Goal: Task Accomplishment & Management: Manage account settings

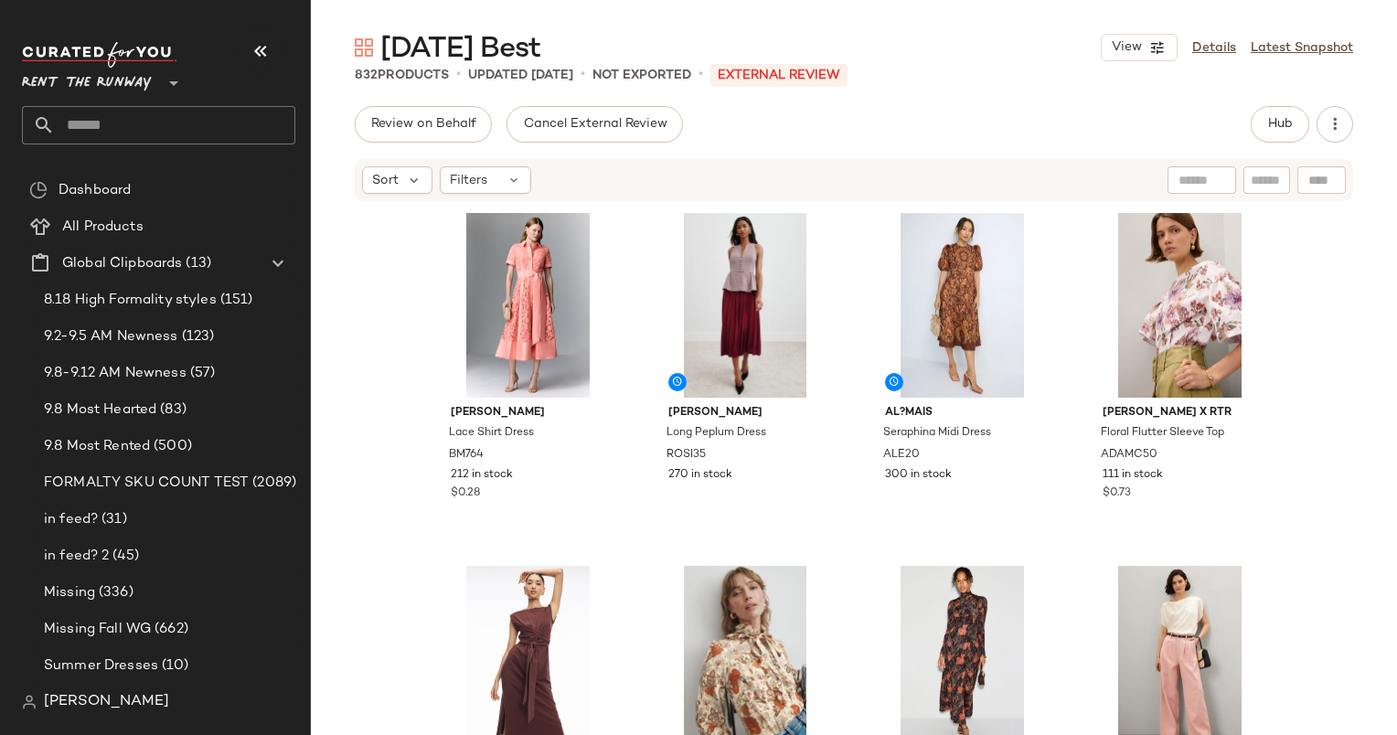
click at [382, 309] on div "[PERSON_NAME] Lace Shirt Dress BM764 212 in stock $0.28 [PERSON_NAME] Long Pepl…" at bounding box center [854, 496] width 1086 height 587
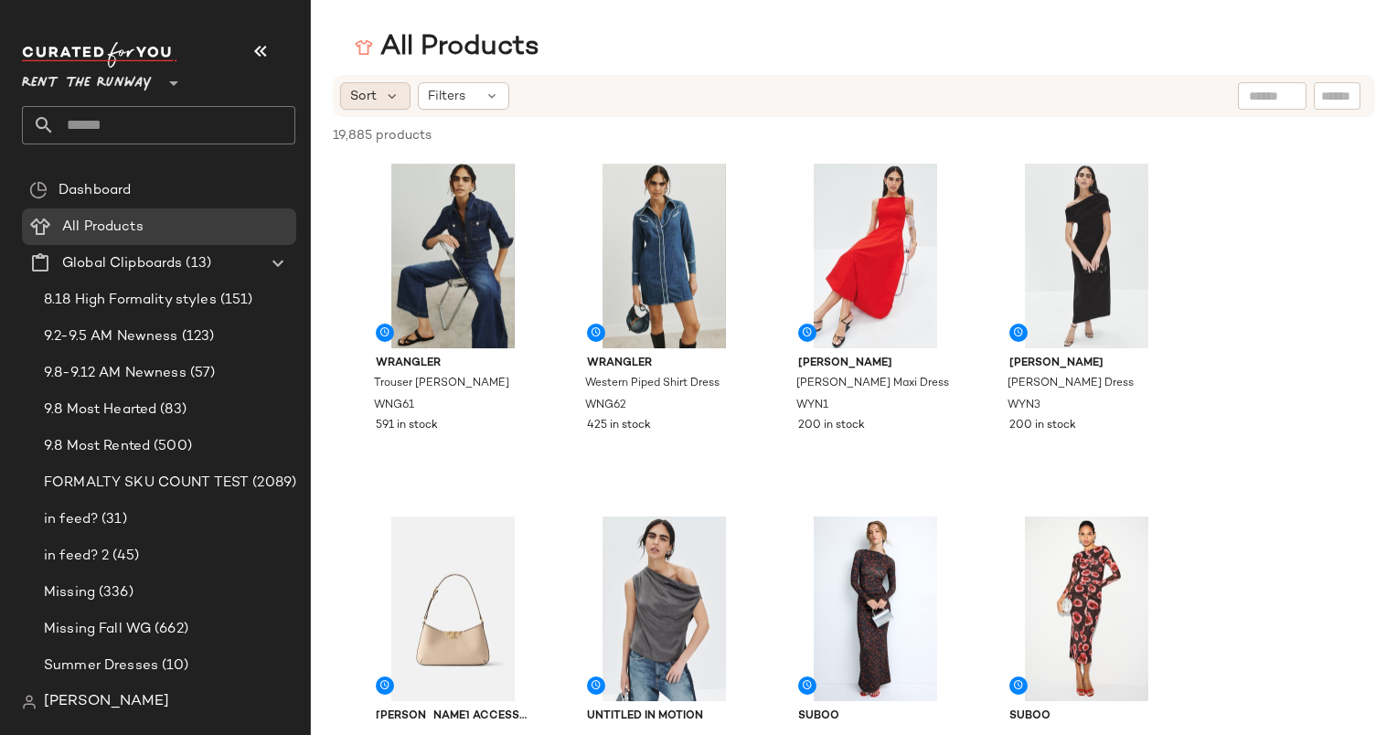
click at [376, 95] on span "Sort" at bounding box center [363, 96] width 27 height 19
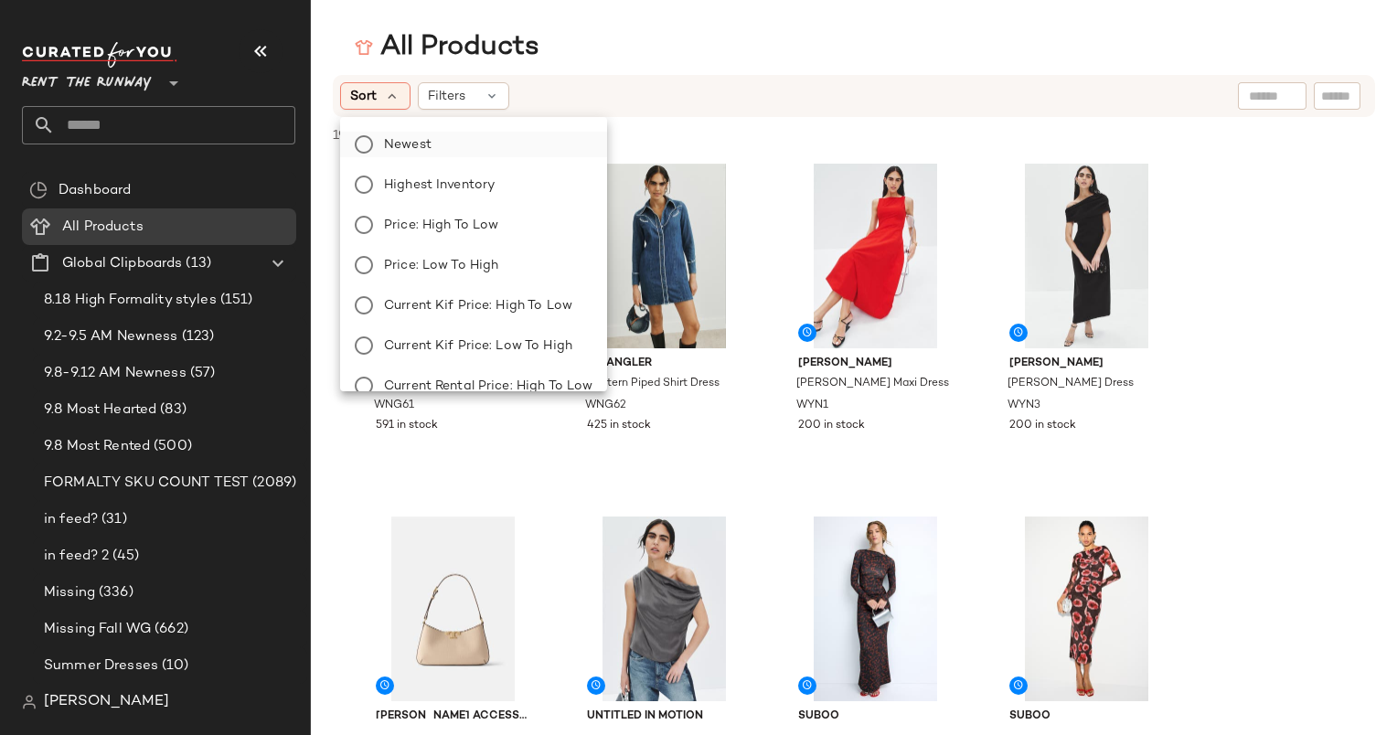
click at [430, 143] on span "Newest" at bounding box center [408, 144] width 48 height 19
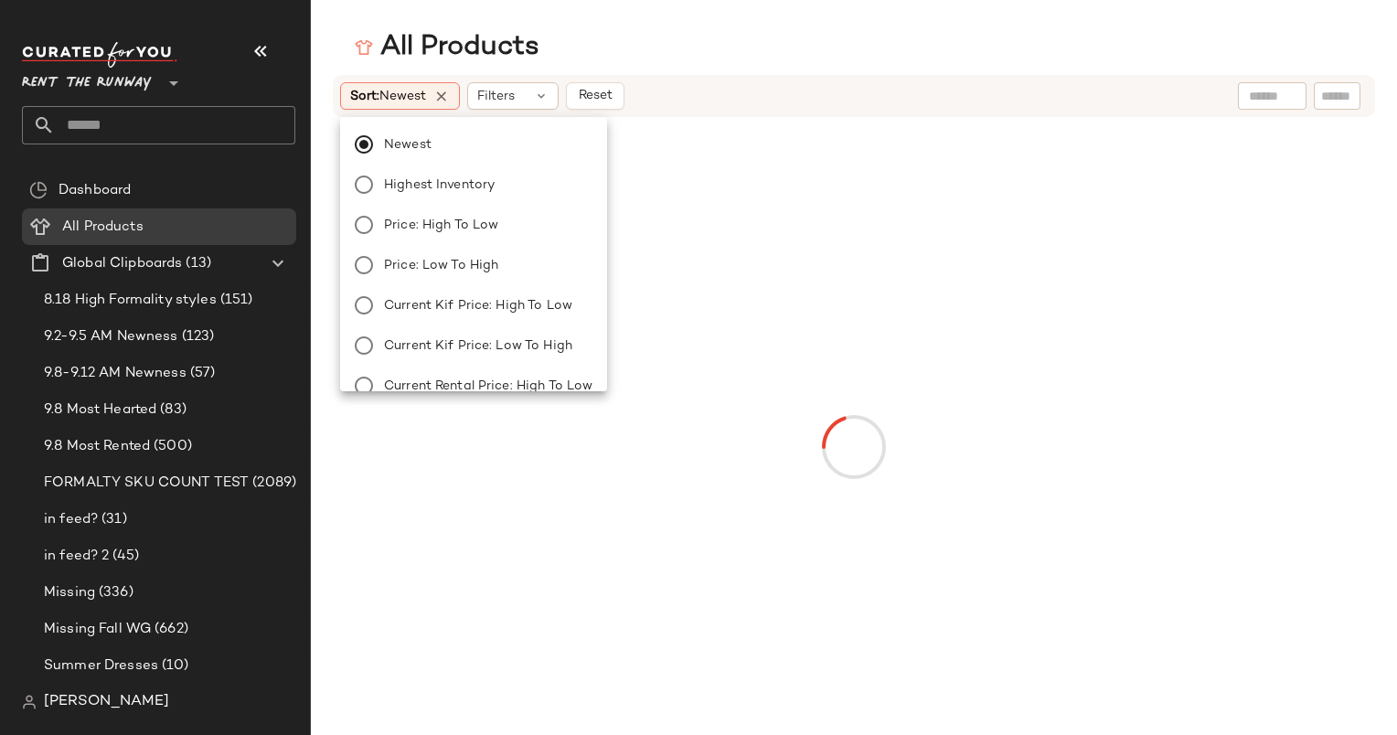
click at [790, 61] on div "All Products" at bounding box center [854, 47] width 1086 height 37
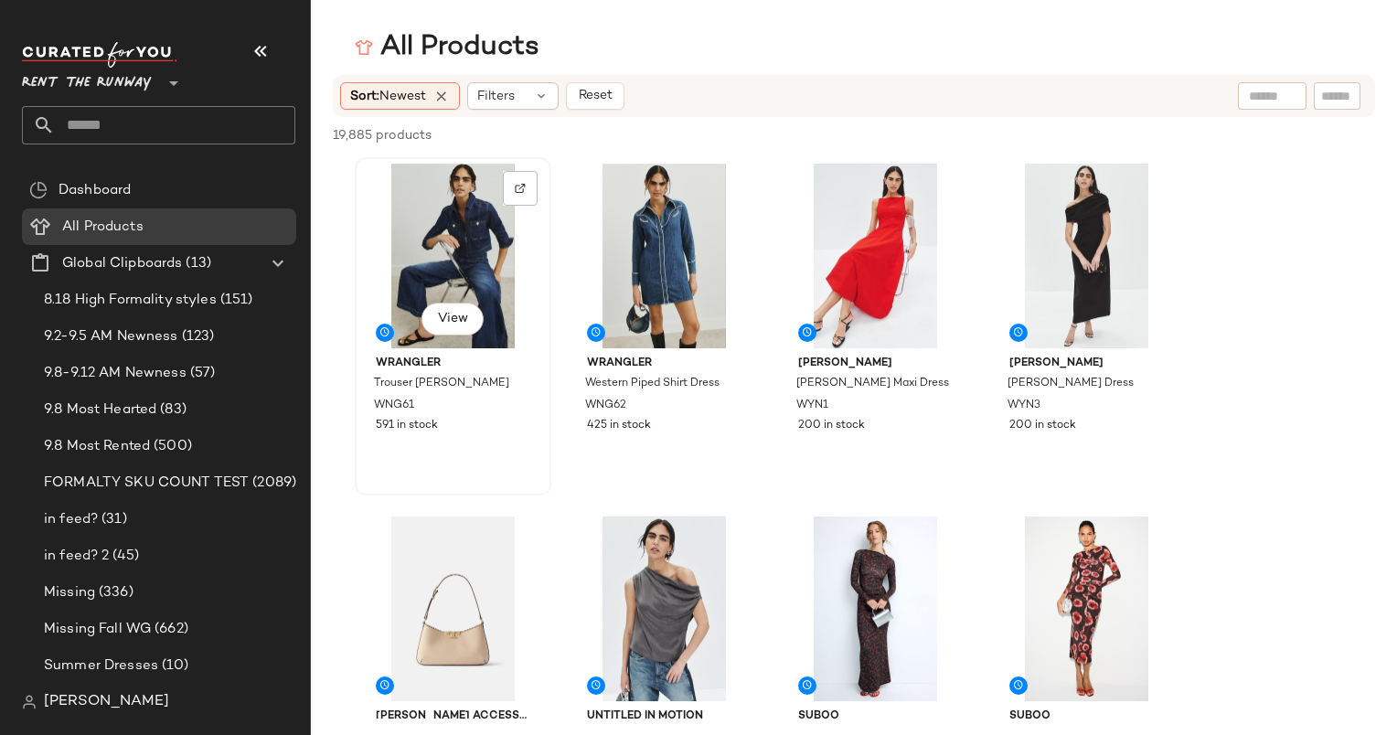
click at [450, 249] on div "View" at bounding box center [453, 256] width 184 height 185
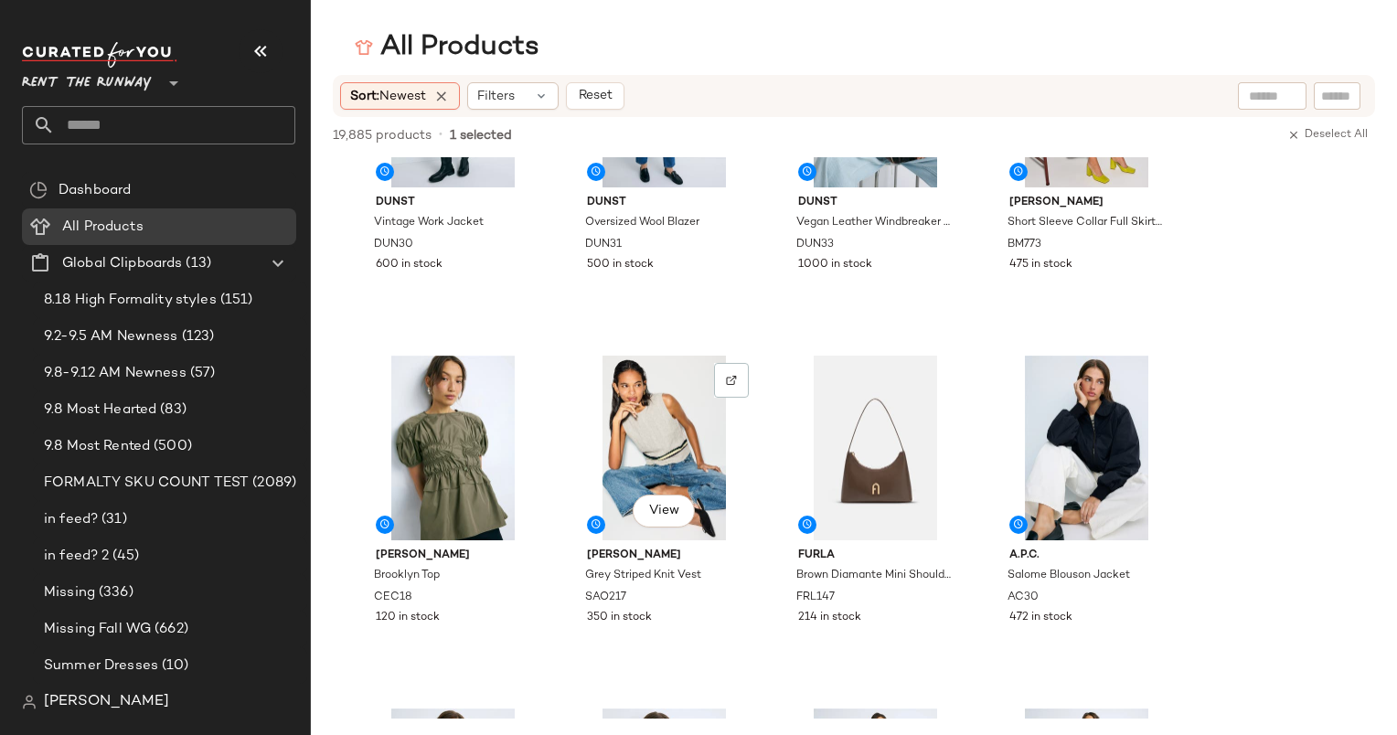
scroll to position [3272, 0]
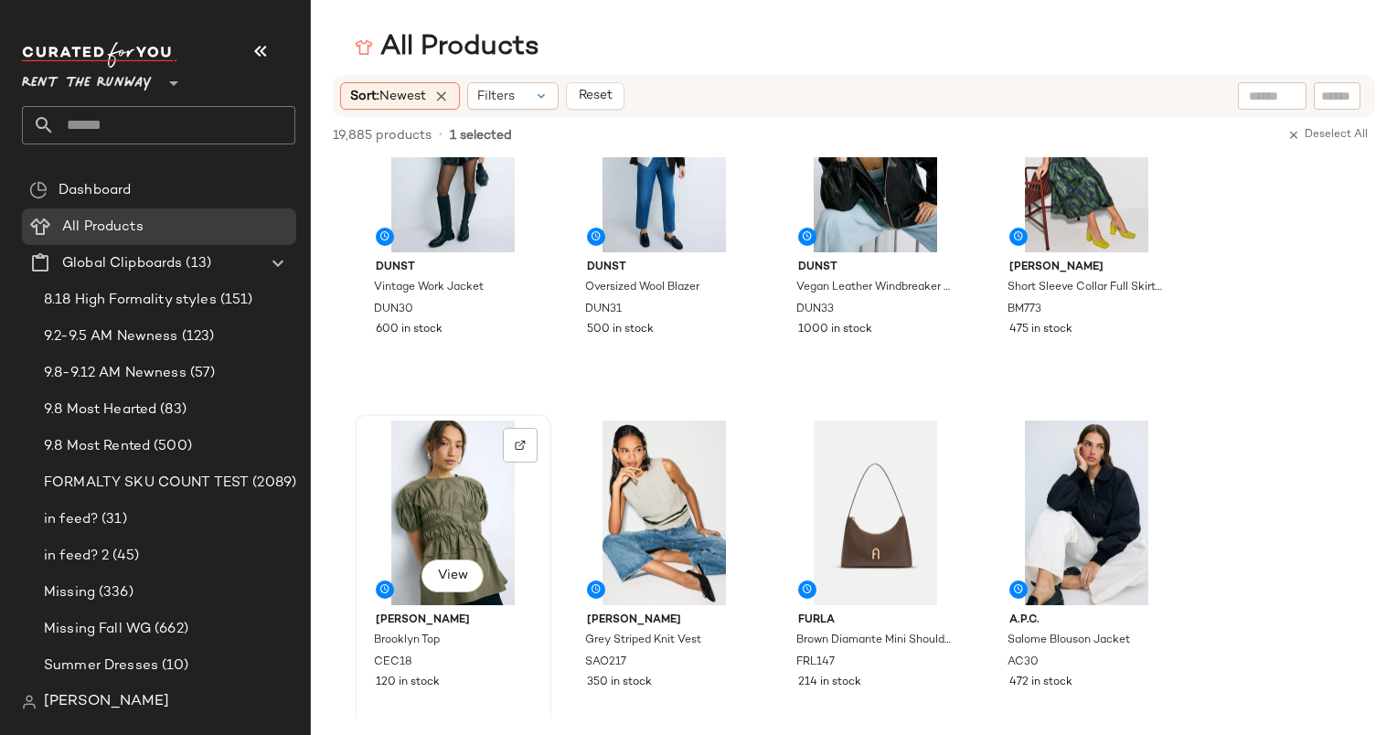
click at [472, 478] on div "View" at bounding box center [453, 513] width 184 height 185
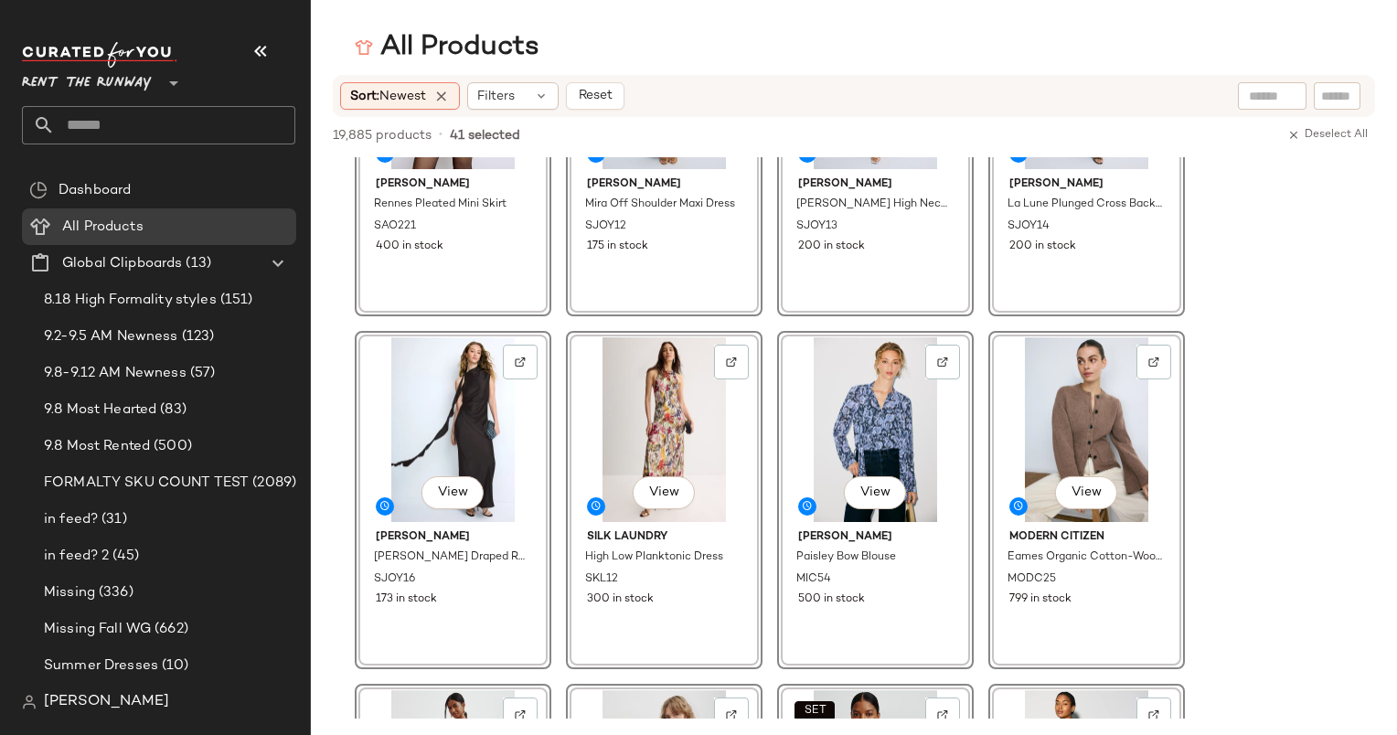
scroll to position [0, 0]
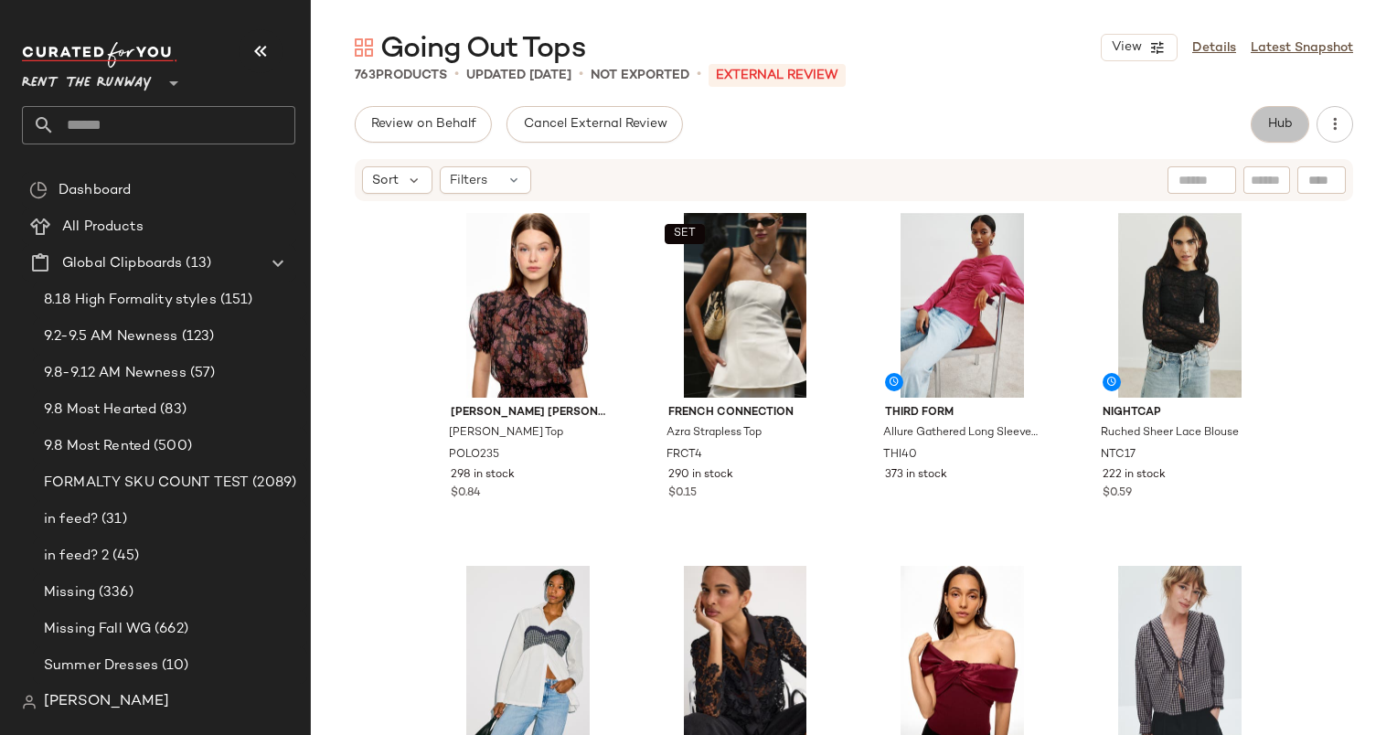
click at [1266, 135] on button "Hub" at bounding box center [1280, 124] width 59 height 37
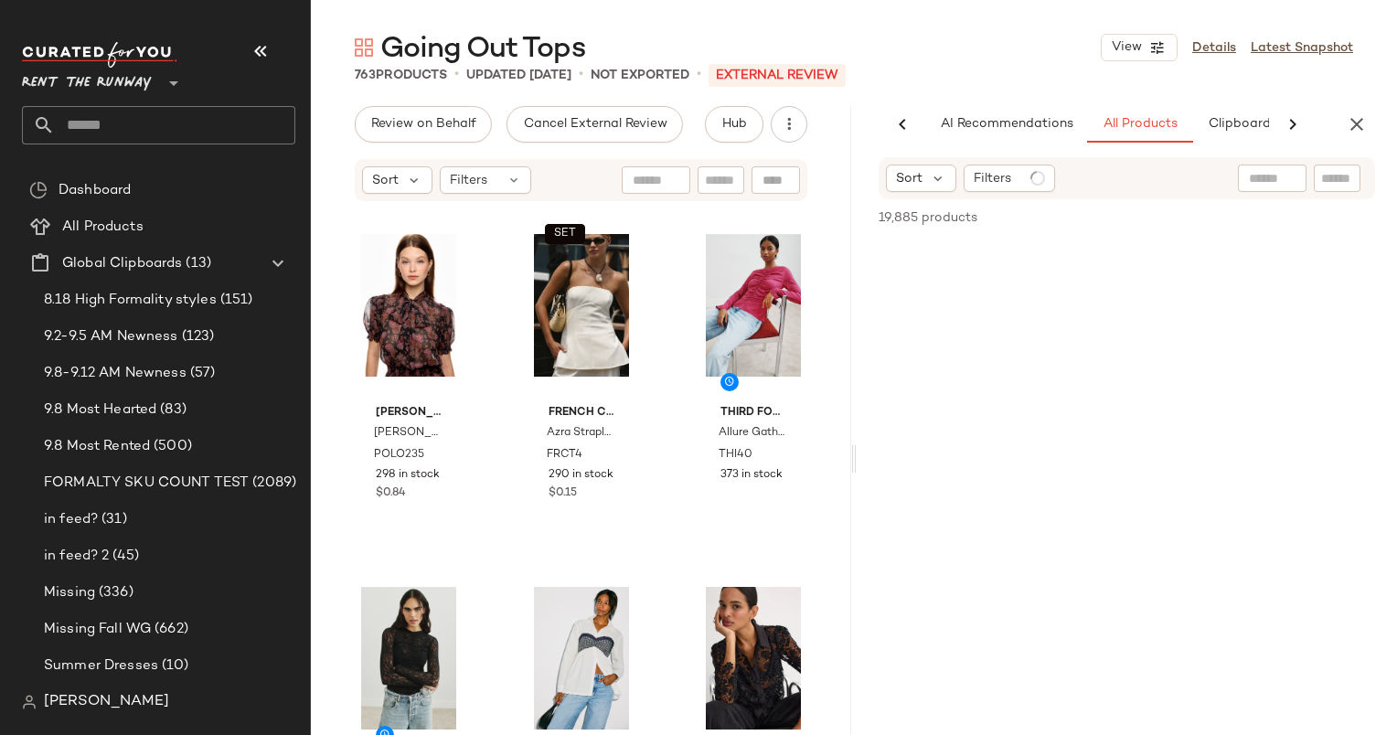
scroll to position [0, 94]
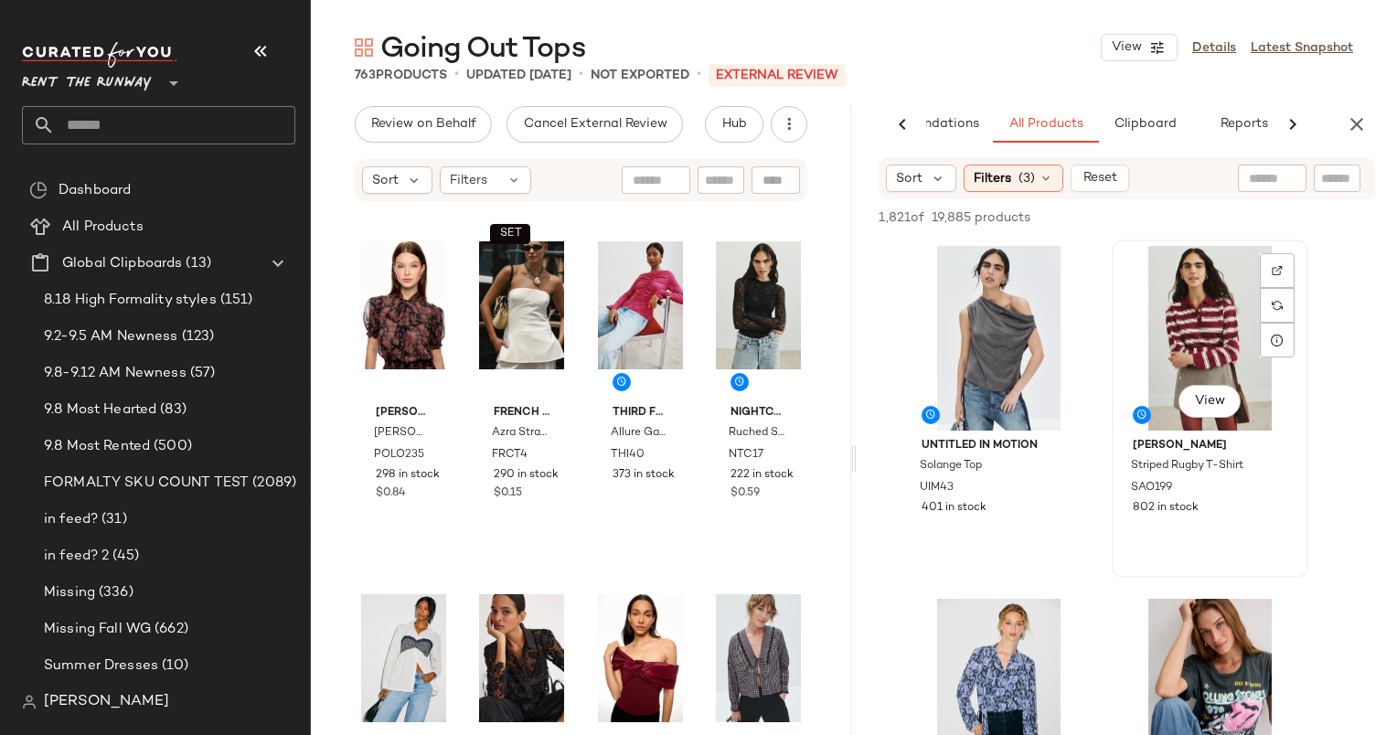
click at [1188, 307] on div "View" at bounding box center [1210, 338] width 184 height 185
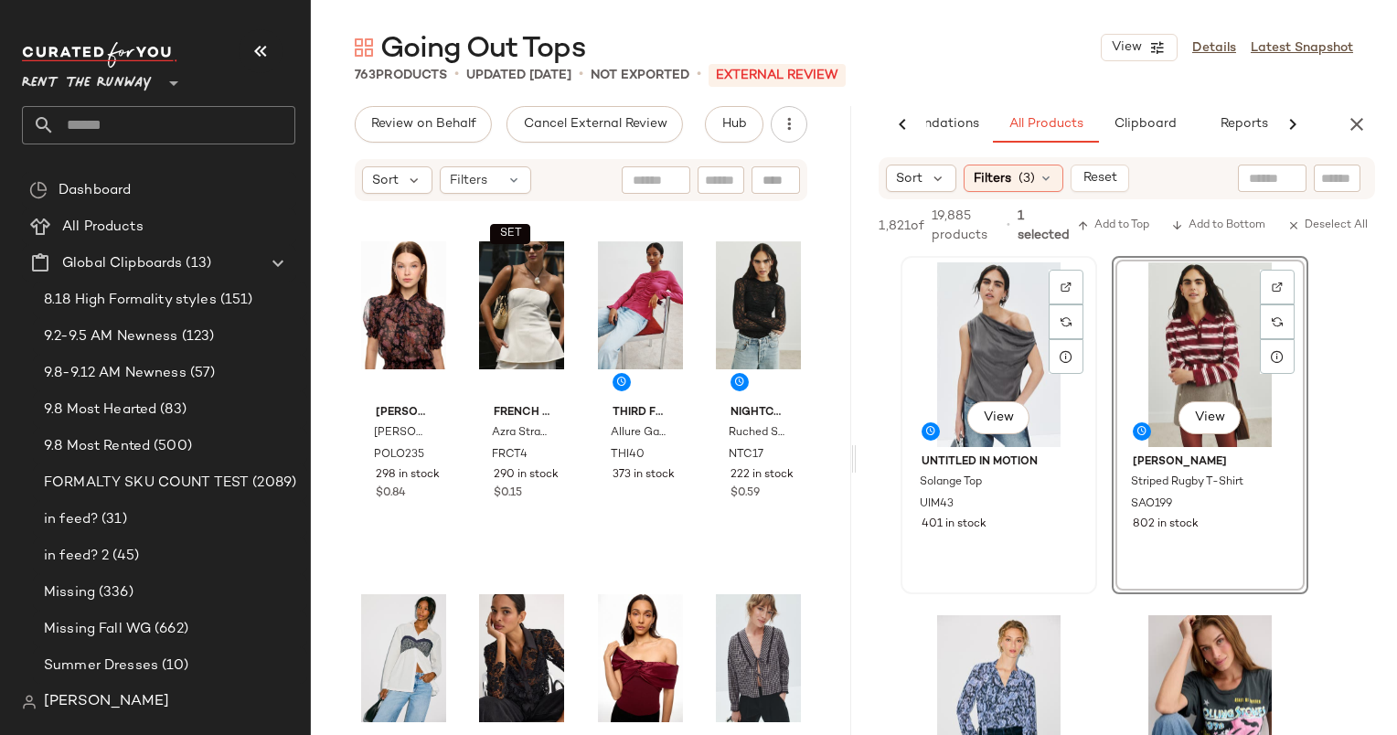
click at [995, 312] on div "View" at bounding box center [999, 354] width 184 height 185
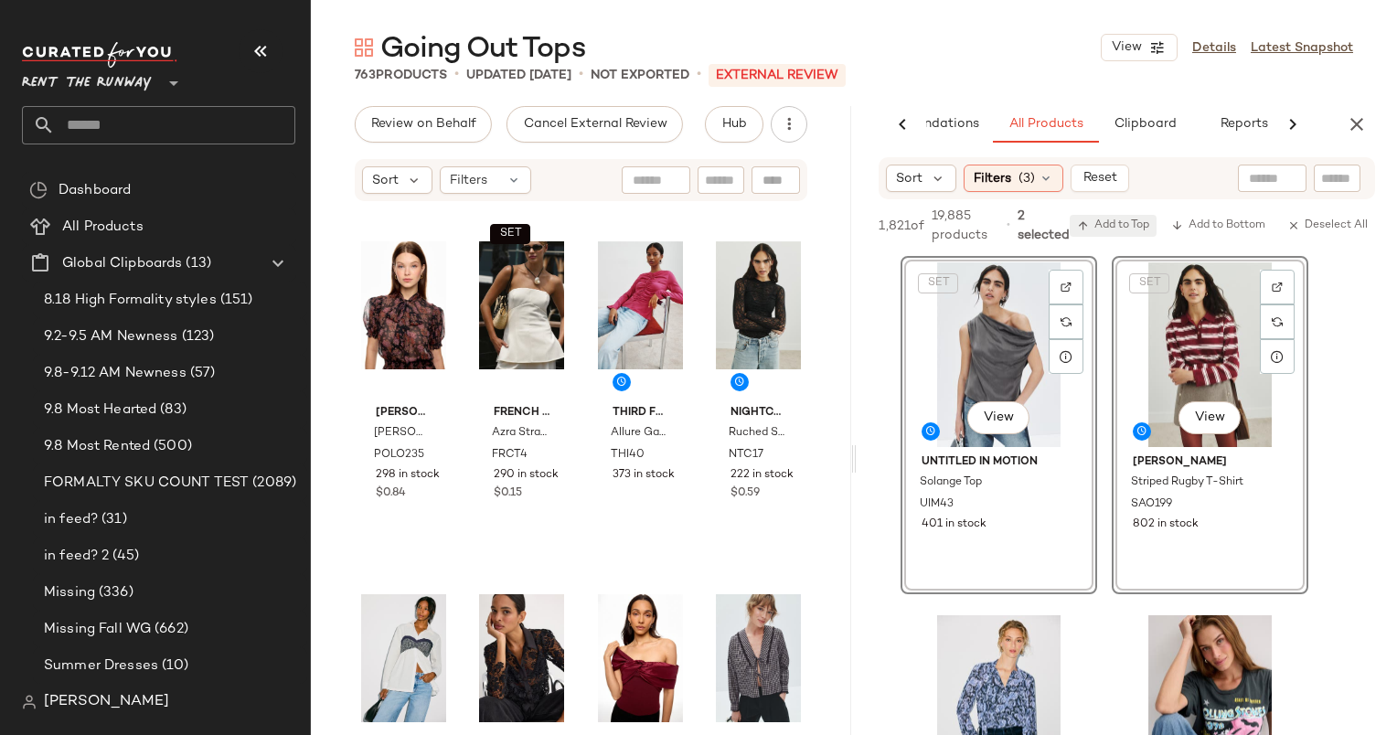
click at [1122, 218] on button "Add to Top" at bounding box center [1113, 226] width 87 height 22
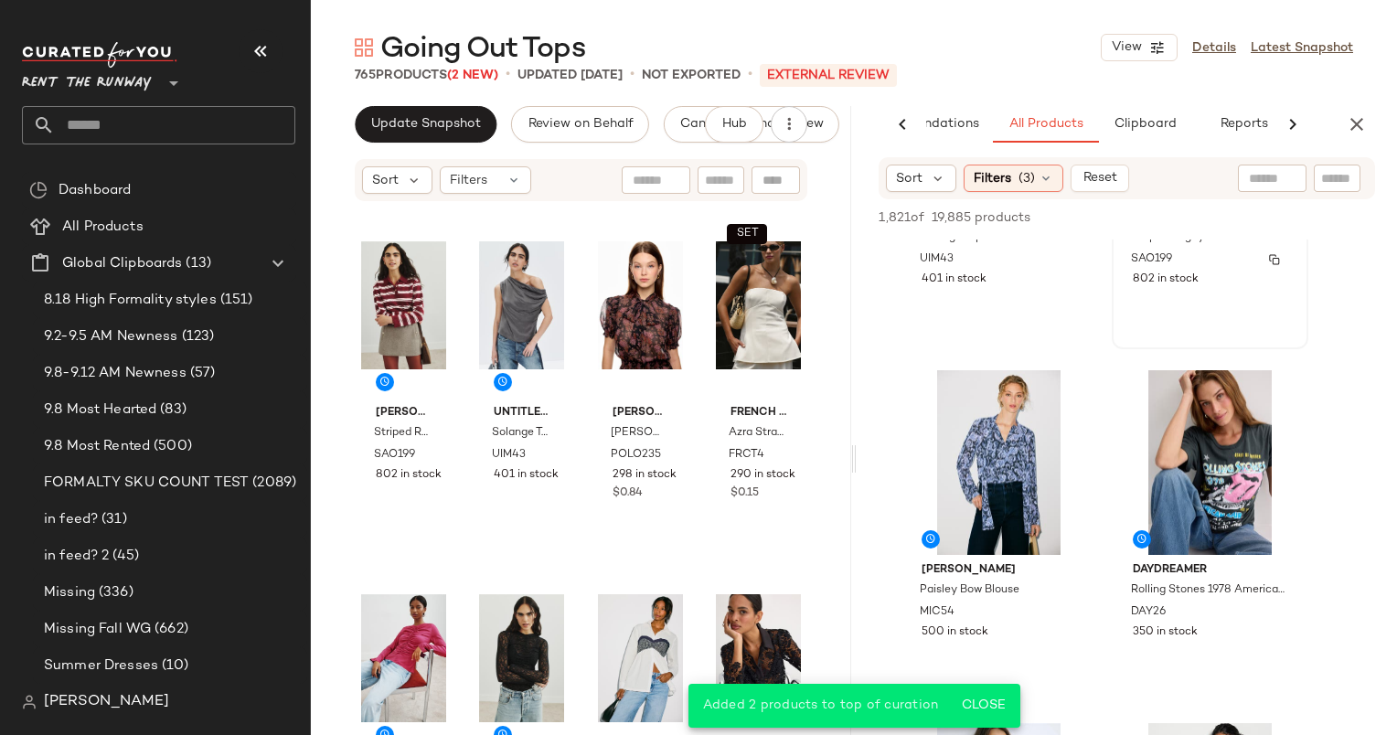
scroll to position [278, 0]
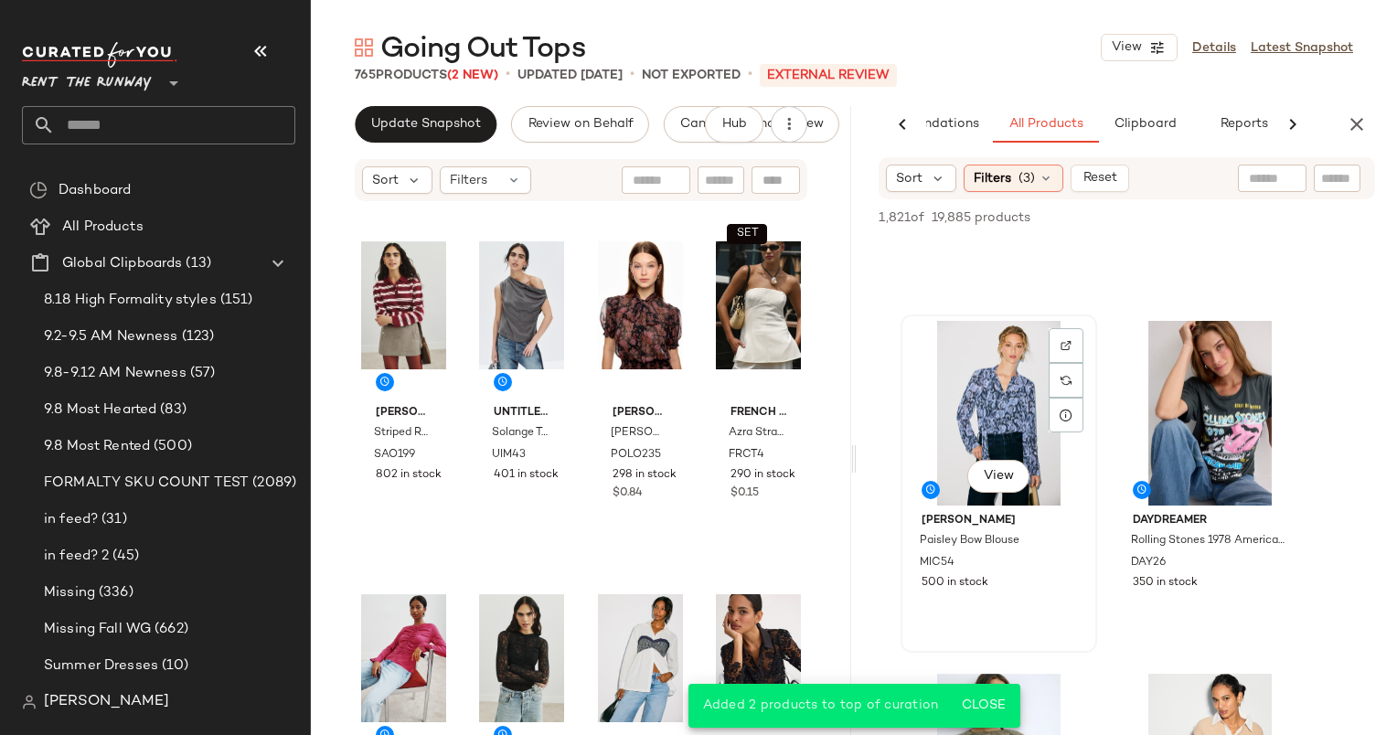
click at [1009, 358] on div "View" at bounding box center [999, 413] width 184 height 185
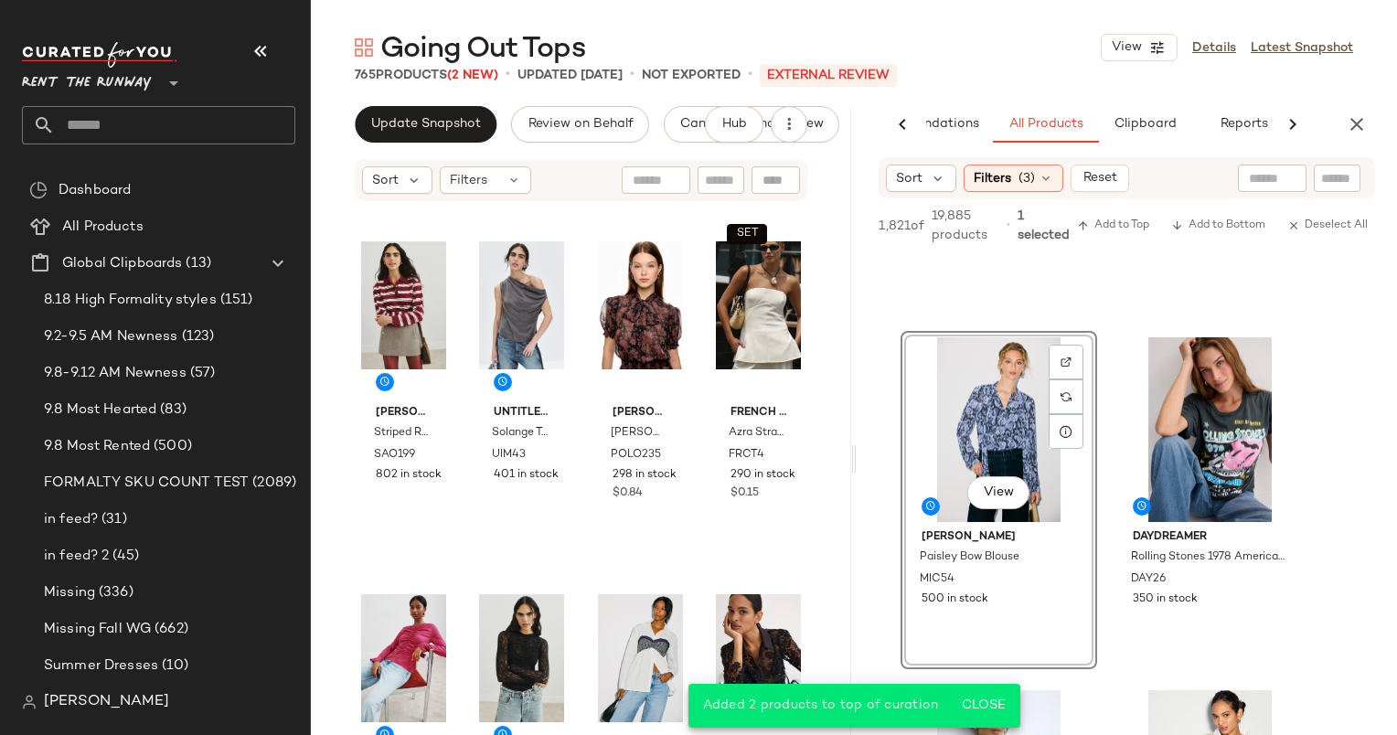
scroll to position [617, 0]
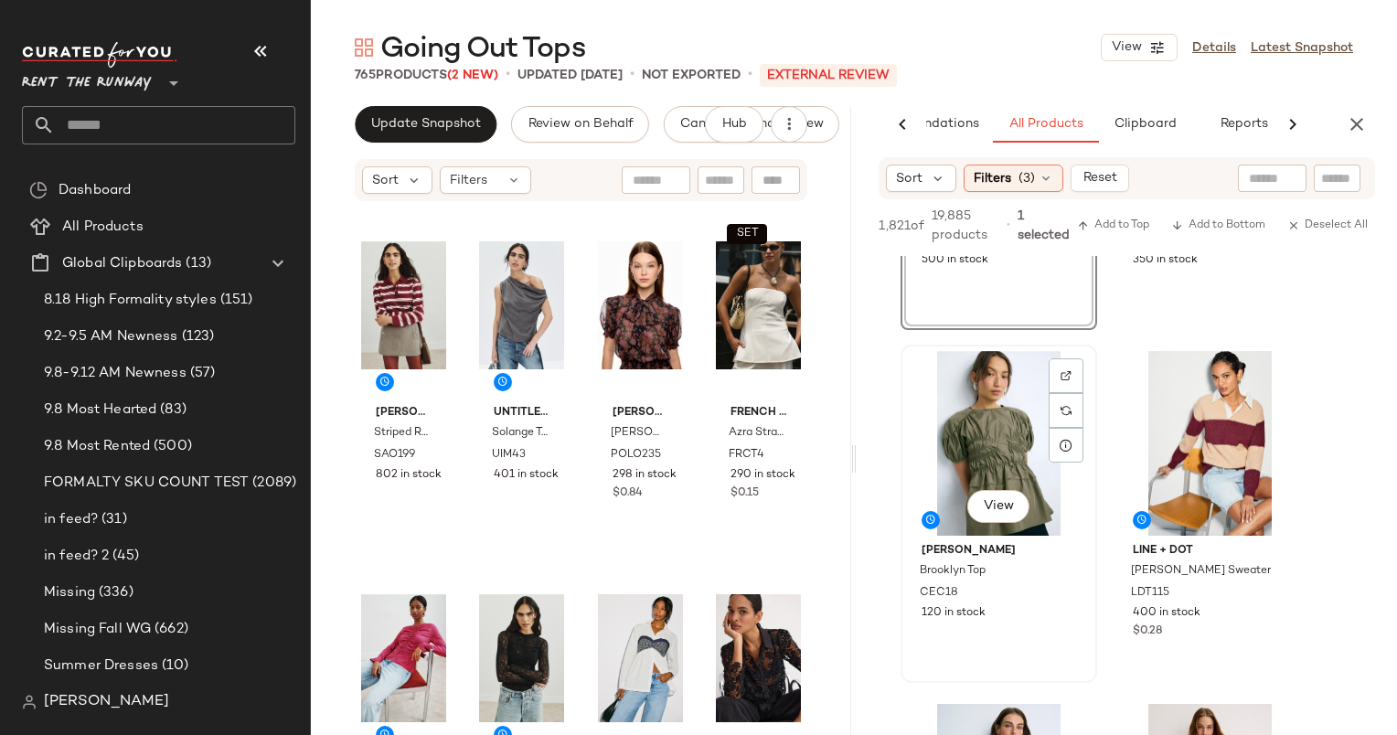
click at [991, 449] on div "View" at bounding box center [999, 443] width 184 height 185
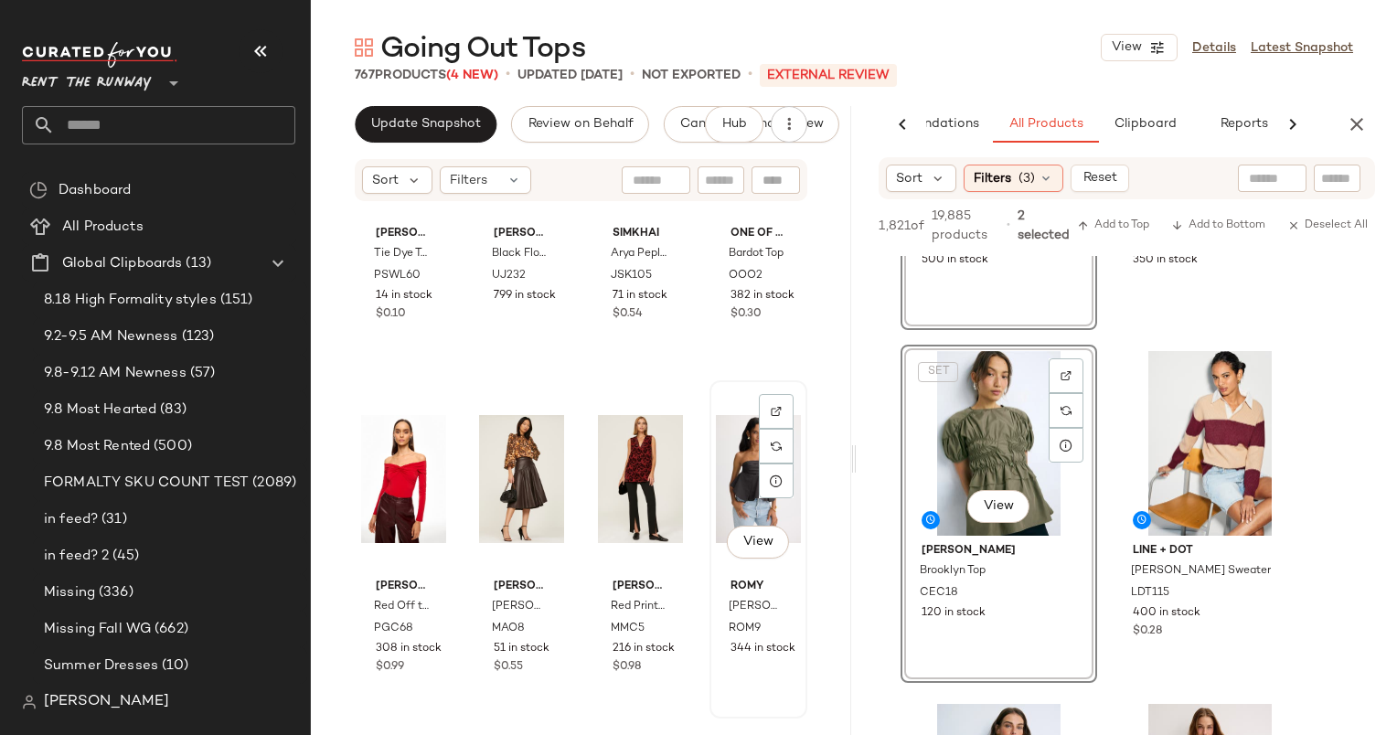
scroll to position [1412, 0]
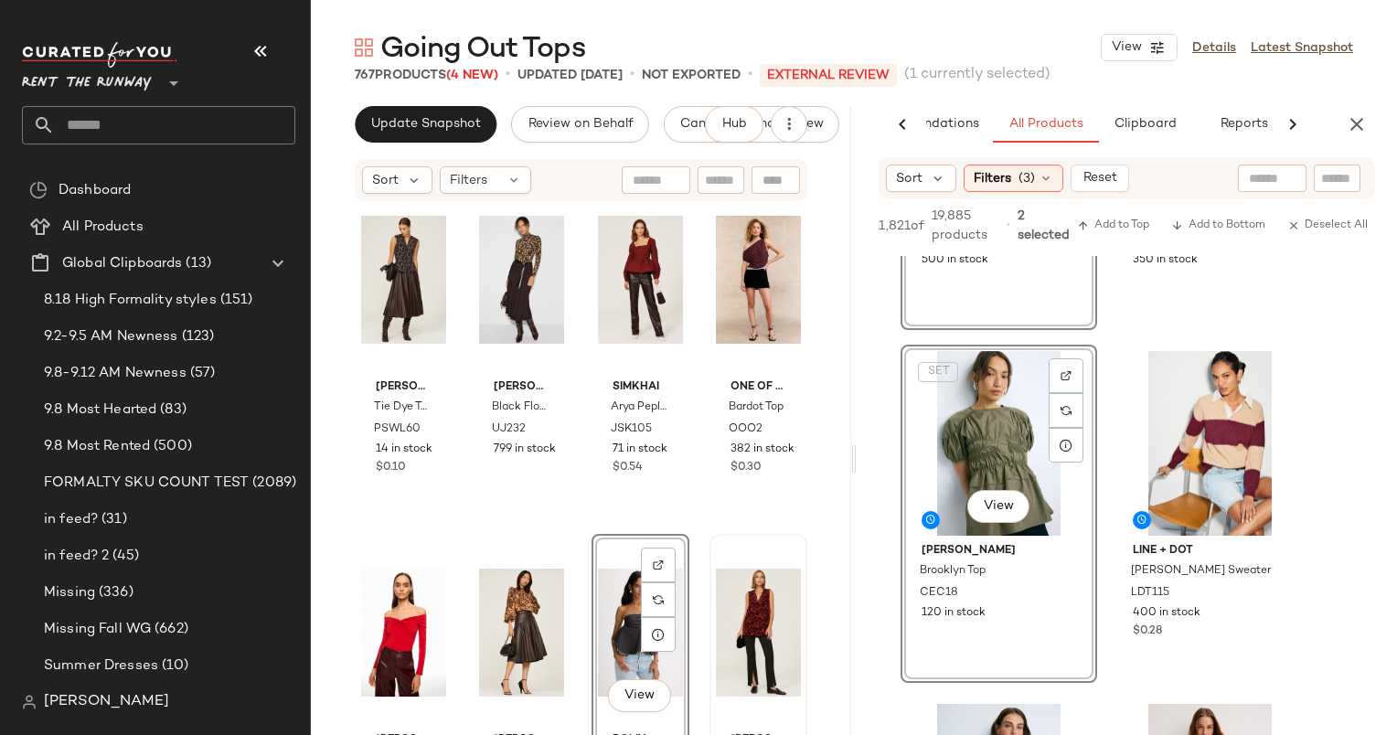
scroll to position [1452, 0]
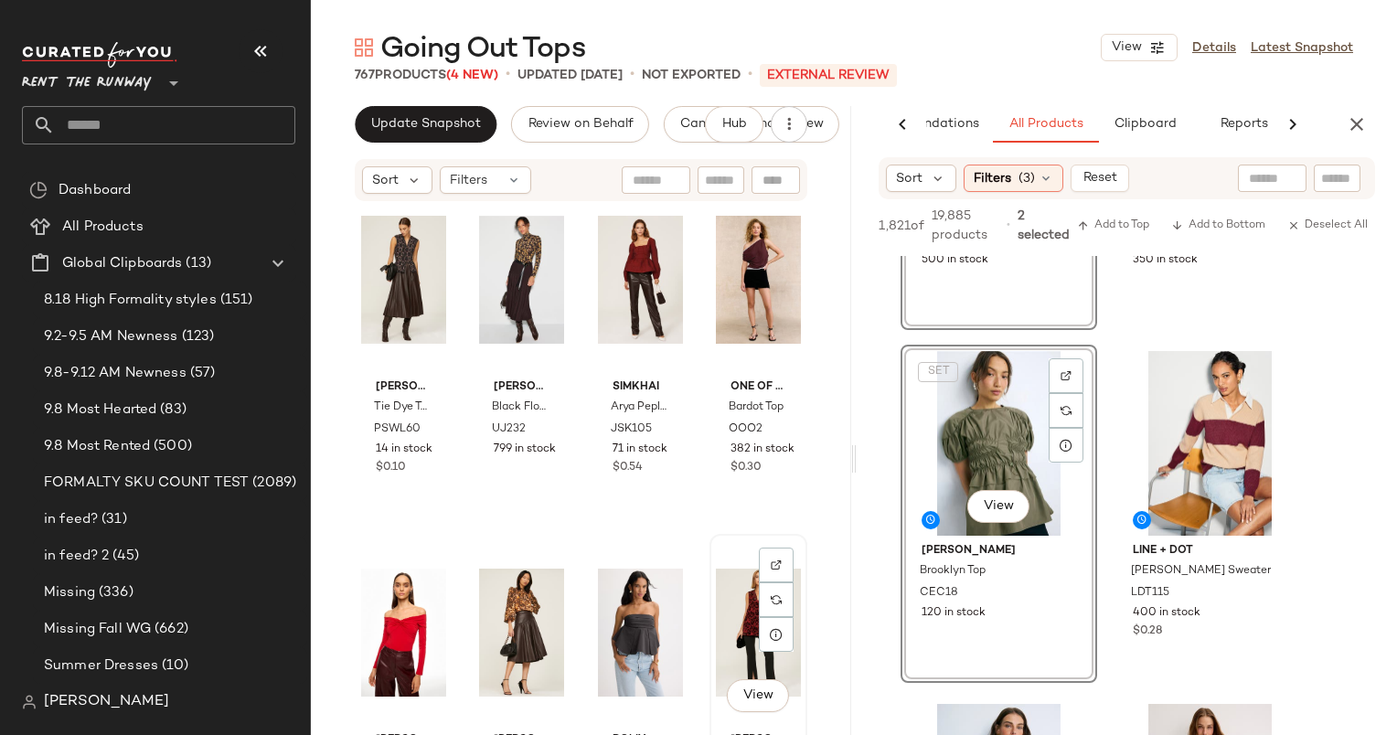
click at [731, 603] on div "View" at bounding box center [758, 632] width 85 height 185
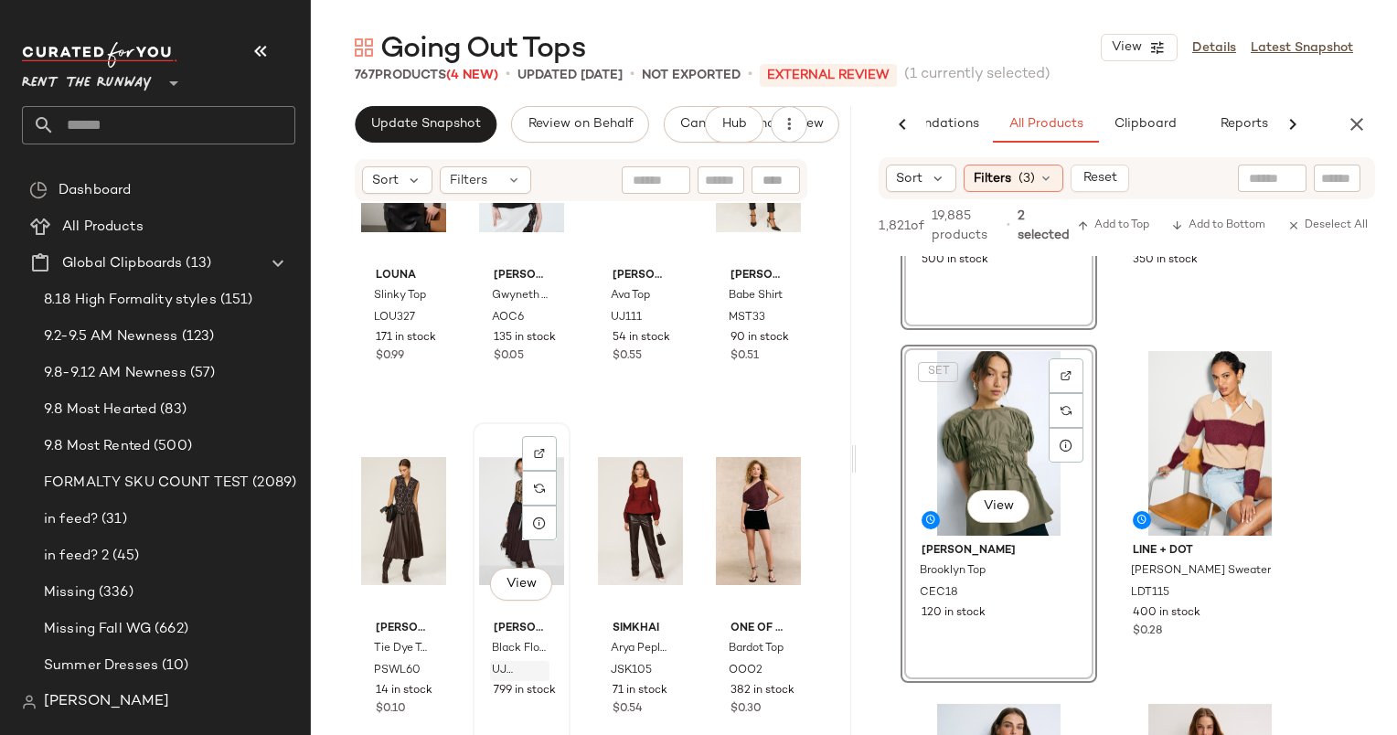
scroll to position [1210, 0]
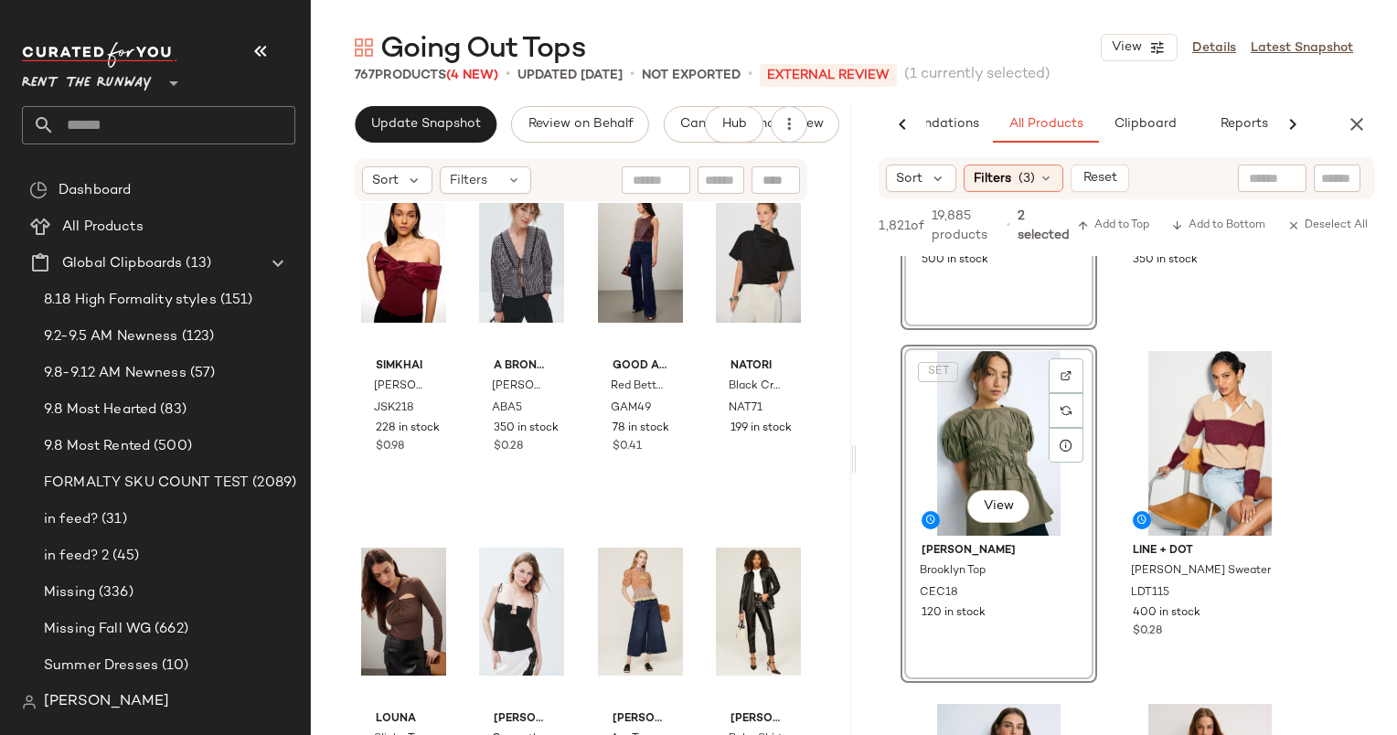
scroll to position [765, 0]
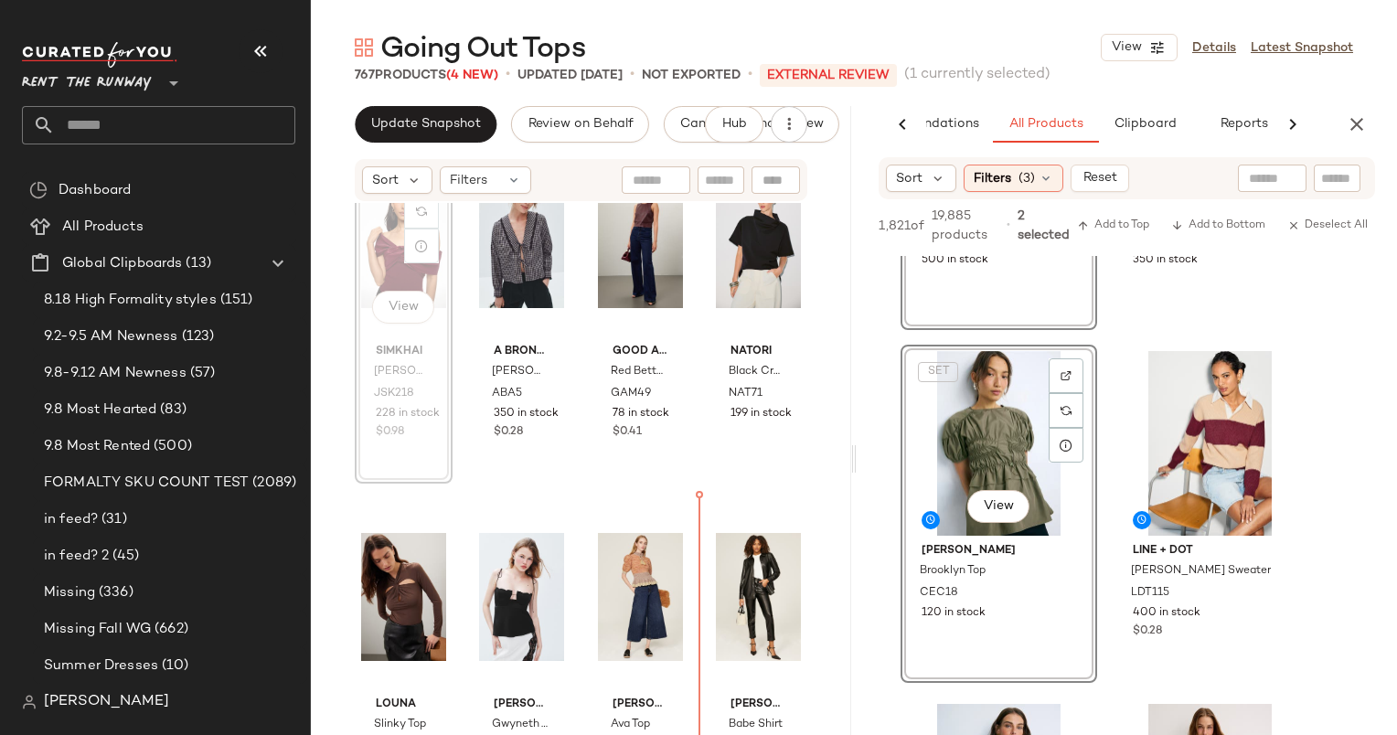
scroll to position [786, 0]
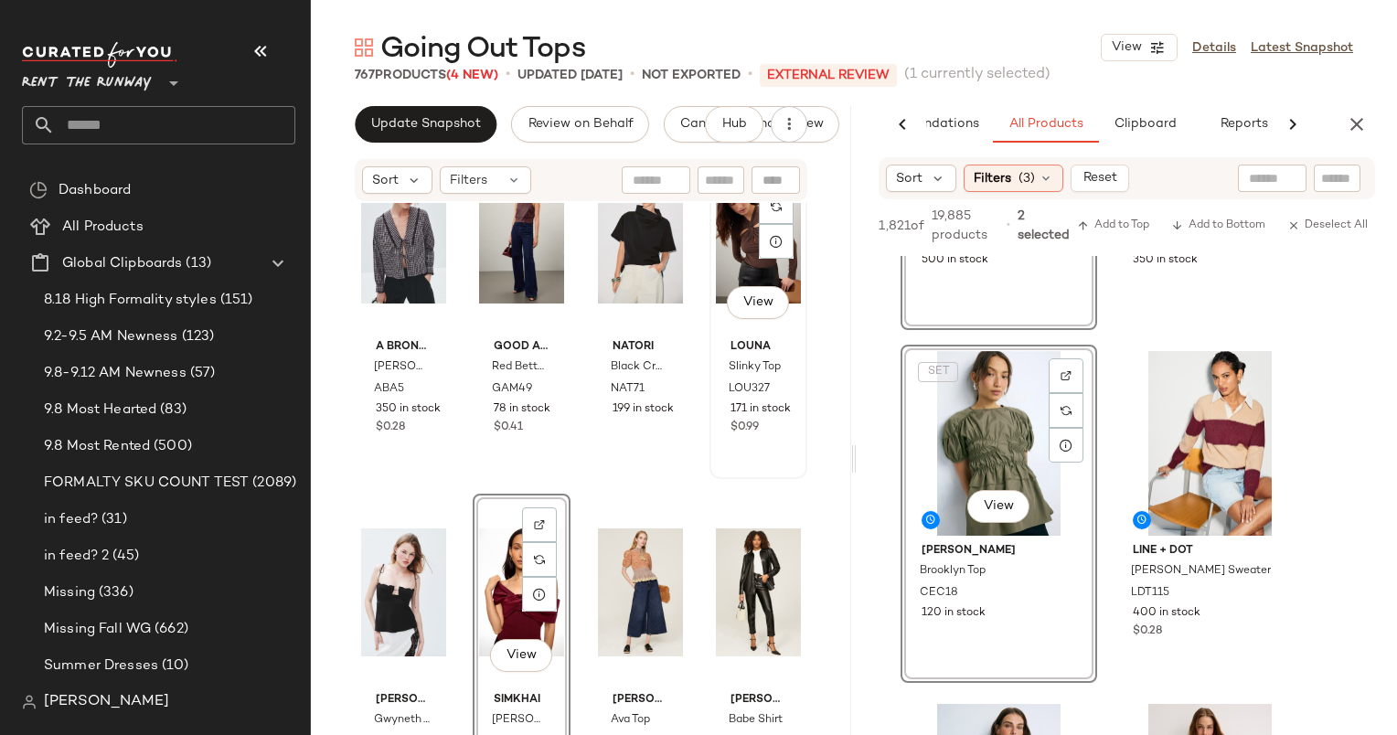
click at [719, 260] on div "View" at bounding box center [758, 239] width 85 height 185
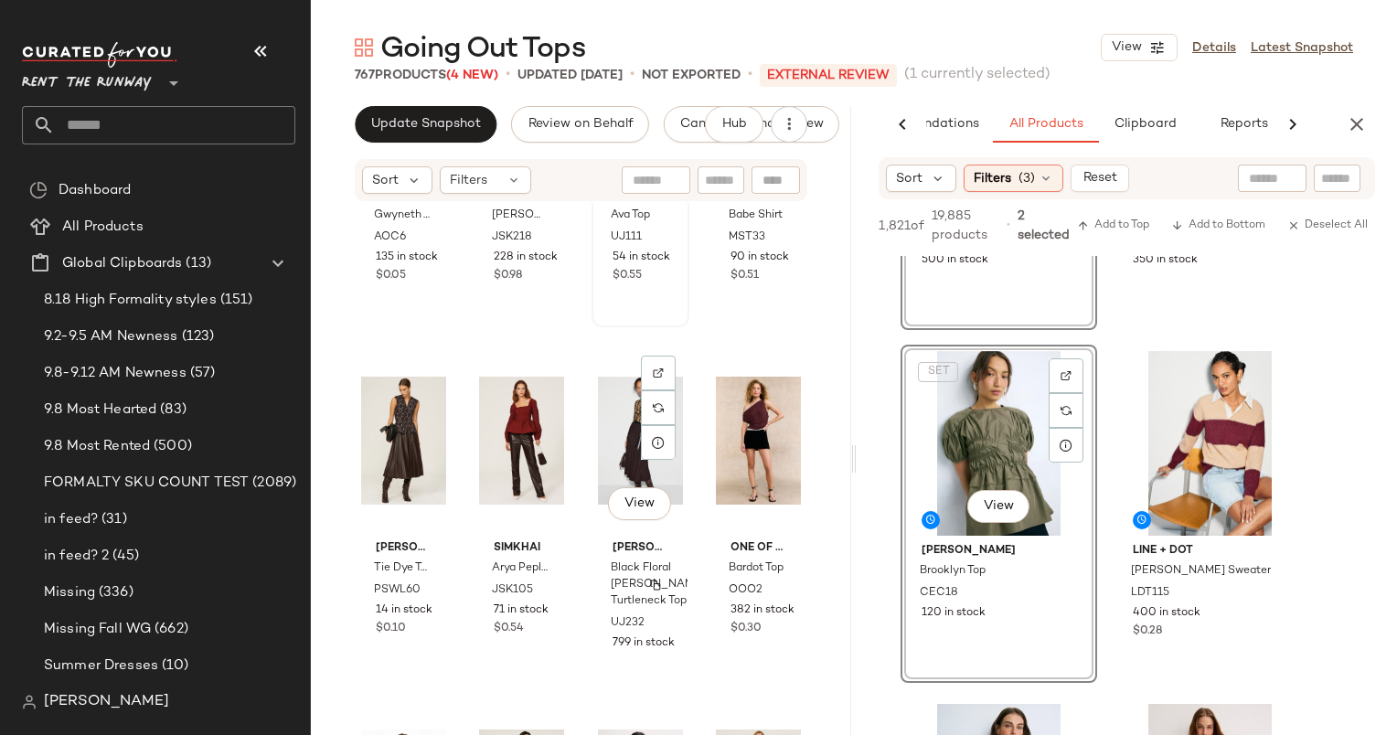
scroll to position [1174, 0]
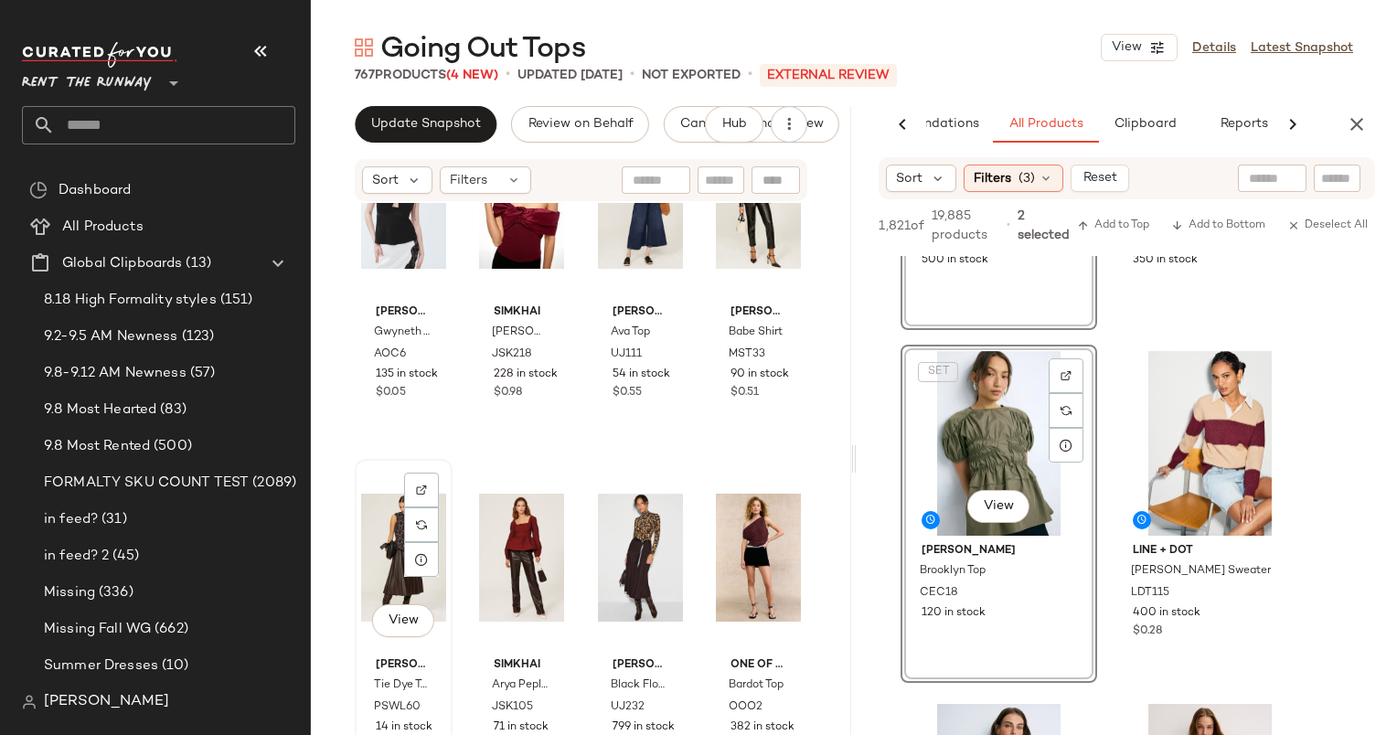
click at [376, 554] on div "View" at bounding box center [403, 557] width 85 height 185
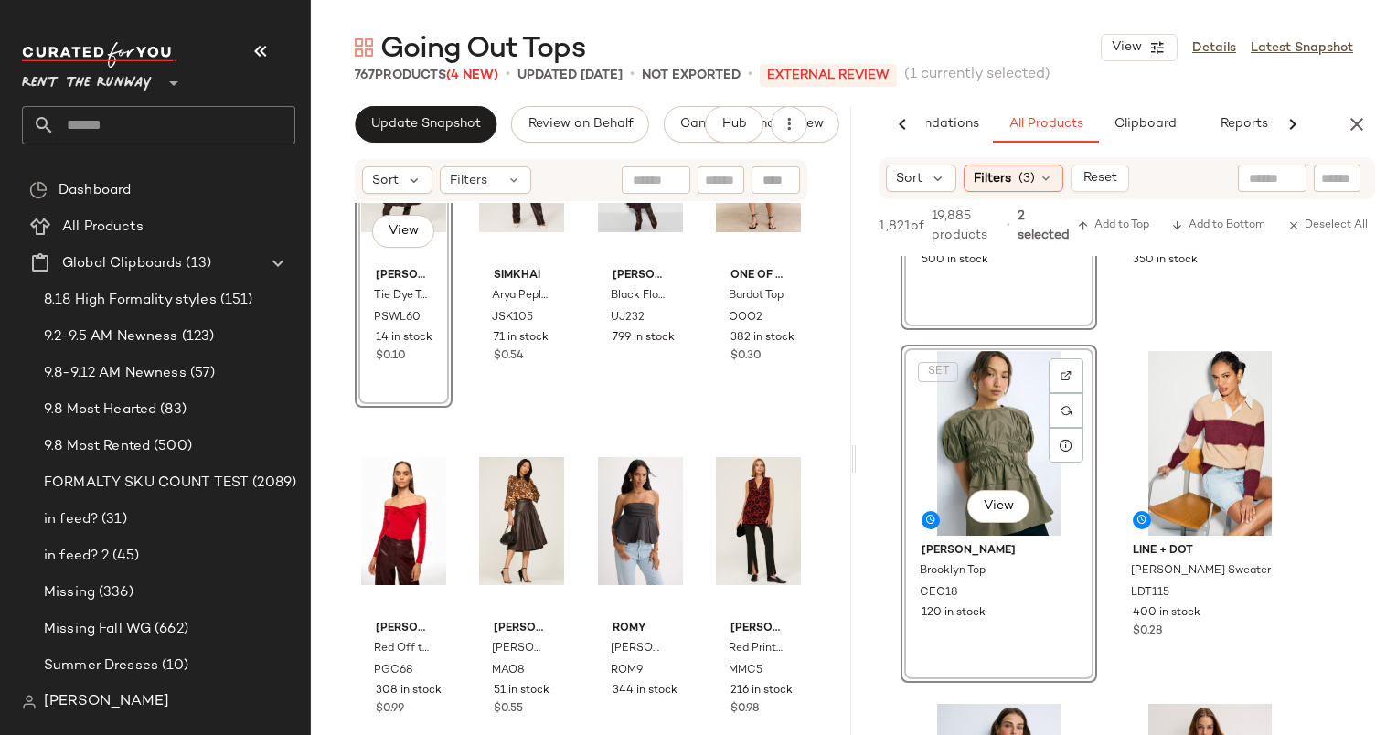
scroll to position [1564, 0]
click at [720, 474] on div "View" at bounding box center [758, 520] width 85 height 185
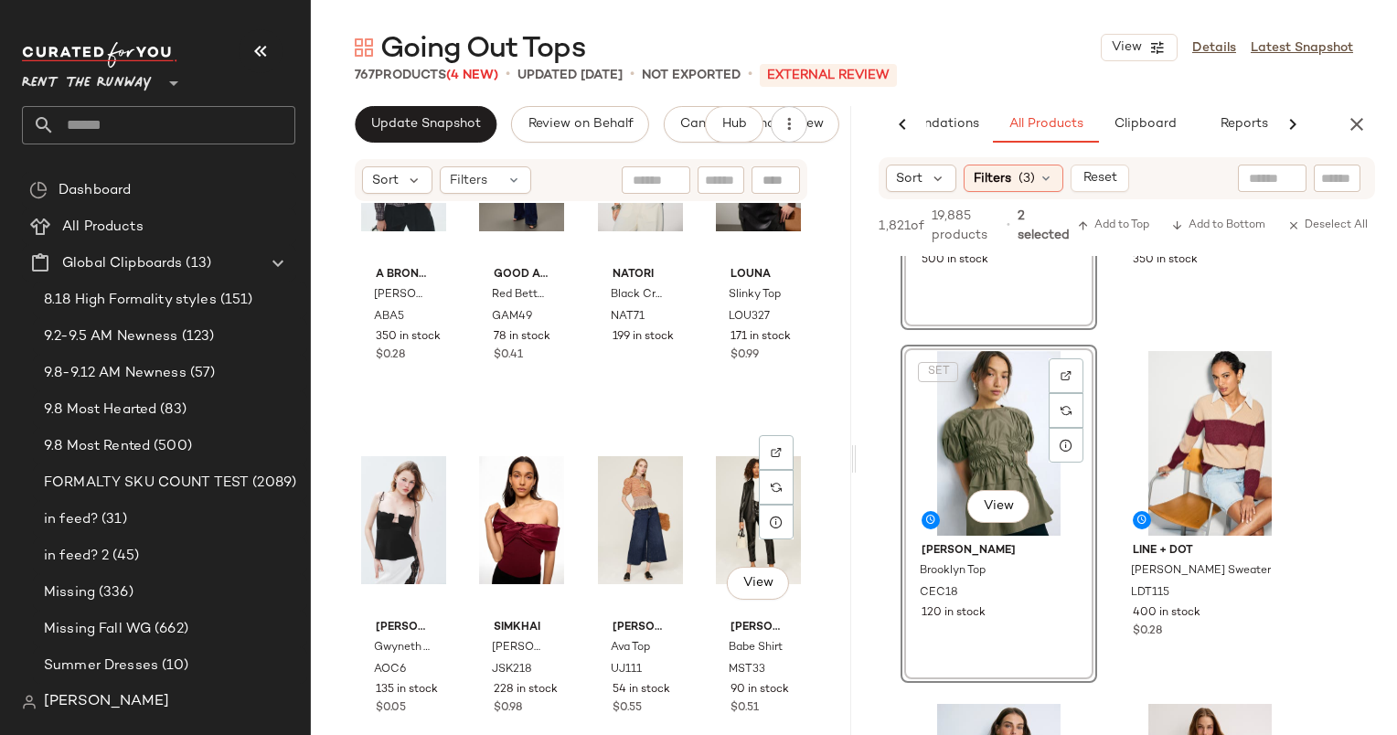
scroll to position [1425, 0]
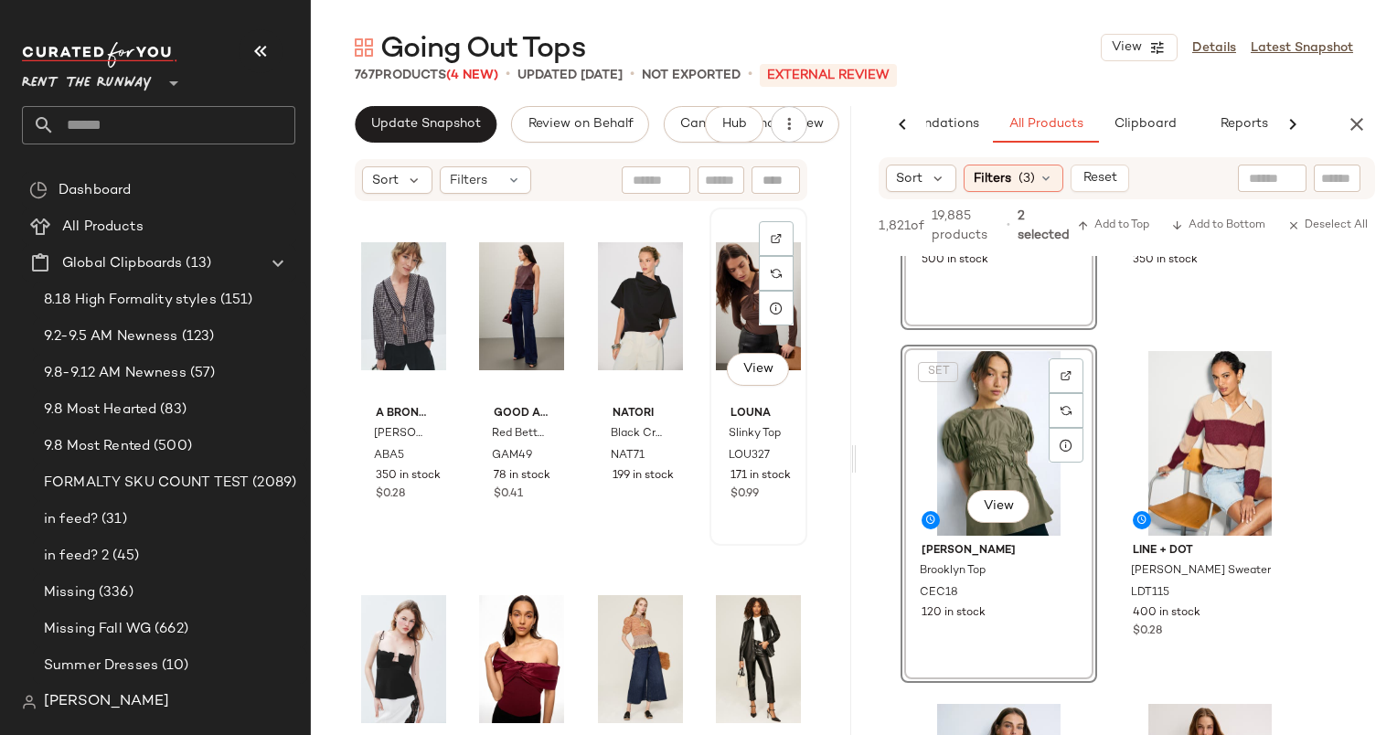
click at [724, 293] on div "View" at bounding box center [758, 306] width 85 height 185
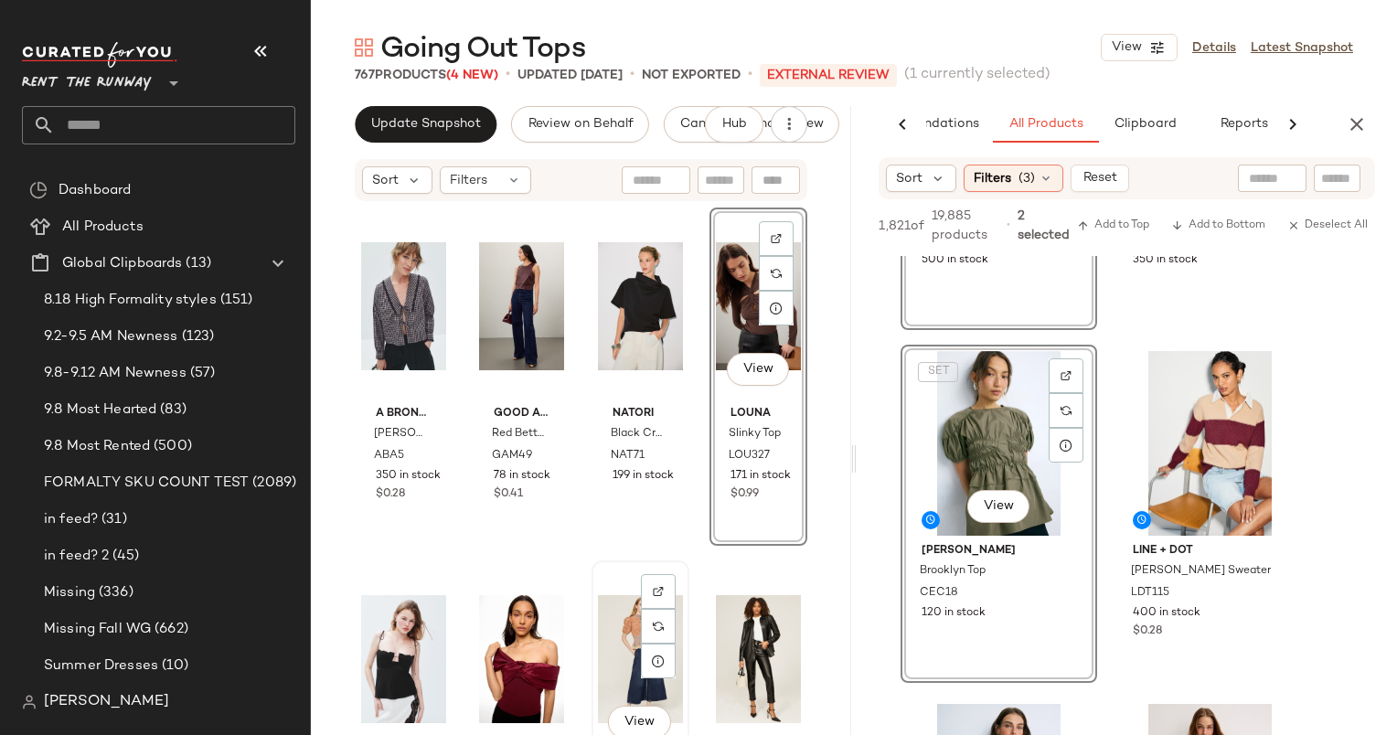
click at [603, 646] on div "View" at bounding box center [640, 659] width 85 height 185
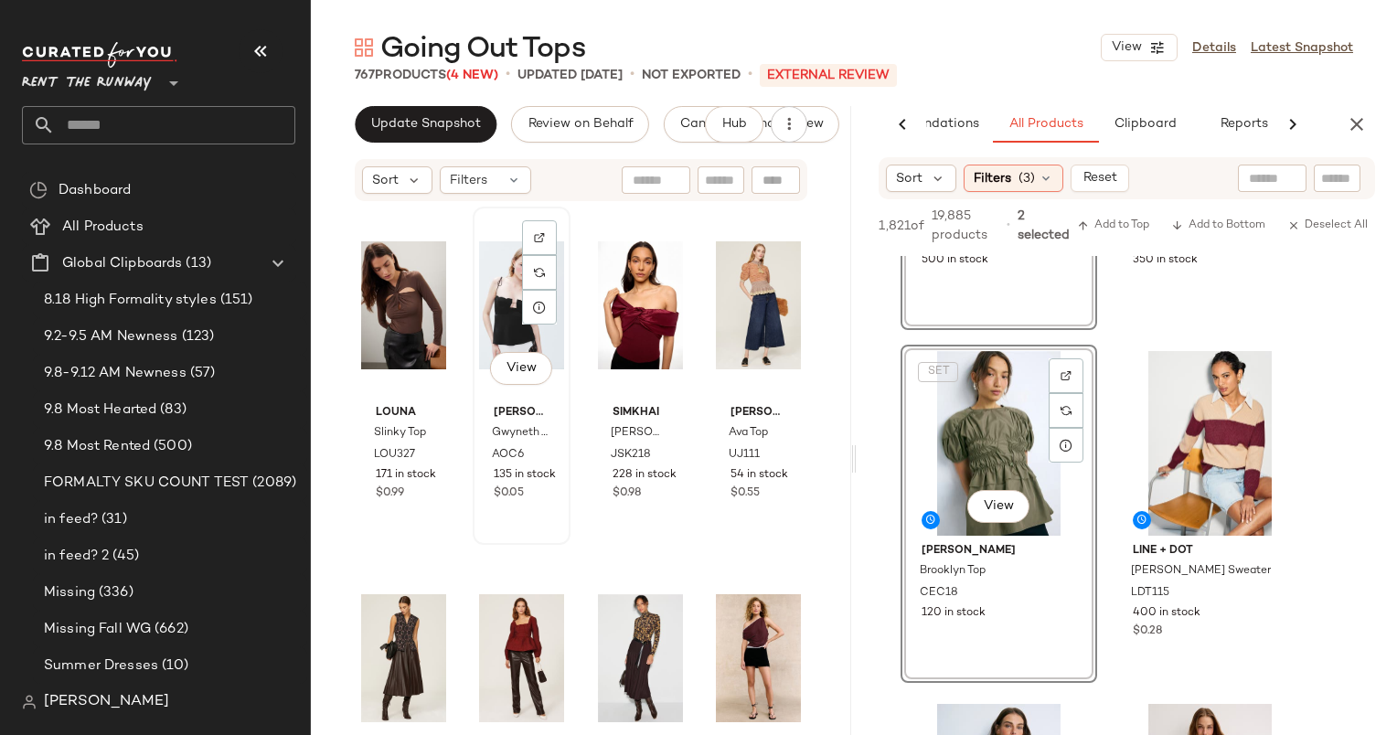
click at [501, 289] on div "View" at bounding box center [521, 305] width 85 height 185
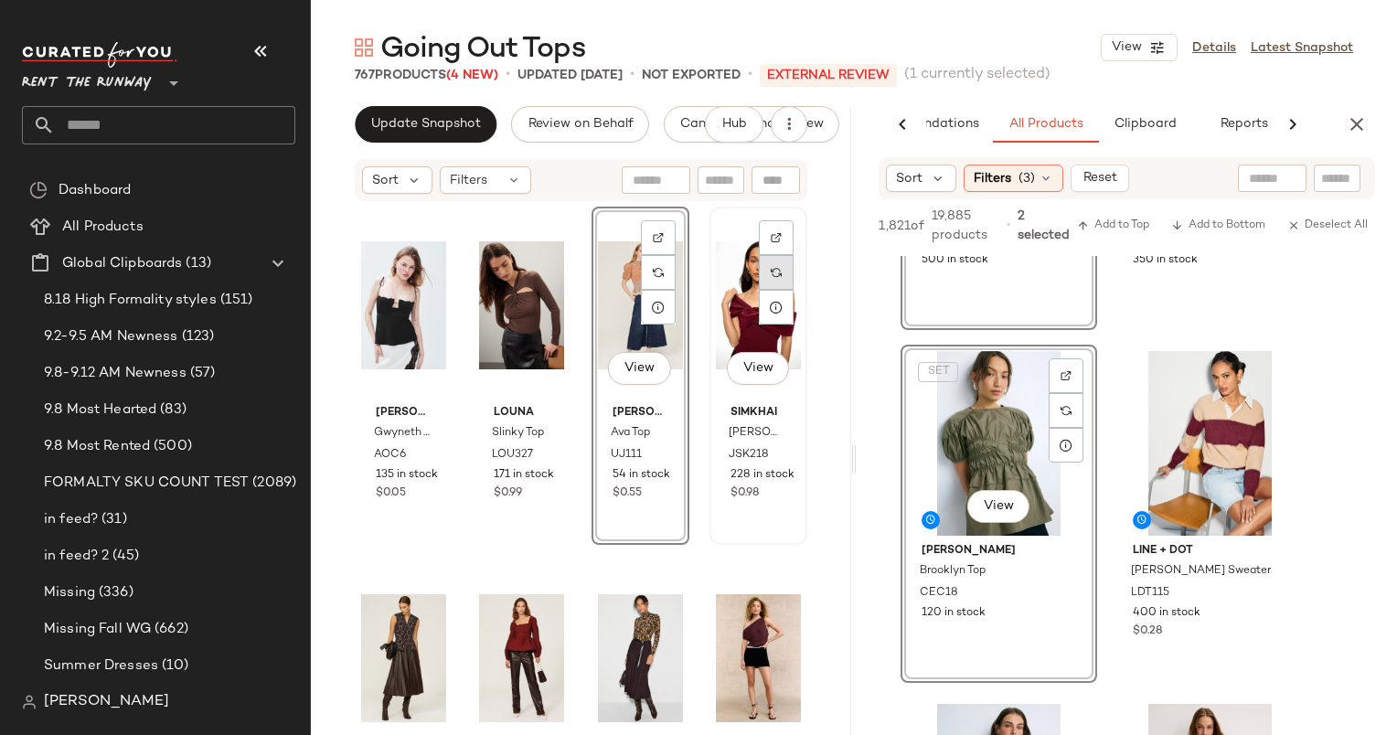
click at [759, 282] on div at bounding box center [776, 272] width 35 height 35
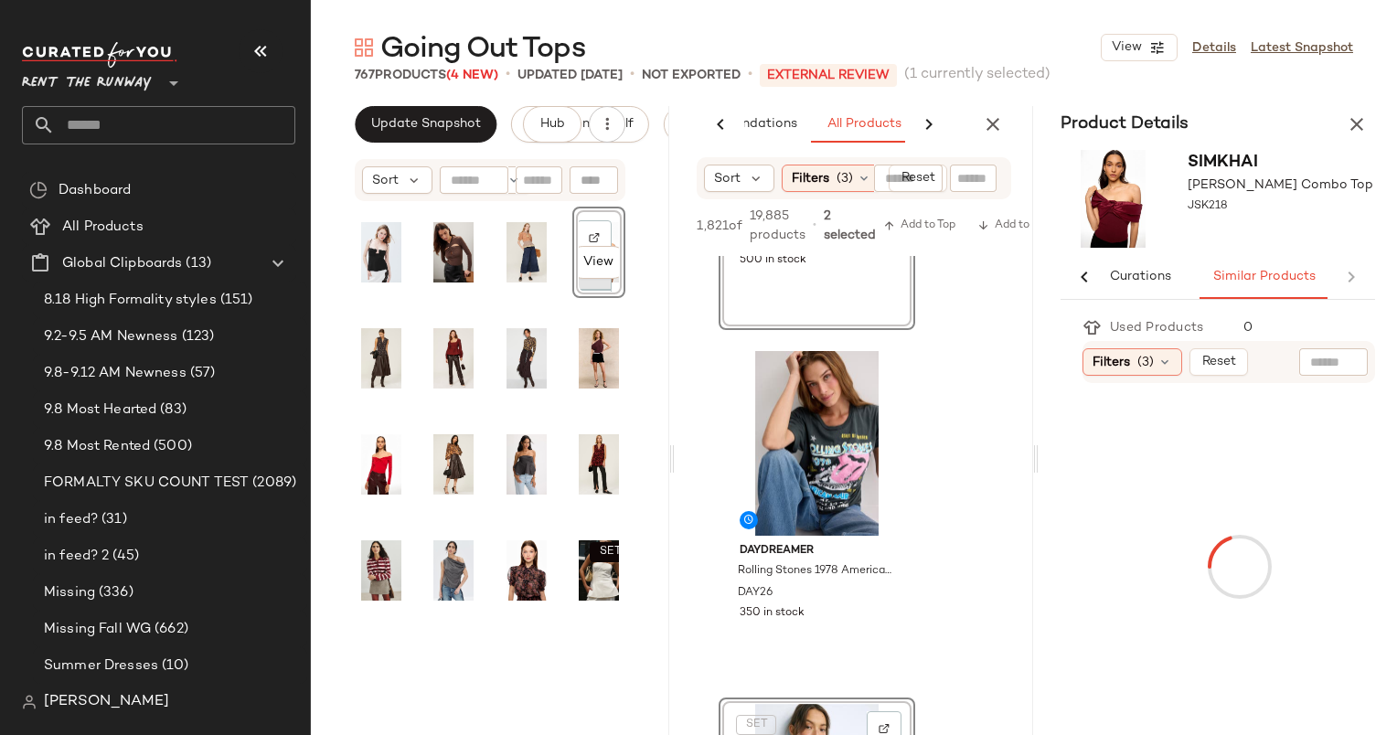
scroll to position [0, 139]
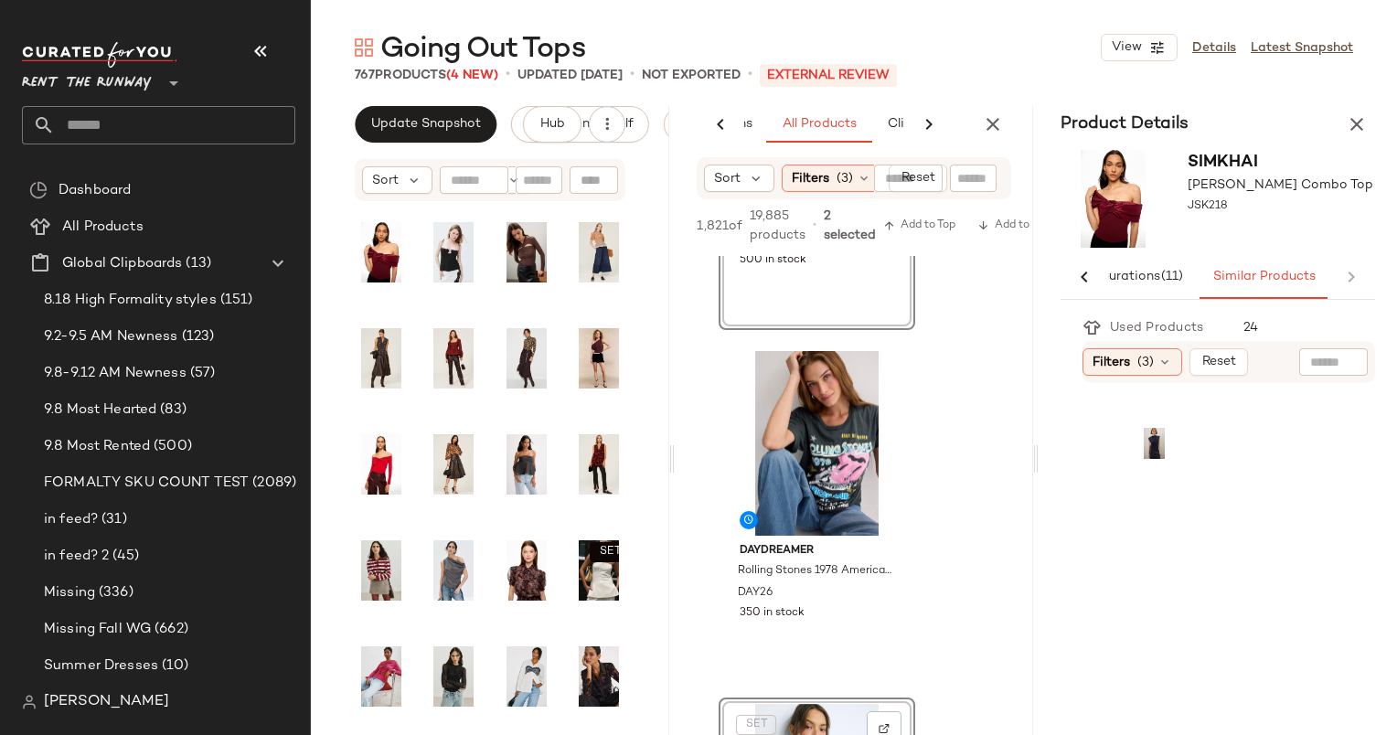
click at [1338, 122] on div "Product Details" at bounding box center [1218, 124] width 358 height 37
click at [1368, 128] on button "button" at bounding box center [1356, 124] width 37 height 37
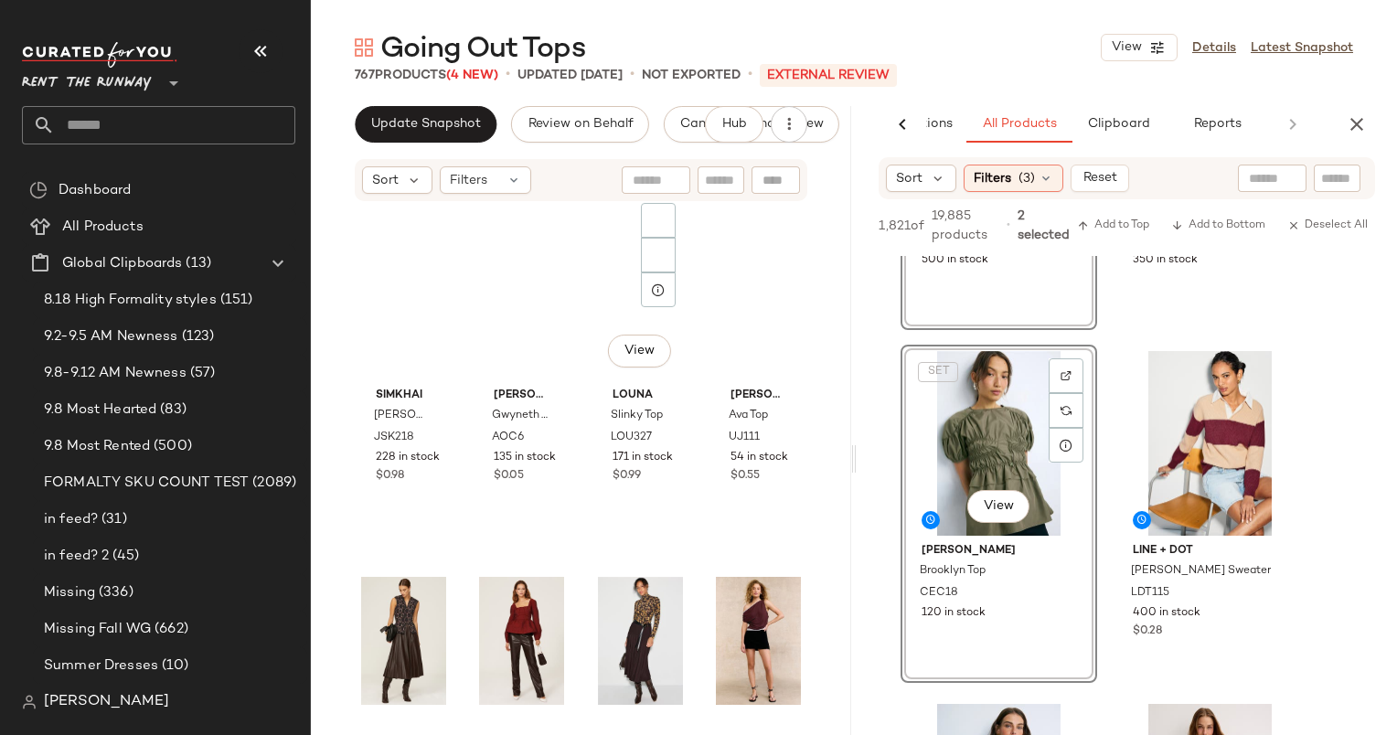
scroll to position [0, 0]
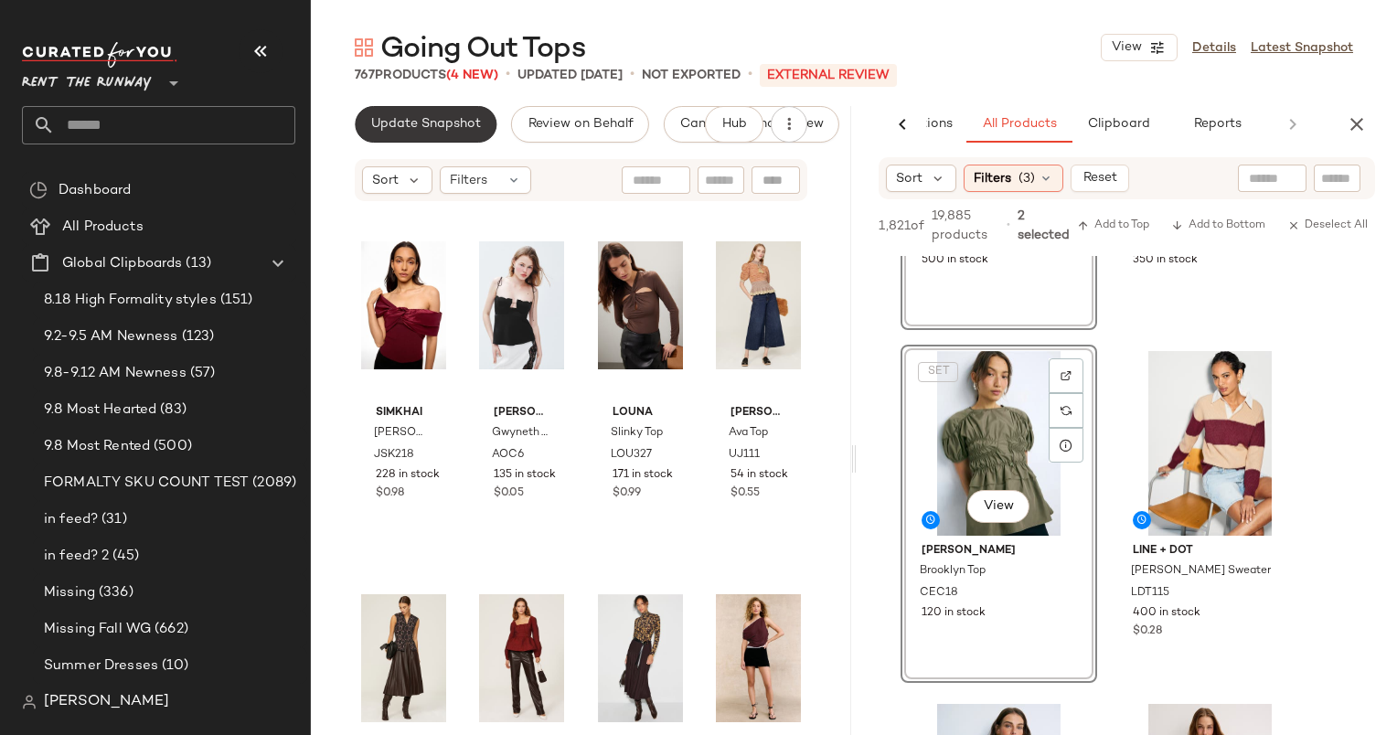
click at [411, 130] on span "Update Snapshot" at bounding box center [425, 124] width 111 height 15
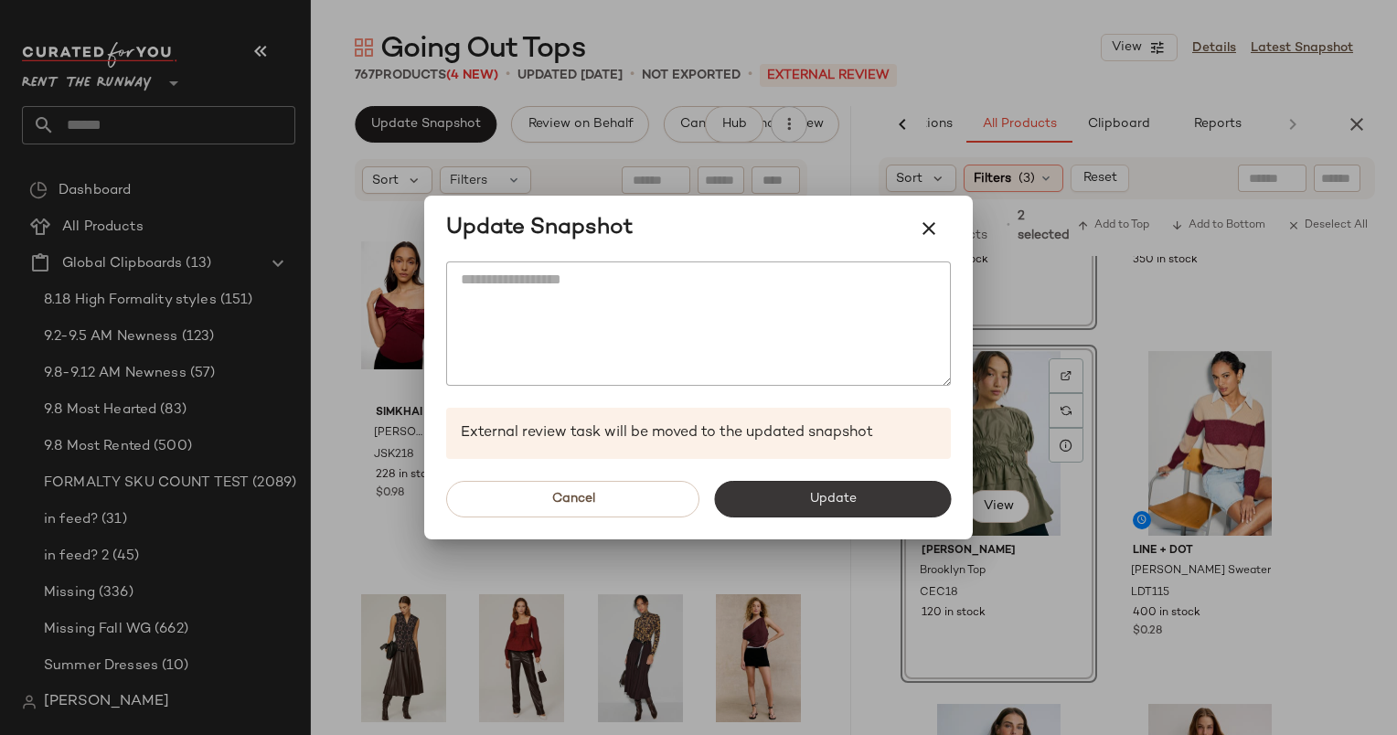
click at [793, 489] on button "Update" at bounding box center [832, 499] width 237 height 37
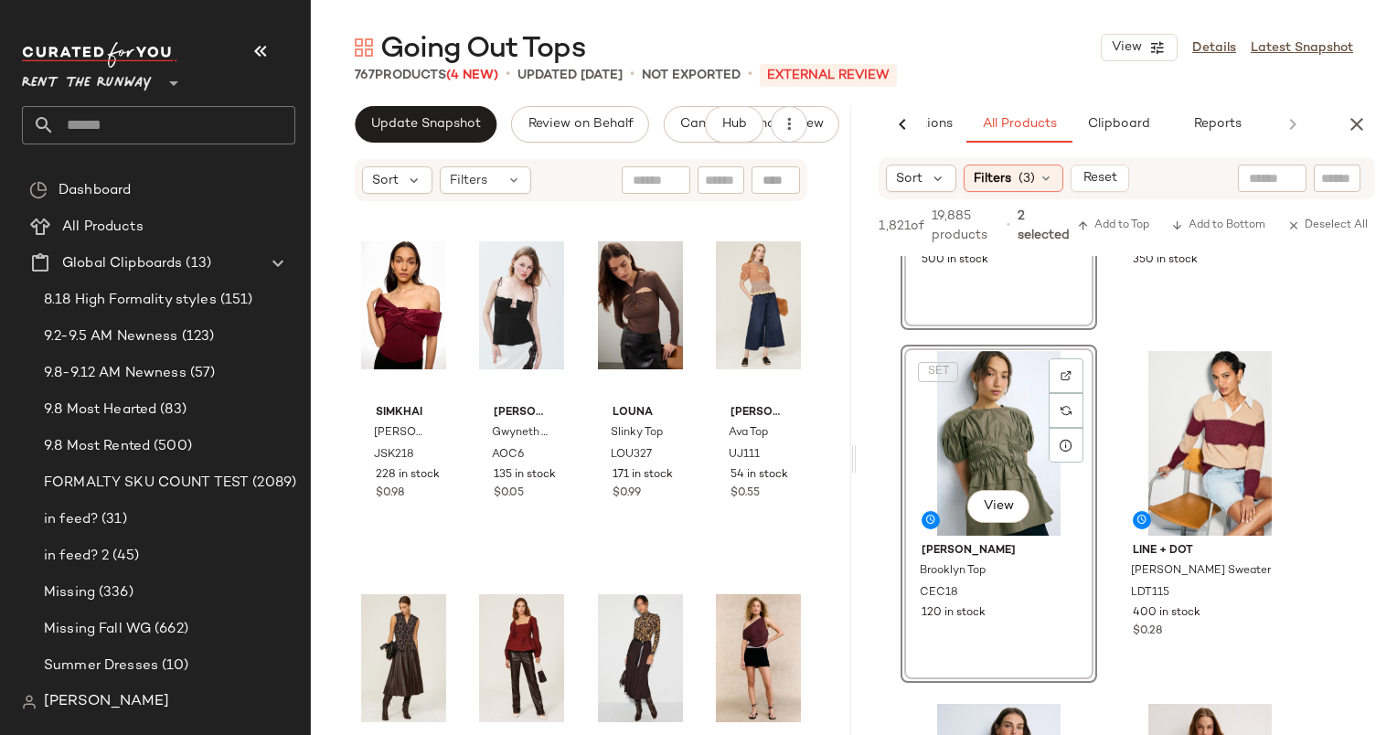
scroll to position [970, 0]
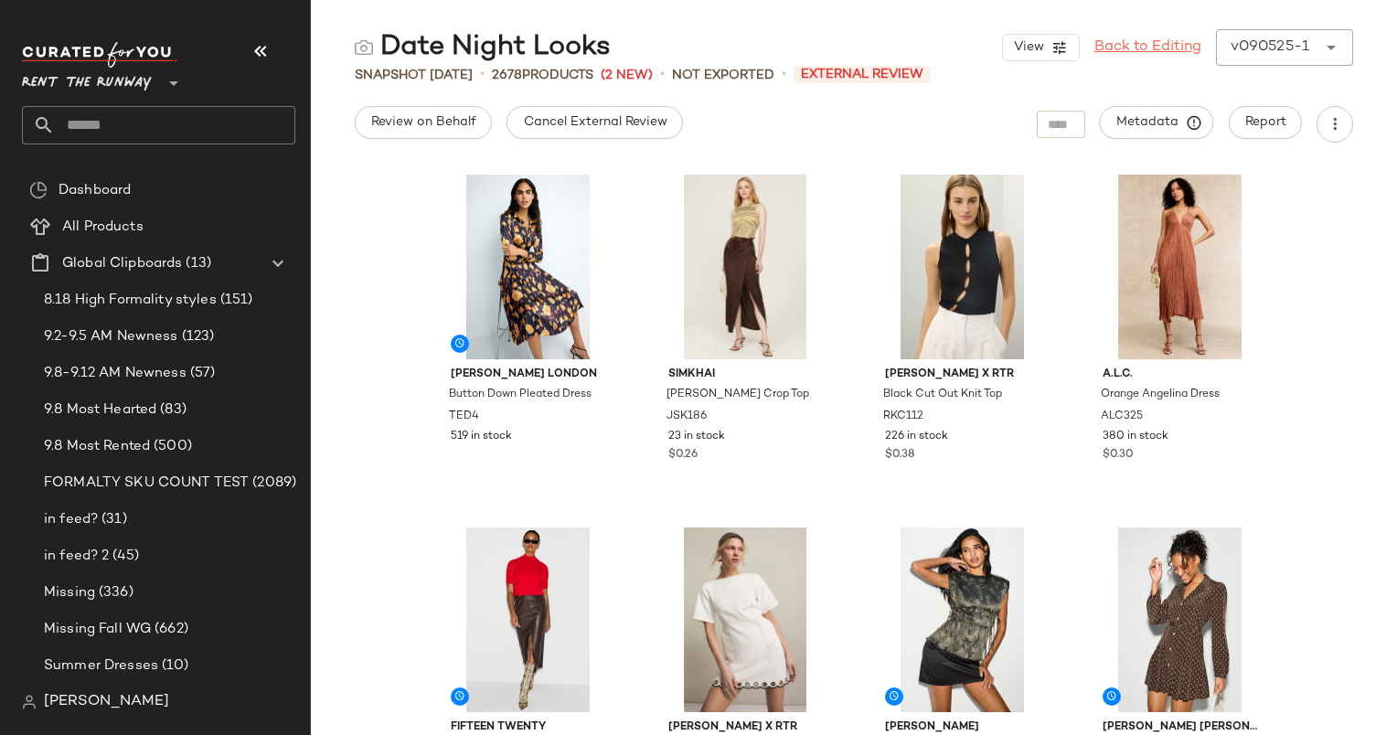
click at [1132, 58] on link "Back to Editing" at bounding box center [1147, 48] width 107 height 22
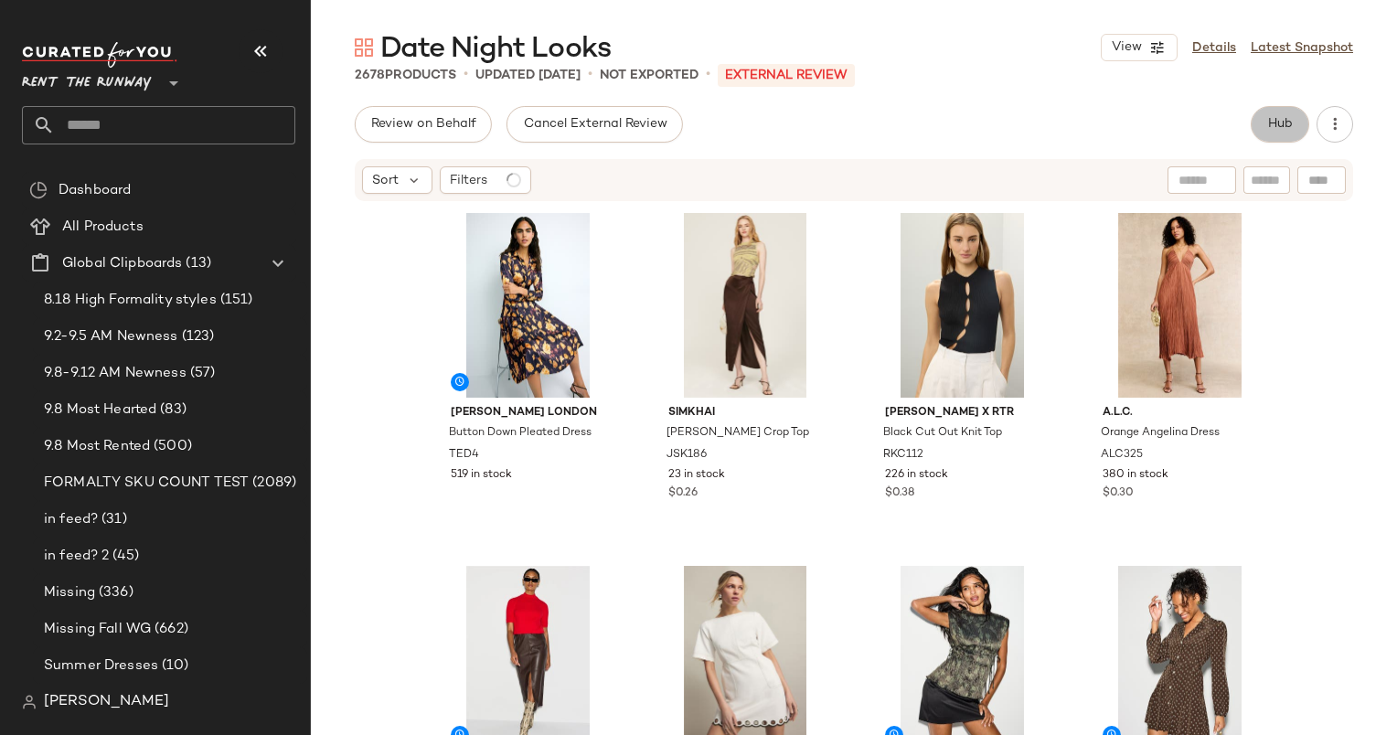
click at [1257, 124] on button "Hub" at bounding box center [1280, 124] width 59 height 37
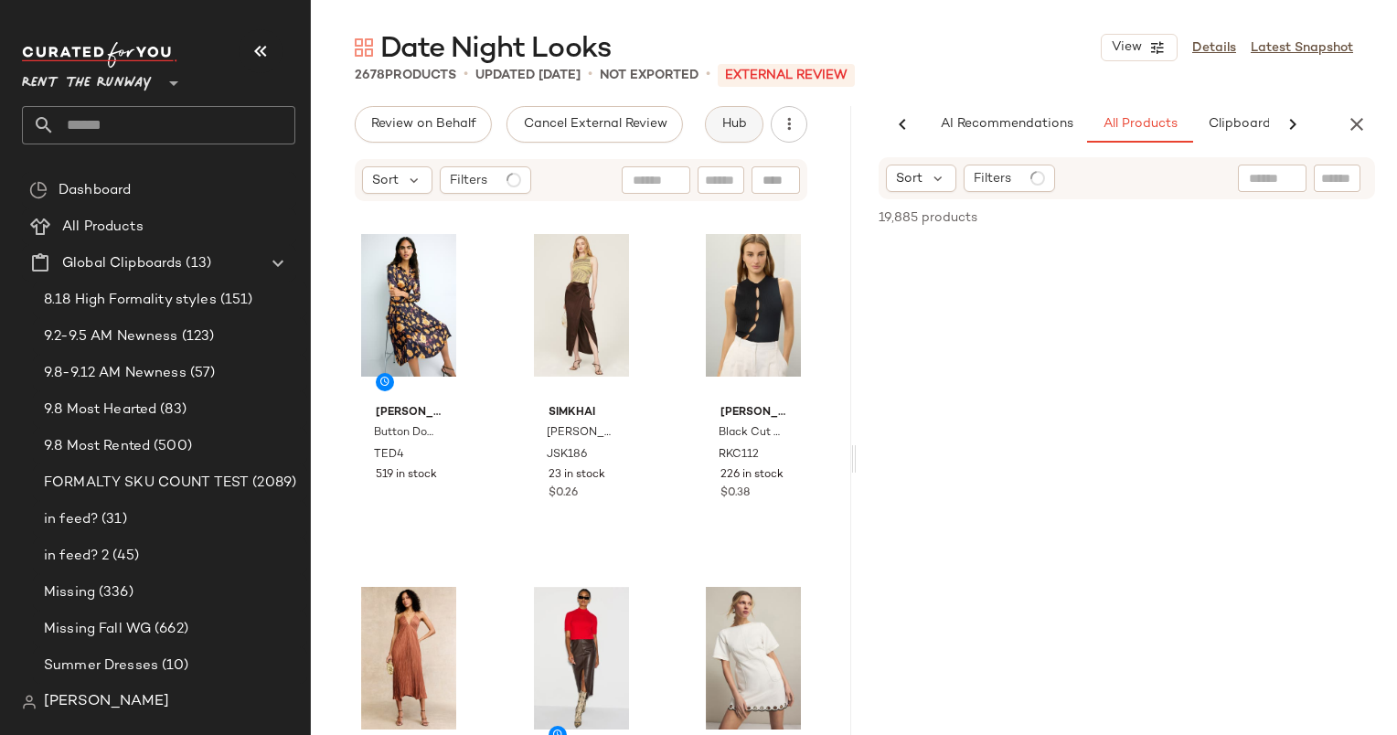
scroll to position [0, 94]
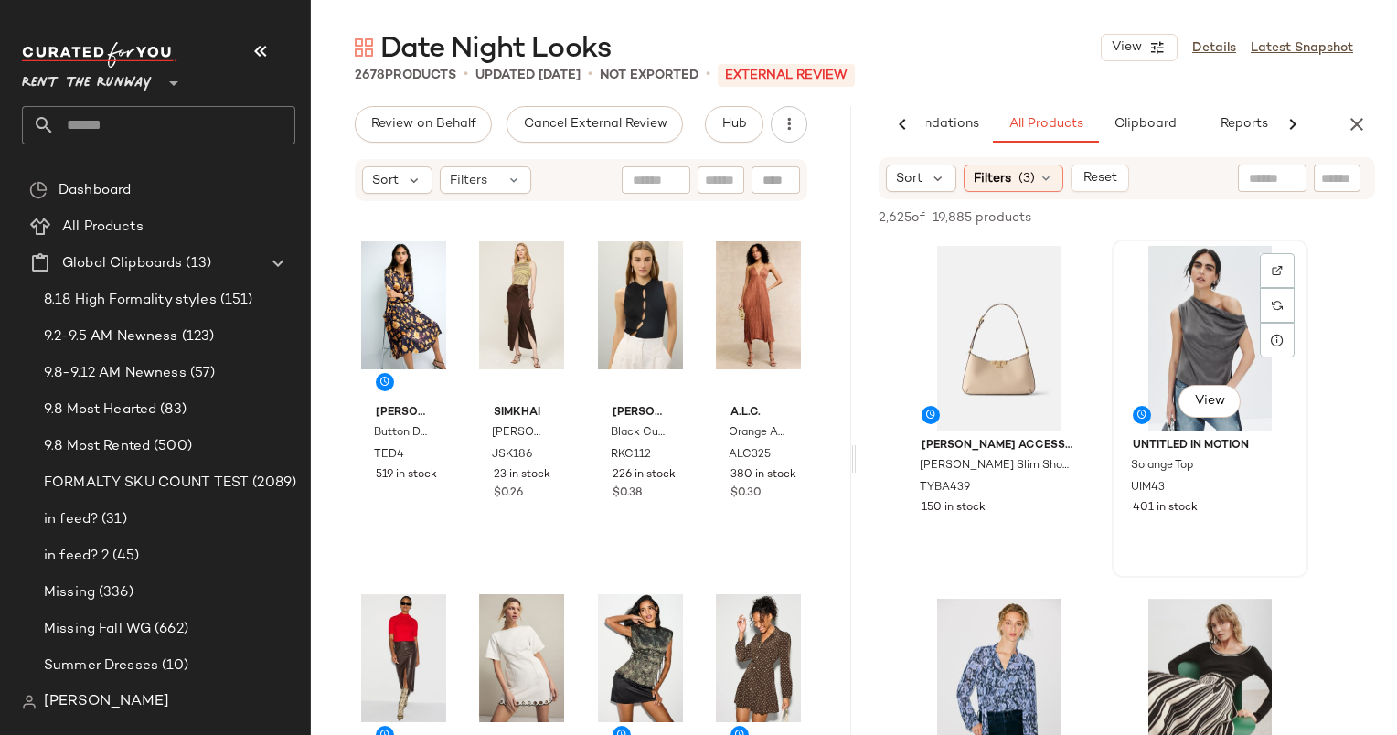
click at [1240, 300] on div "View" at bounding box center [1210, 338] width 184 height 185
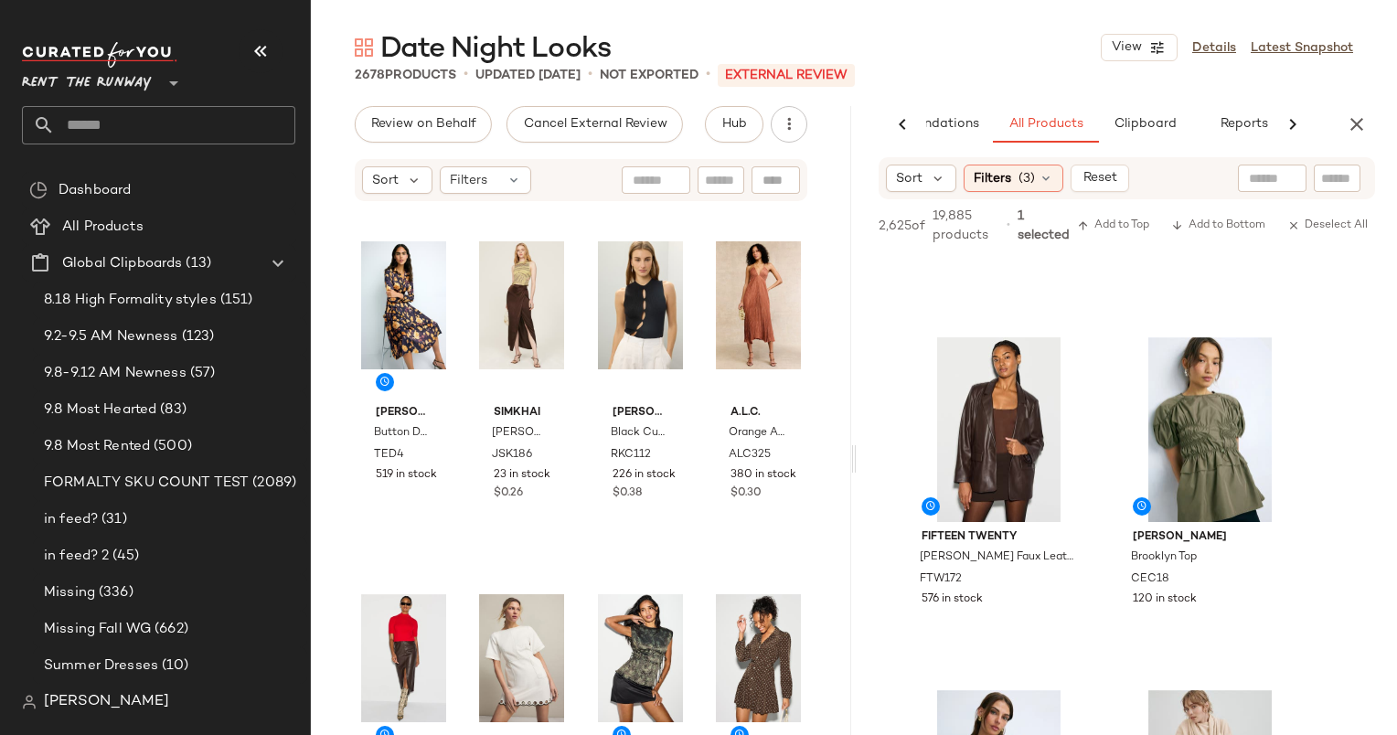
scroll to position [989, 0]
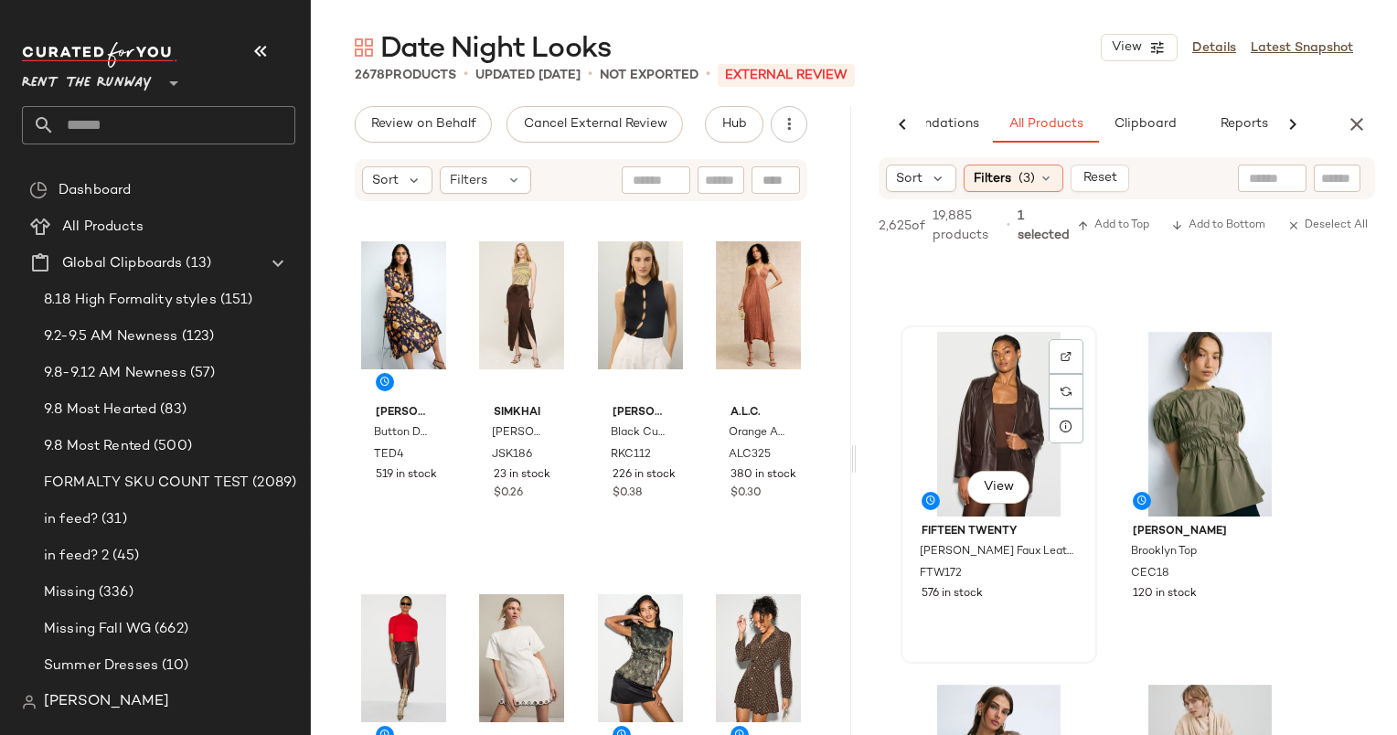
click at [1000, 389] on div "View" at bounding box center [999, 424] width 184 height 185
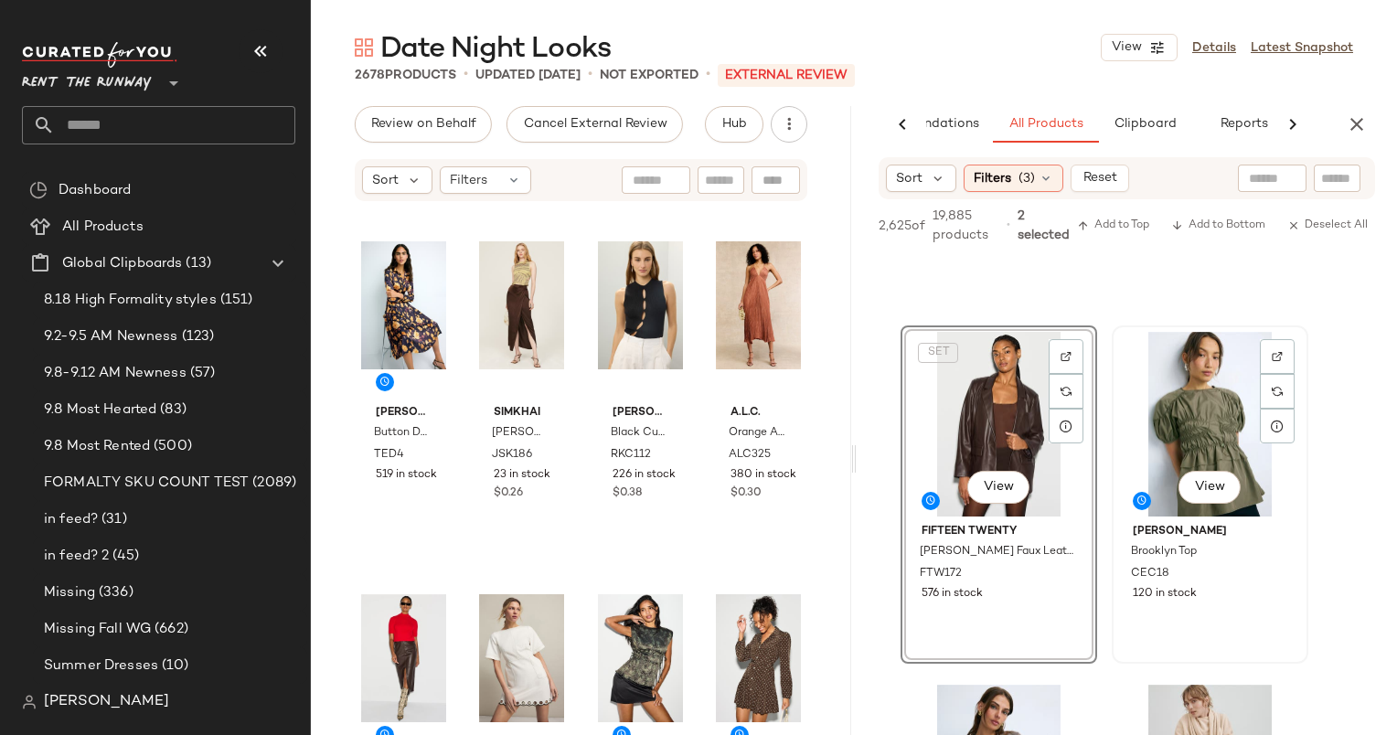
click at [1174, 391] on div "View" at bounding box center [1210, 424] width 184 height 185
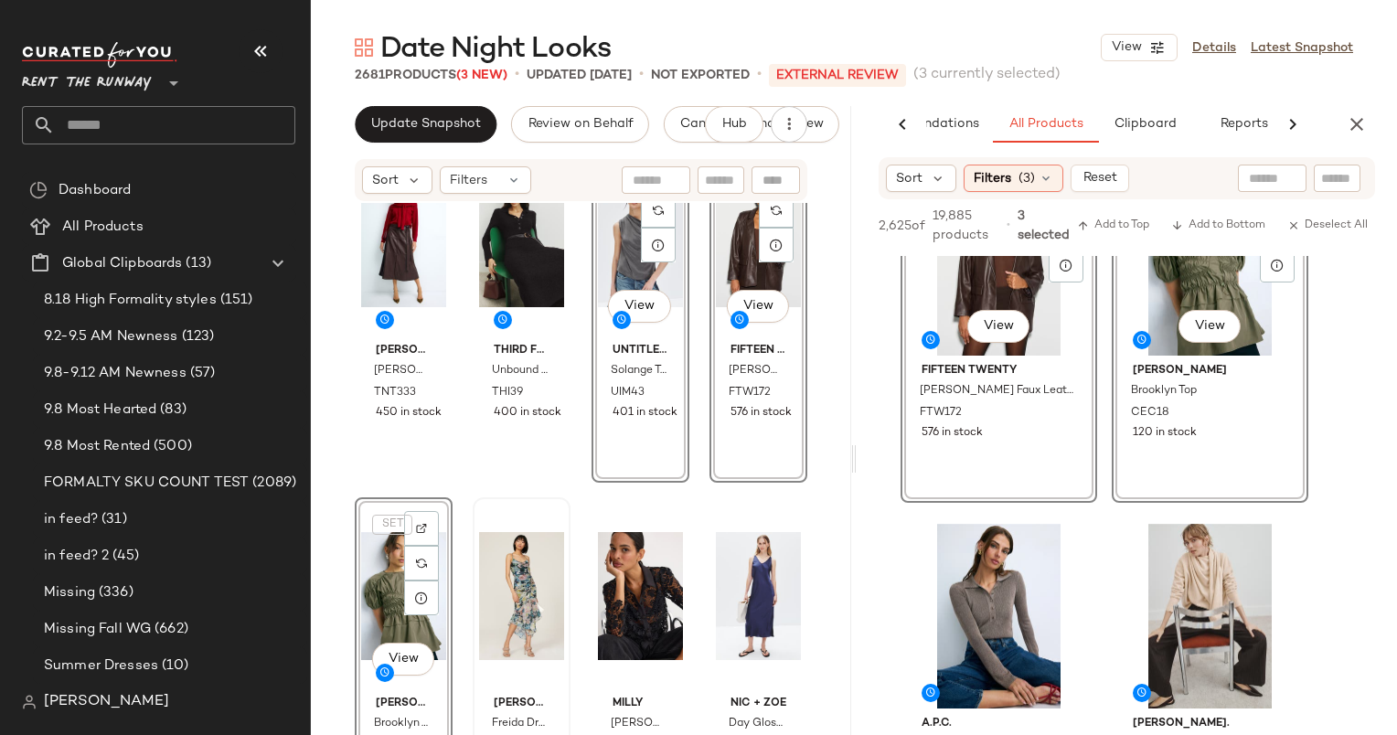
scroll to position [783, 0]
click at [547, 508] on div "View" at bounding box center [521, 596] width 85 height 185
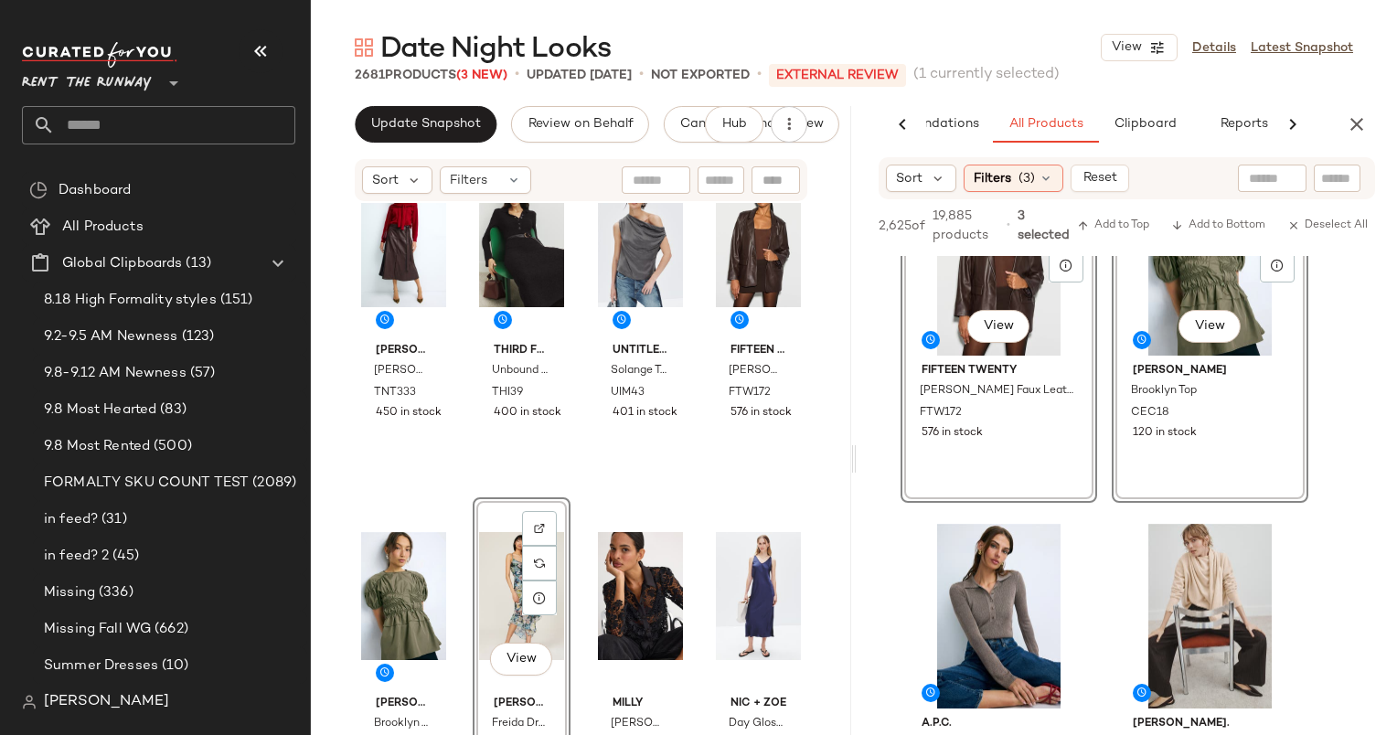
click at [634, 494] on div "Tanya Taylor Hudley Skirt TNT333 450 in stock THIRD FORM Unbound Knit Shirt Dre…" at bounding box center [581, 496] width 540 height 587
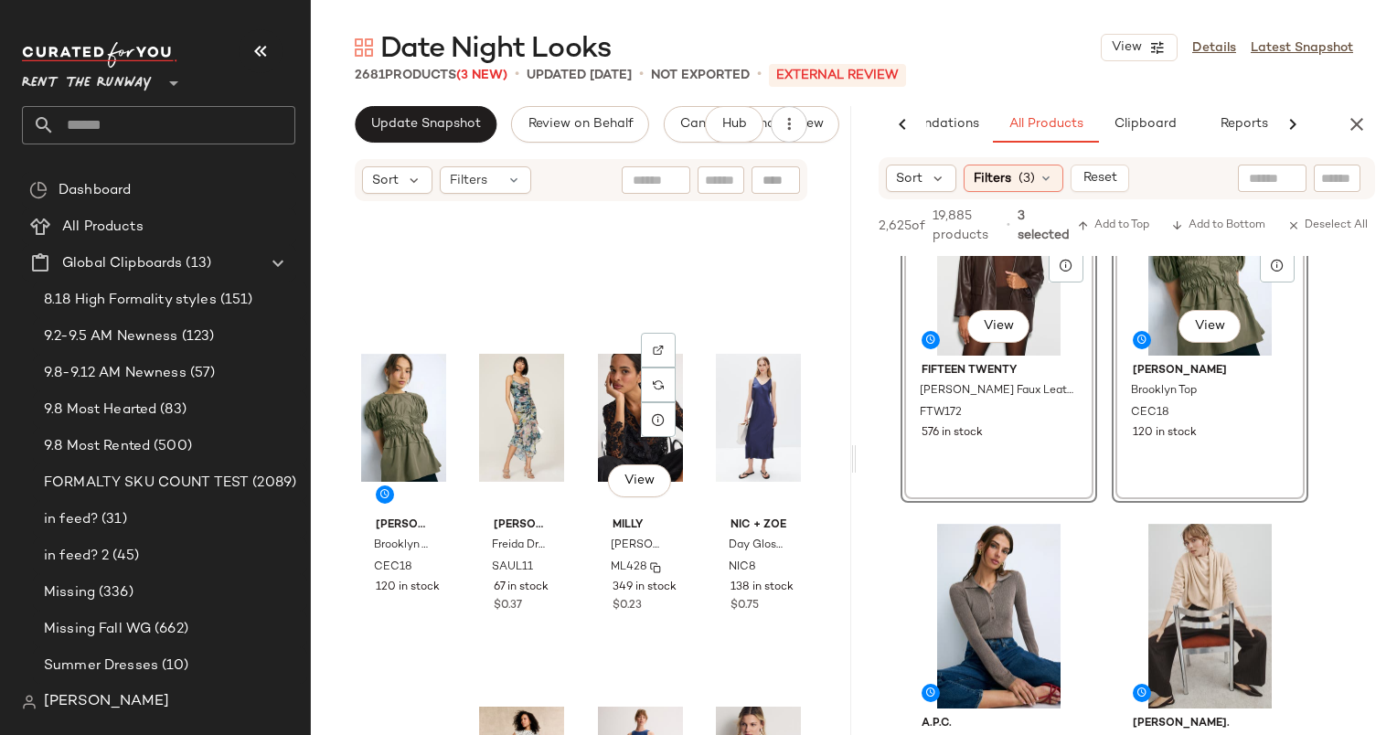
scroll to position [942, 0]
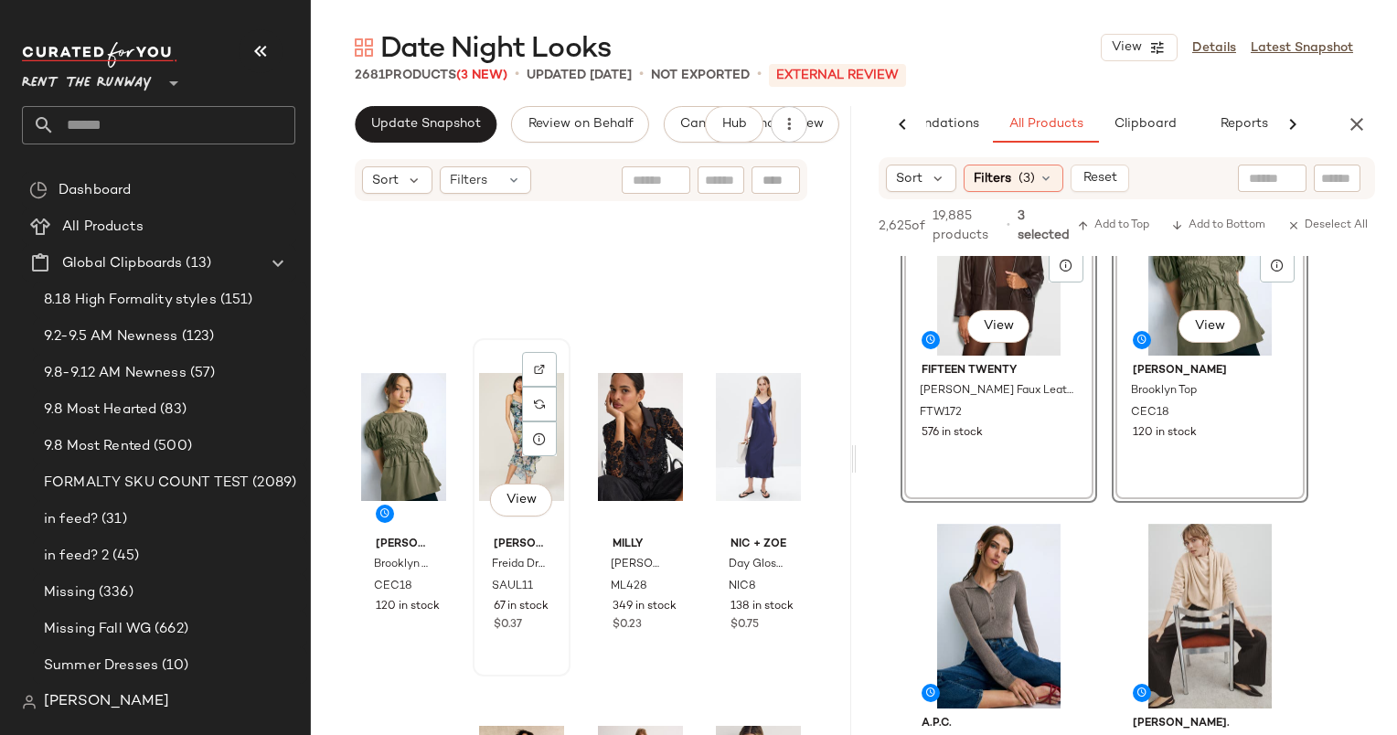
click at [496, 413] on div "View" at bounding box center [521, 437] width 85 height 185
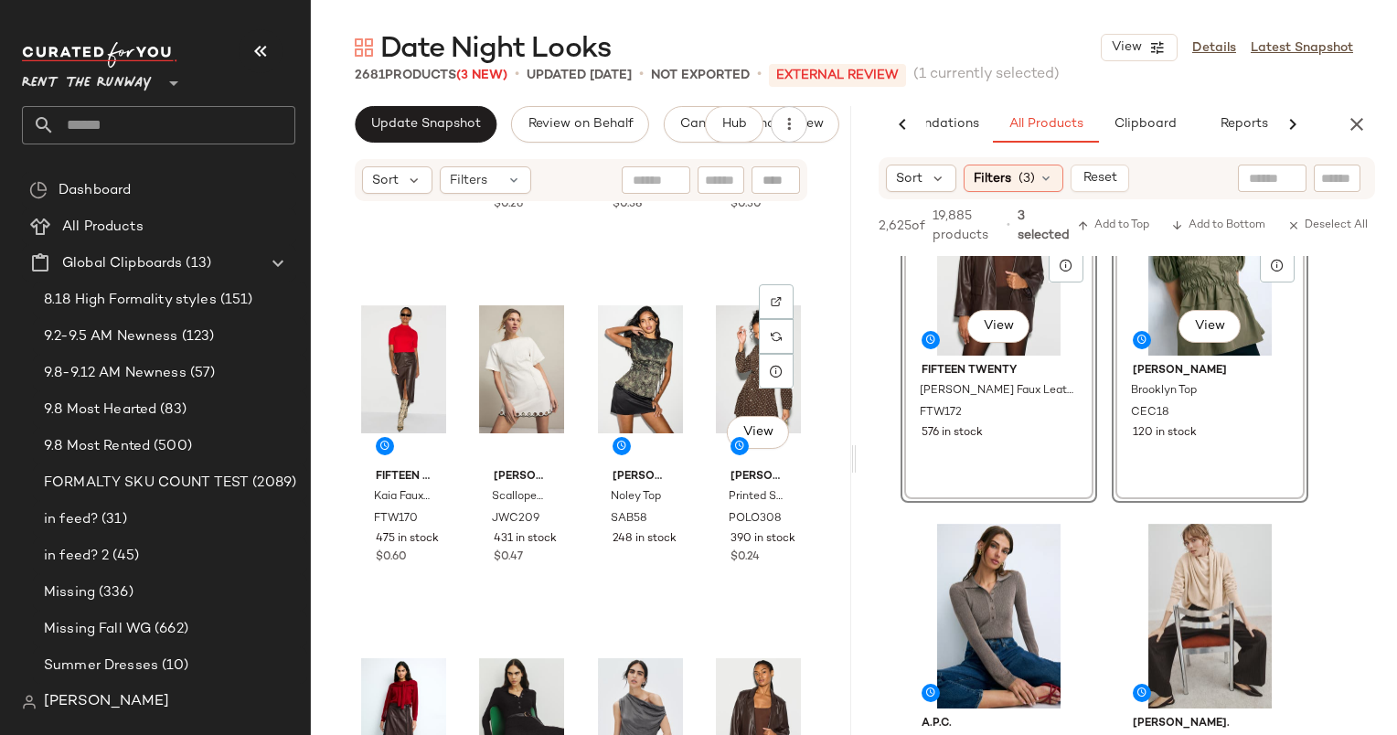
scroll to position [347, 0]
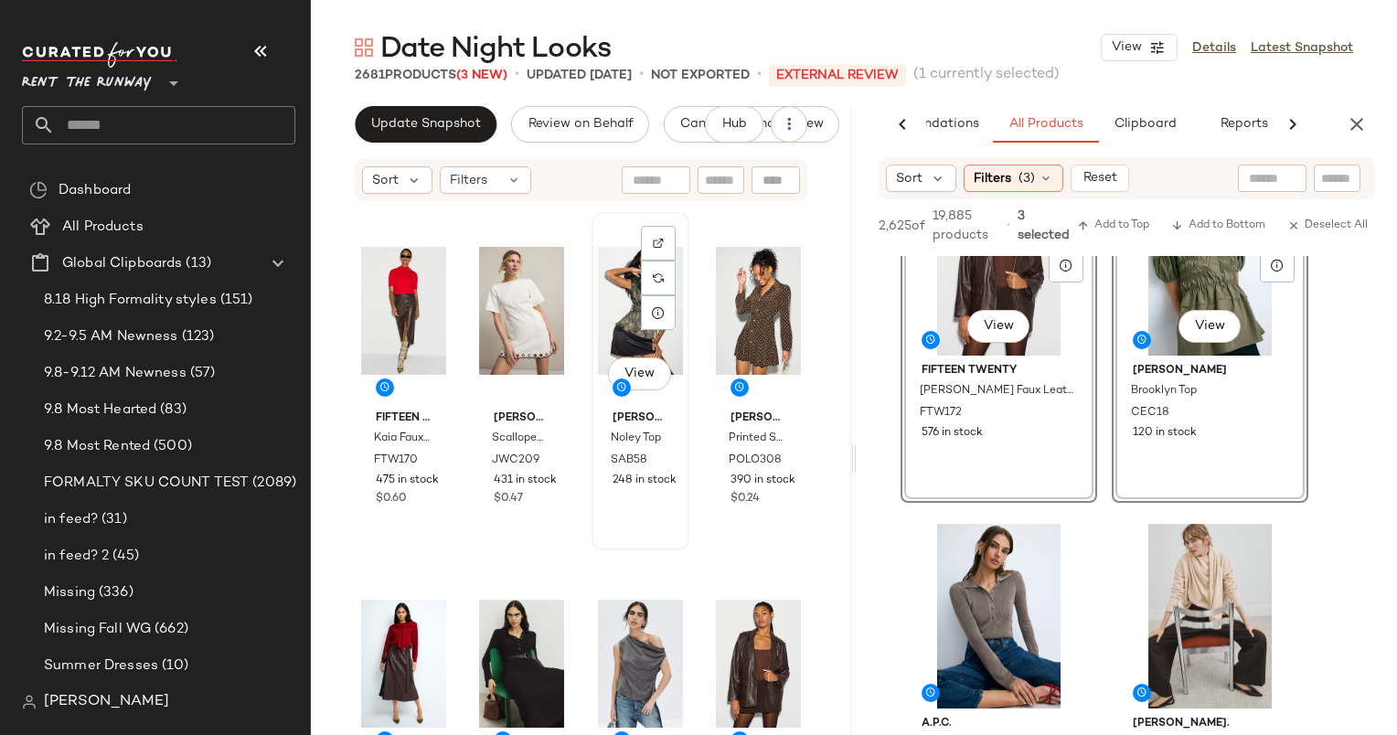
click at [625, 312] on div "View" at bounding box center [640, 311] width 85 height 185
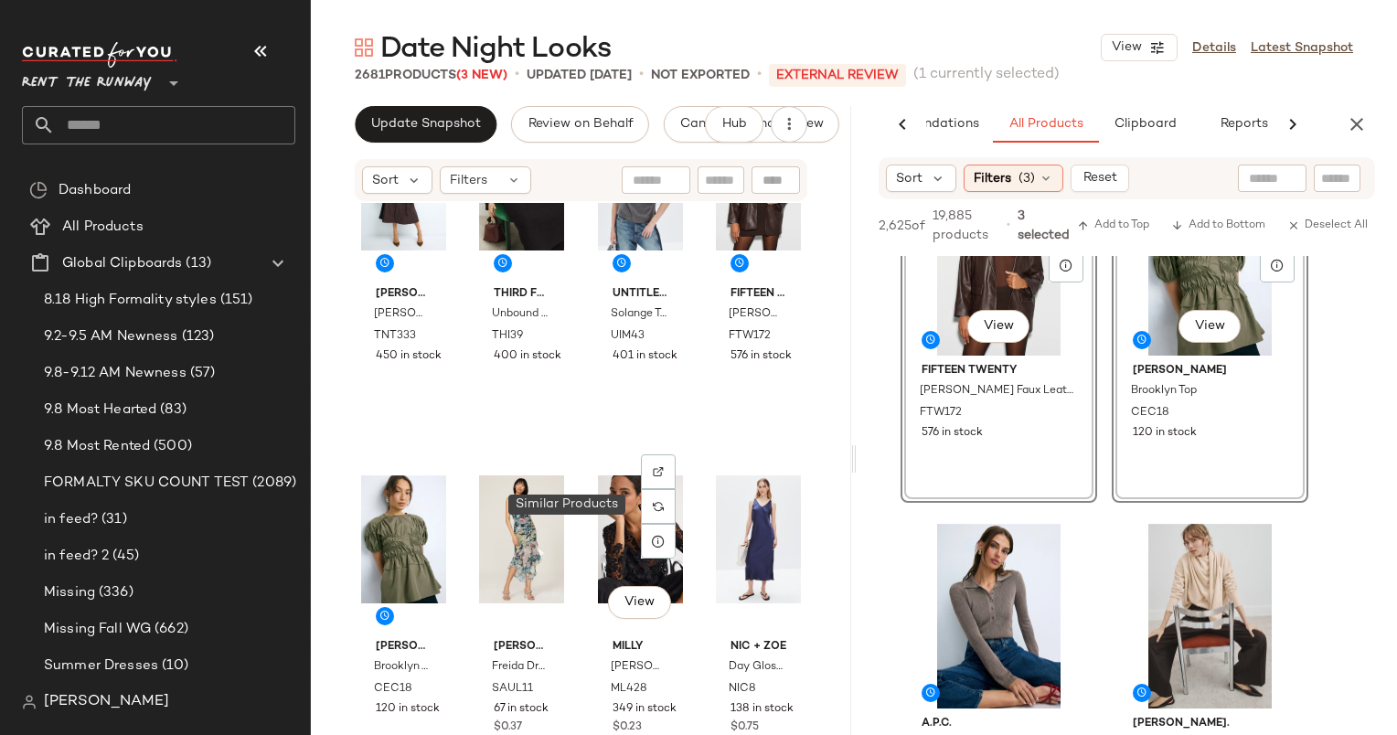
scroll to position [840, 0]
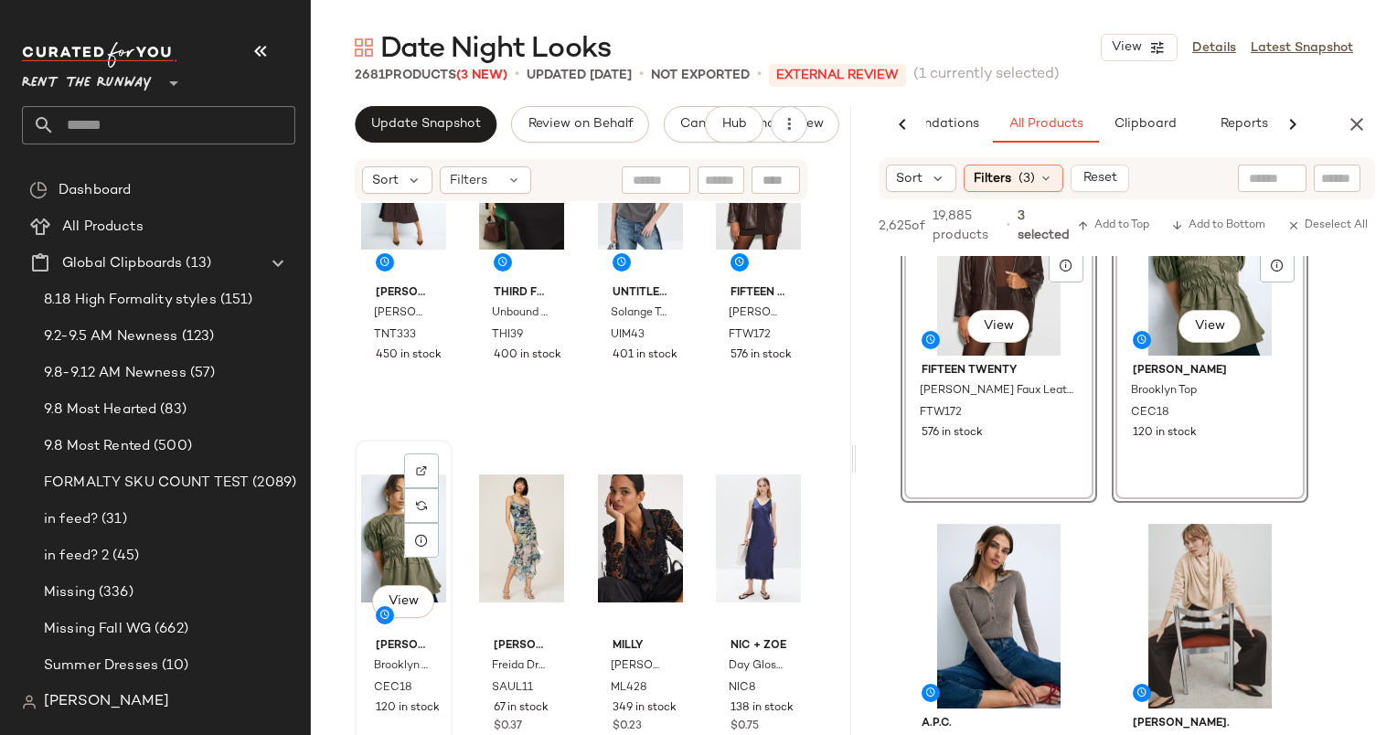
click at [377, 552] on div "View" at bounding box center [403, 538] width 85 height 185
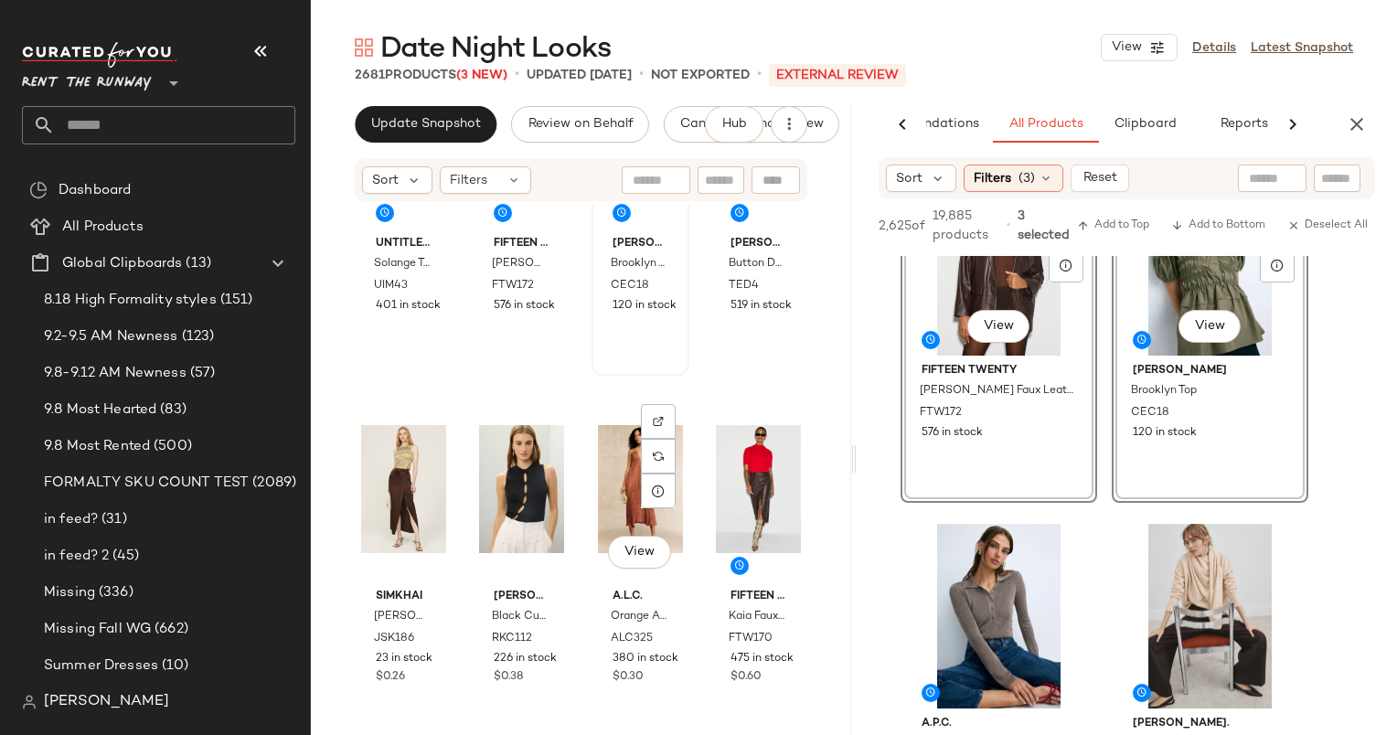
scroll to position [538, 0]
click at [624, 492] on div "View" at bounding box center [640, 488] width 85 height 185
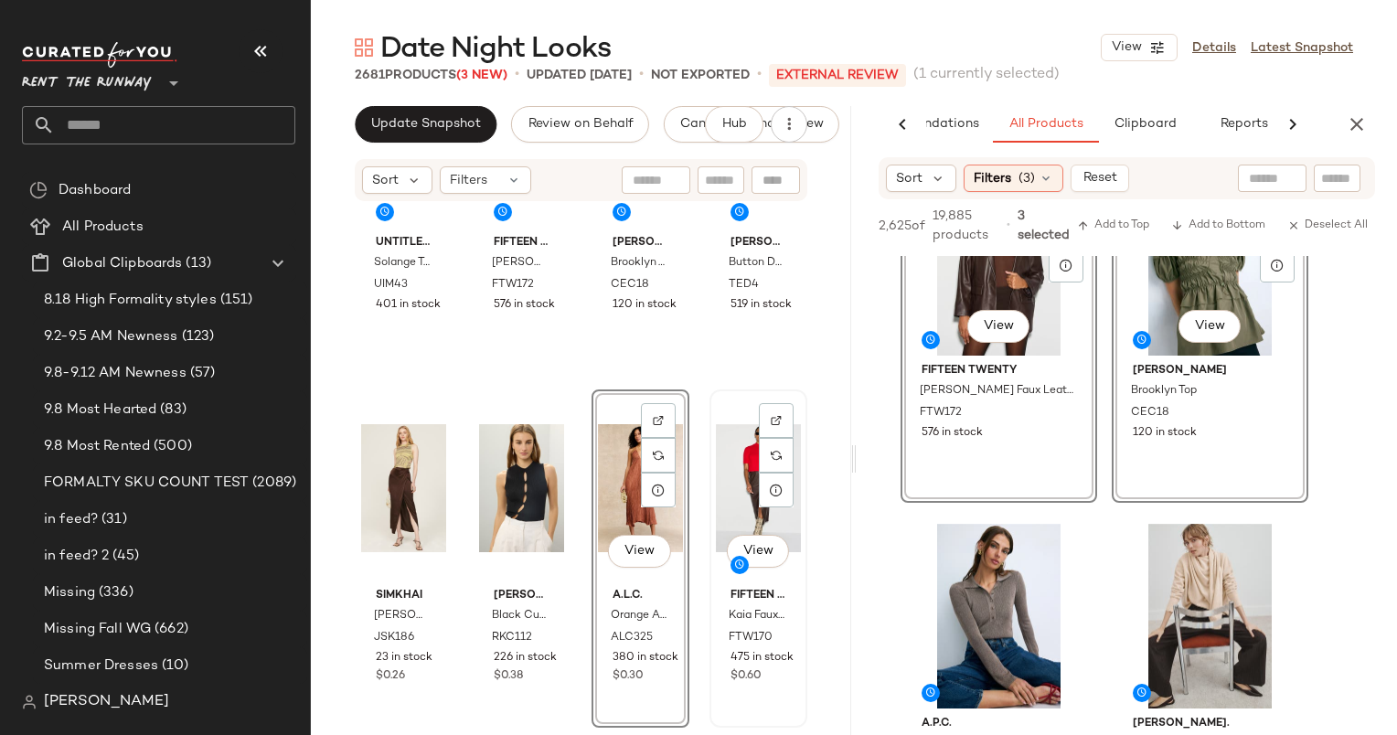
click at [724, 471] on div "View" at bounding box center [758, 488] width 85 height 185
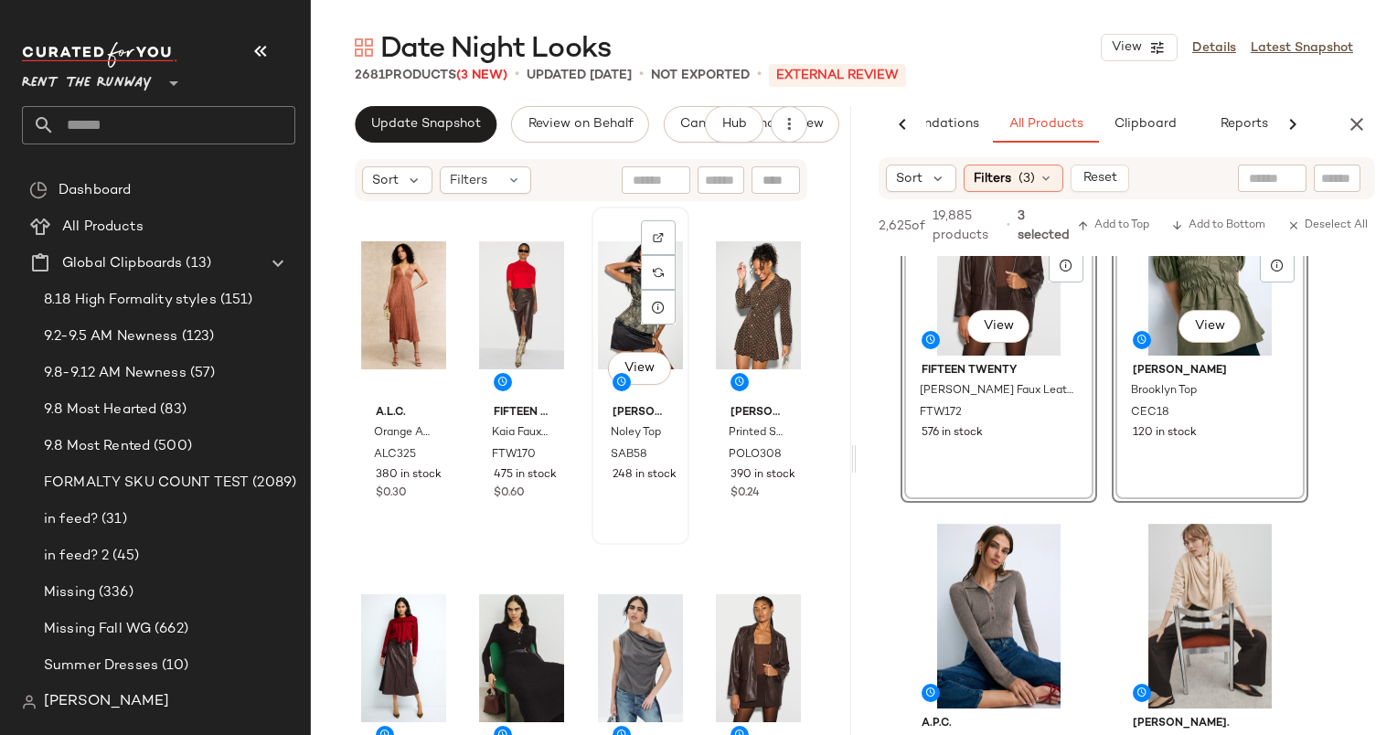
click at [621, 313] on div "View" at bounding box center [640, 305] width 85 height 185
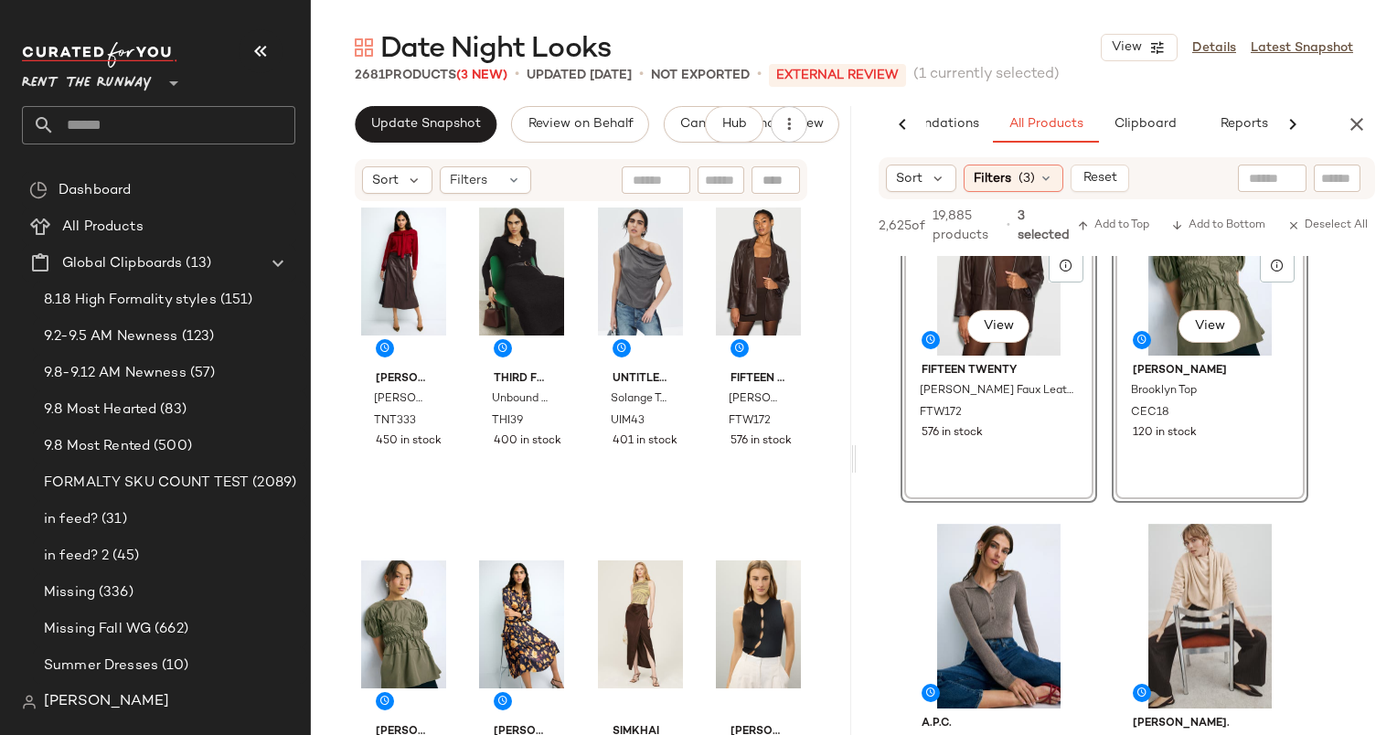
scroll to position [402, 0]
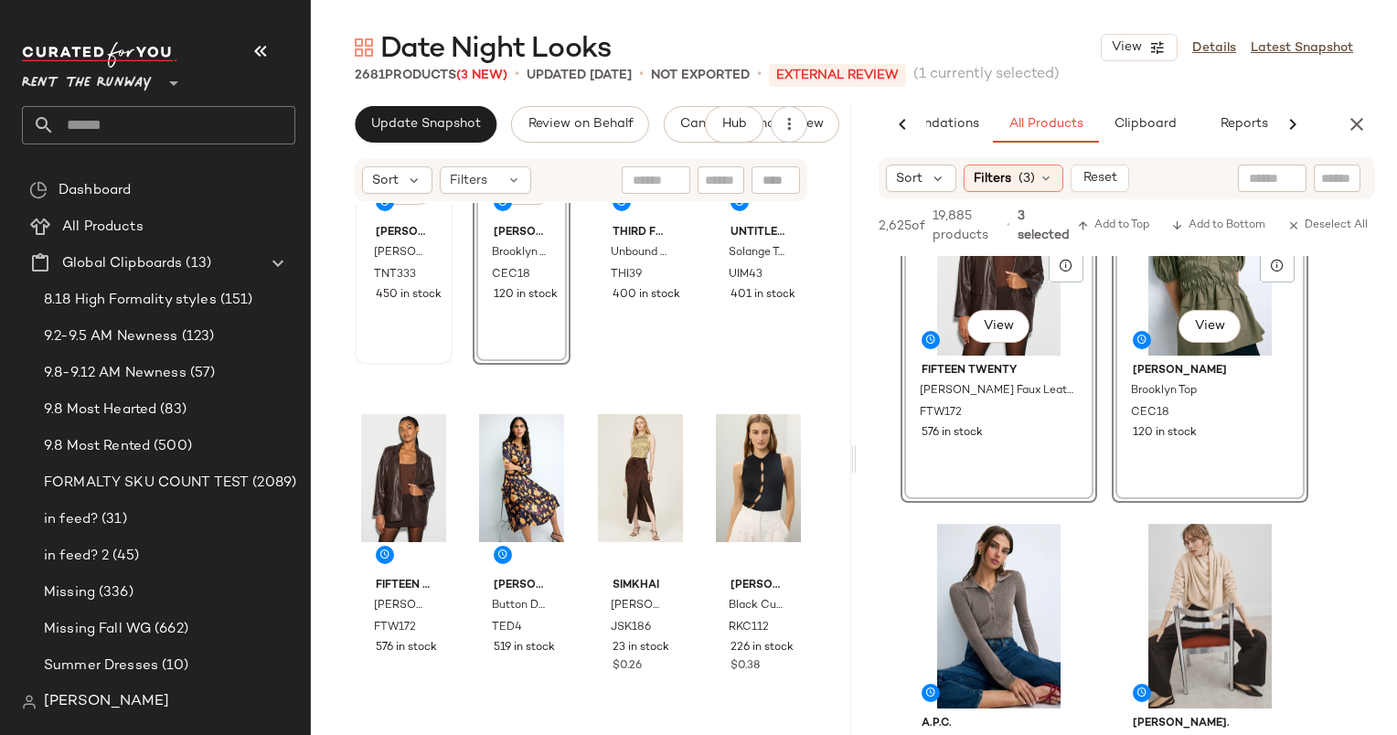
scroll to position [549, 0]
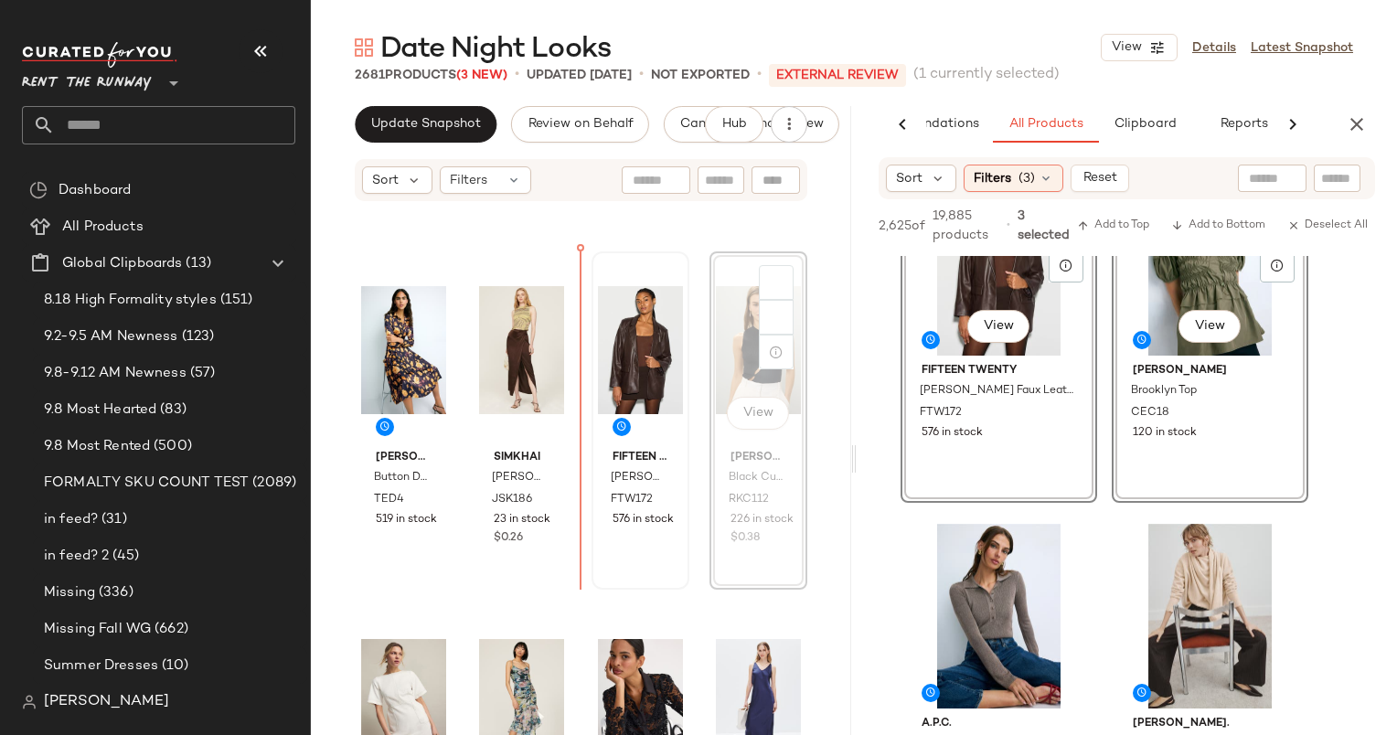
scroll to position [675, 0]
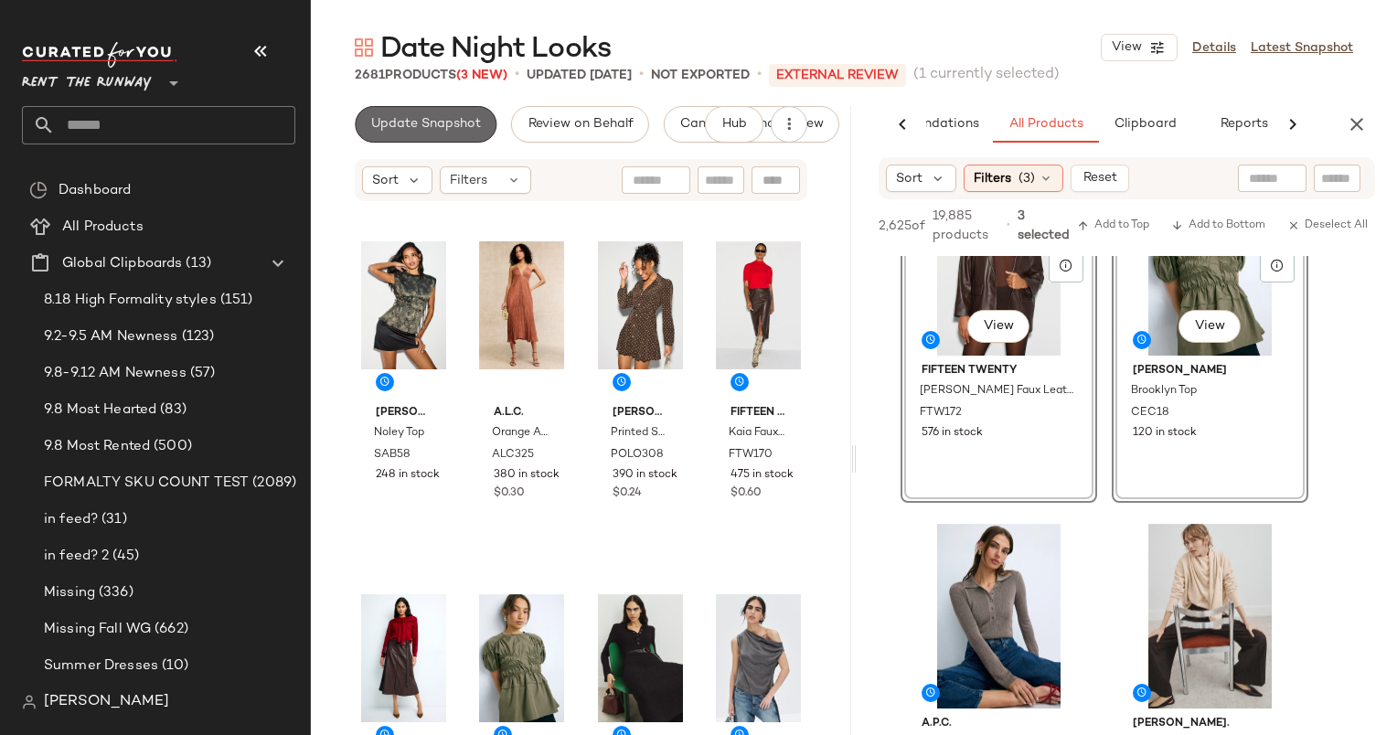
click at [457, 117] on span "Update Snapshot" at bounding box center [425, 124] width 111 height 15
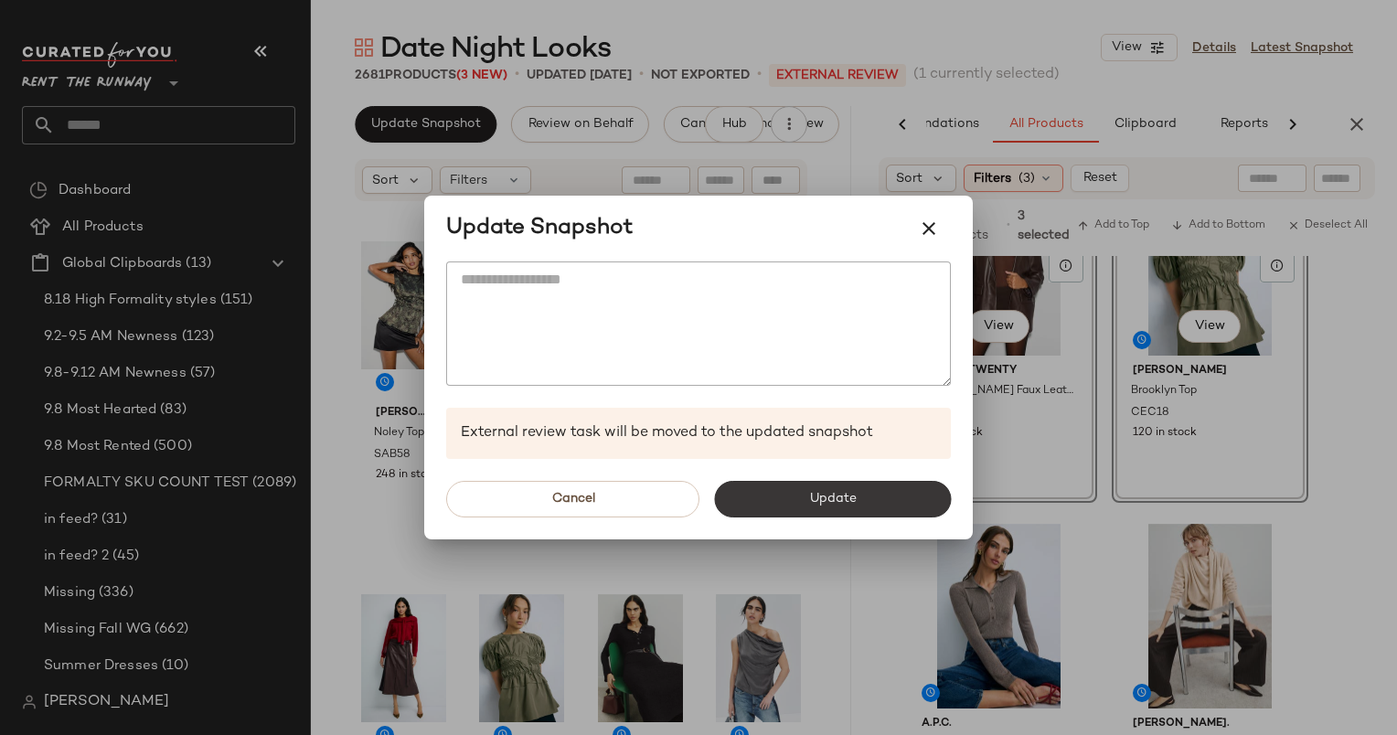
click at [790, 495] on button "Update" at bounding box center [832, 499] width 237 height 37
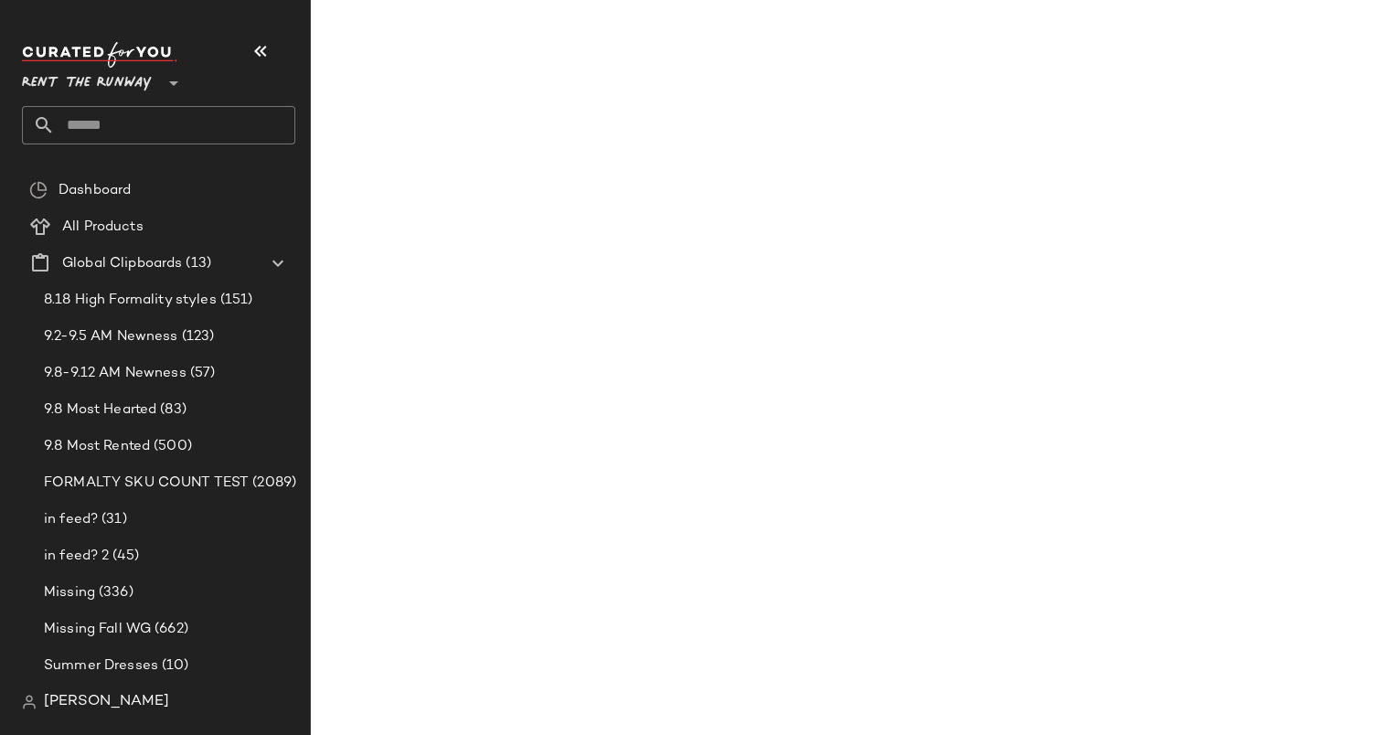
scroll to position [2209, 0]
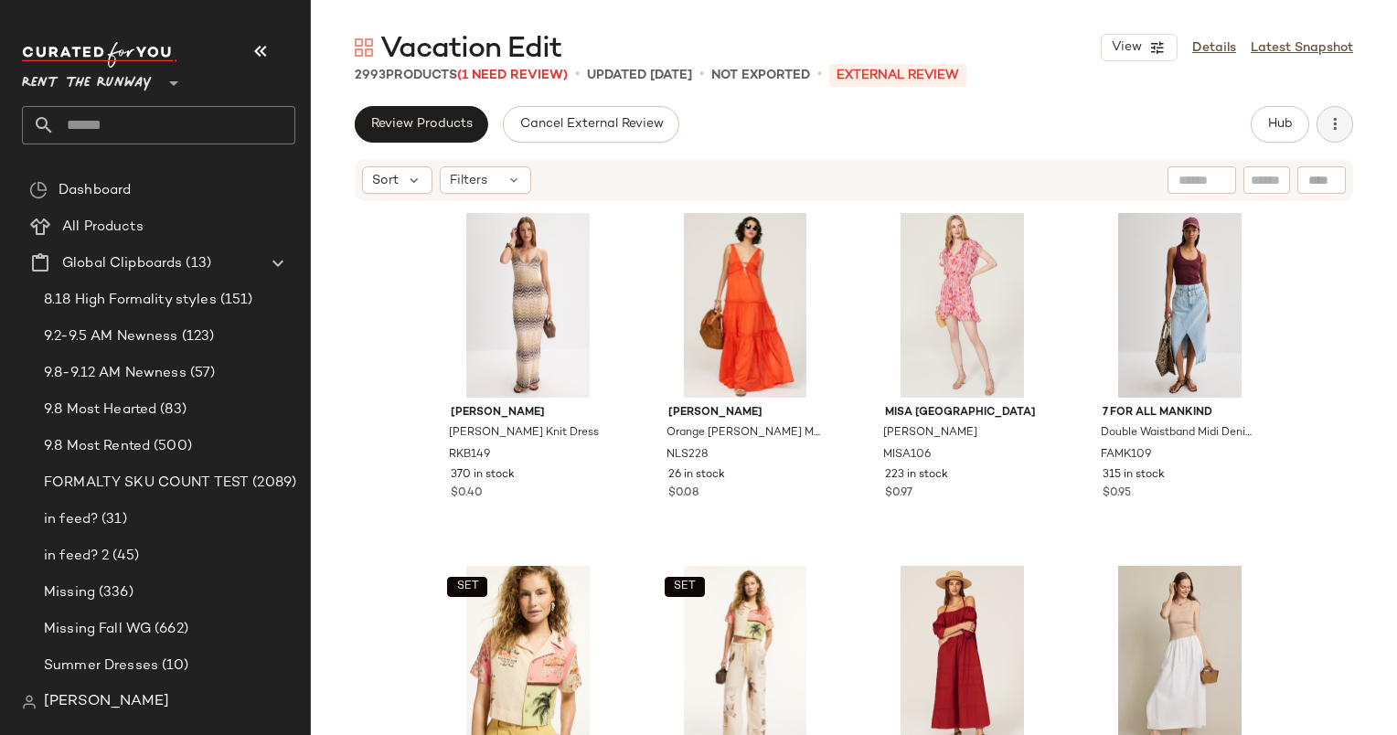
click at [1339, 106] on button "button" at bounding box center [1335, 124] width 37 height 37
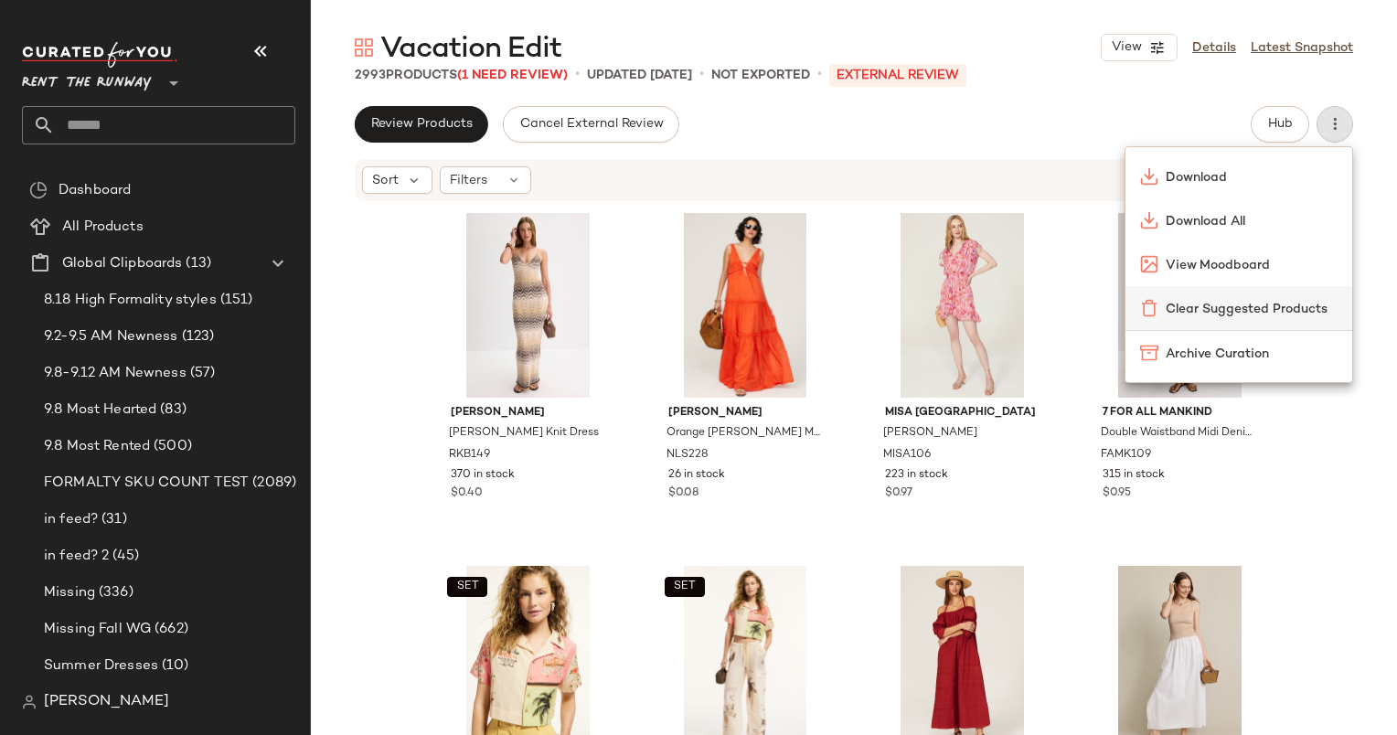
click at [1208, 324] on div "Clear Suggested Products" at bounding box center [1238, 308] width 227 height 44
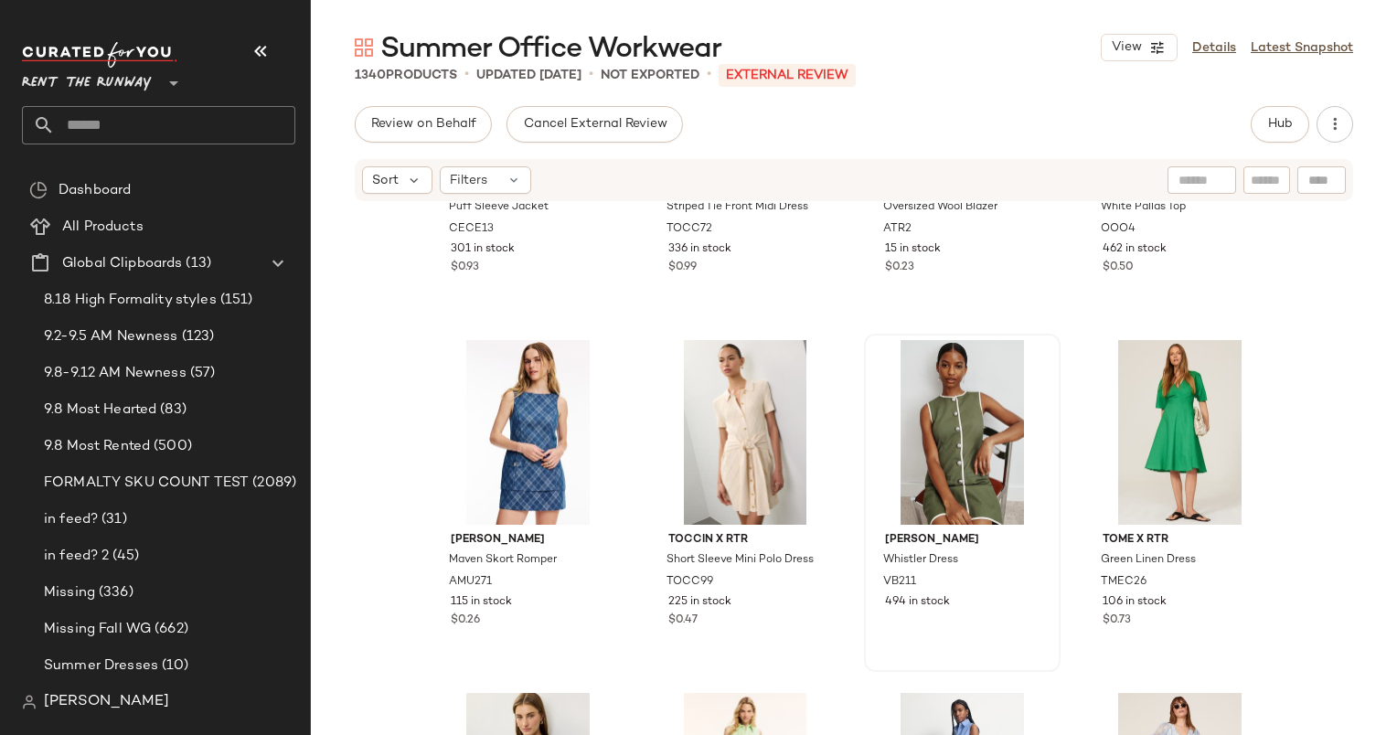
scroll to position [1653, 0]
click at [954, 380] on div "View" at bounding box center [962, 431] width 184 height 185
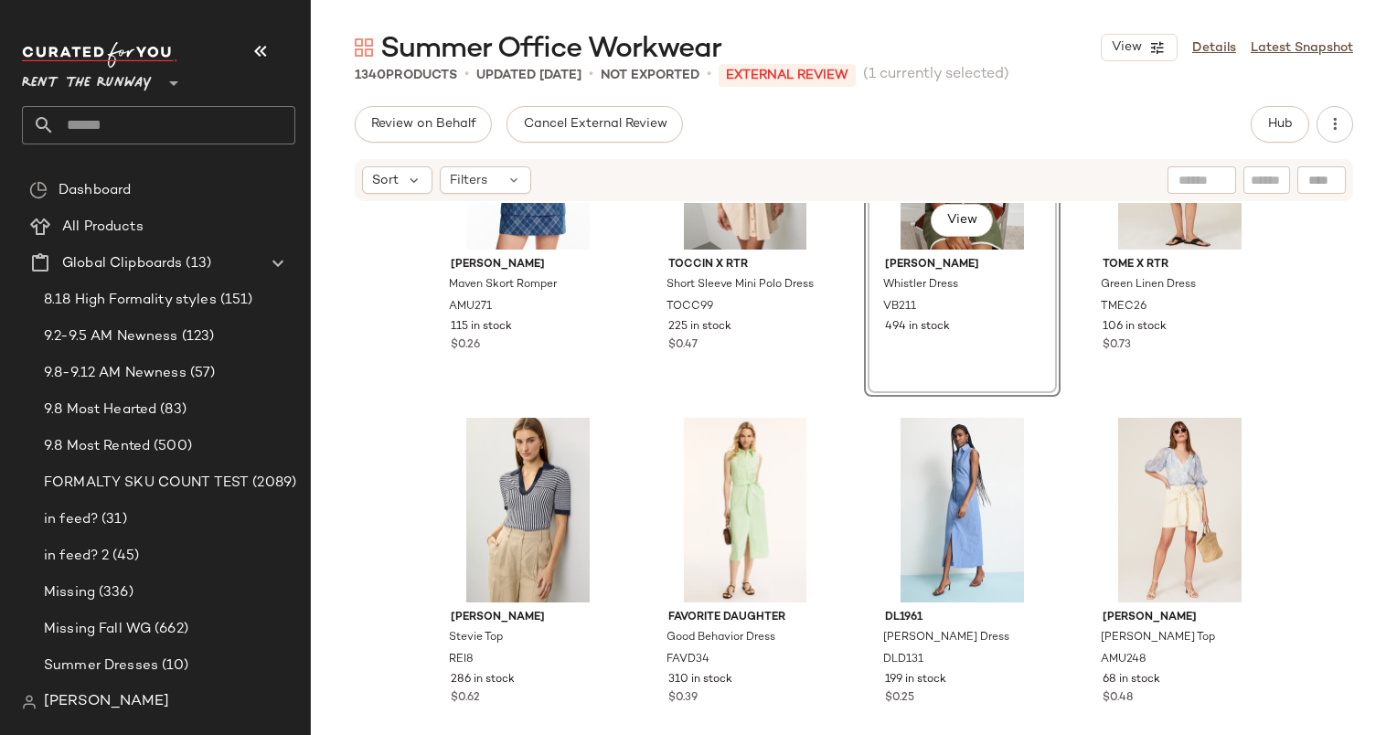
scroll to position [2121, 0]
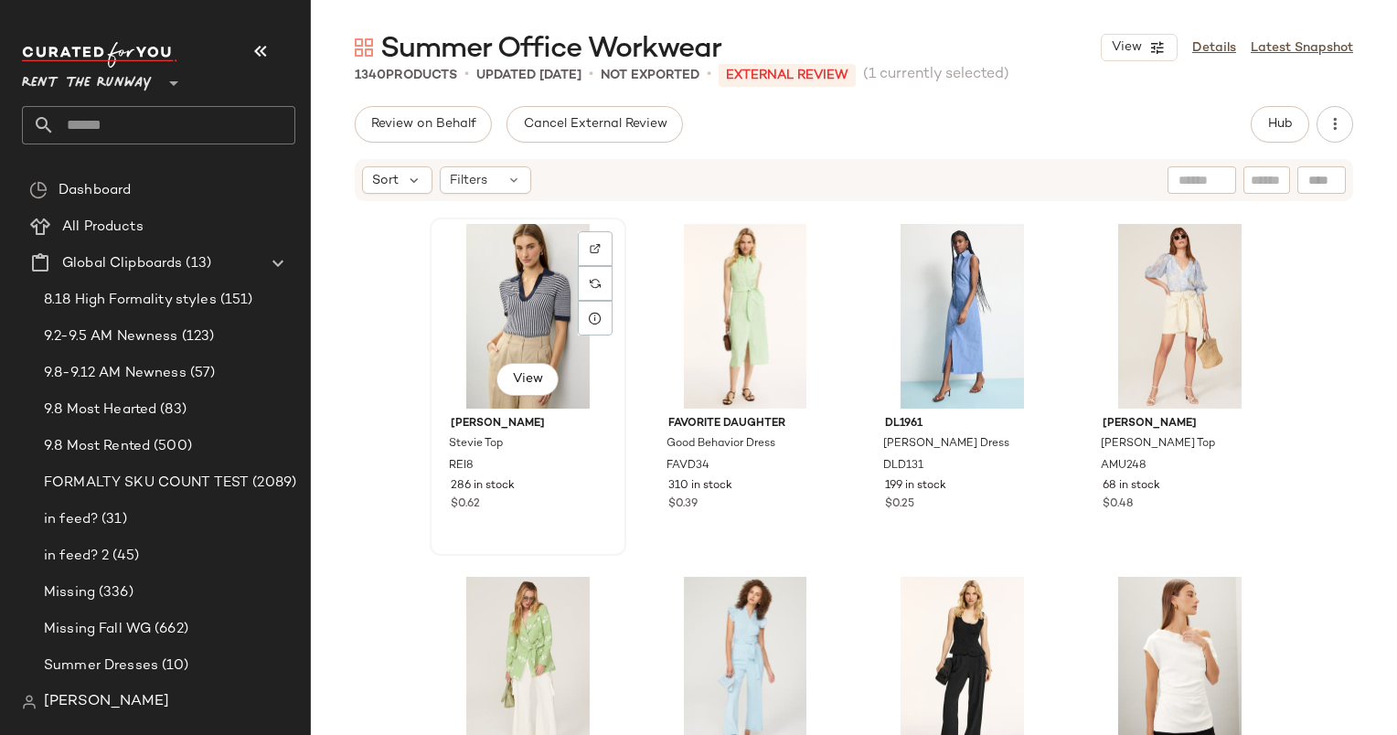
click at [508, 307] on div "View" at bounding box center [528, 316] width 184 height 185
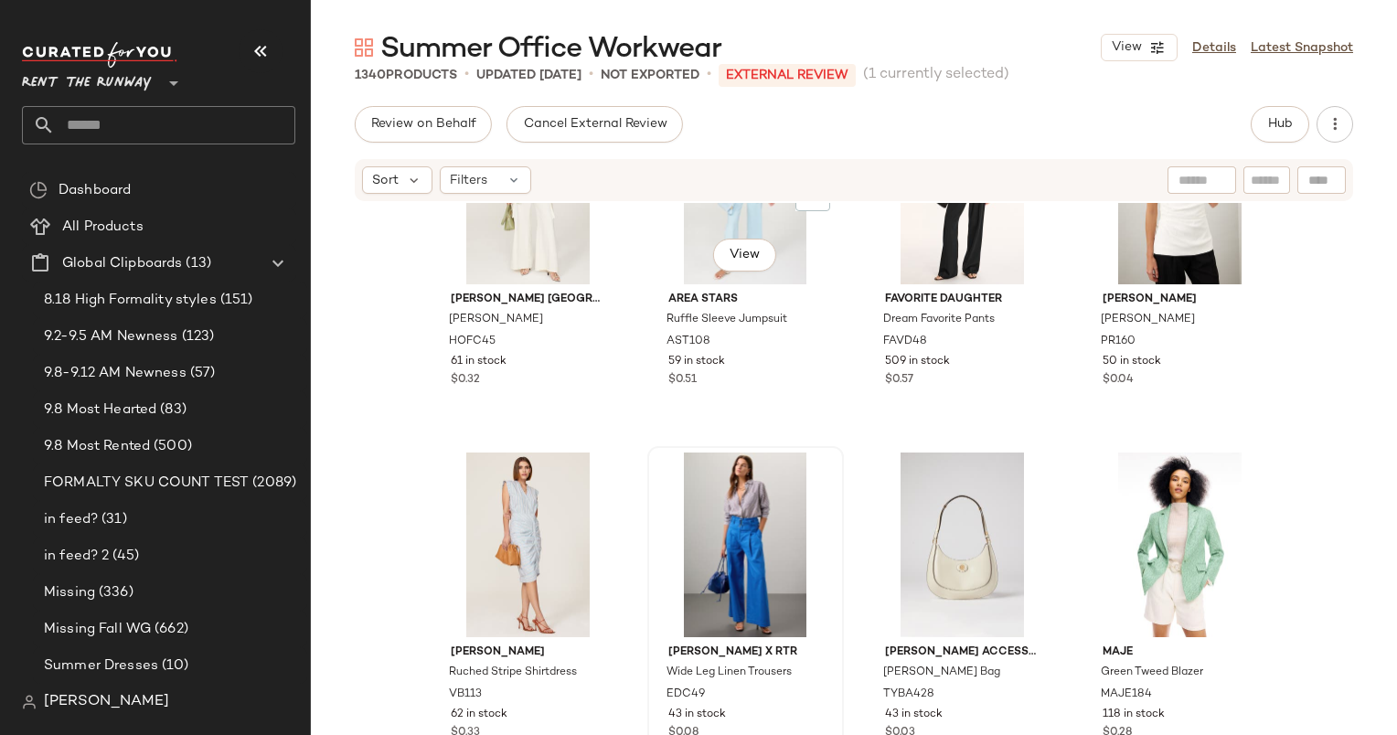
scroll to position [2428, 0]
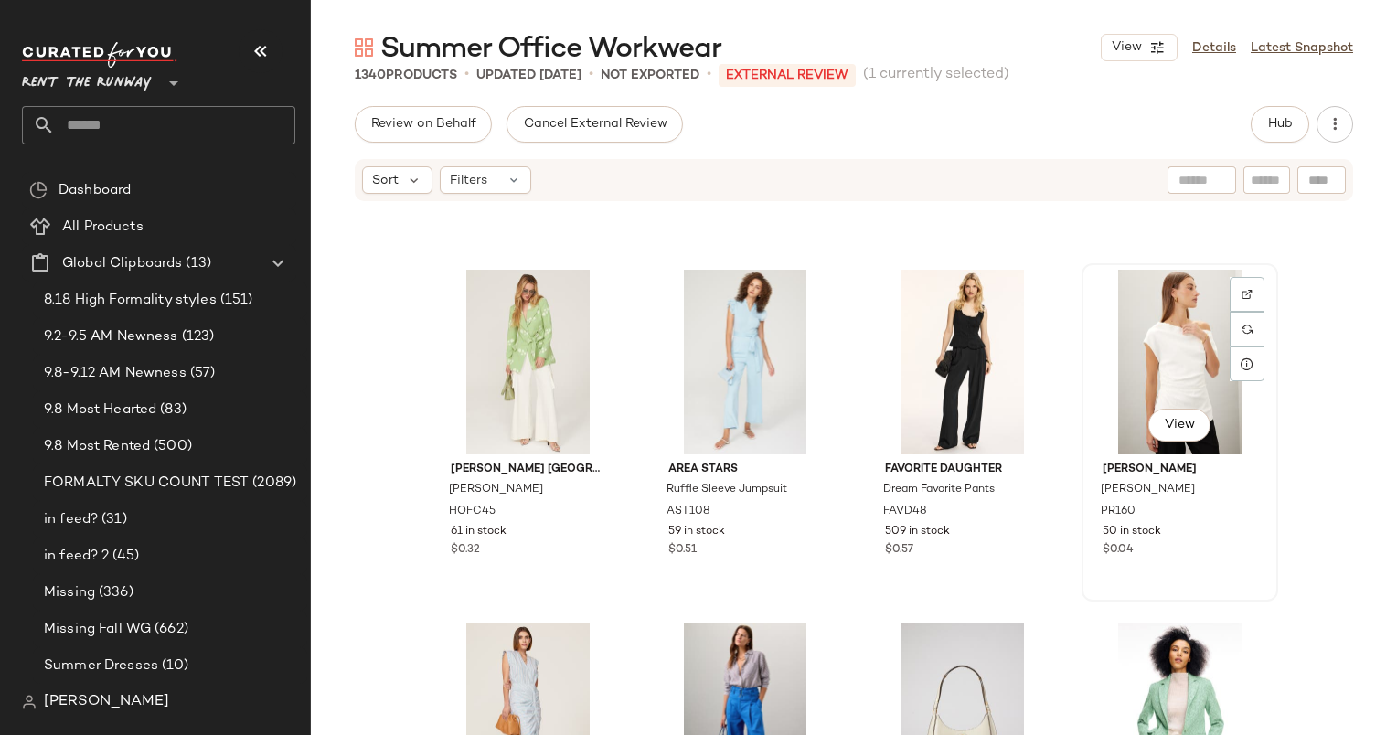
click at [1176, 309] on div "View" at bounding box center [1180, 362] width 184 height 185
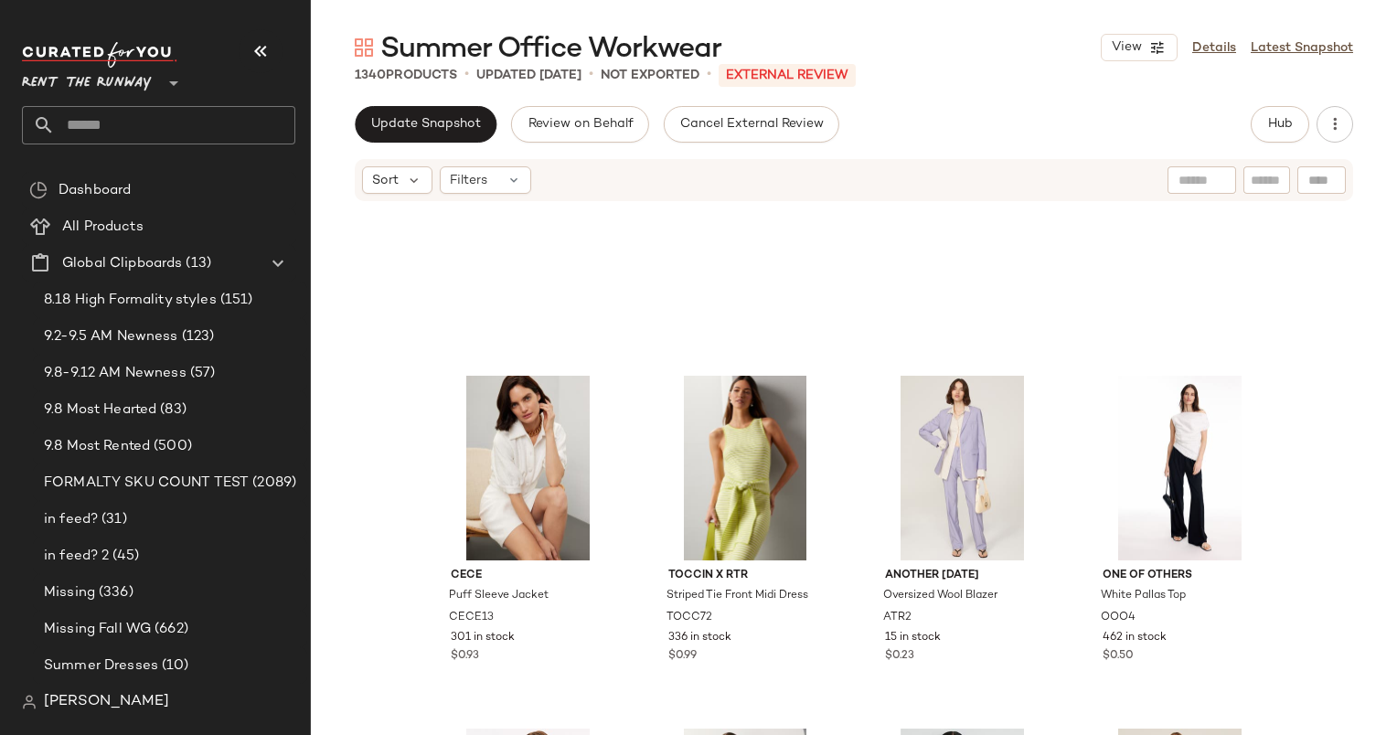
scroll to position [2447, 0]
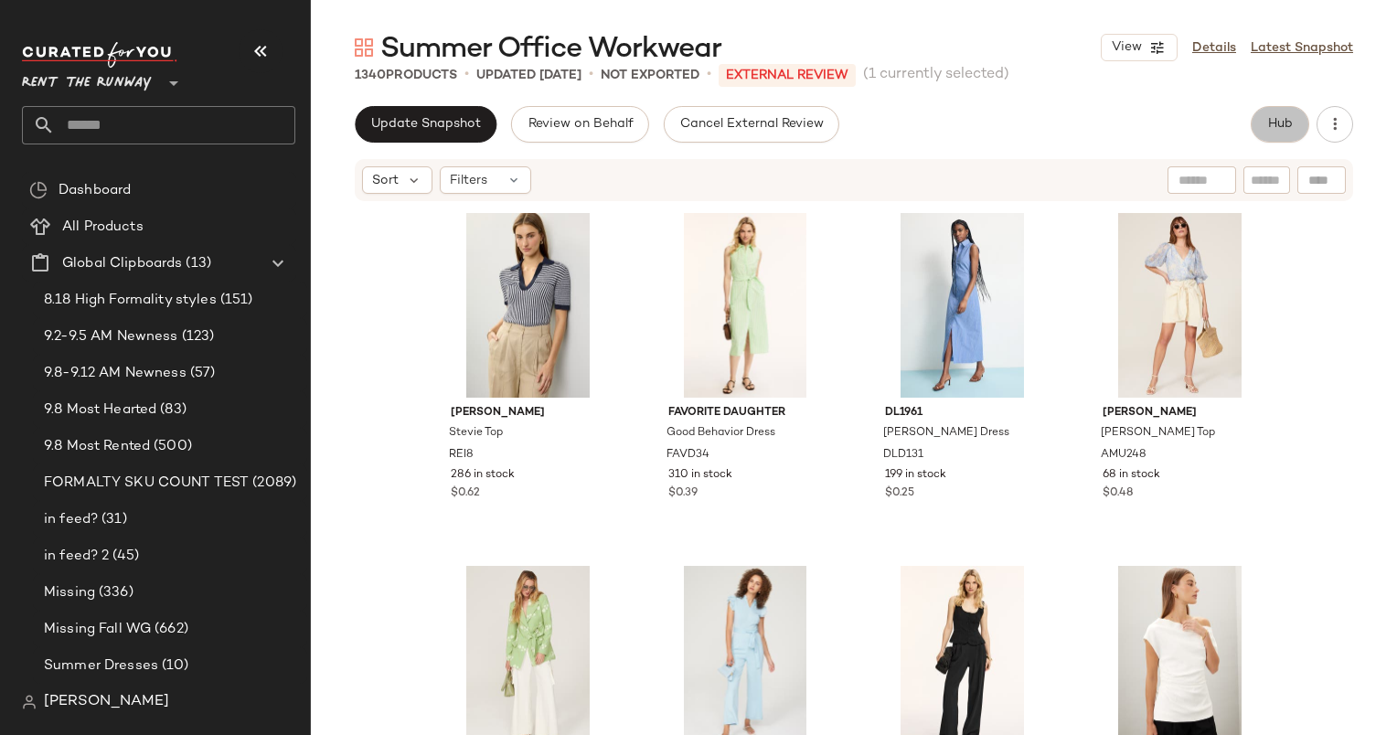
click at [1287, 127] on span "Hub" at bounding box center [1280, 124] width 26 height 15
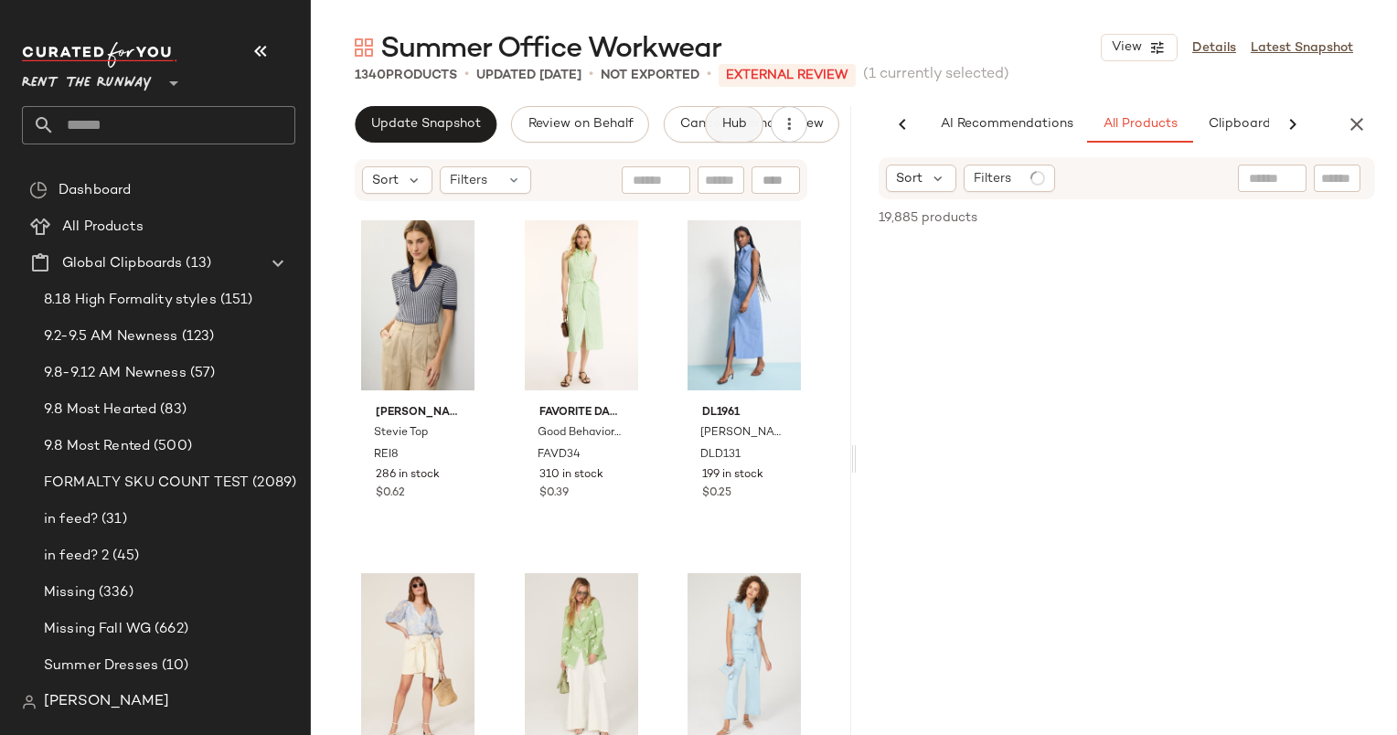
scroll to position [0, 77]
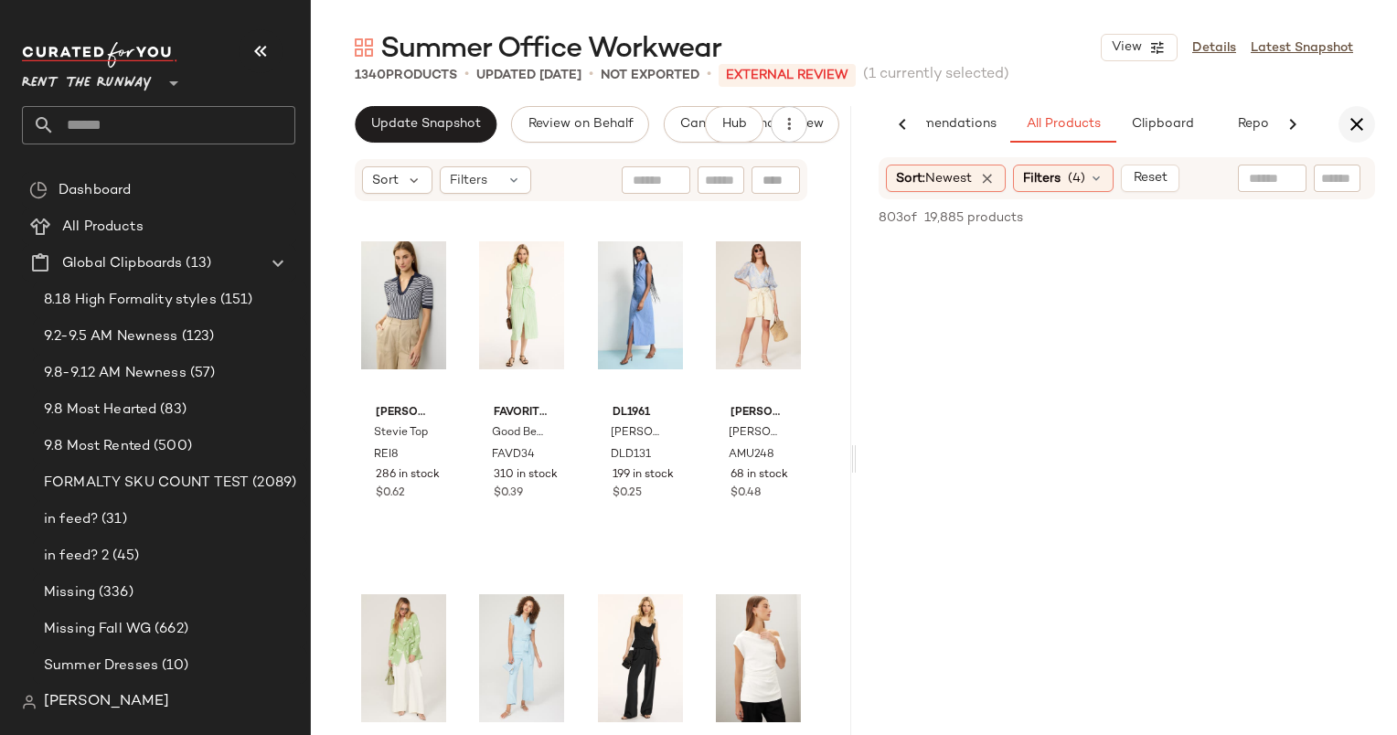
click at [1352, 128] on icon "button" at bounding box center [1357, 124] width 22 height 22
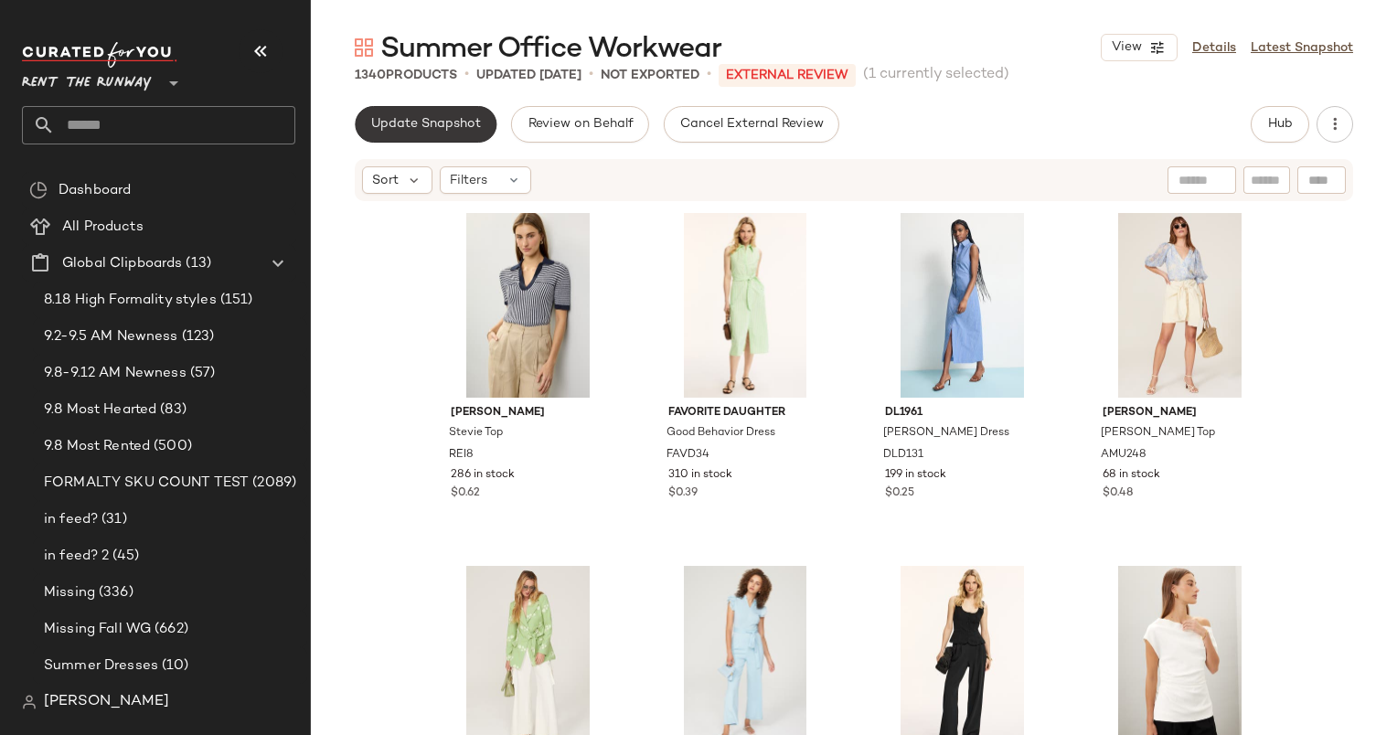
click at [436, 121] on span "Update Snapshot" at bounding box center [425, 124] width 111 height 15
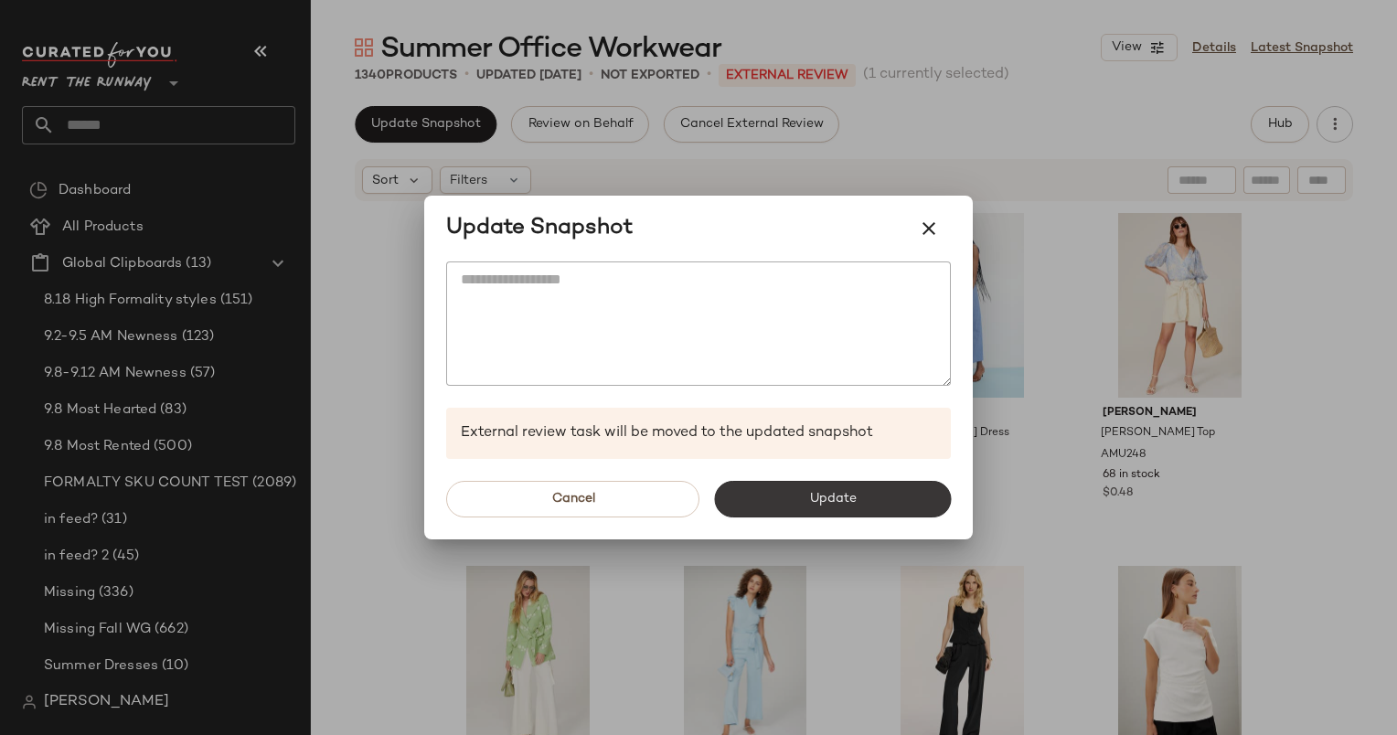
click at [827, 487] on button "Update" at bounding box center [832, 499] width 237 height 37
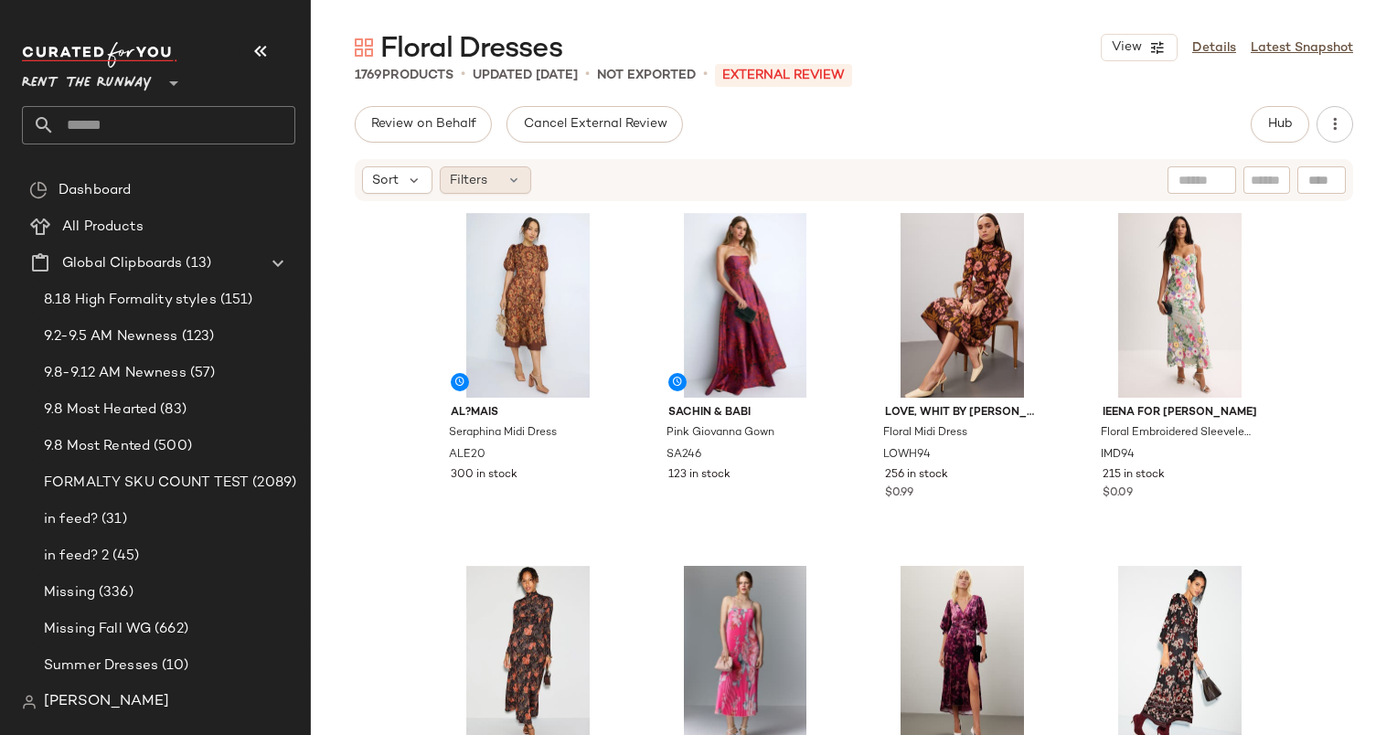
click at [505, 187] on div "Filters" at bounding box center [485, 179] width 91 height 27
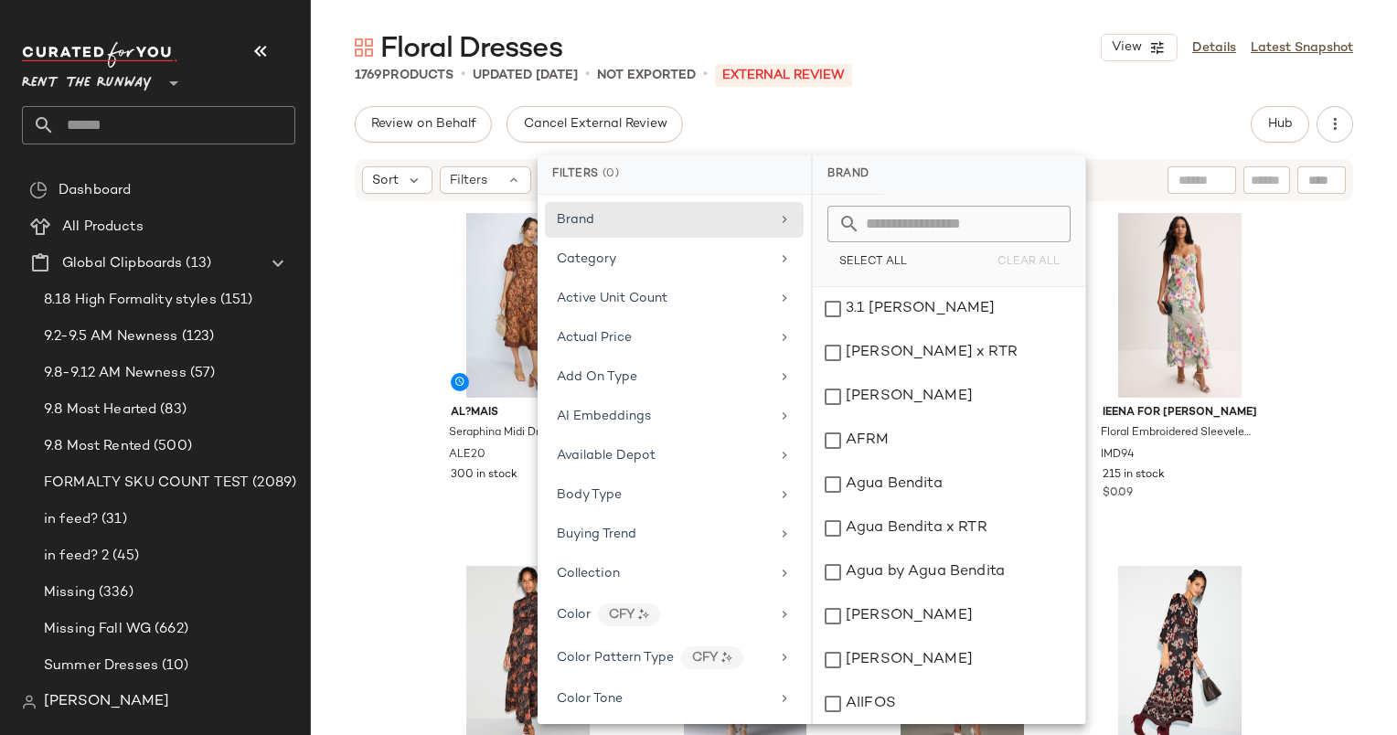
click at [848, 145] on div "Review on Behalf Cancel External Review Hub Sort Filters AL?MAIS Seraphina Midi…" at bounding box center [854, 459] width 1086 height 706
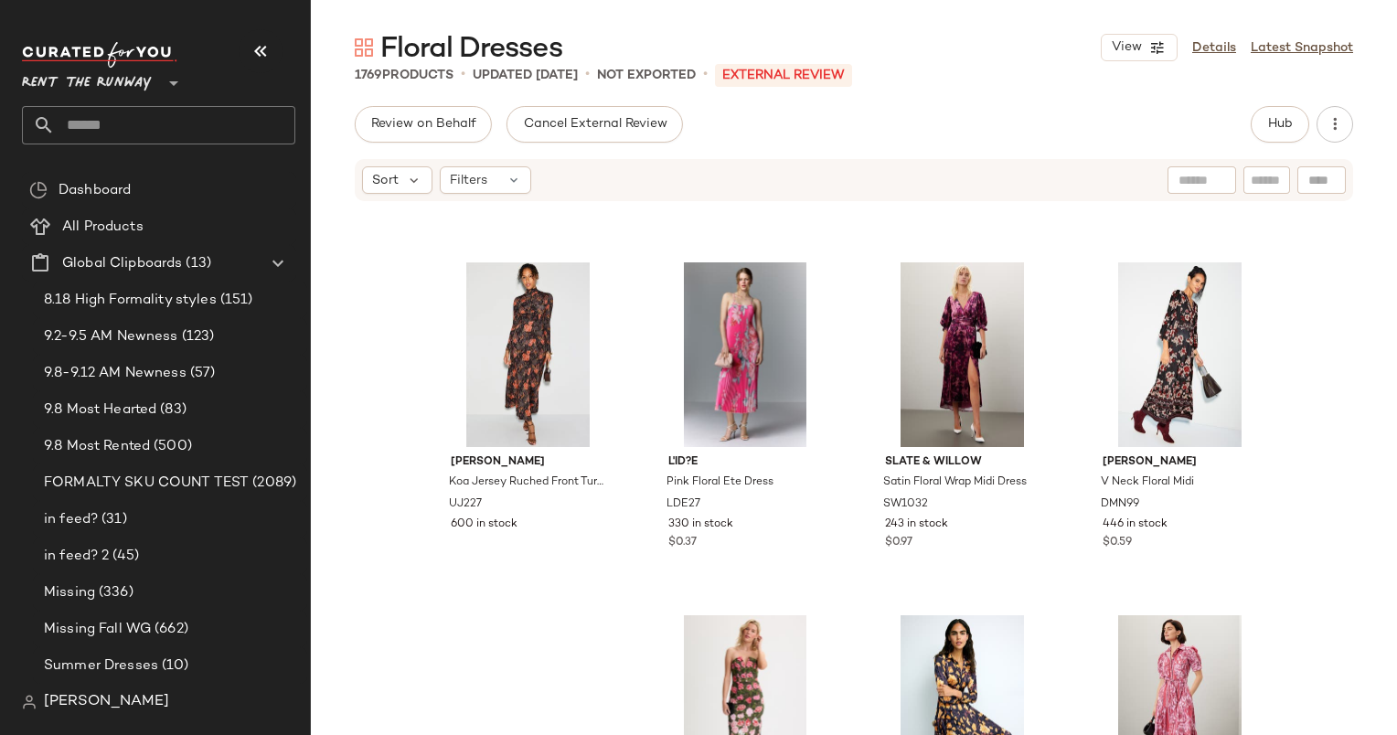
scroll to position [437, 0]
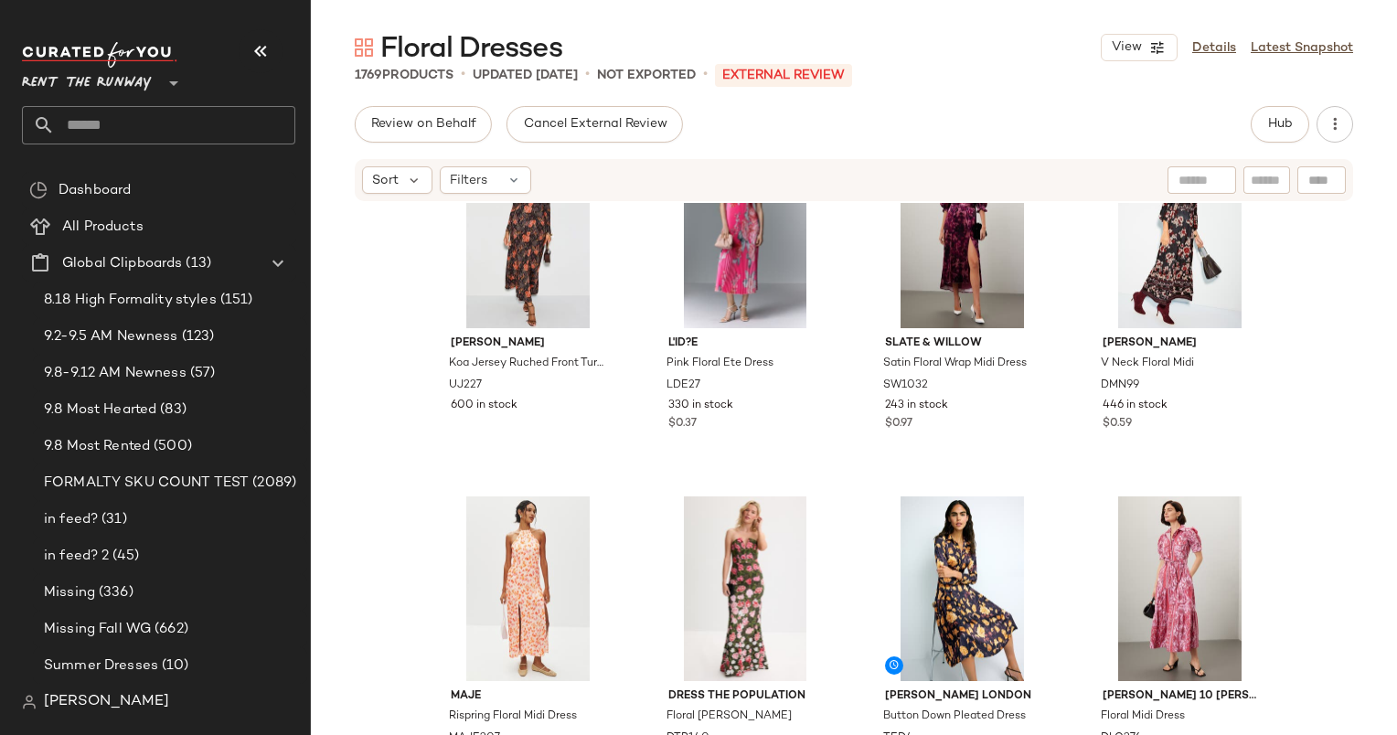
click at [391, 163] on div "Sort Filters" at bounding box center [854, 180] width 998 height 42
click at [410, 172] on icon at bounding box center [414, 180] width 16 height 16
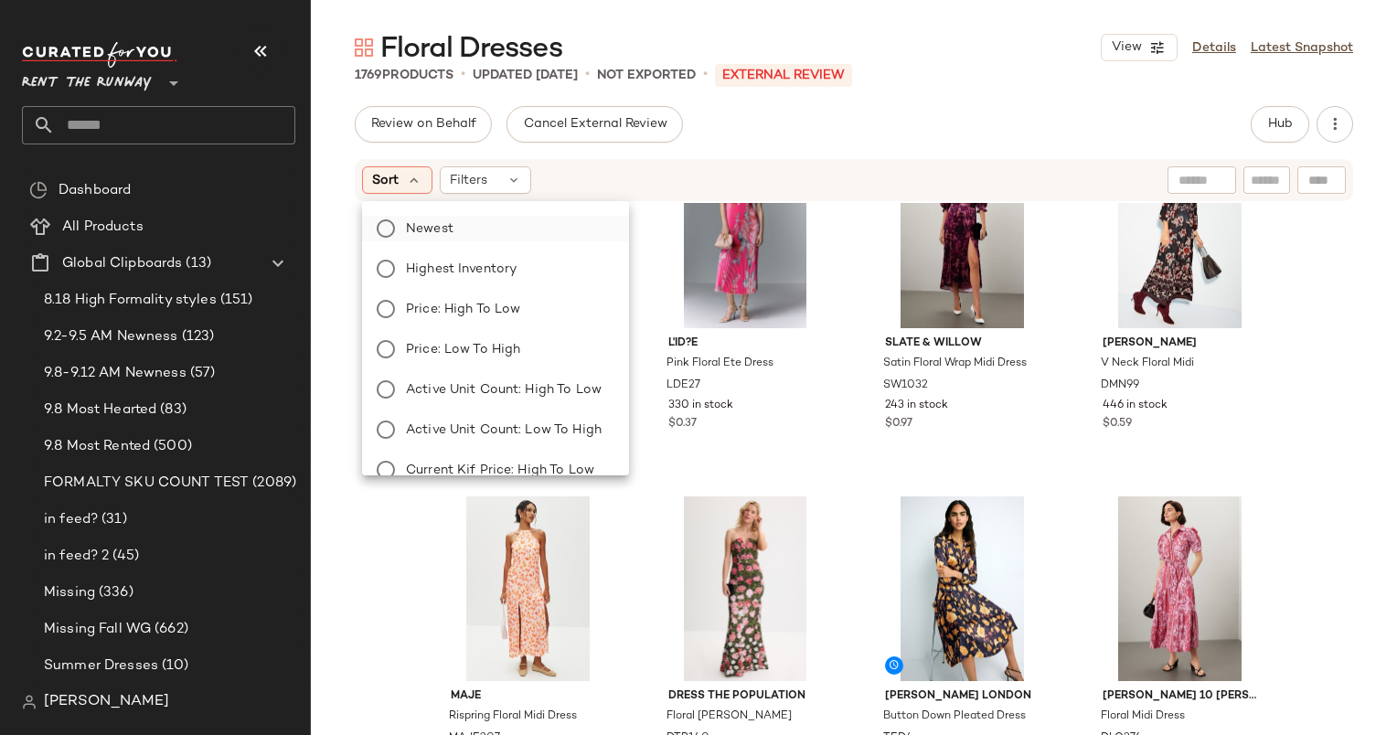
click at [483, 218] on label "Newest" at bounding box center [507, 229] width 216 height 26
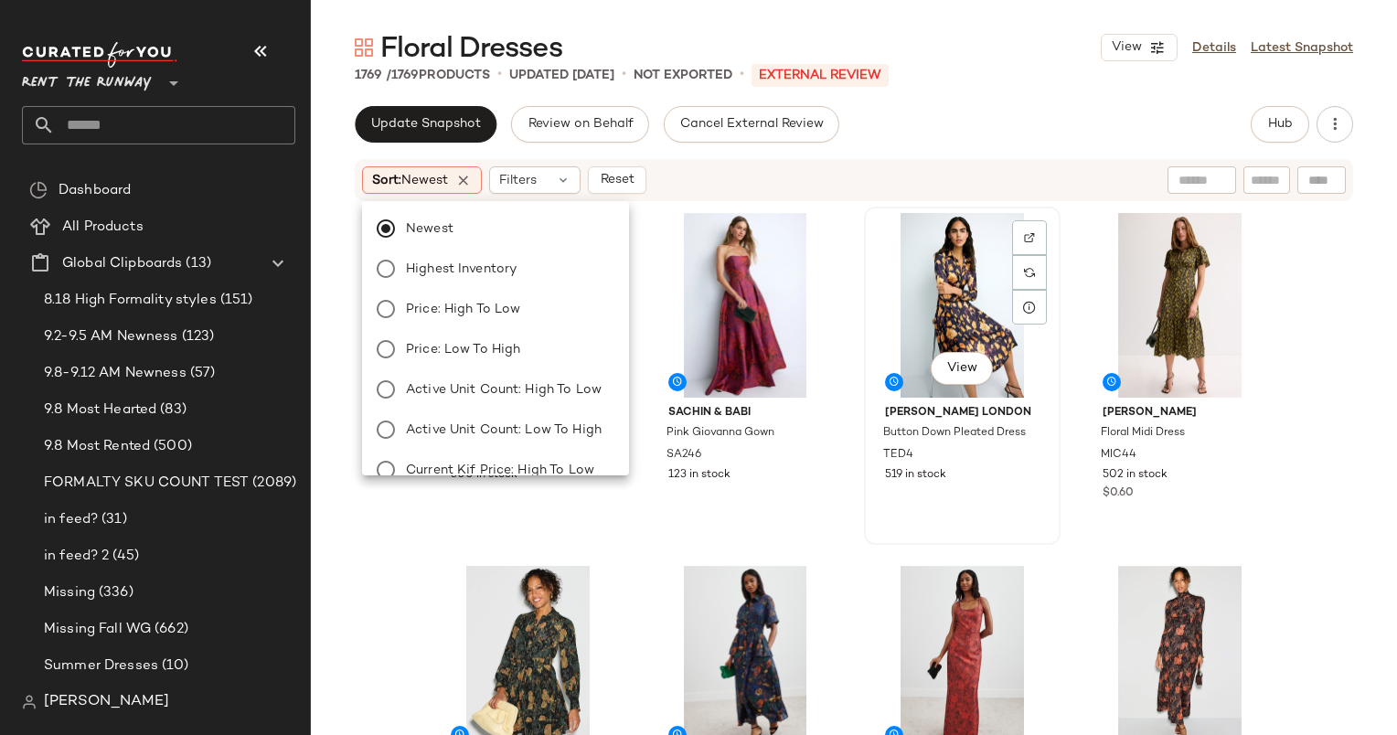
click at [986, 219] on div "View" at bounding box center [962, 305] width 184 height 185
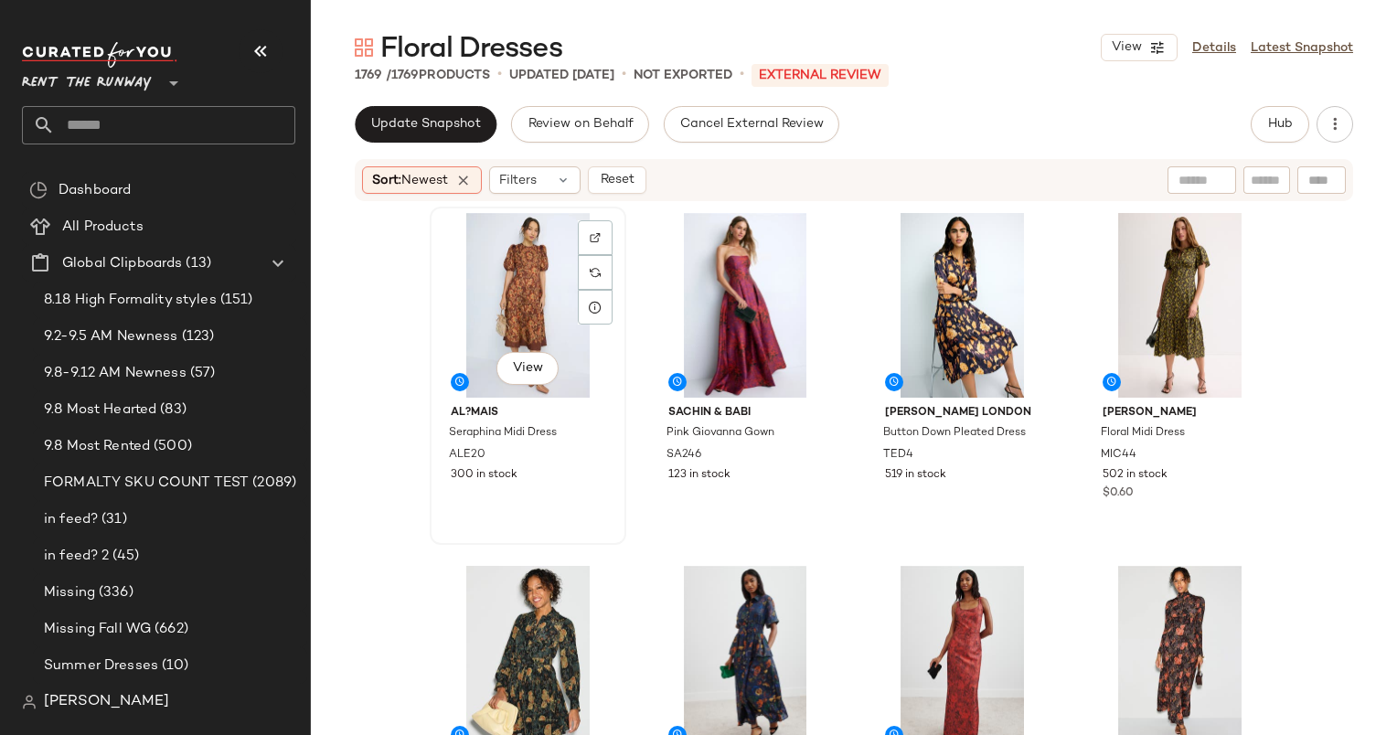
click at [504, 256] on div "View" at bounding box center [528, 305] width 184 height 185
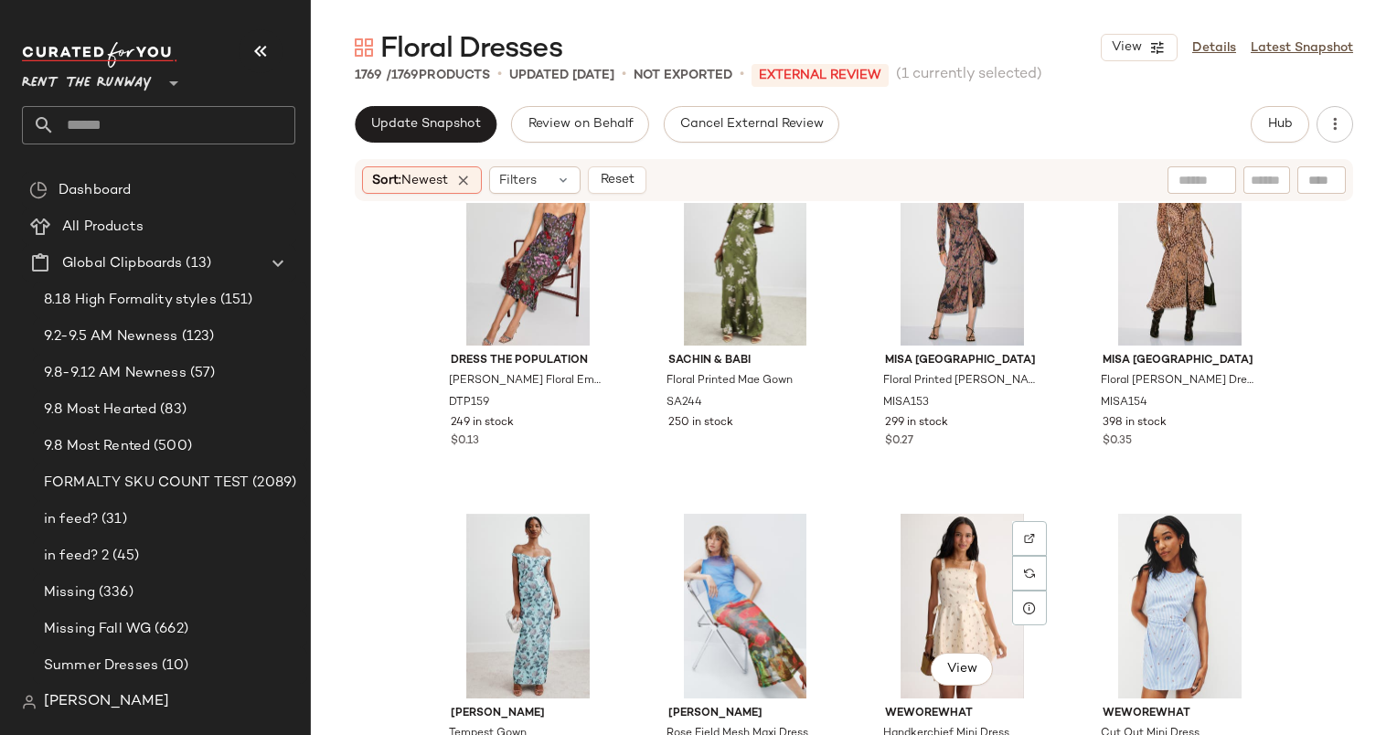
scroll to position [1041, 0]
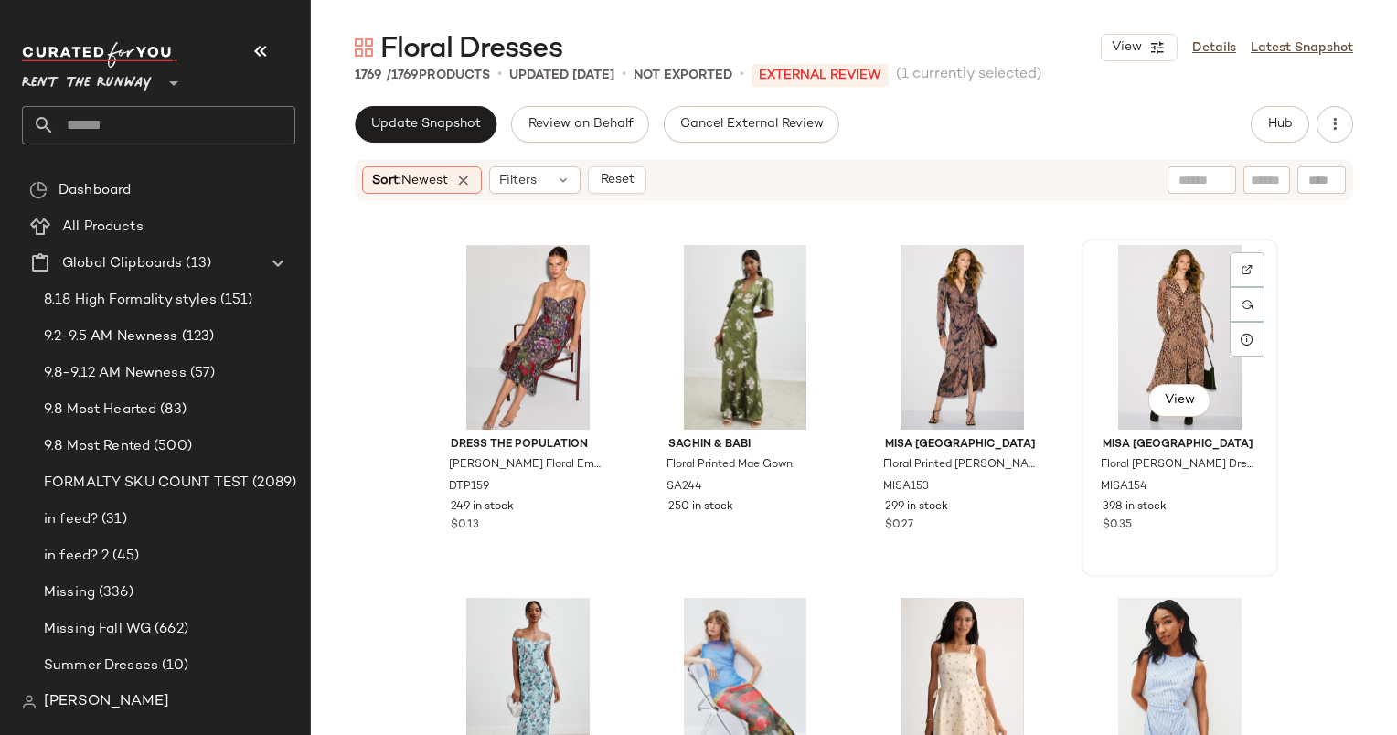
click at [1167, 368] on div "View" at bounding box center [1180, 337] width 184 height 185
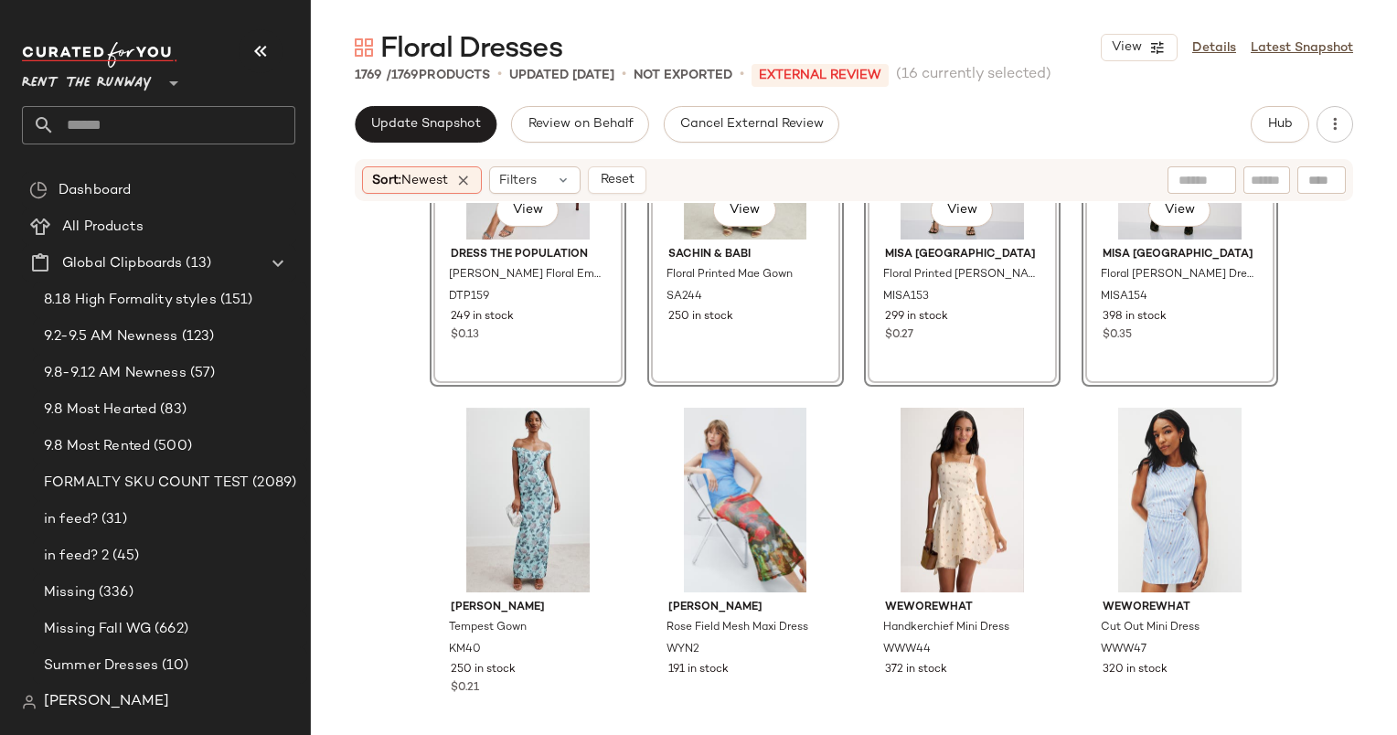
scroll to position [1295, 0]
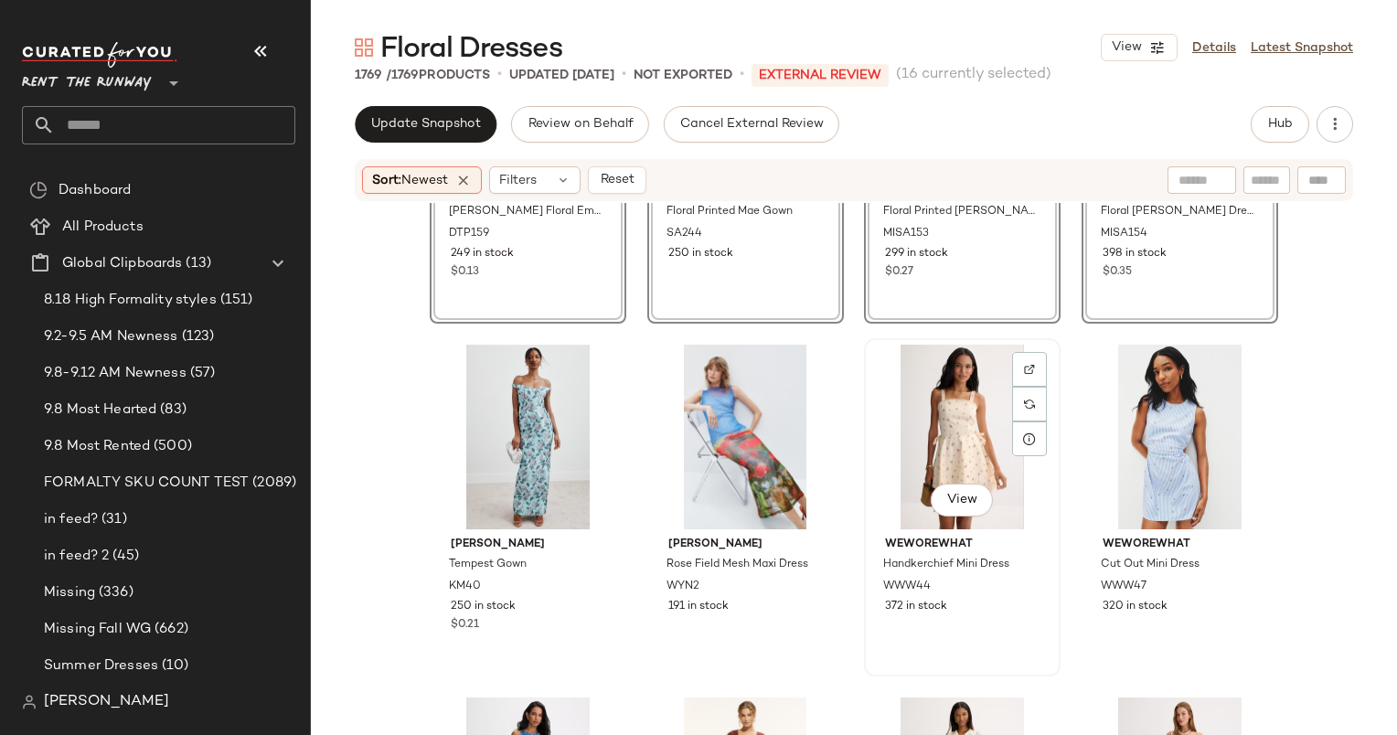
click at [936, 408] on div "View" at bounding box center [962, 437] width 184 height 185
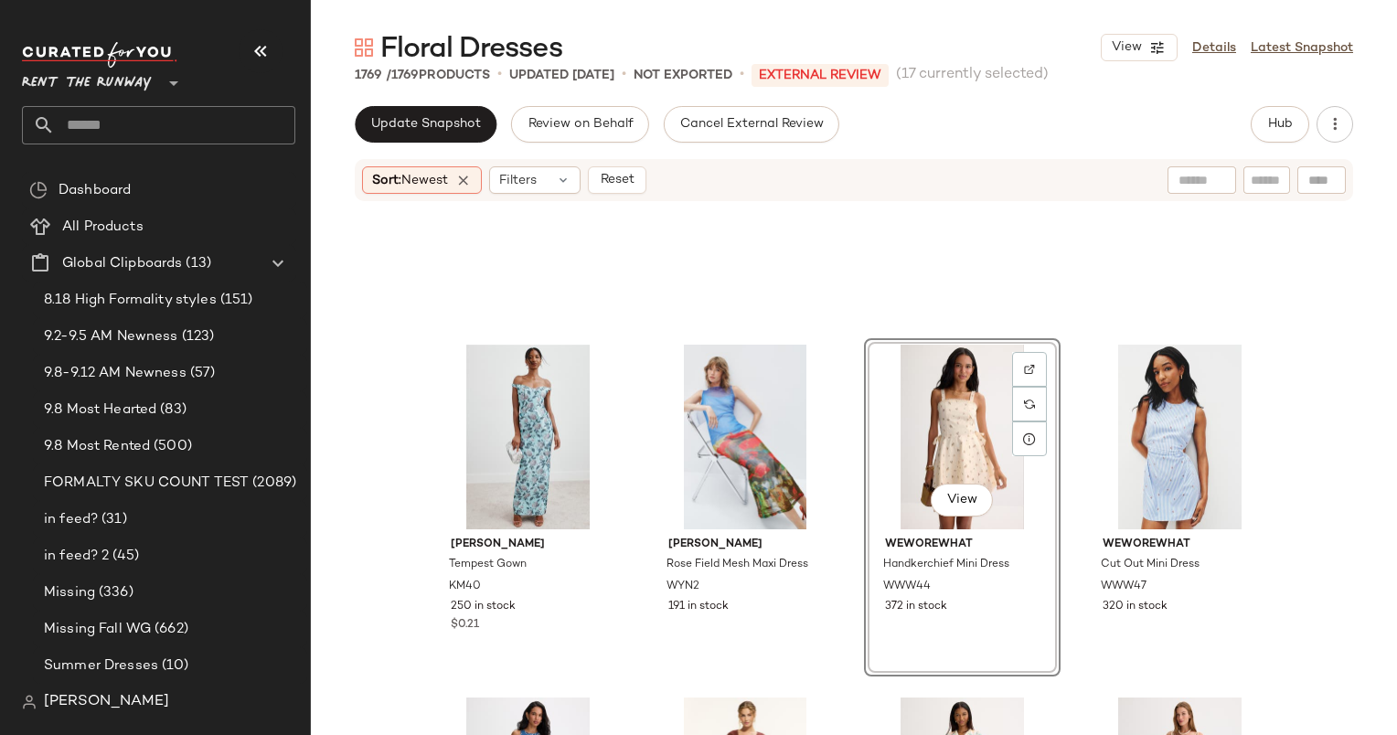
scroll to position [1615, 0]
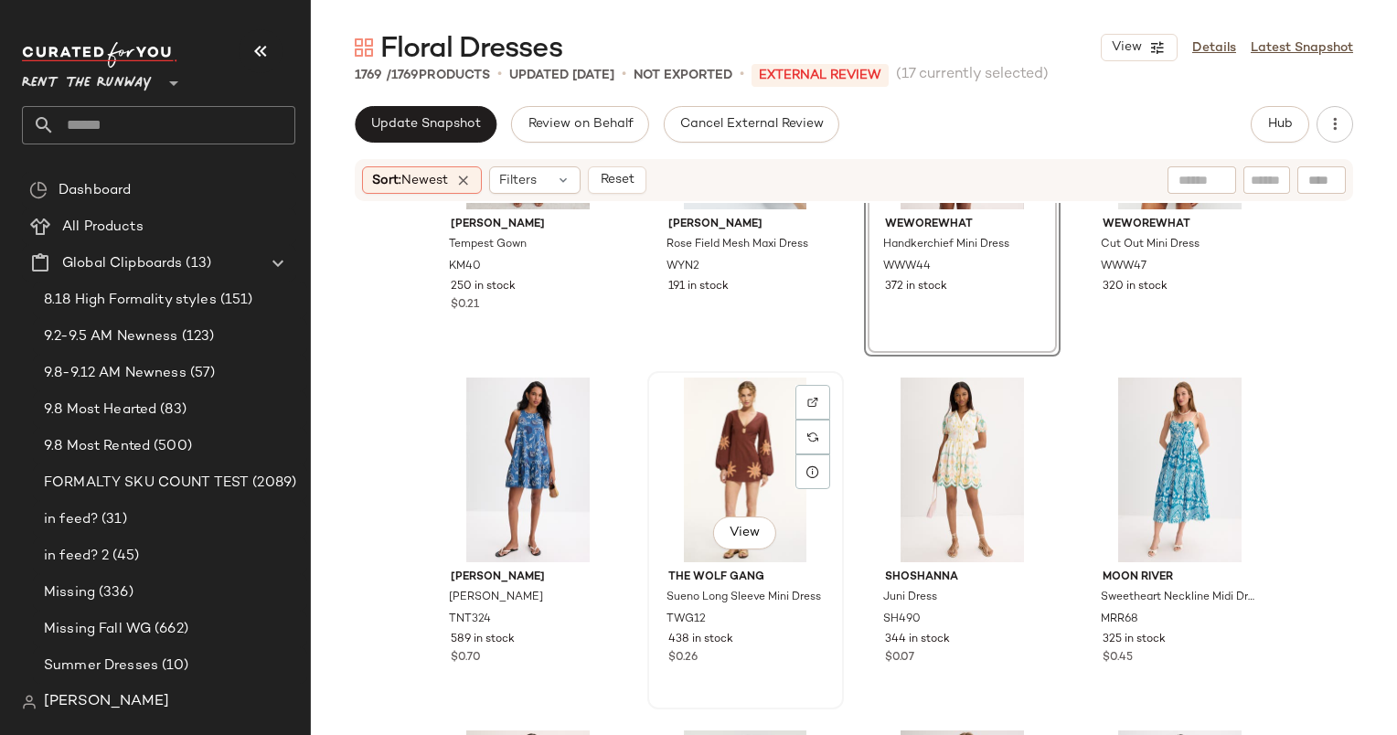
click at [714, 448] on div "View" at bounding box center [746, 470] width 184 height 185
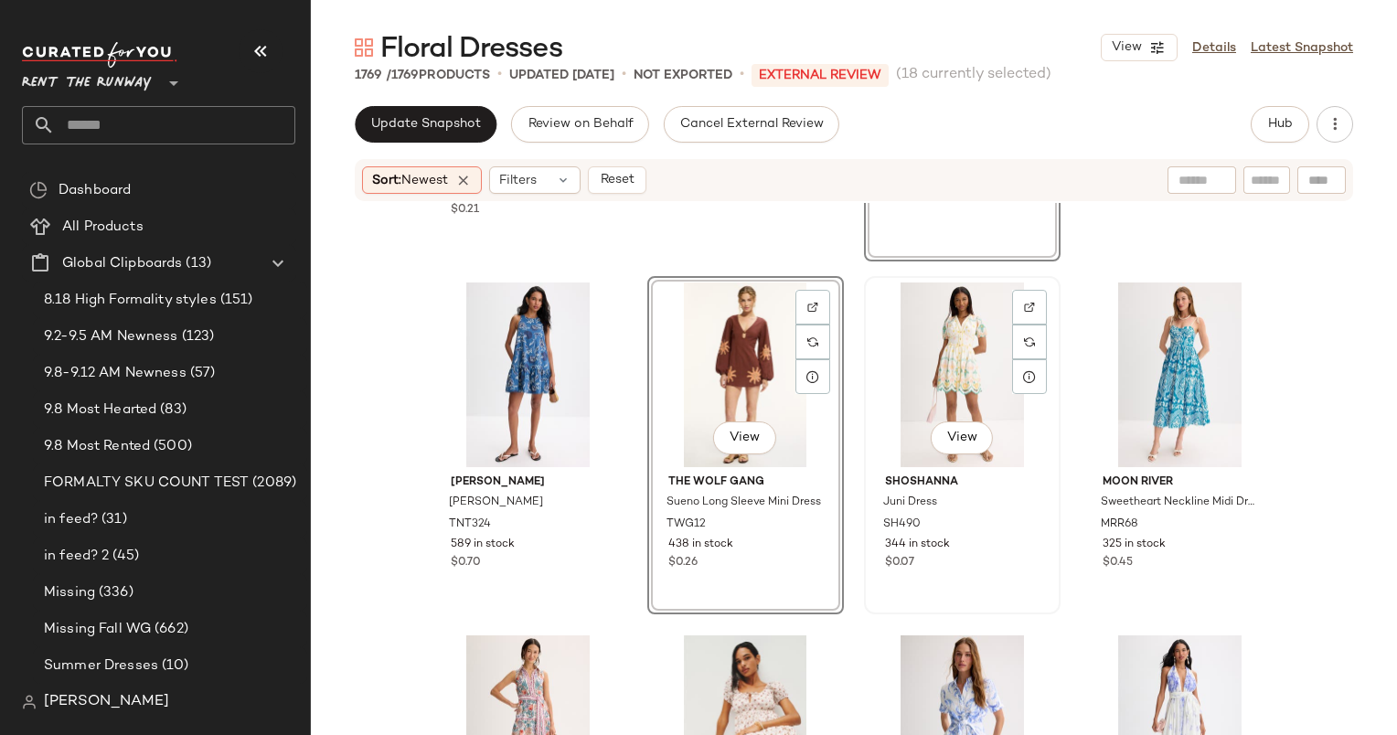
click at [941, 350] on div "View" at bounding box center [962, 375] width 184 height 185
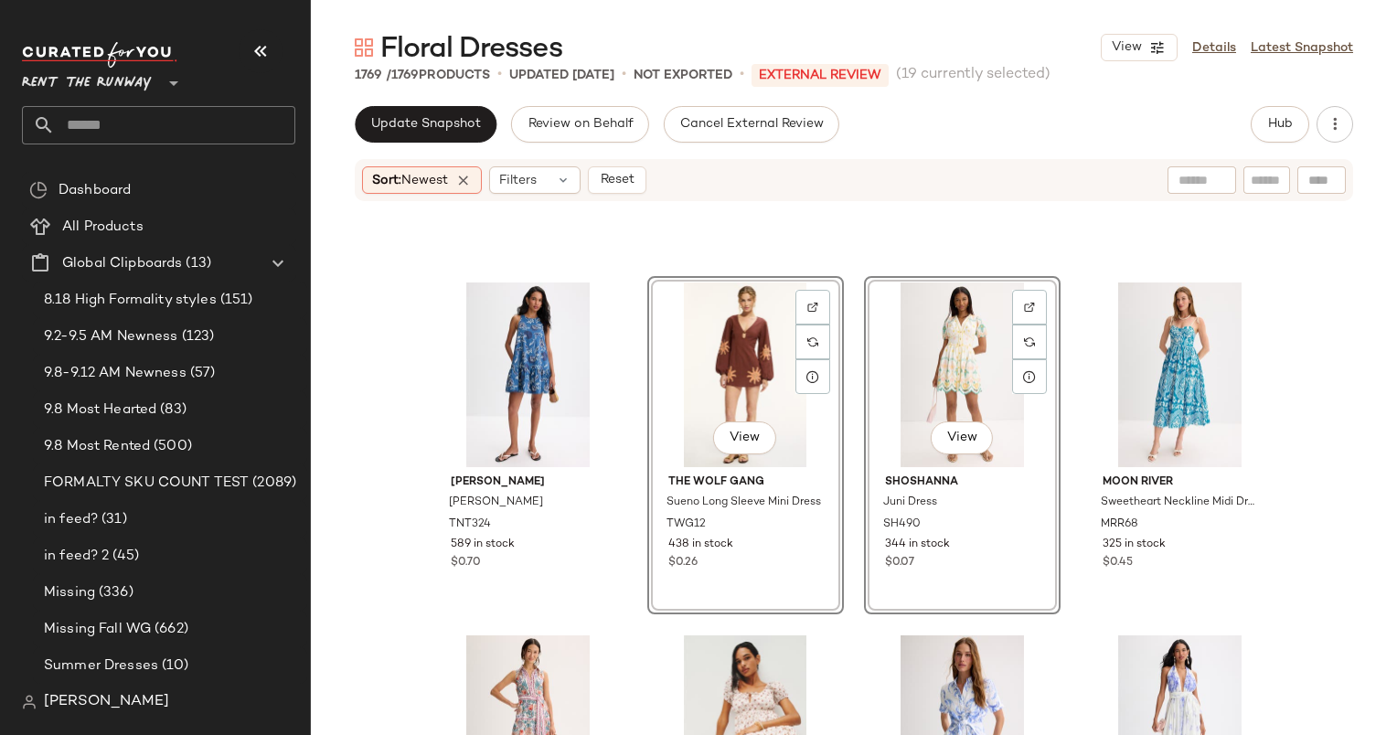
scroll to position [1986, 0]
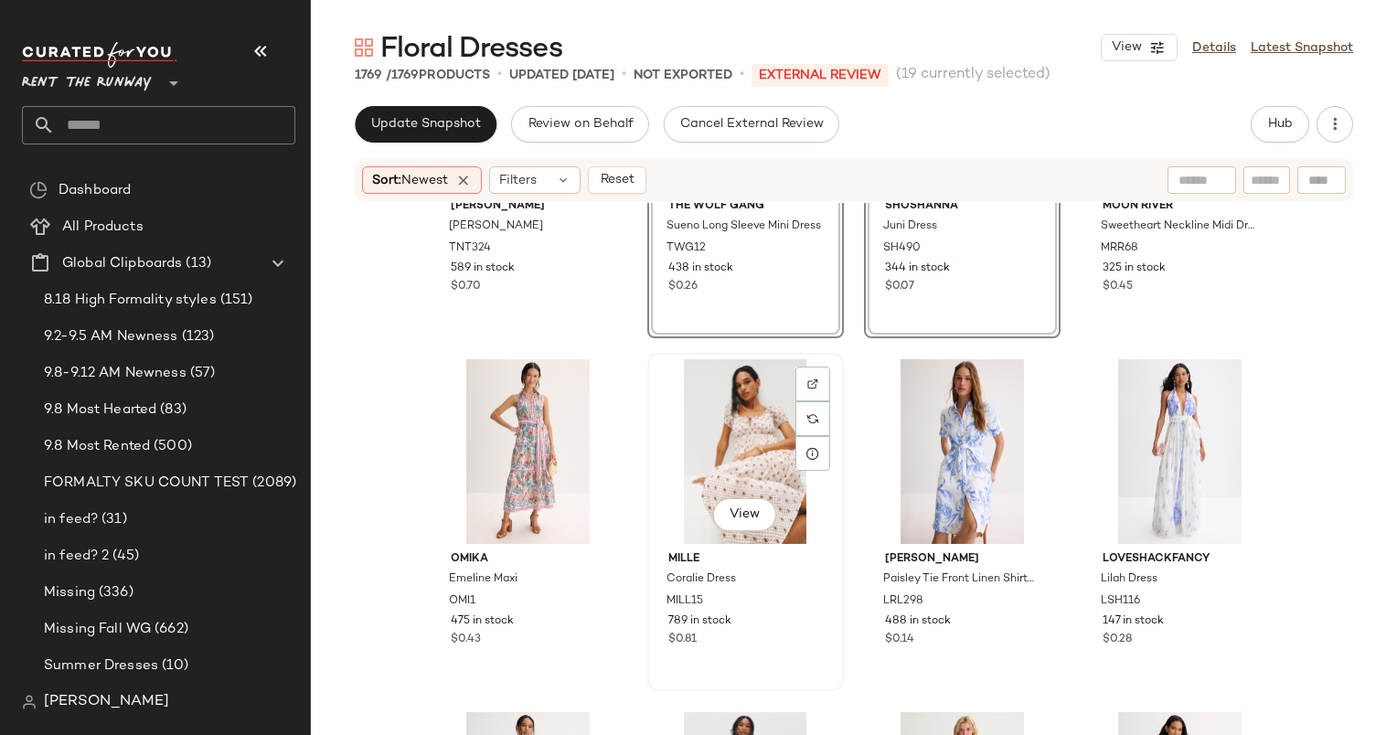
click at [737, 412] on div "View" at bounding box center [746, 451] width 184 height 185
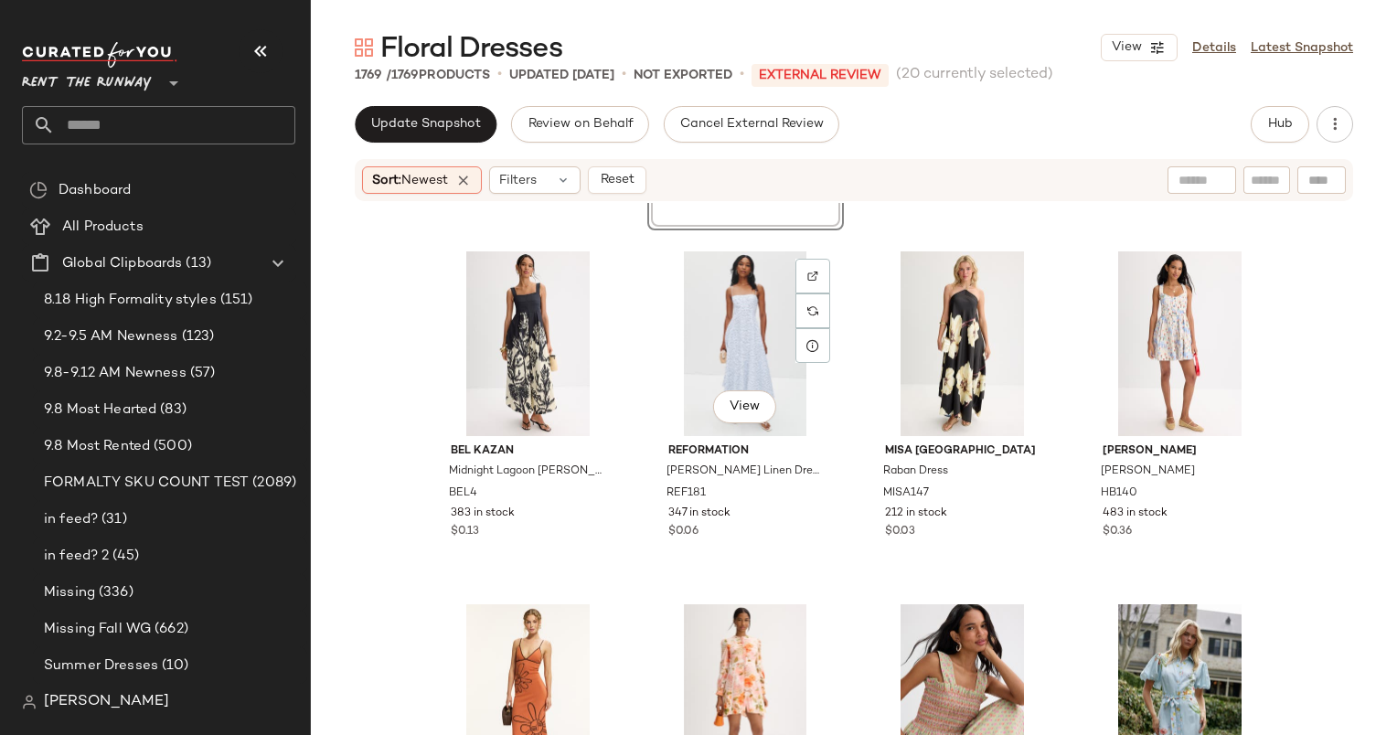
scroll to position [2447, 0]
click at [518, 636] on div "View" at bounding box center [528, 696] width 184 height 185
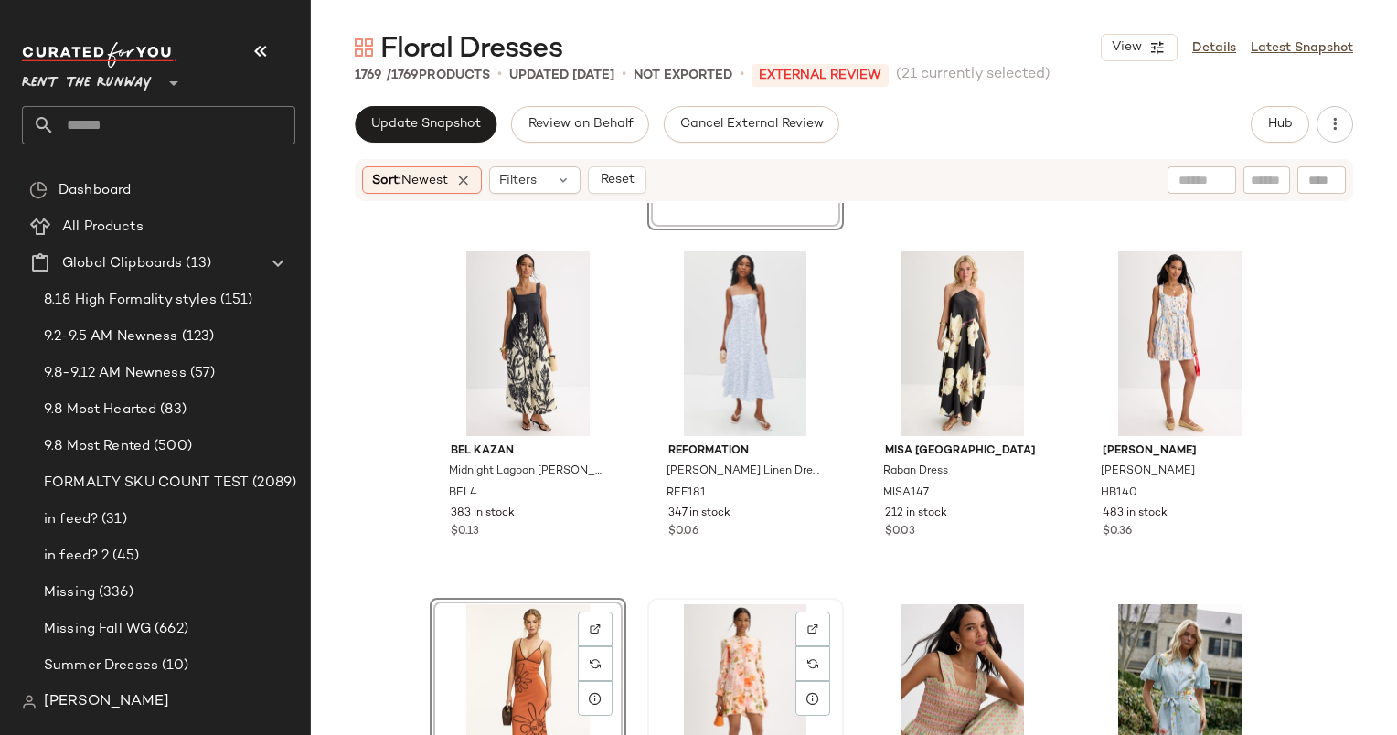
click at [695, 620] on div "View" at bounding box center [746, 696] width 184 height 185
click at [950, 634] on div "View" at bounding box center [962, 696] width 184 height 185
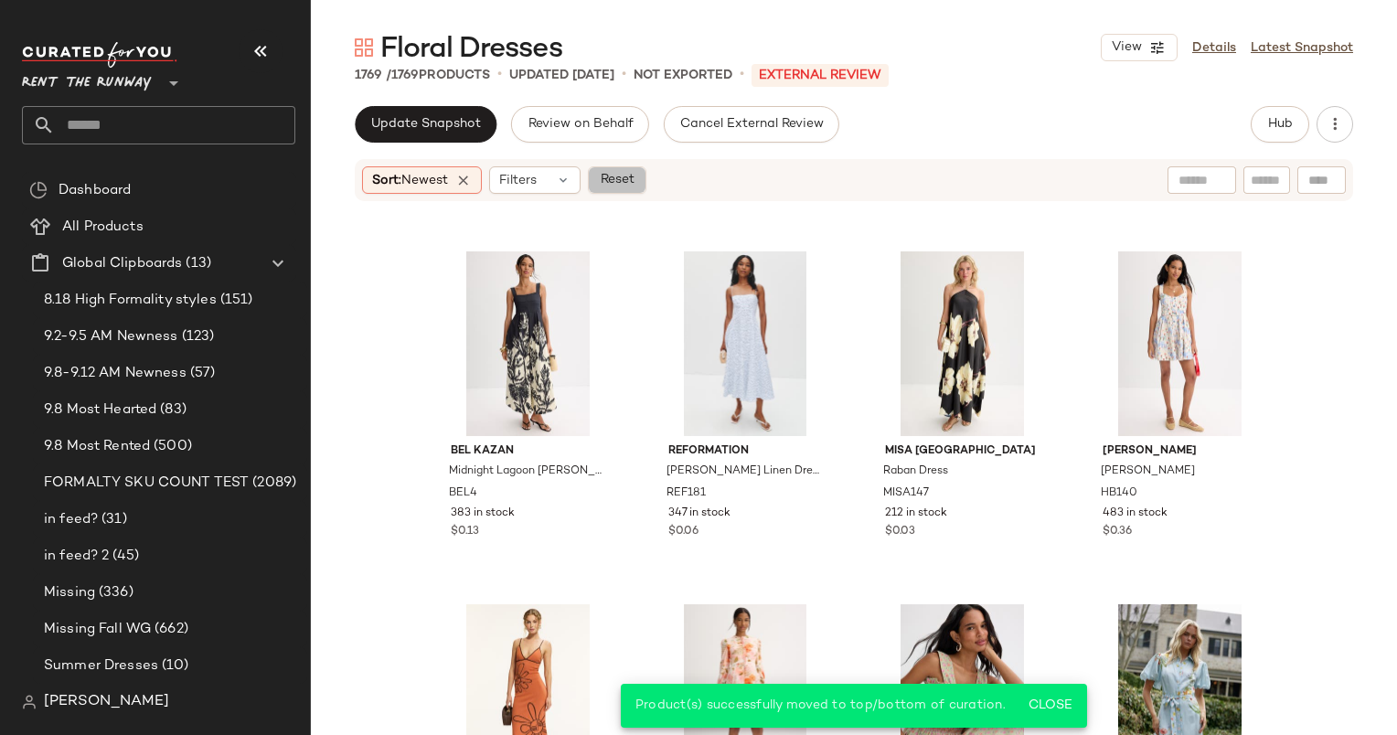
click at [627, 179] on span "Reset" at bounding box center [616, 180] width 35 height 15
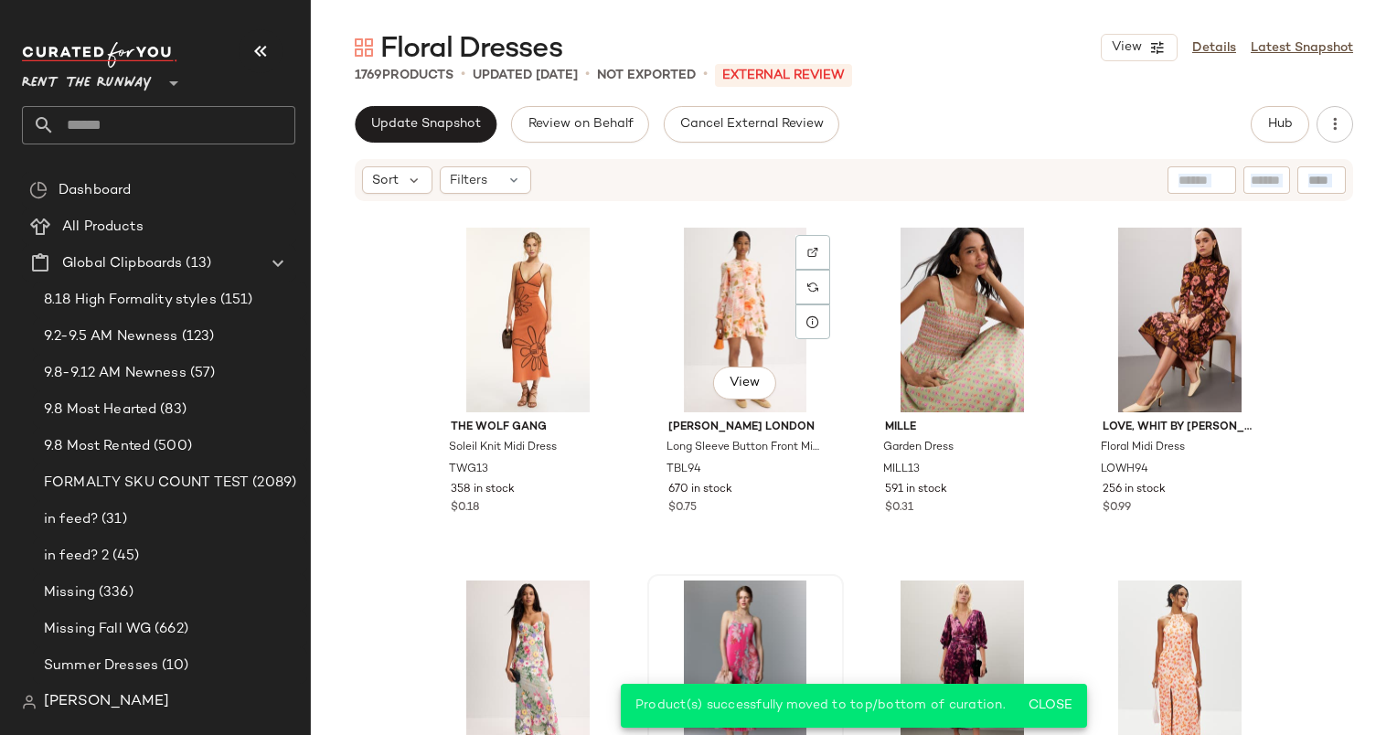
drag, startPoint x: 627, startPoint y: 179, endPoint x: 749, endPoint y: 589, distance: 427.3
click at [749, 589] on div "Sort Filters The Wolf Gang Soleil Knit Midi Dress TWG13 358 in stock $0.18 View…" at bounding box center [854, 484] width 1086 height 655
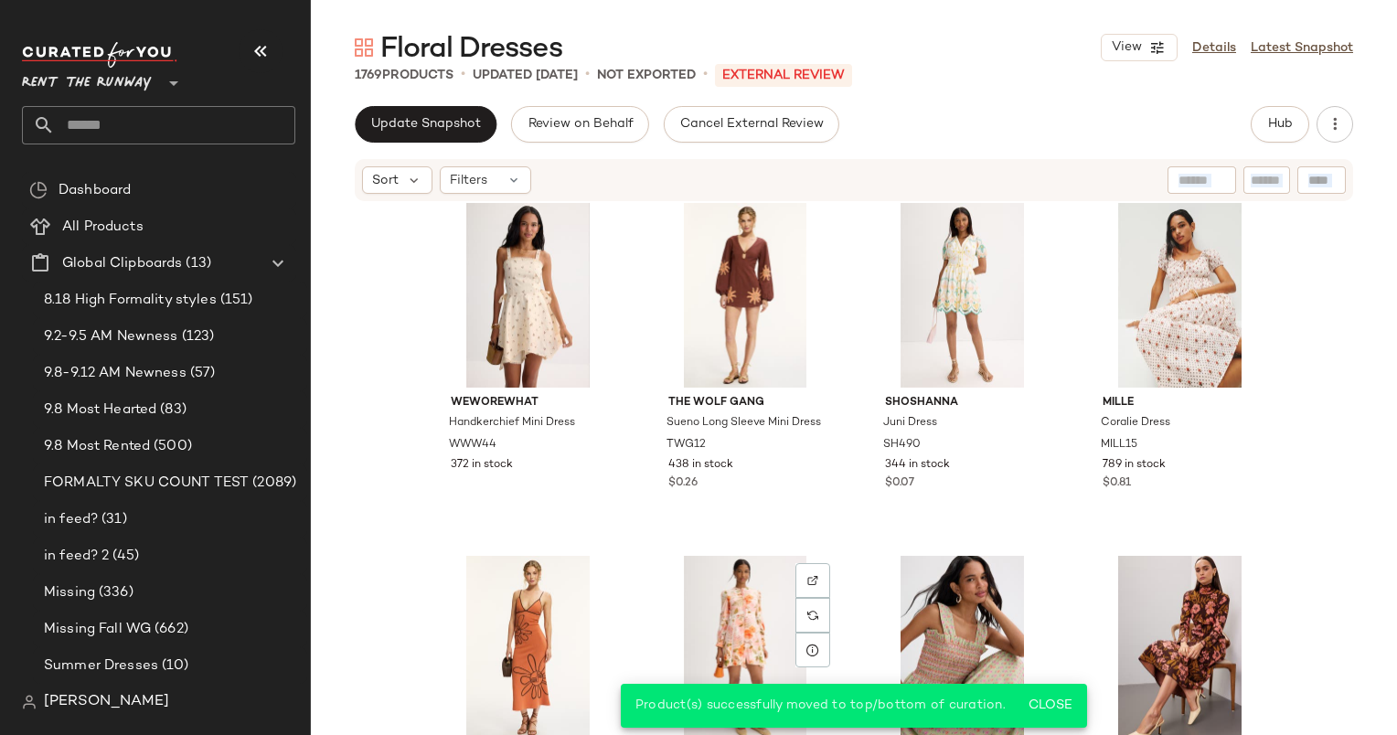
scroll to position [1725, 0]
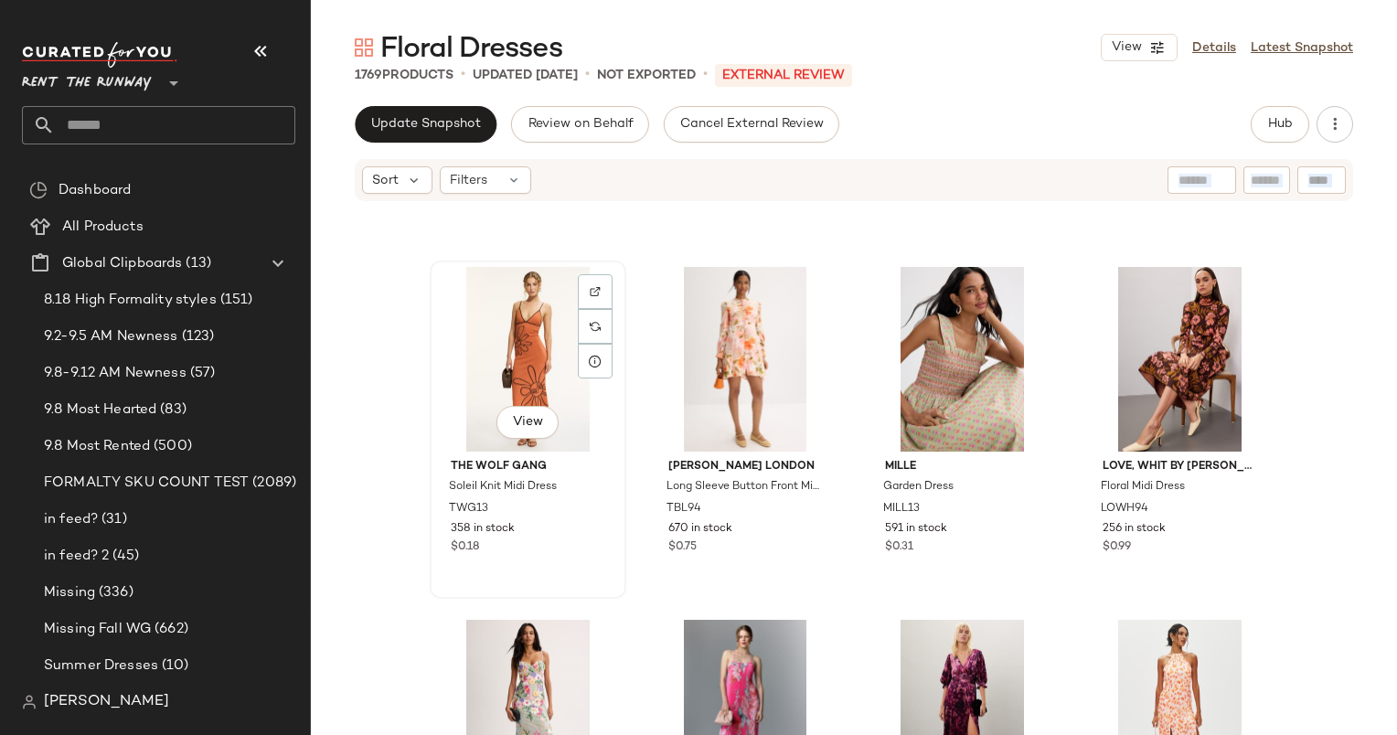
click at [486, 312] on div "View" at bounding box center [528, 359] width 184 height 185
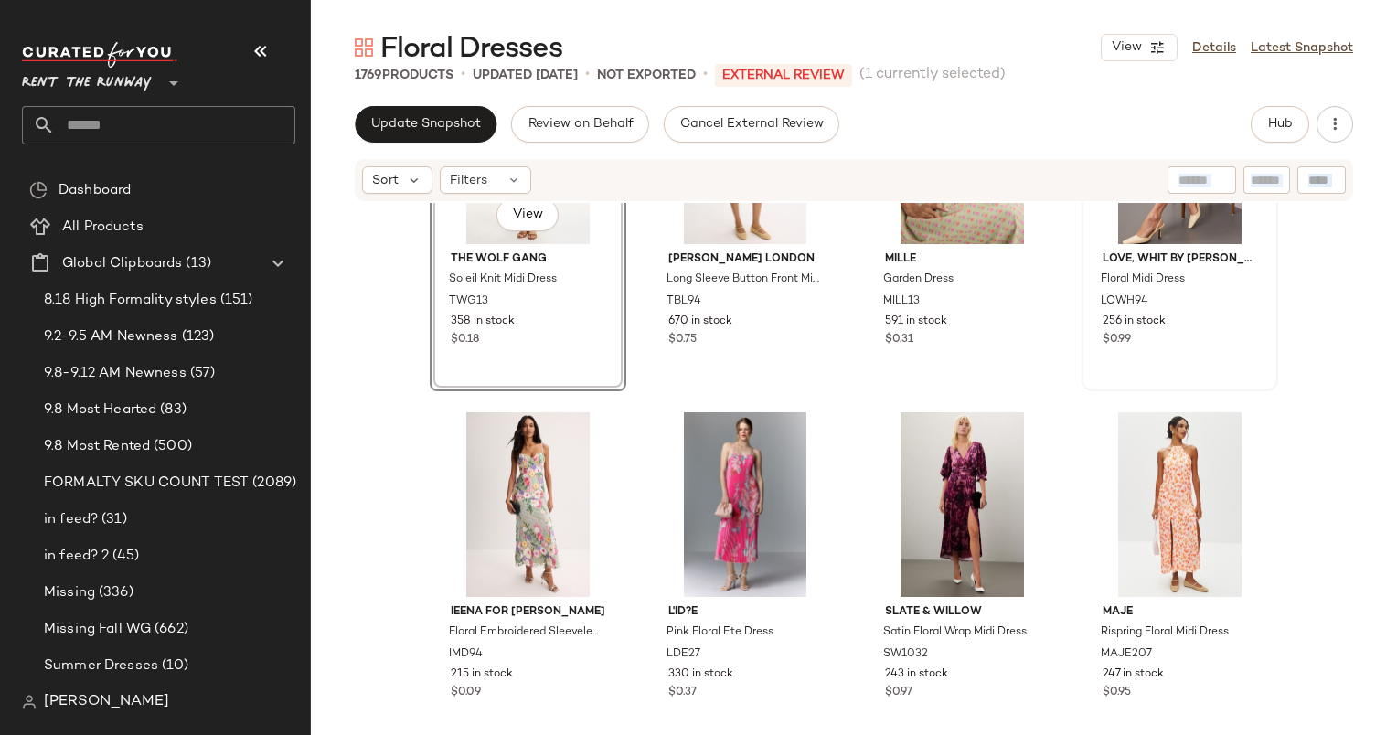
scroll to position [1559, 0]
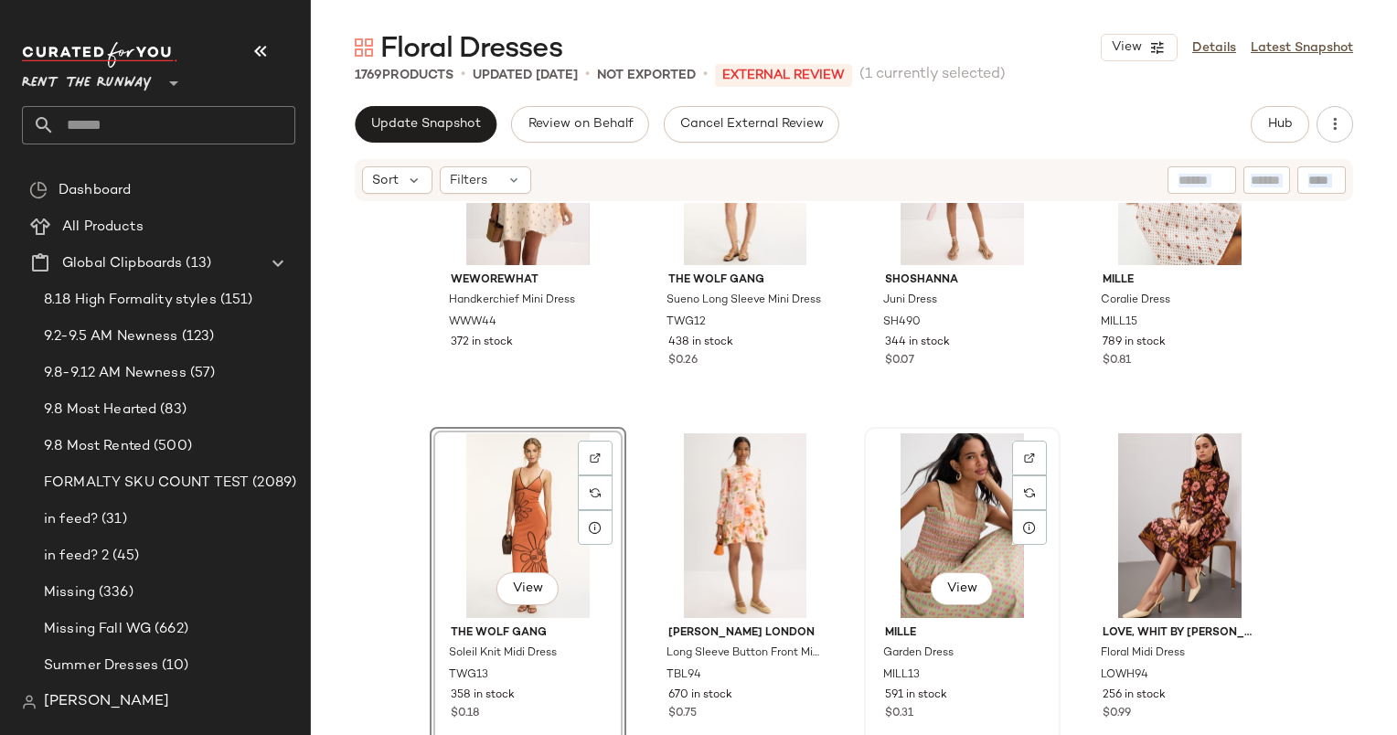
click at [956, 493] on div "View" at bounding box center [962, 525] width 184 height 185
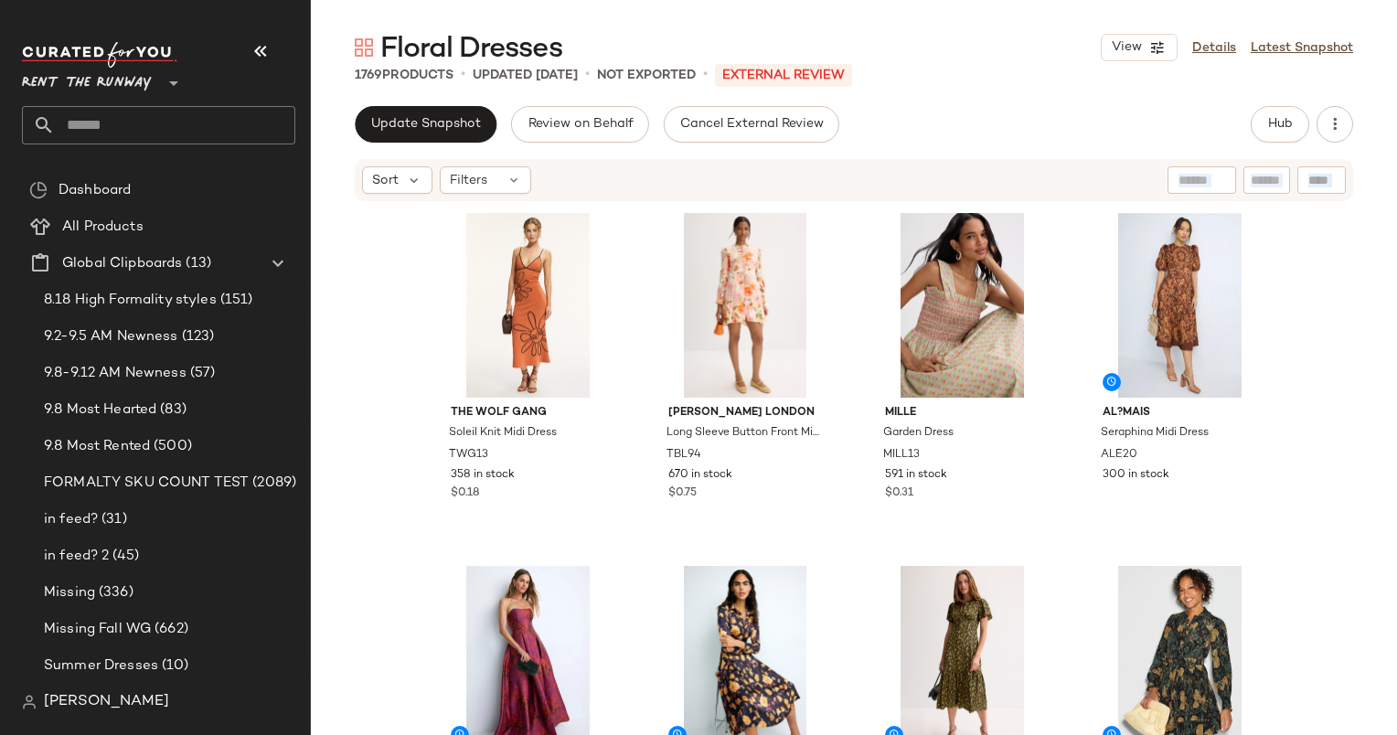
click at [626, 491] on div "The Wolf Gang Soleil Knit Midi Dress TWG13 358 in stock $0.18 Ted Baker London …" at bounding box center [854, 498] width 848 height 583
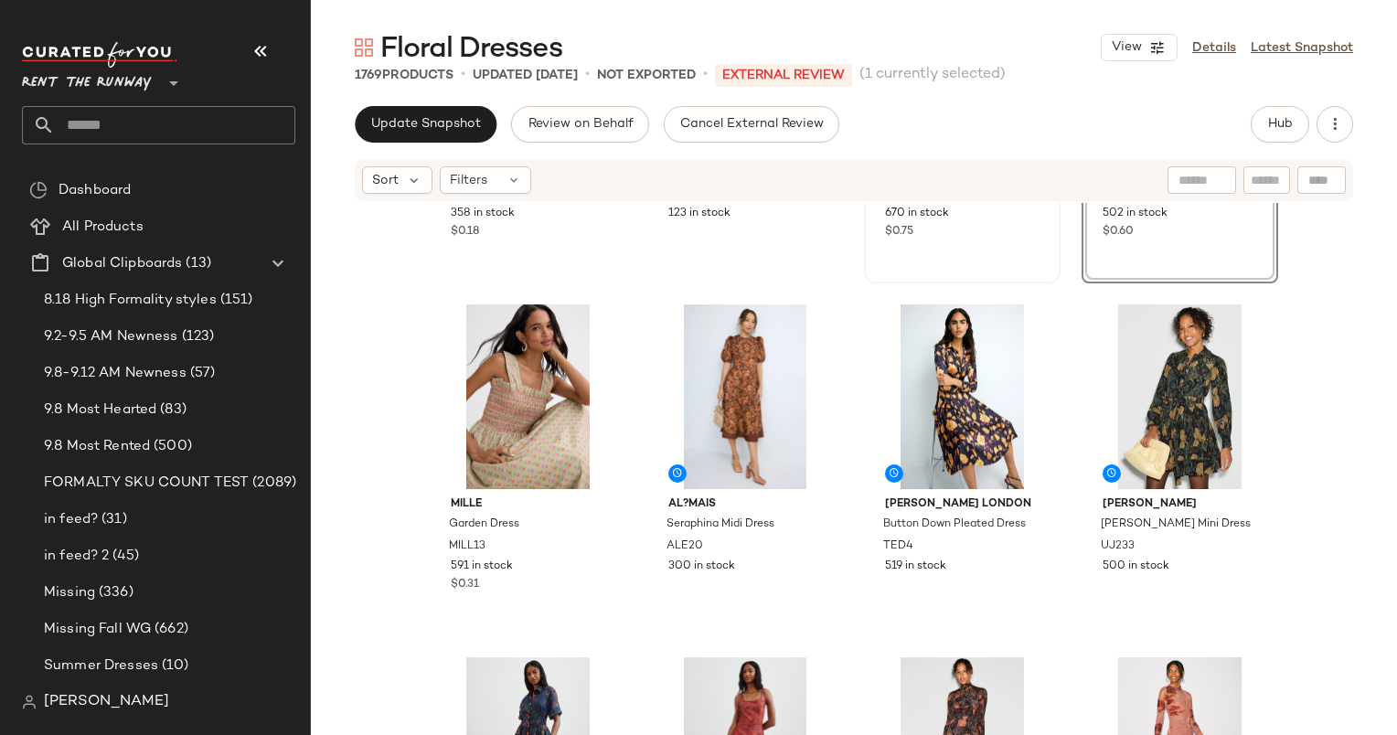
scroll to position [310, 0]
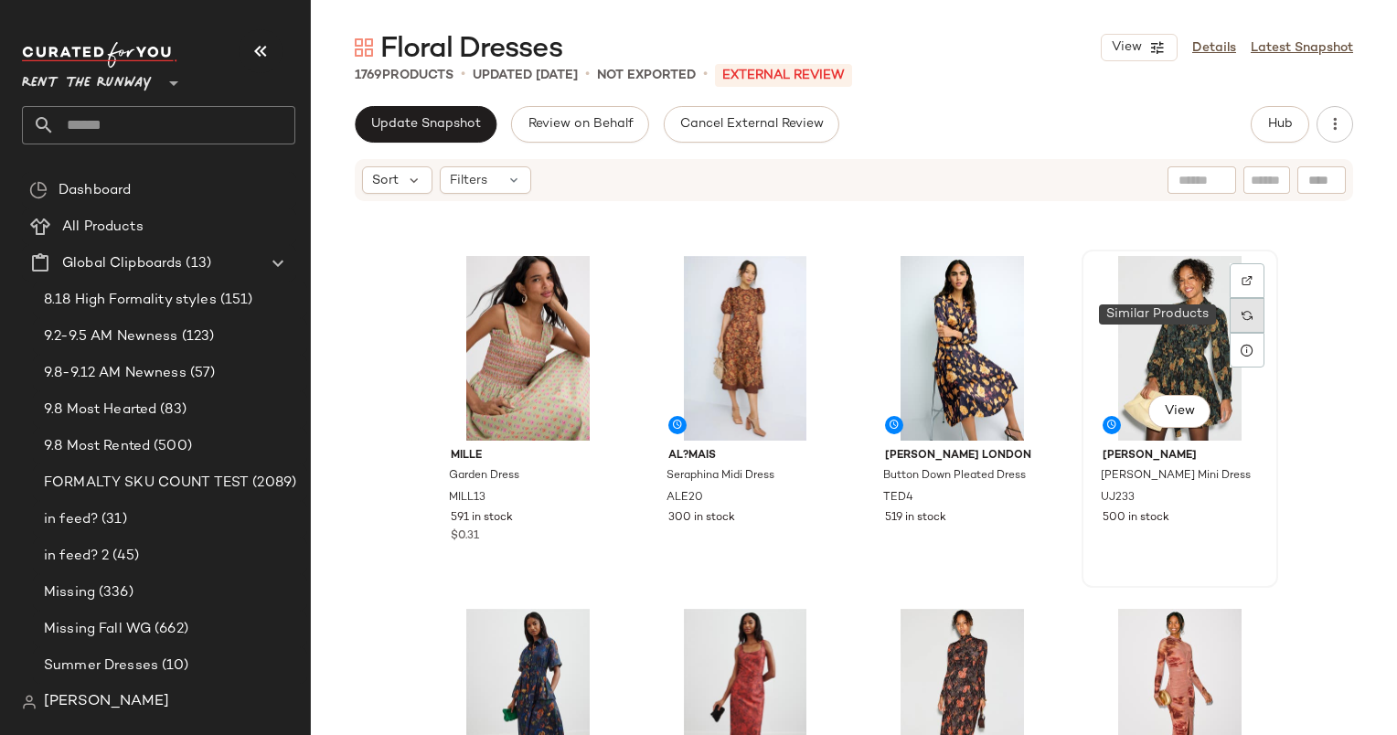
scroll to position [307, 0]
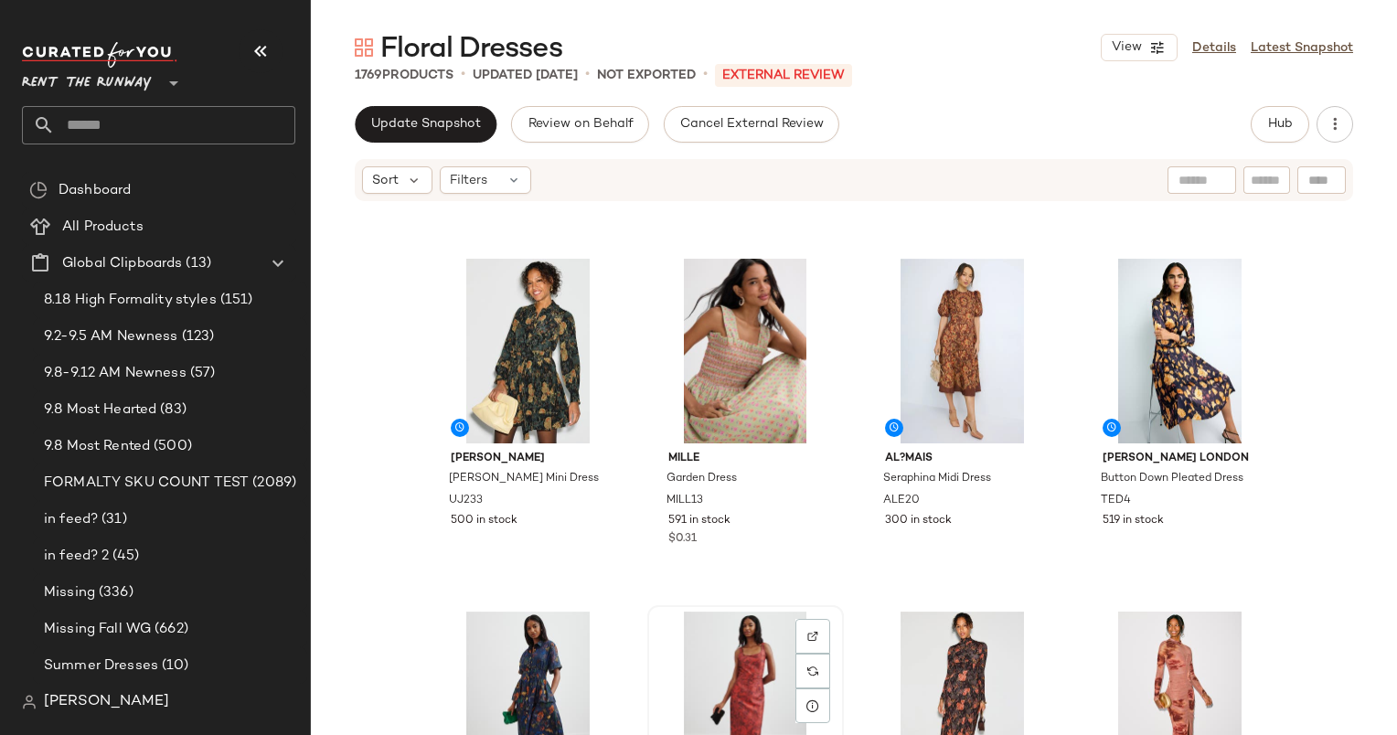
scroll to position [308, 0]
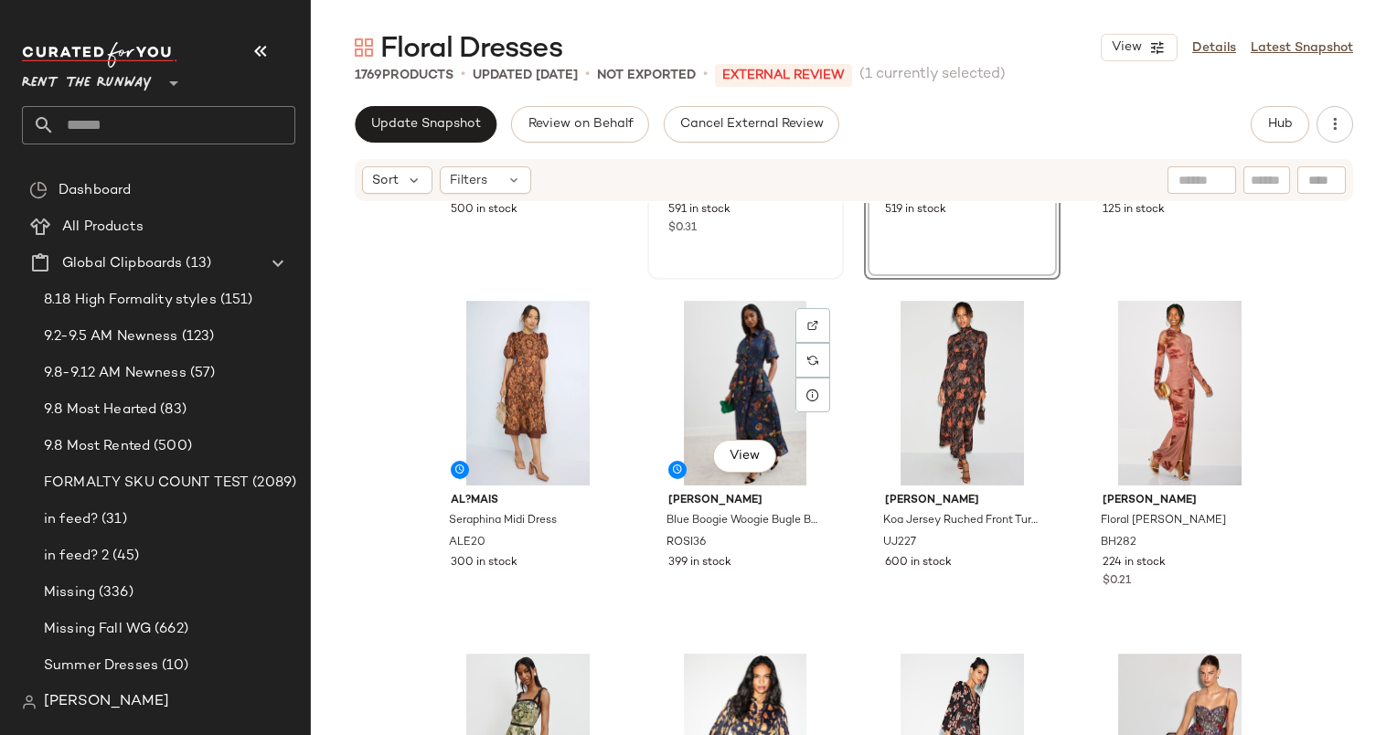
scroll to position [651, 0]
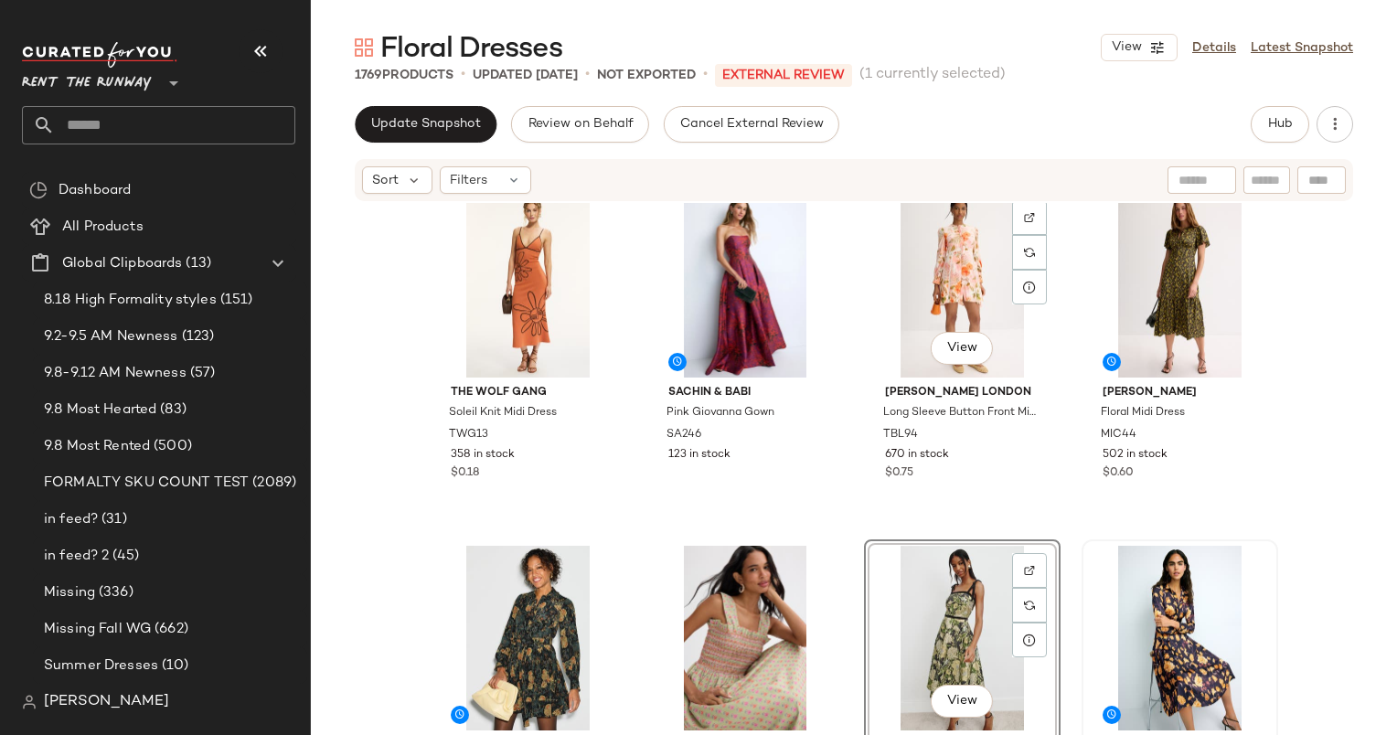
scroll to position [291, 0]
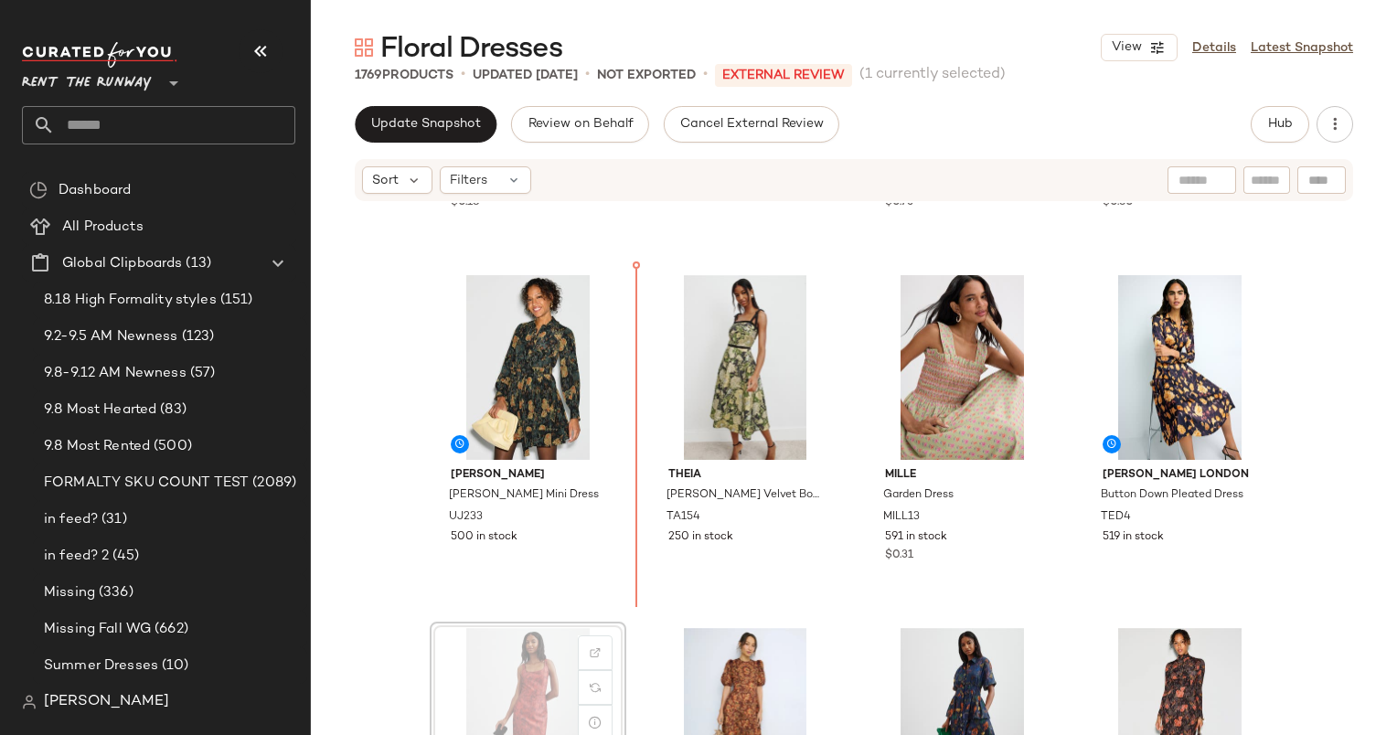
scroll to position [293, 0]
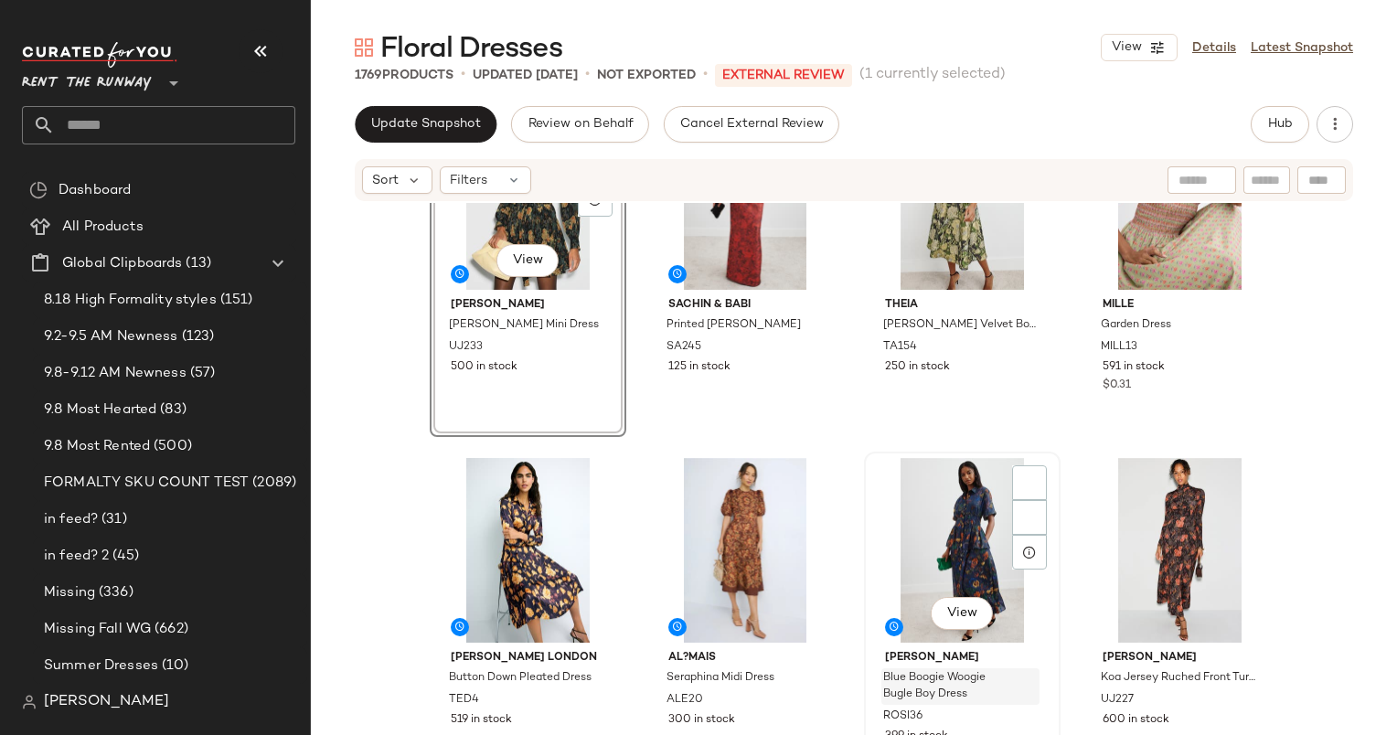
scroll to position [475, 0]
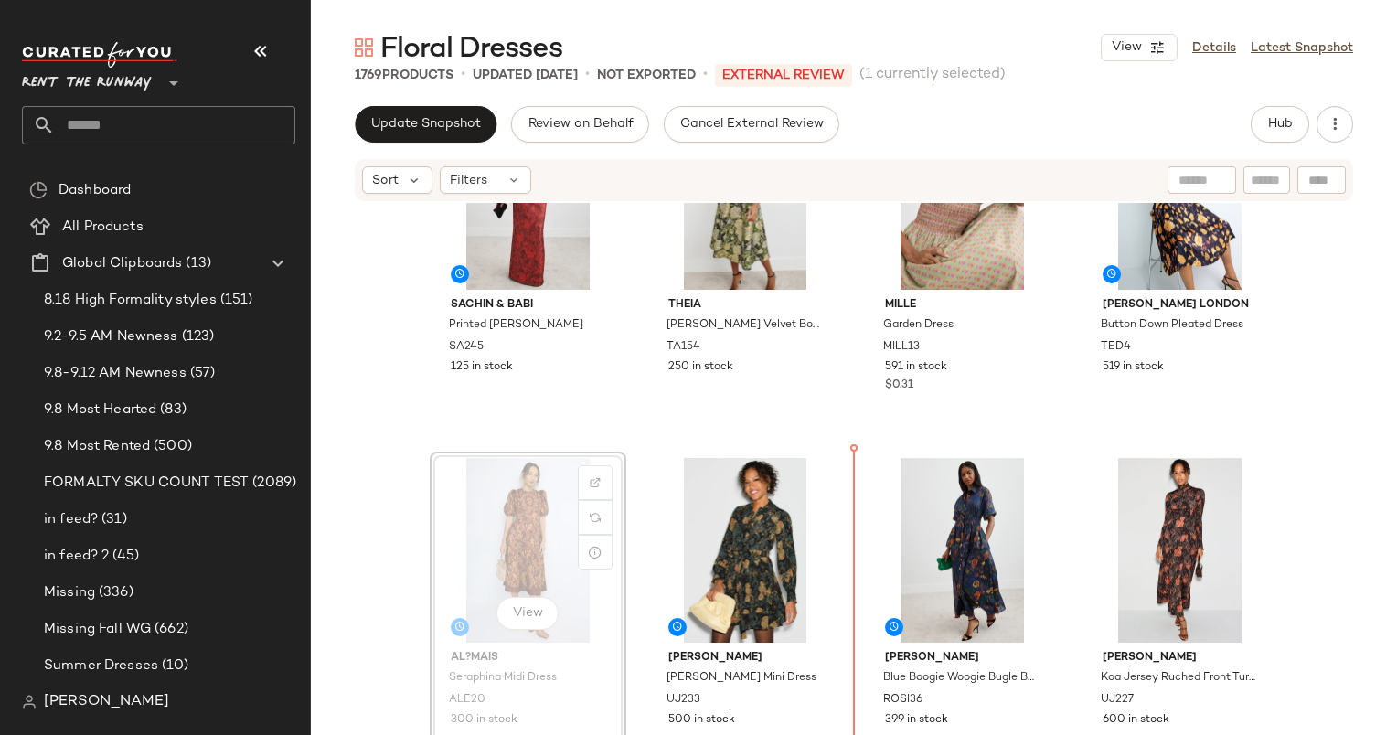
scroll to position [478, 0]
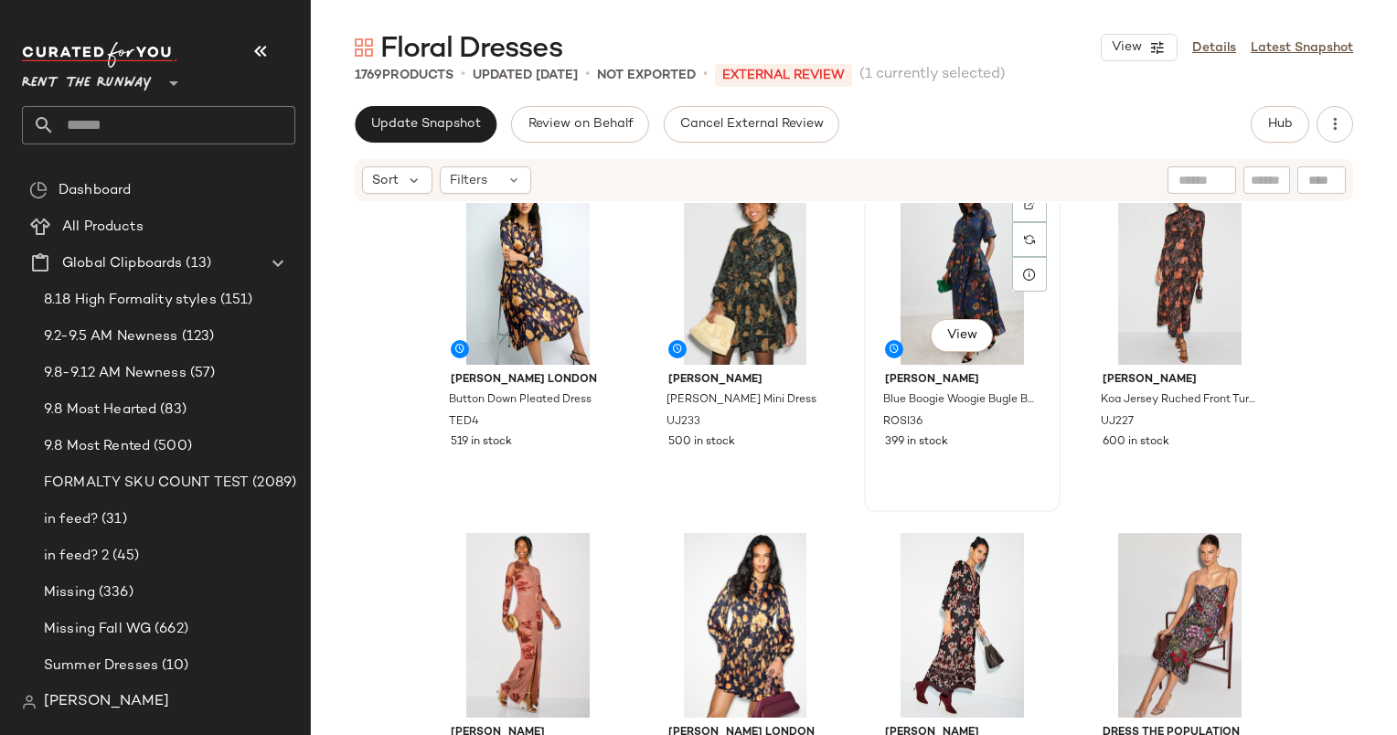
scroll to position [759, 0]
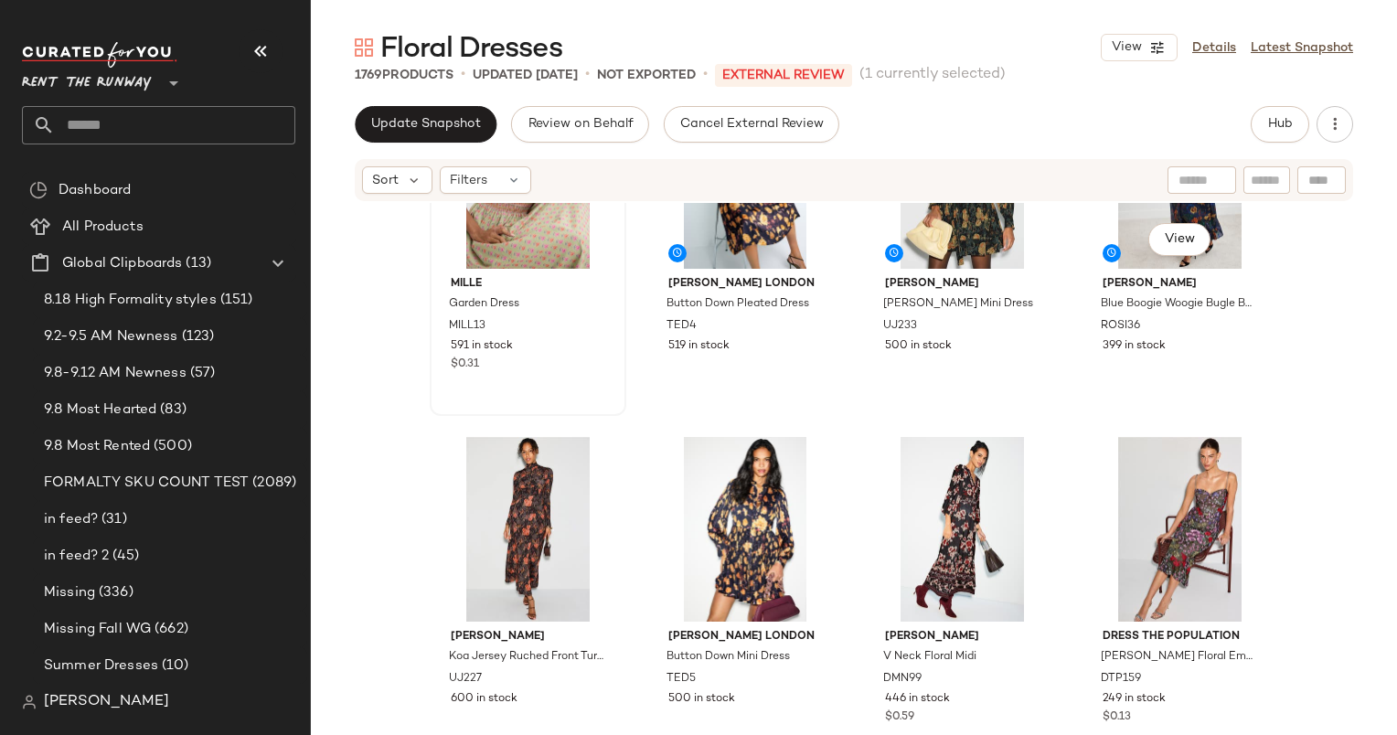
scroll to position [850, 0]
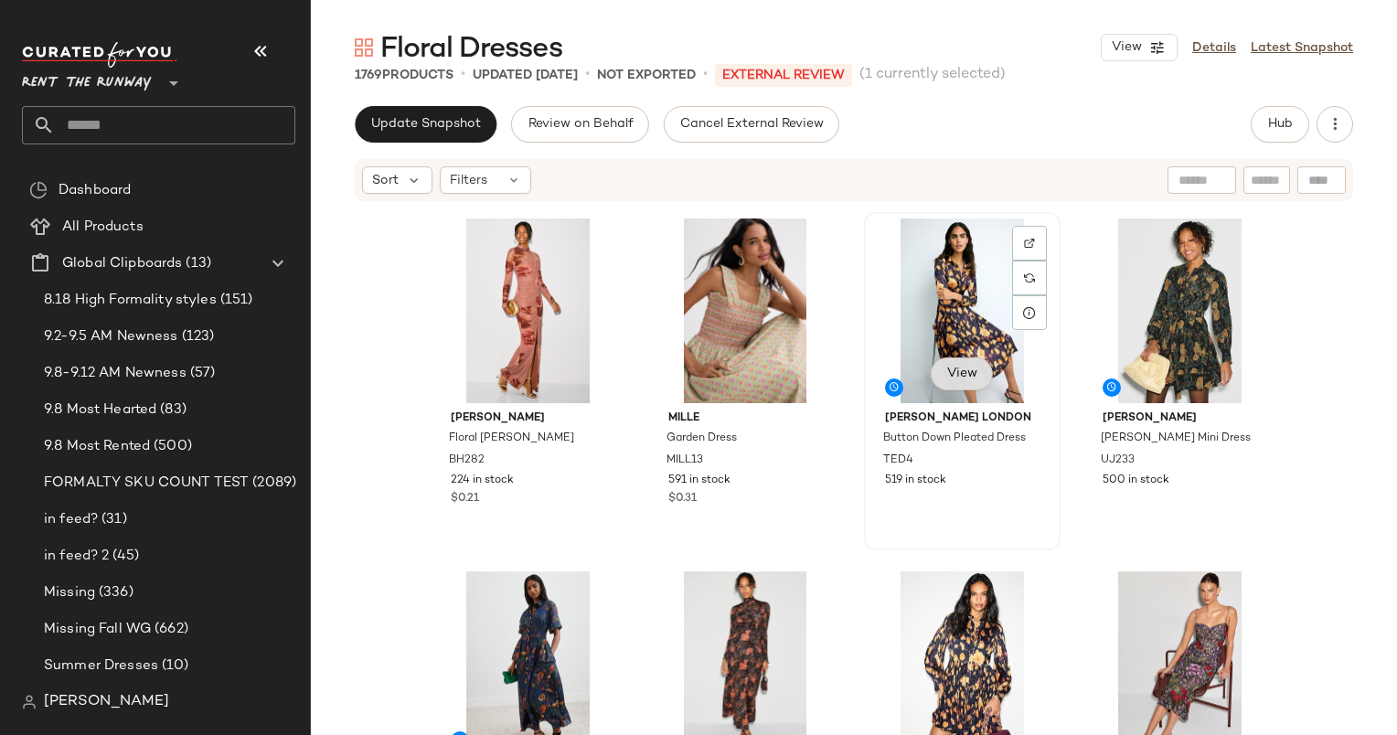
scroll to position [713, 0]
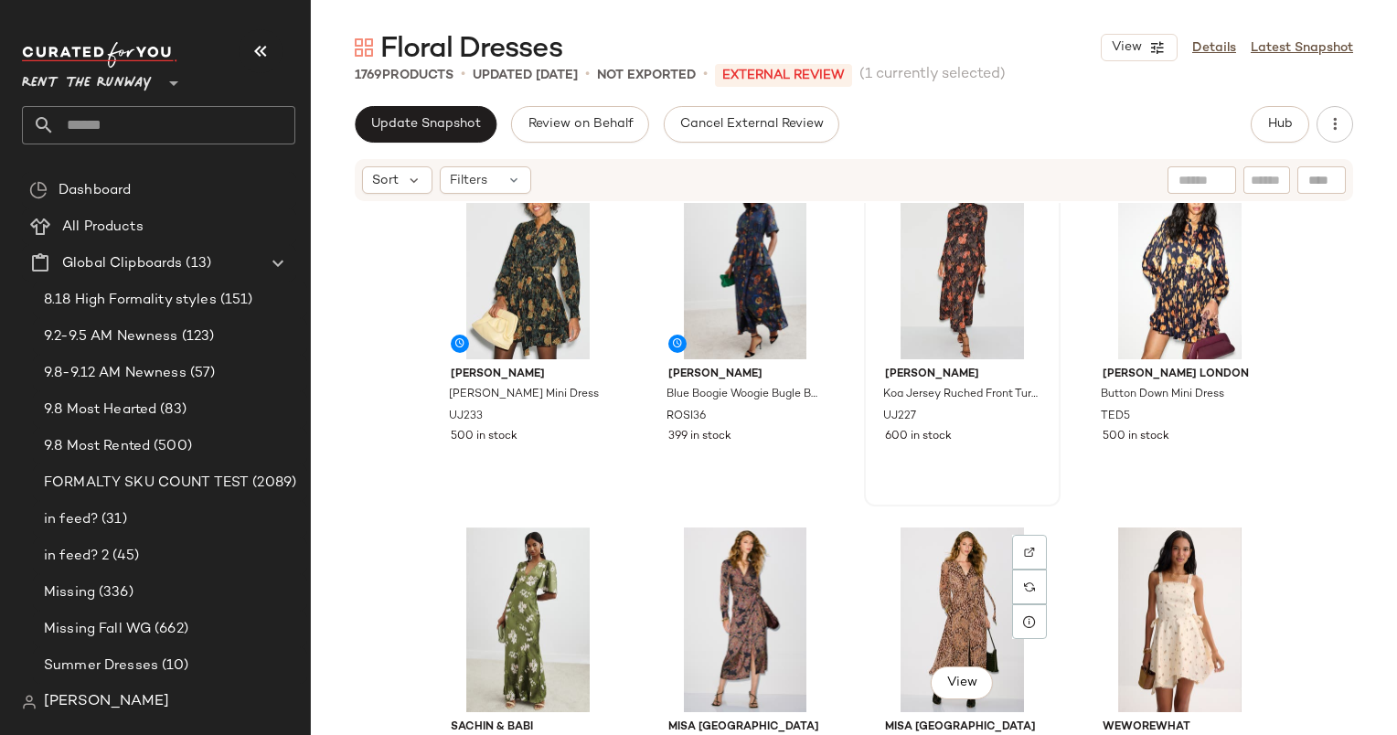
scroll to position [1114, 0]
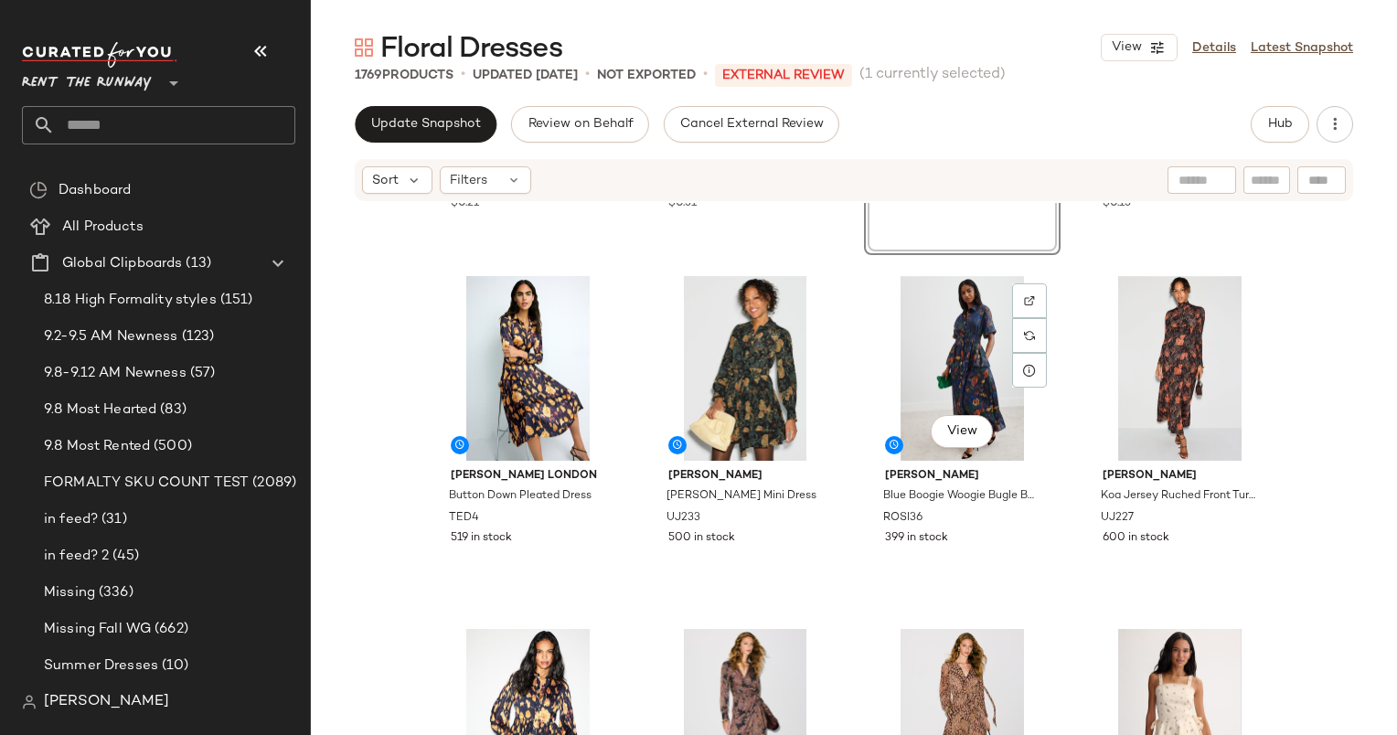
scroll to position [1058, 0]
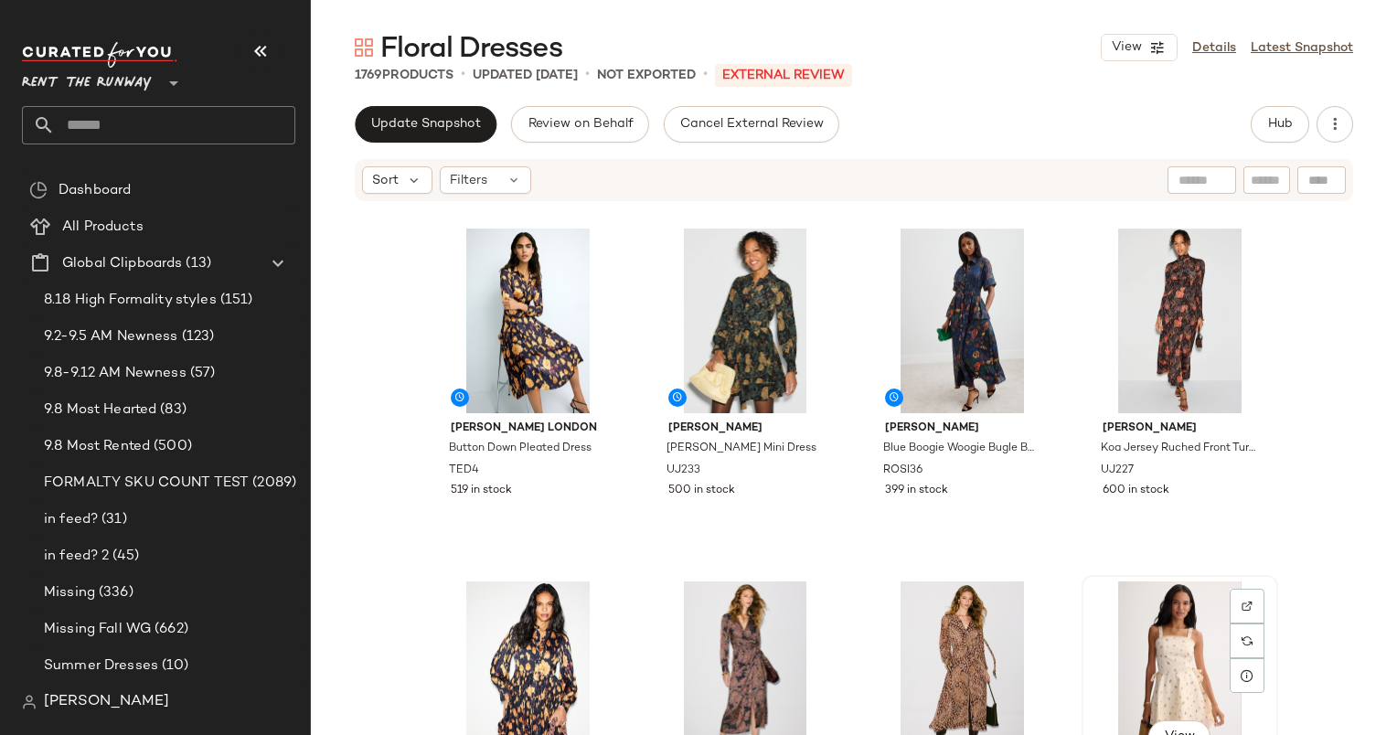
scroll to position [1060, 0]
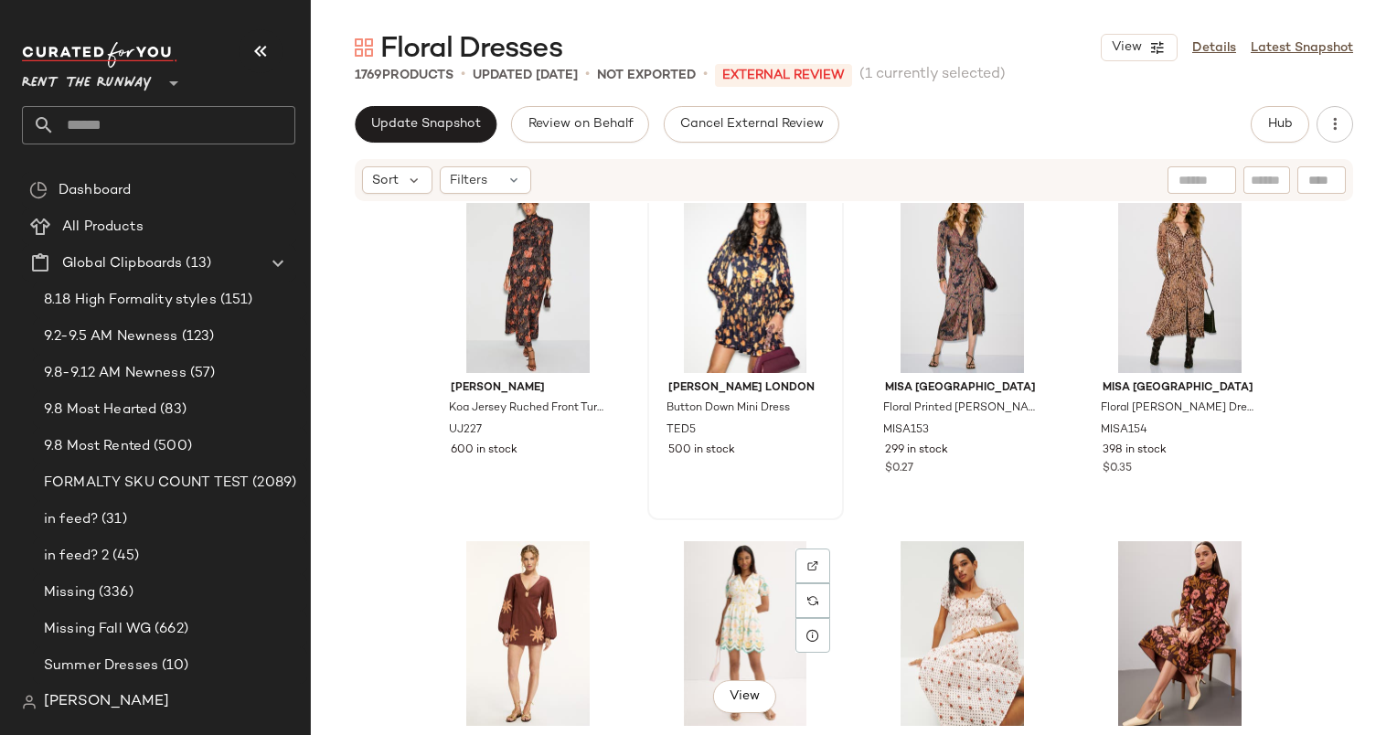
scroll to position [1448, 0]
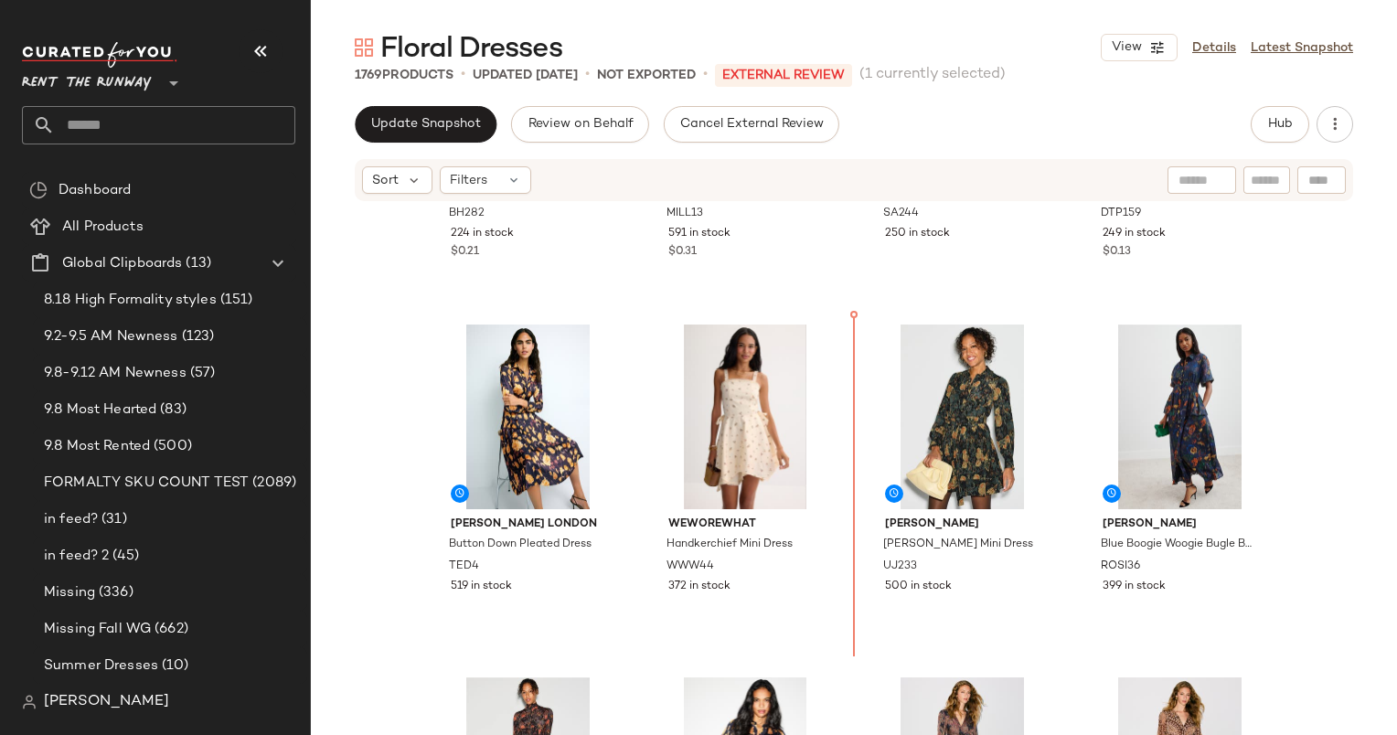
scroll to position [928, 0]
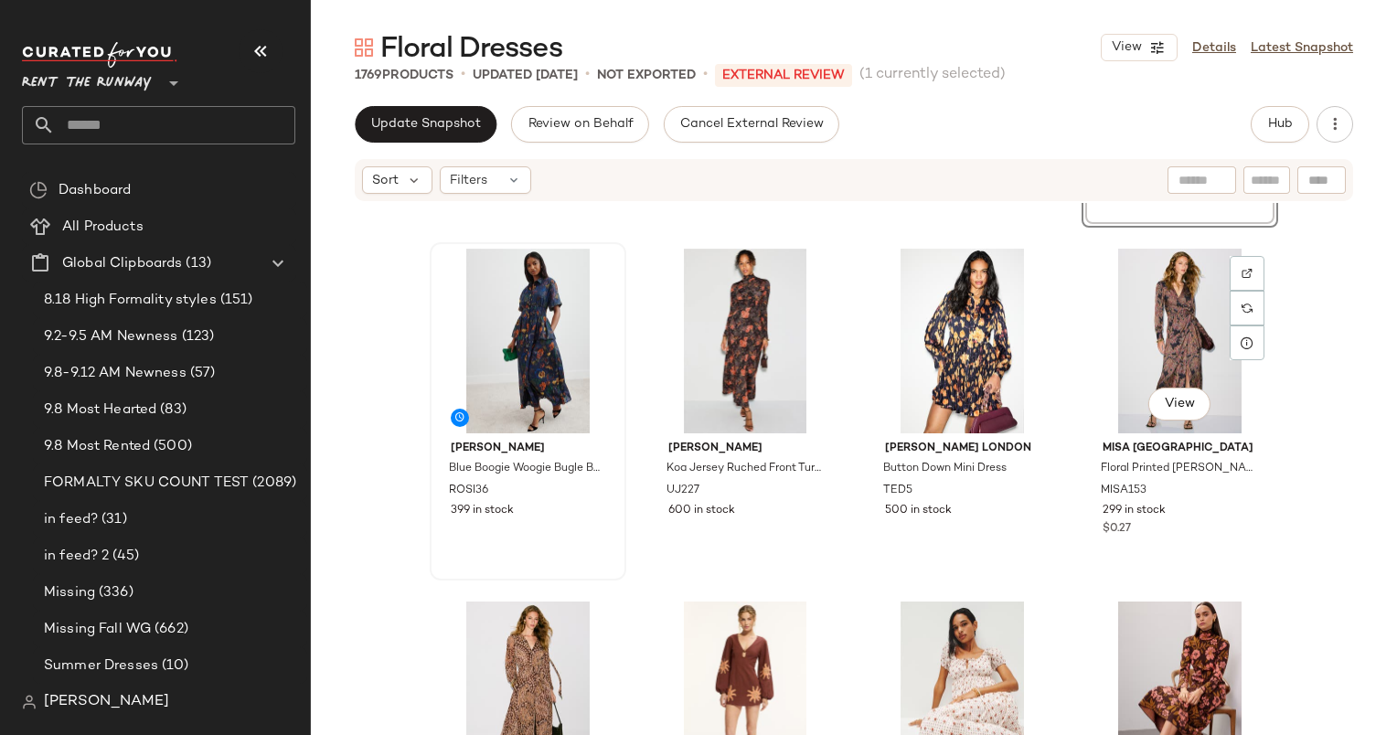
scroll to position [1412, 0]
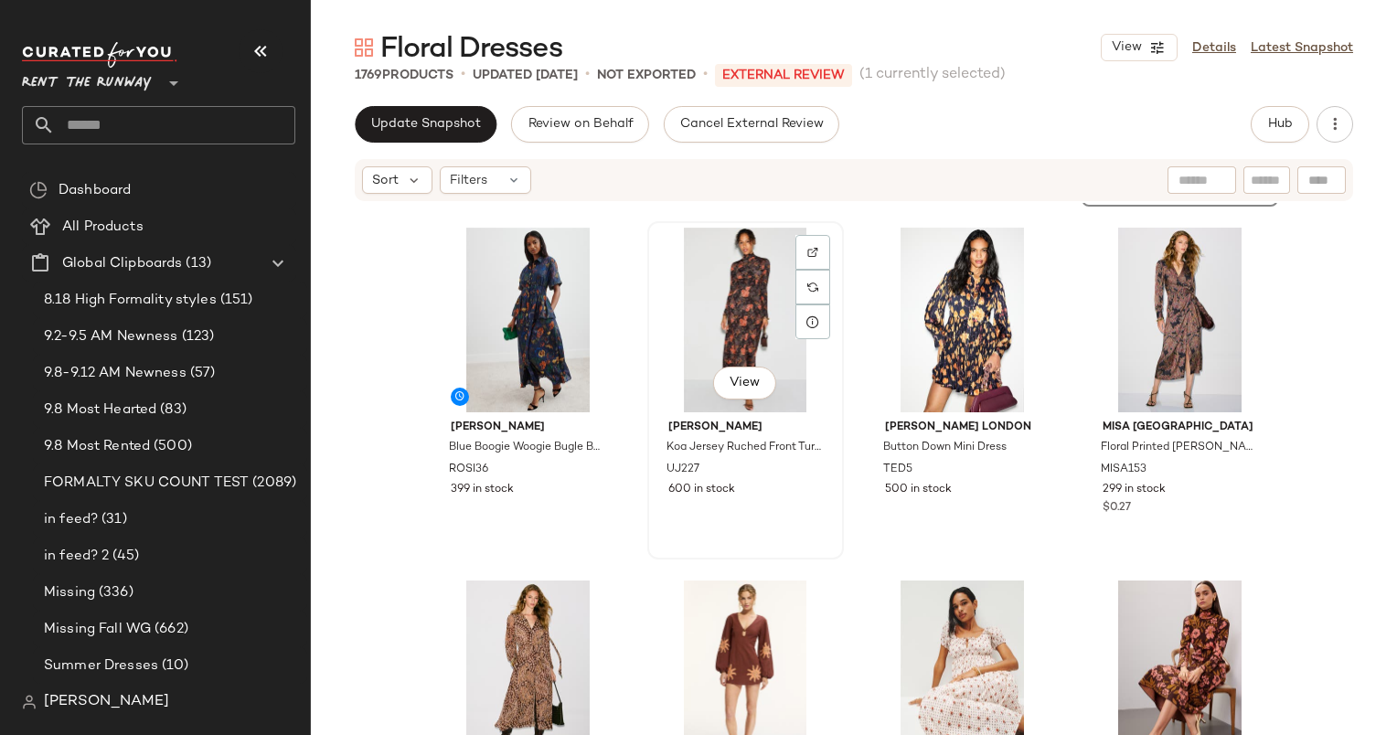
click at [737, 307] on div "View" at bounding box center [746, 320] width 184 height 185
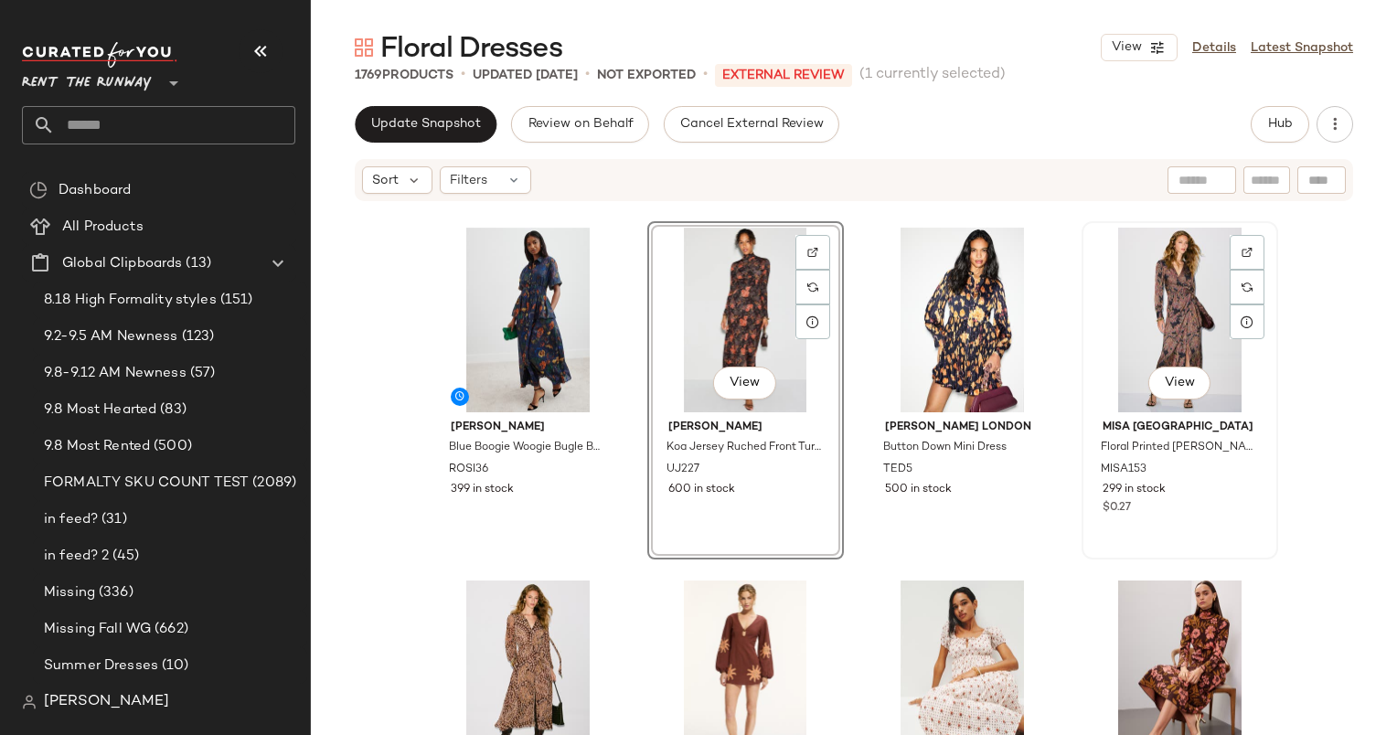
click at [1134, 277] on div "View" at bounding box center [1180, 320] width 184 height 185
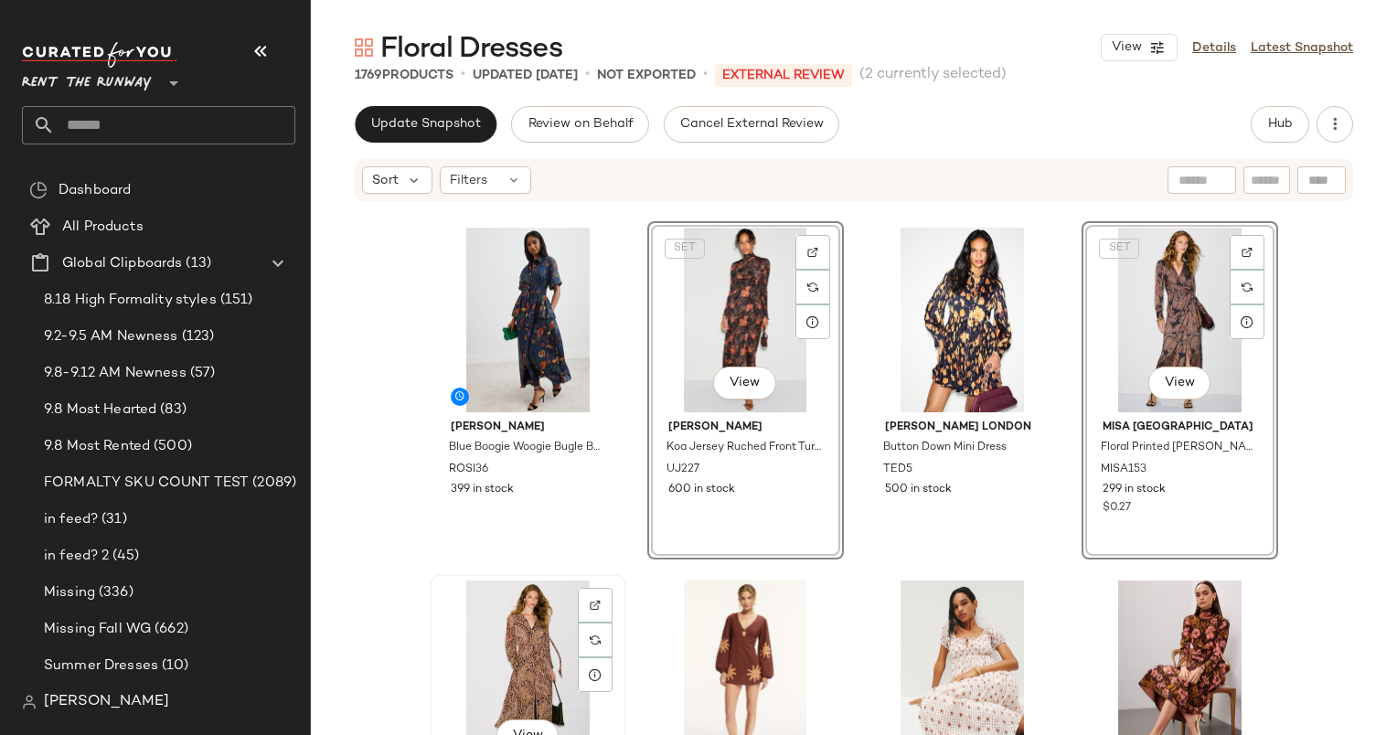
click at [462, 660] on div "View" at bounding box center [528, 673] width 184 height 185
click at [700, 655] on div "View" at bounding box center [746, 673] width 184 height 185
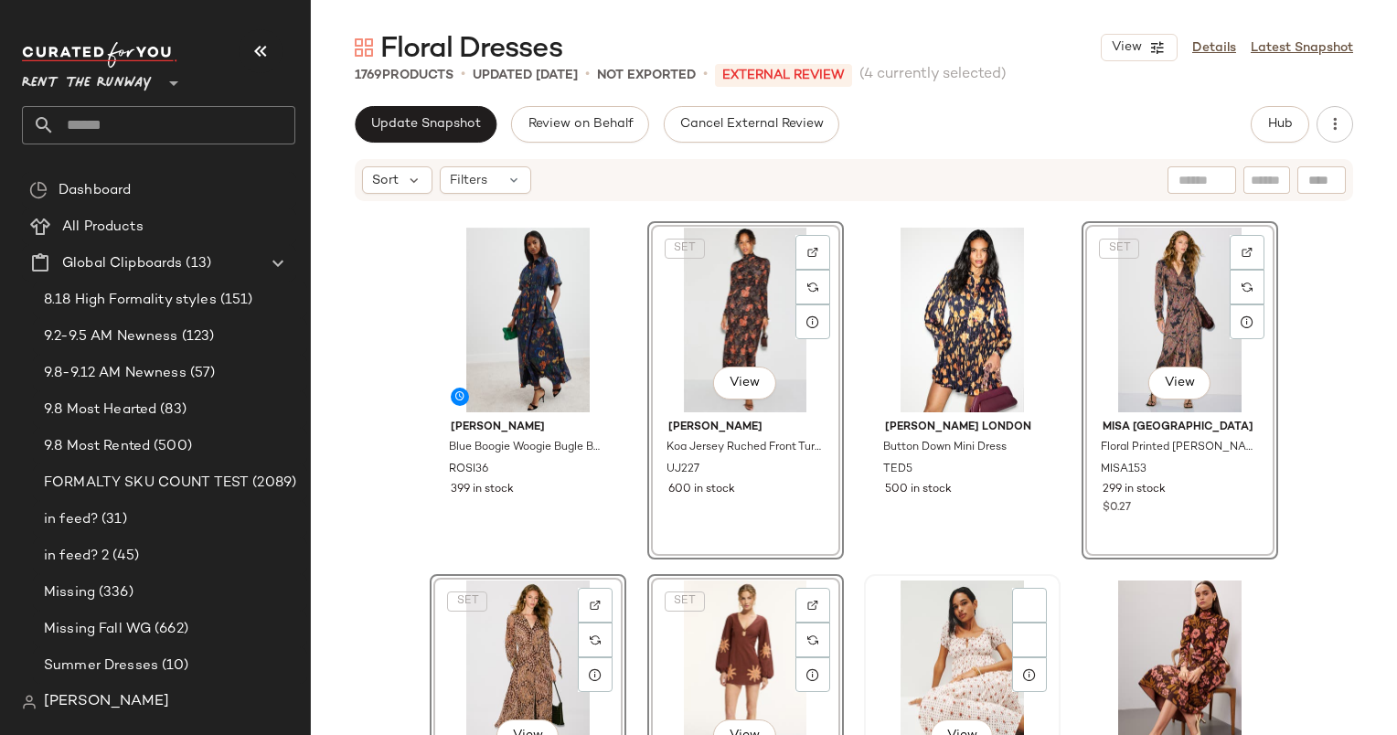
click at [918, 640] on div "View" at bounding box center [962, 673] width 184 height 185
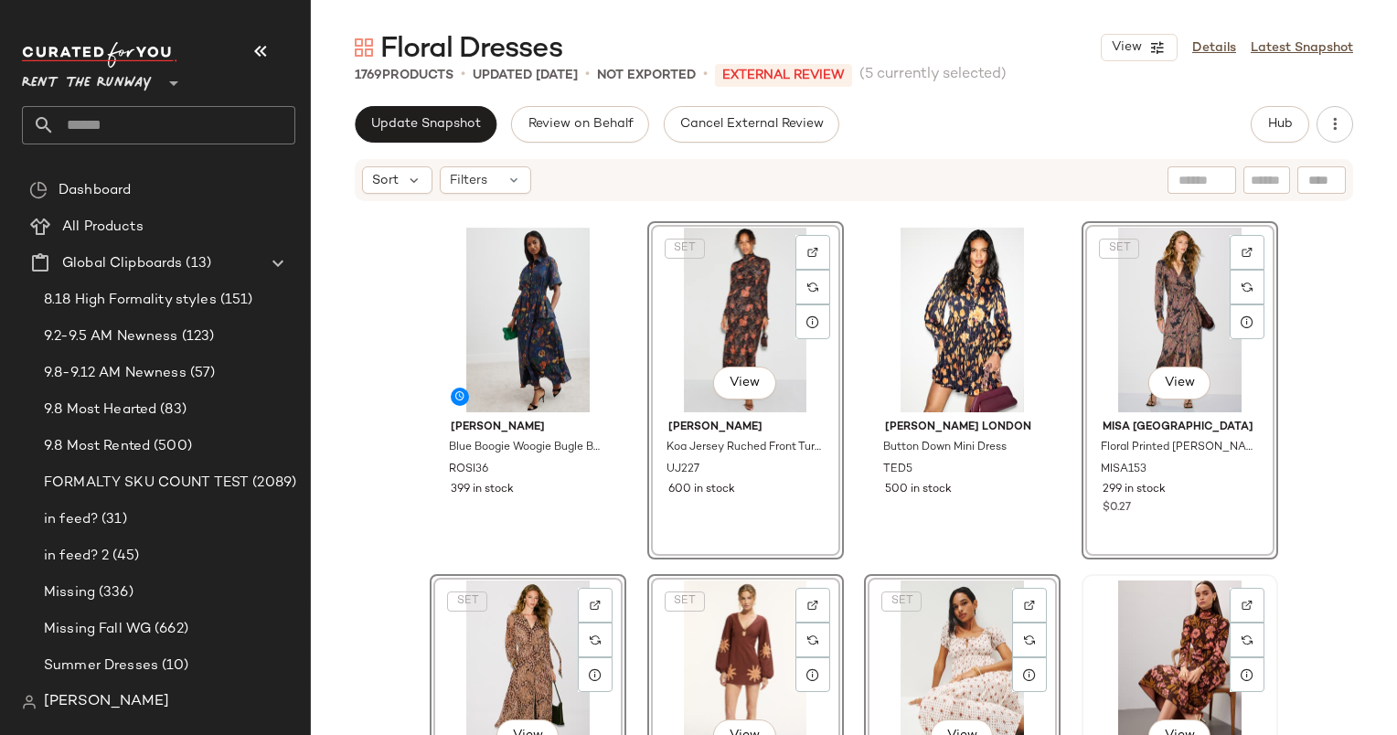
click at [1171, 621] on div "View" at bounding box center [1180, 673] width 184 height 185
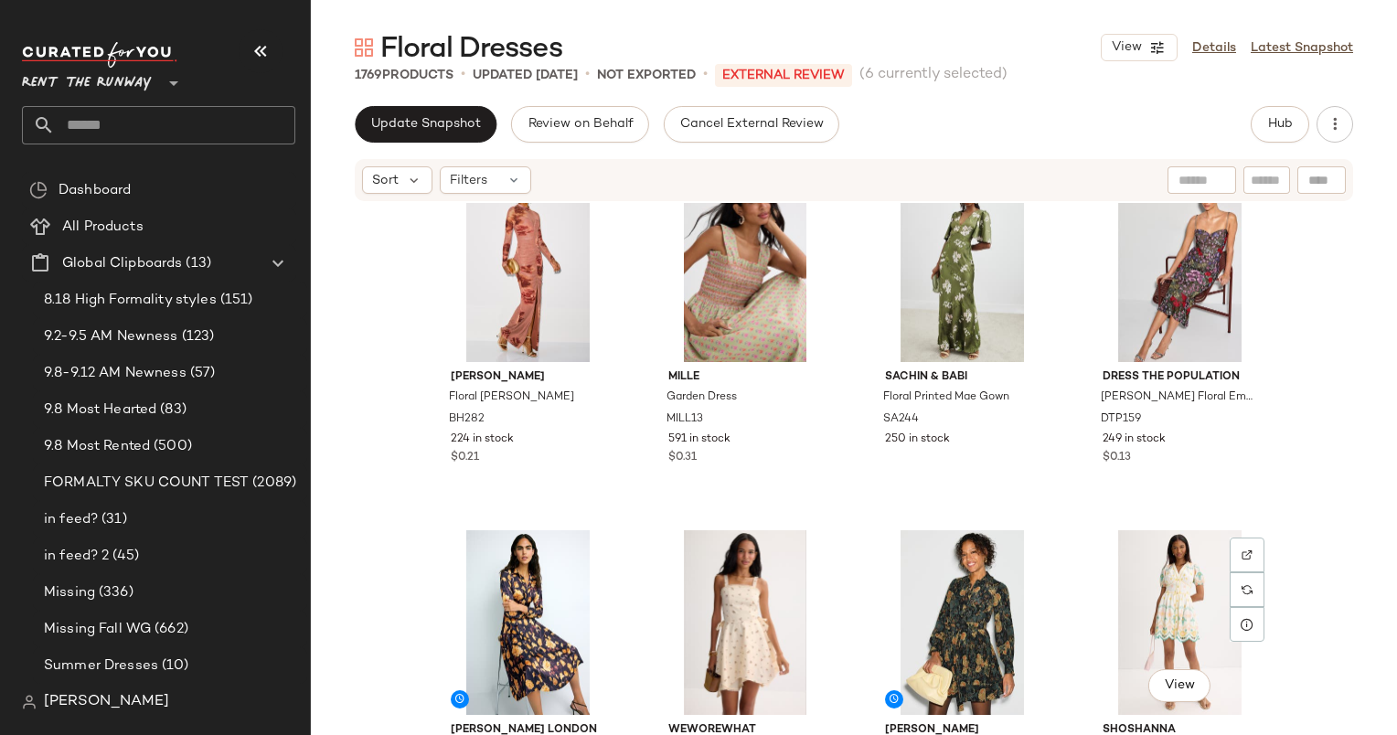
scroll to position [753, 0]
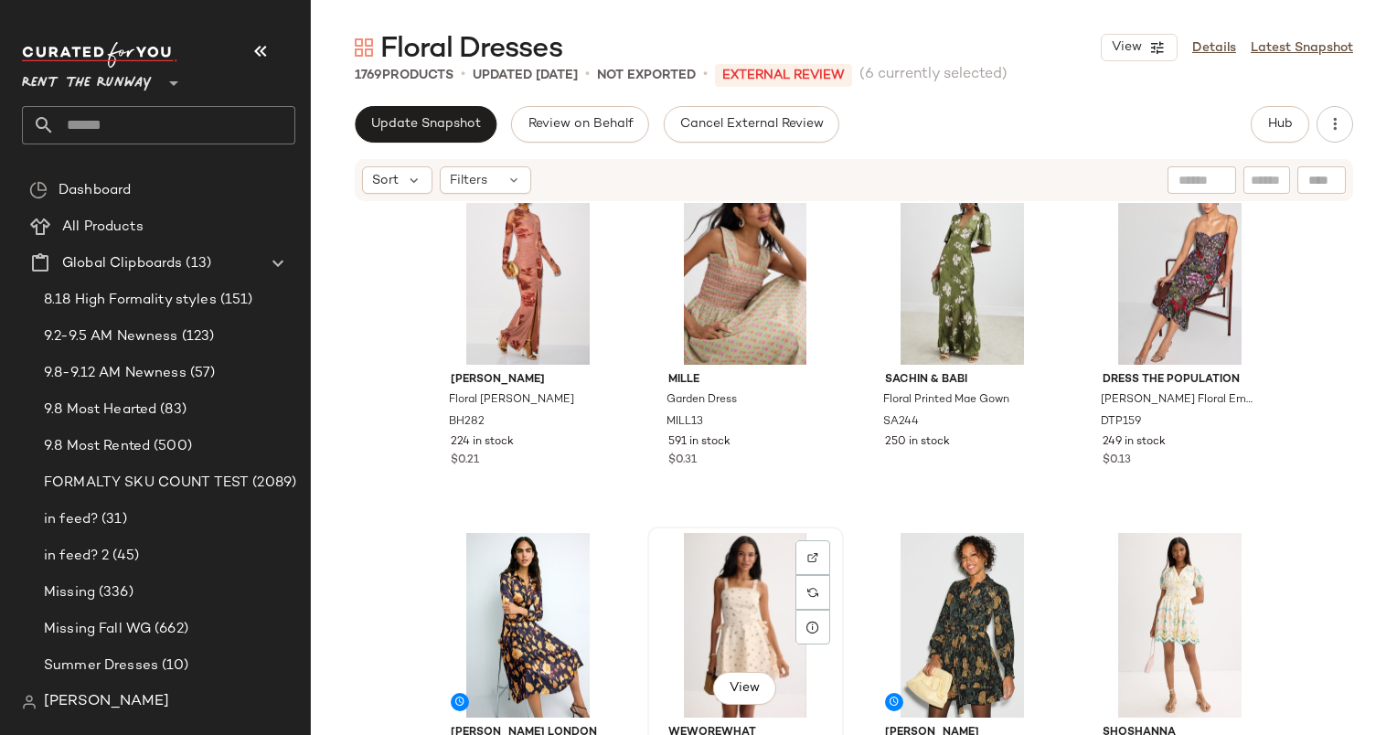
click at [757, 634] on div "View" at bounding box center [746, 625] width 184 height 185
click at [1172, 590] on div "View" at bounding box center [1180, 625] width 184 height 185
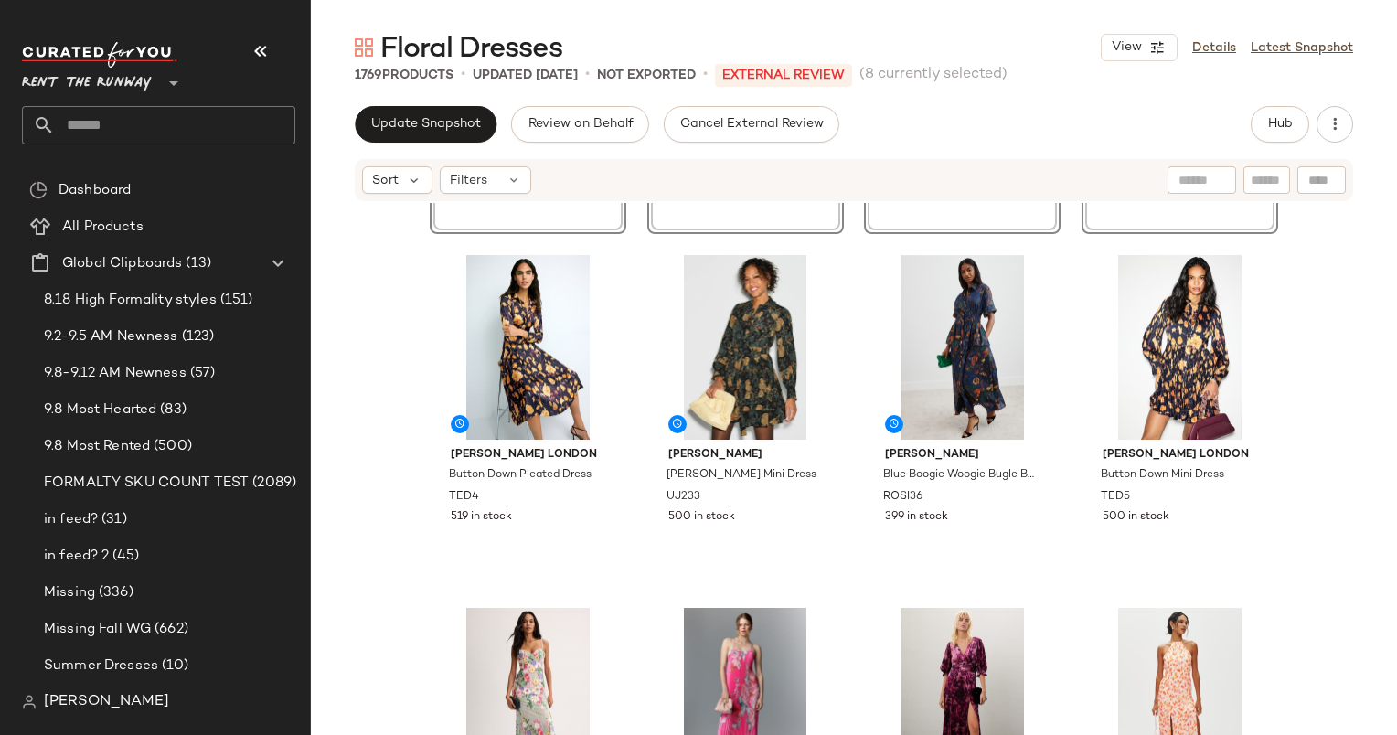
scroll to position [1736, 0]
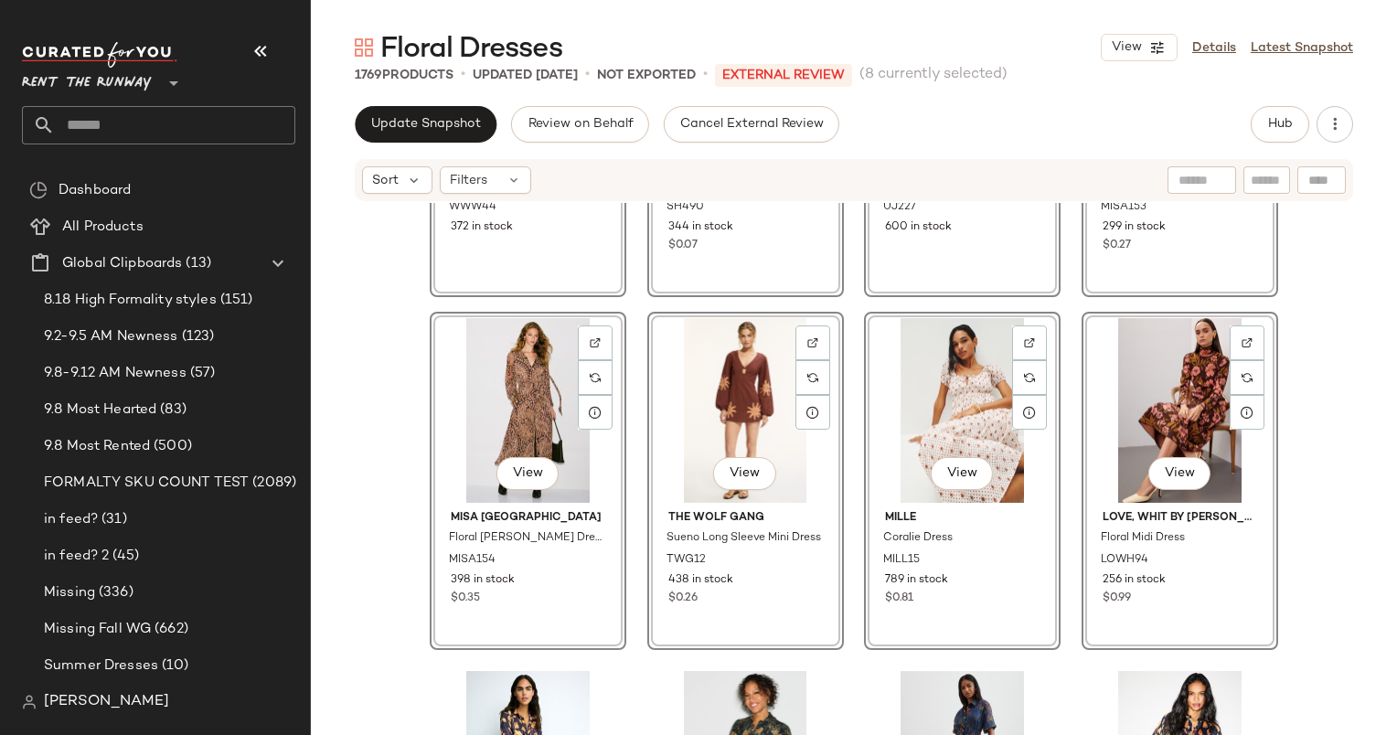
click at [1327, 389] on div "View WEWOREWHAT Handkerchief Mini Dress WWW44 372 in stock View Shoshanna Juni …" at bounding box center [854, 496] width 1086 height 587
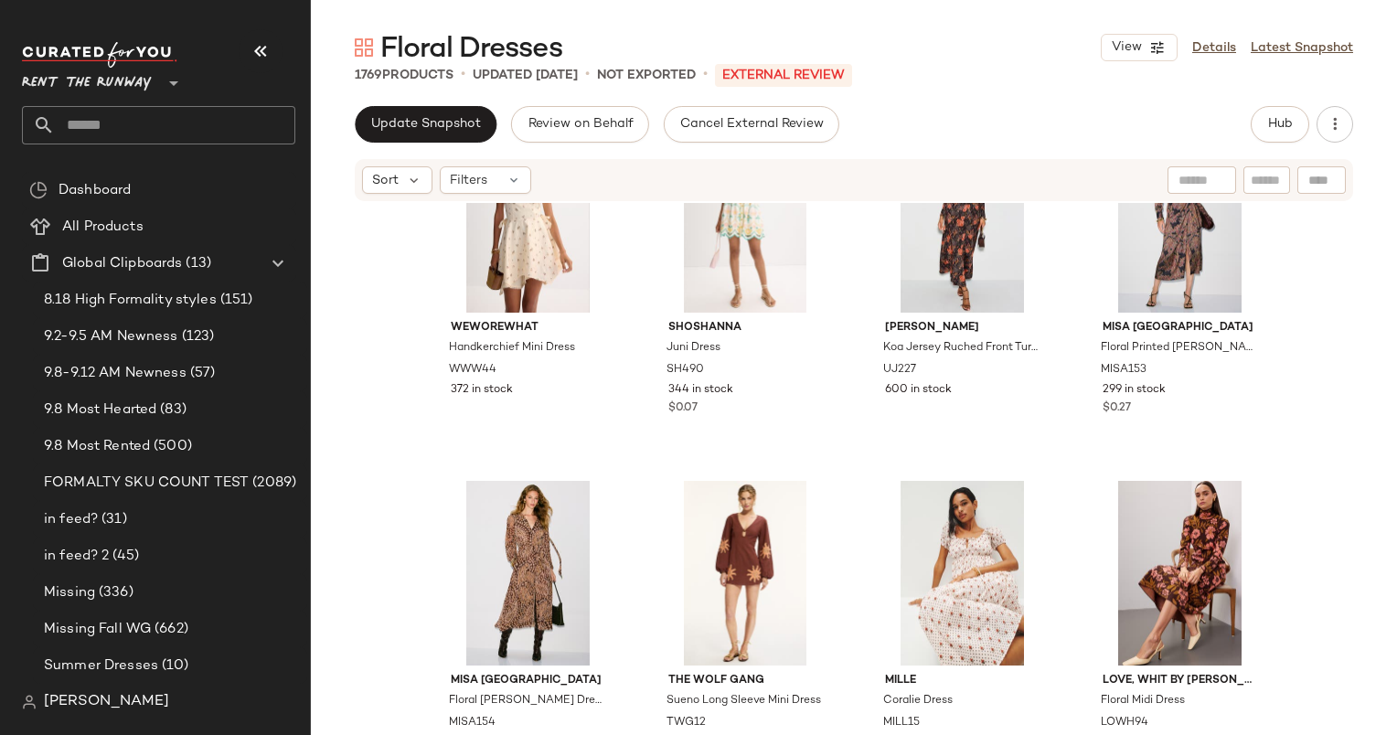
scroll to position [1157, 0]
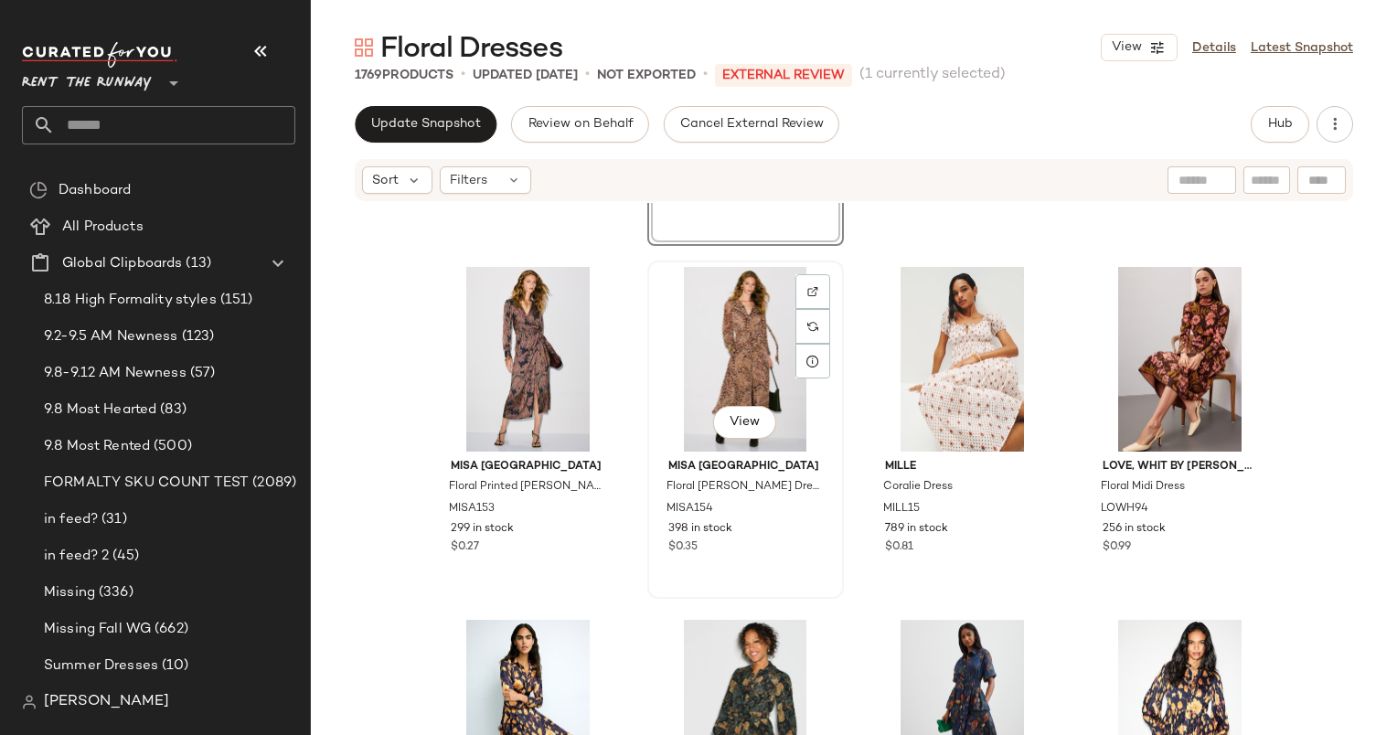
scroll to position [1331, 0]
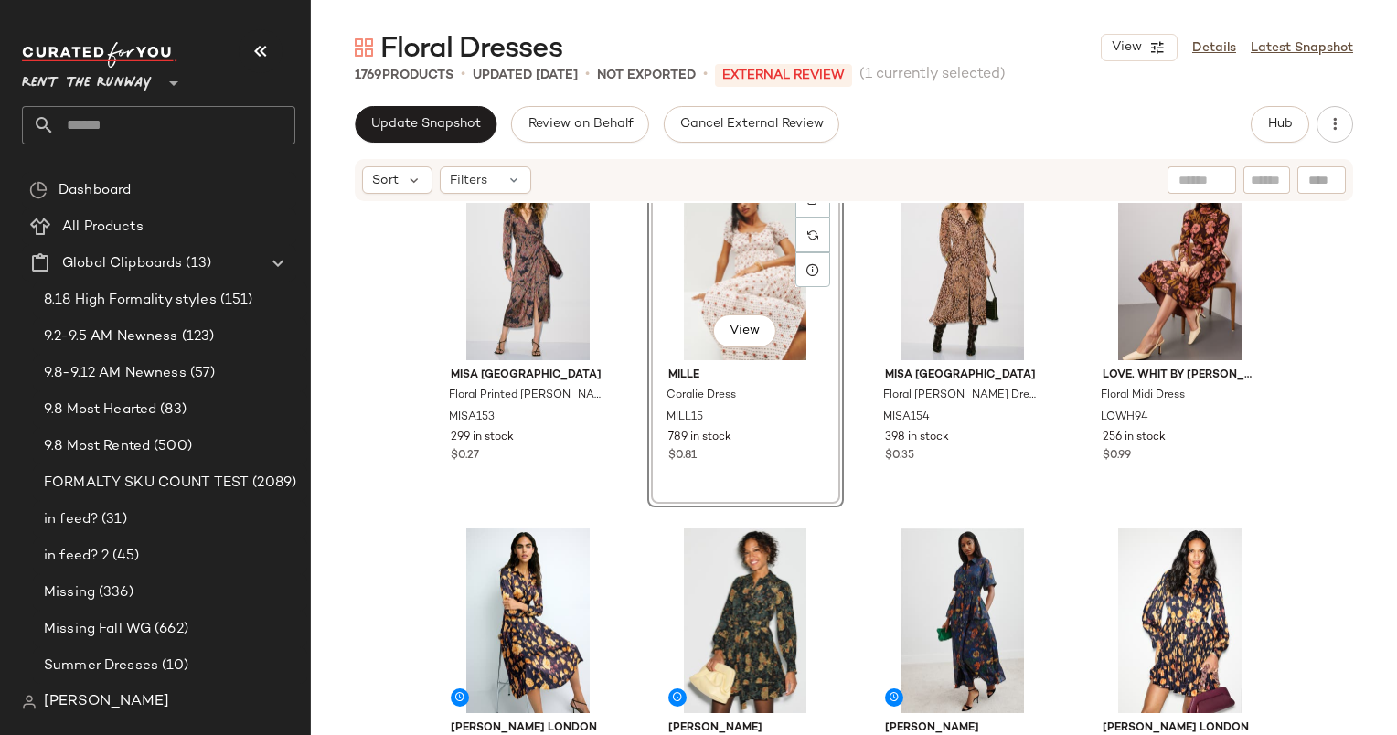
scroll to position [1486, 0]
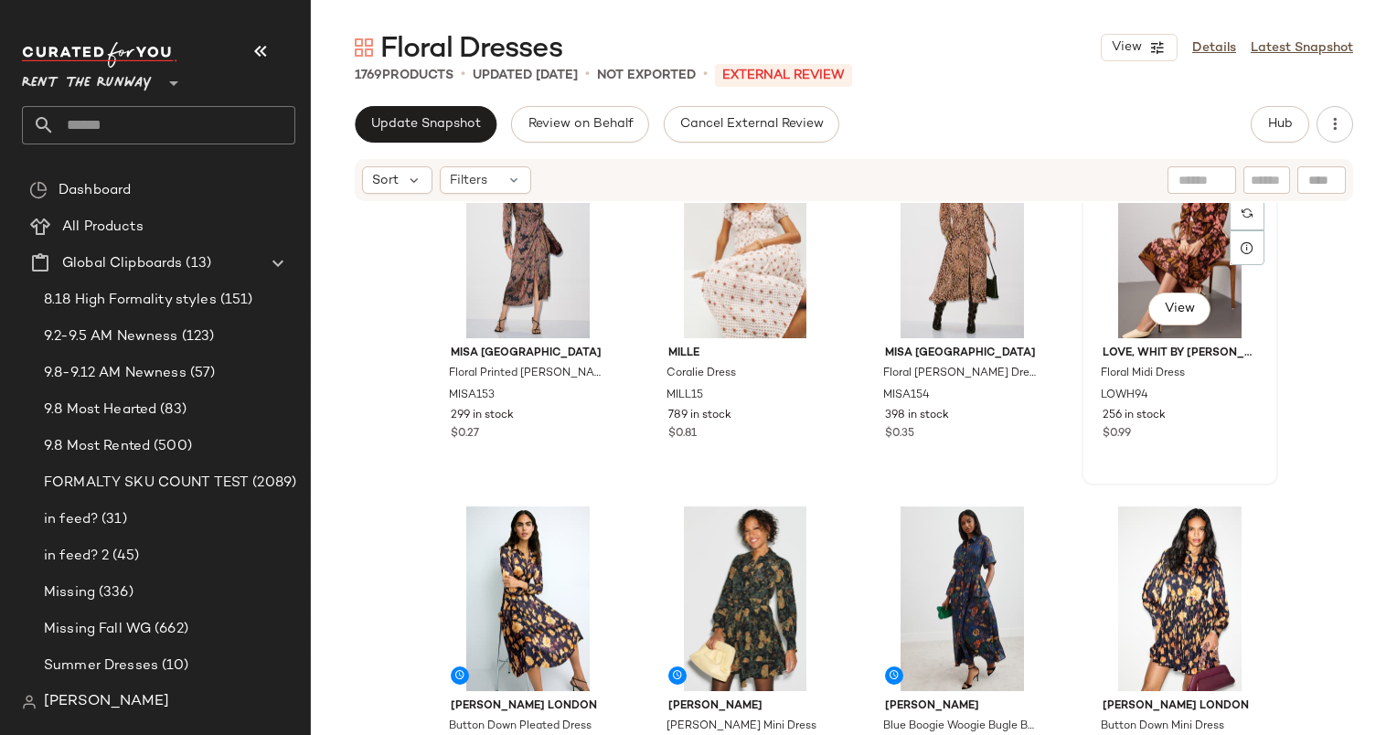
click at [1148, 286] on div "View" at bounding box center [1180, 246] width 184 height 185
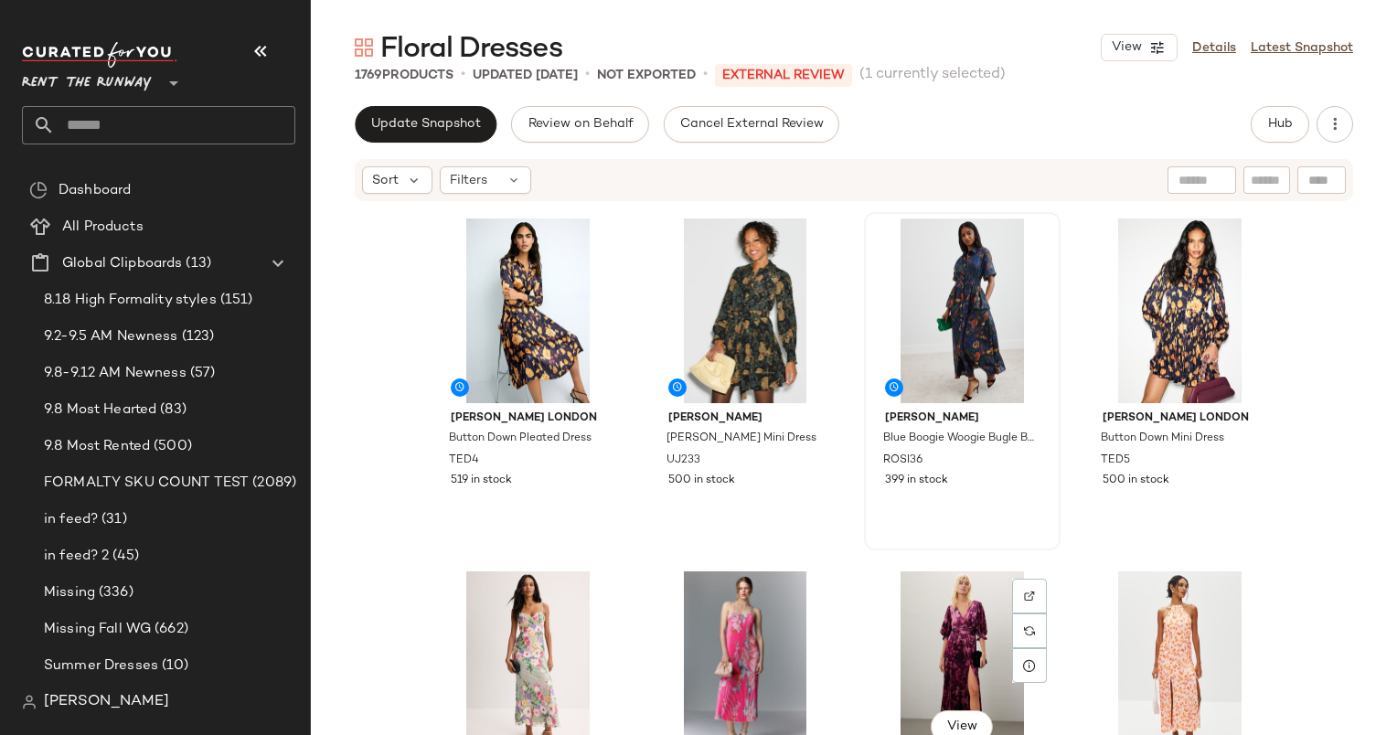
scroll to position [1769, 0]
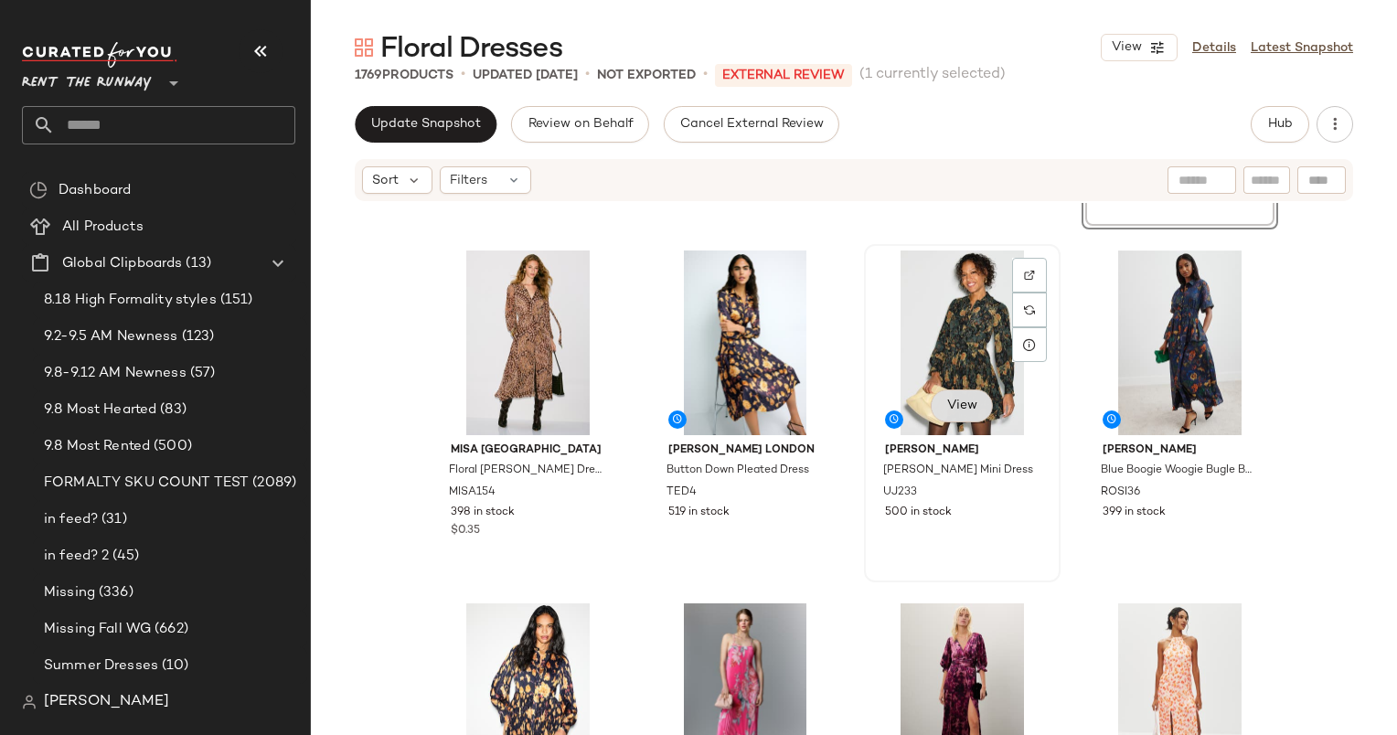
scroll to position [1797, 0]
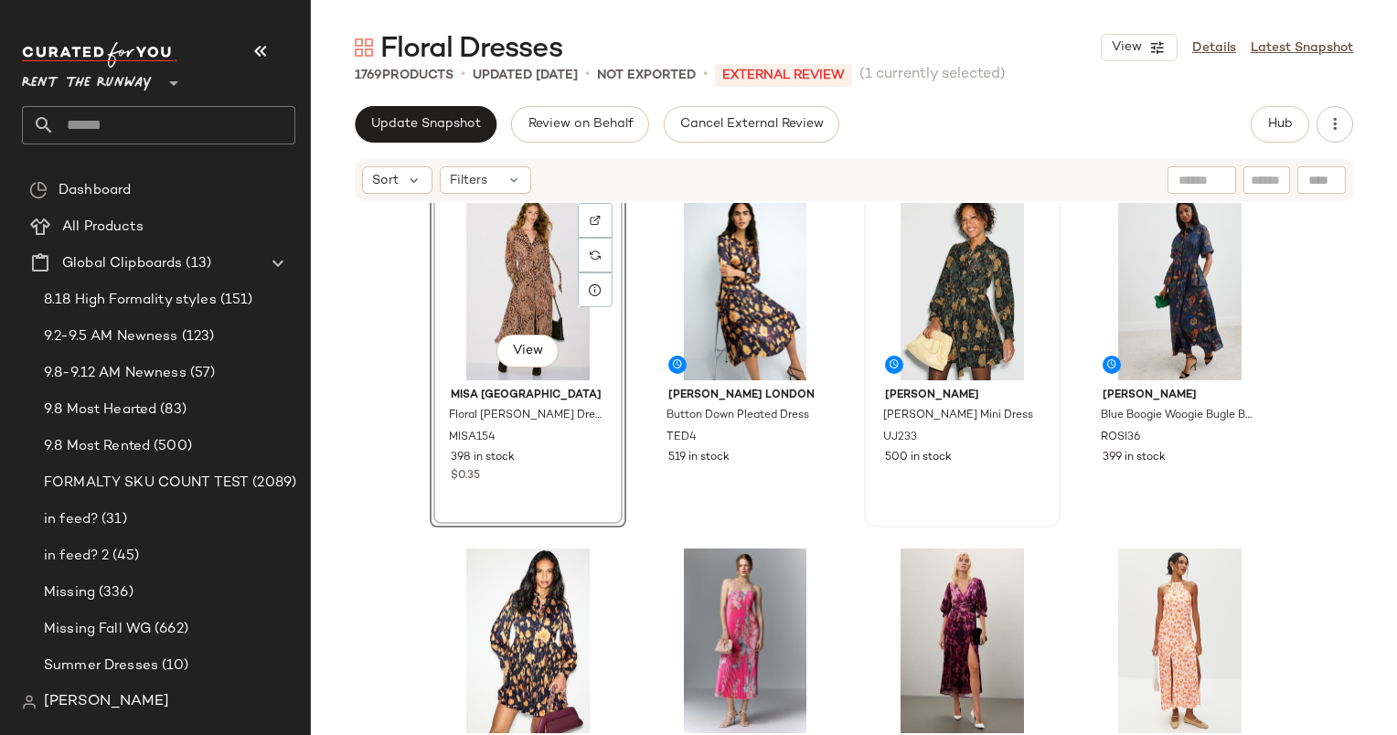
scroll to position [1786, 0]
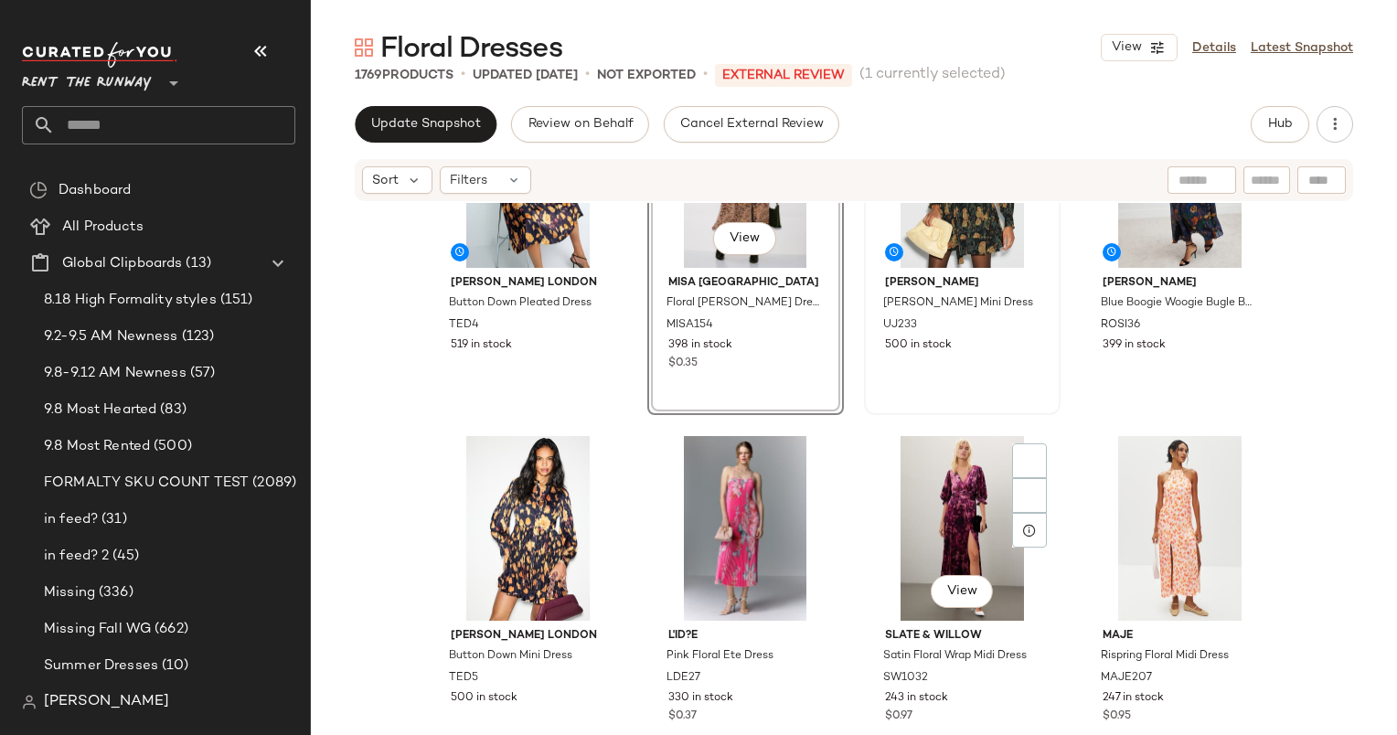
scroll to position [2045, 0]
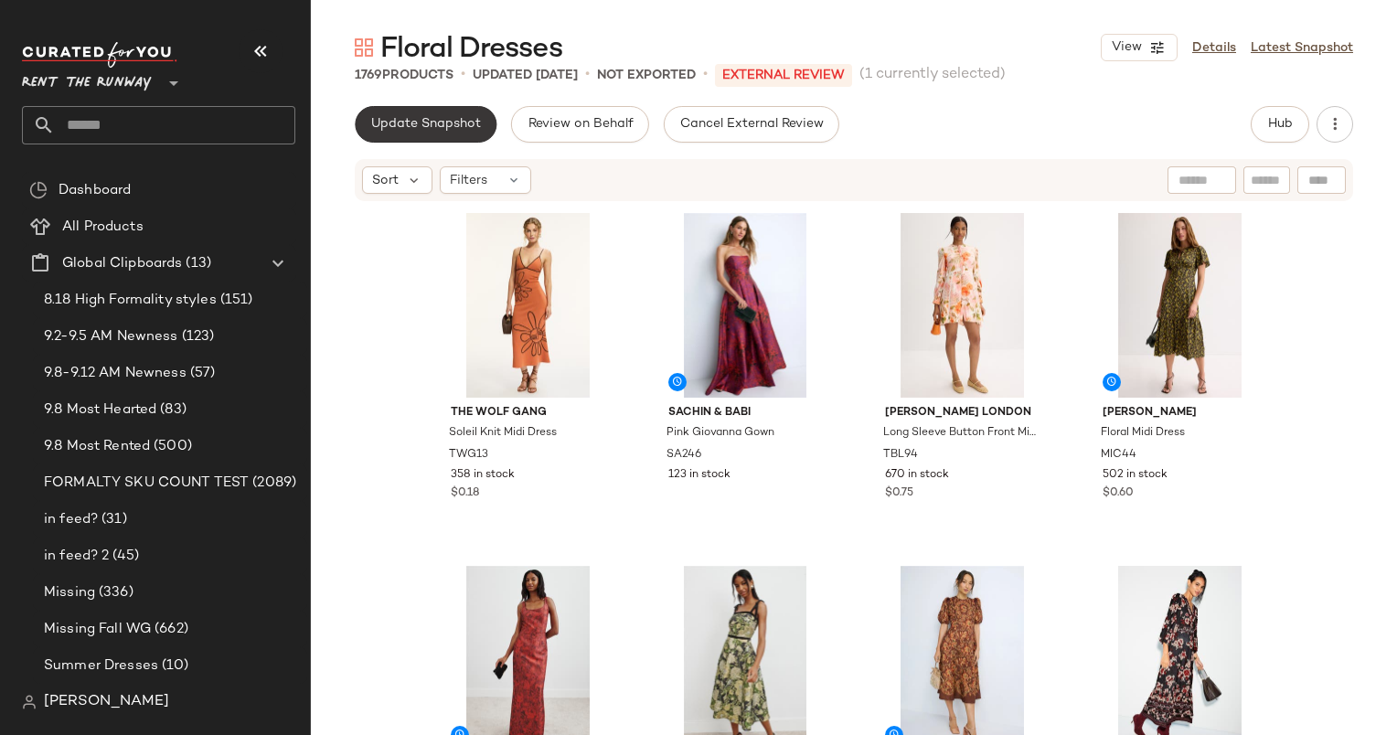
click at [450, 131] on span "Update Snapshot" at bounding box center [425, 124] width 111 height 15
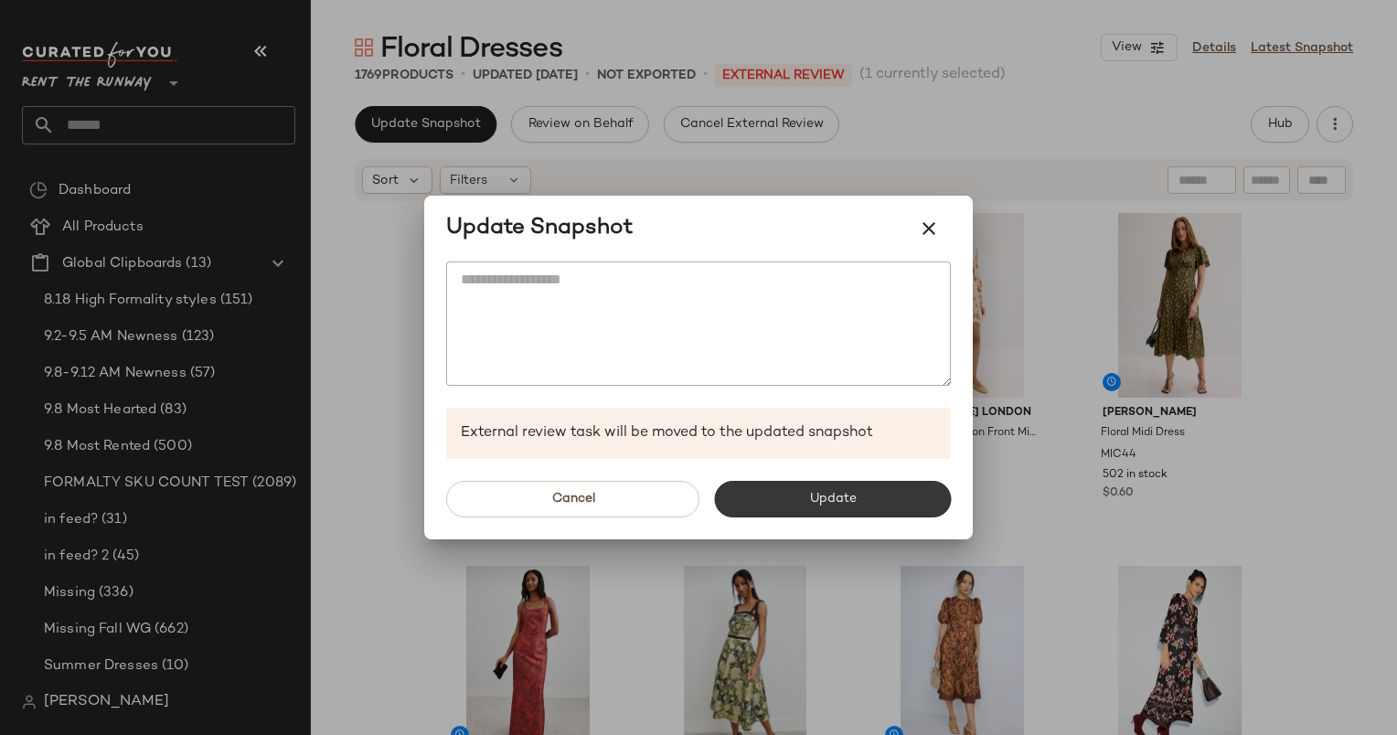
click at [834, 497] on span "Update" at bounding box center [832, 499] width 48 height 15
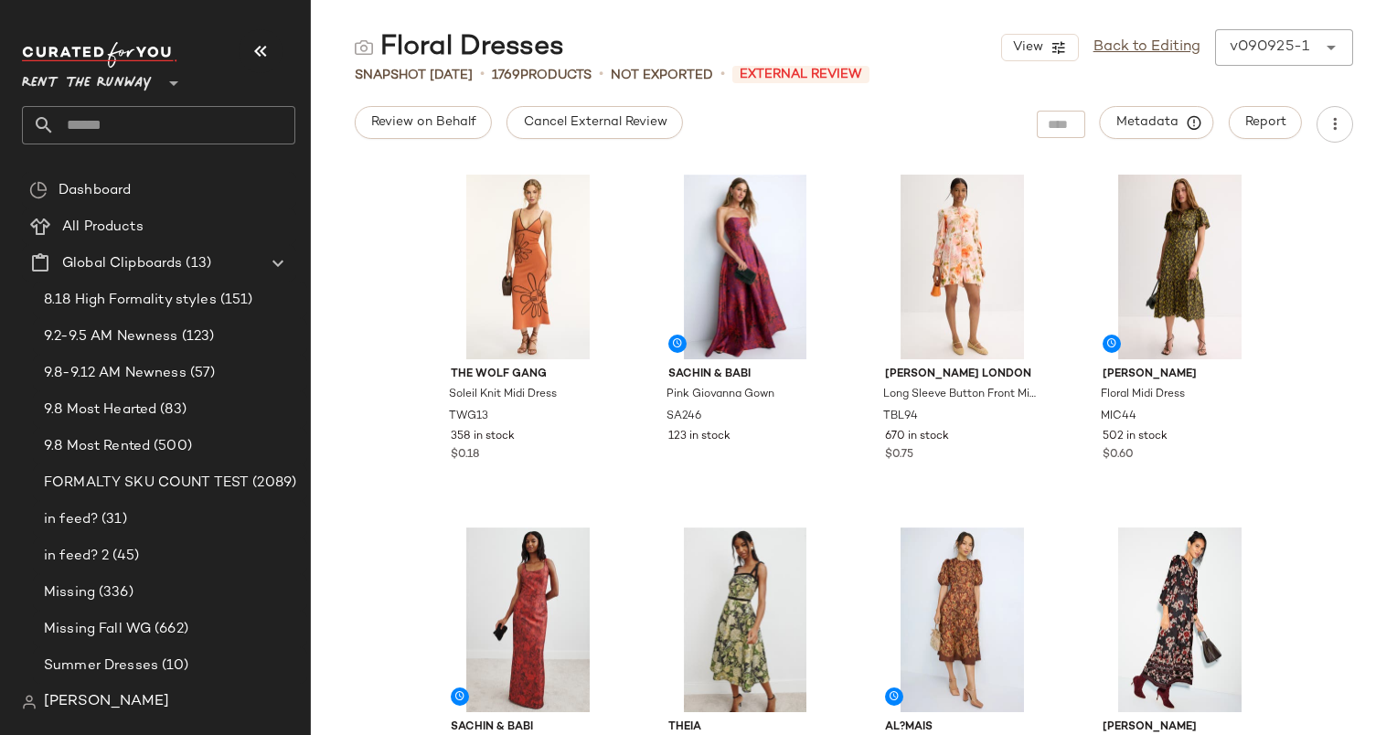
click at [1164, 66] on div "Snapshot Sep 9th • 1769 Products • Not Exported • External Review" at bounding box center [854, 75] width 1086 height 18
click at [1148, 37] on link "Back to Editing" at bounding box center [1146, 48] width 107 height 22
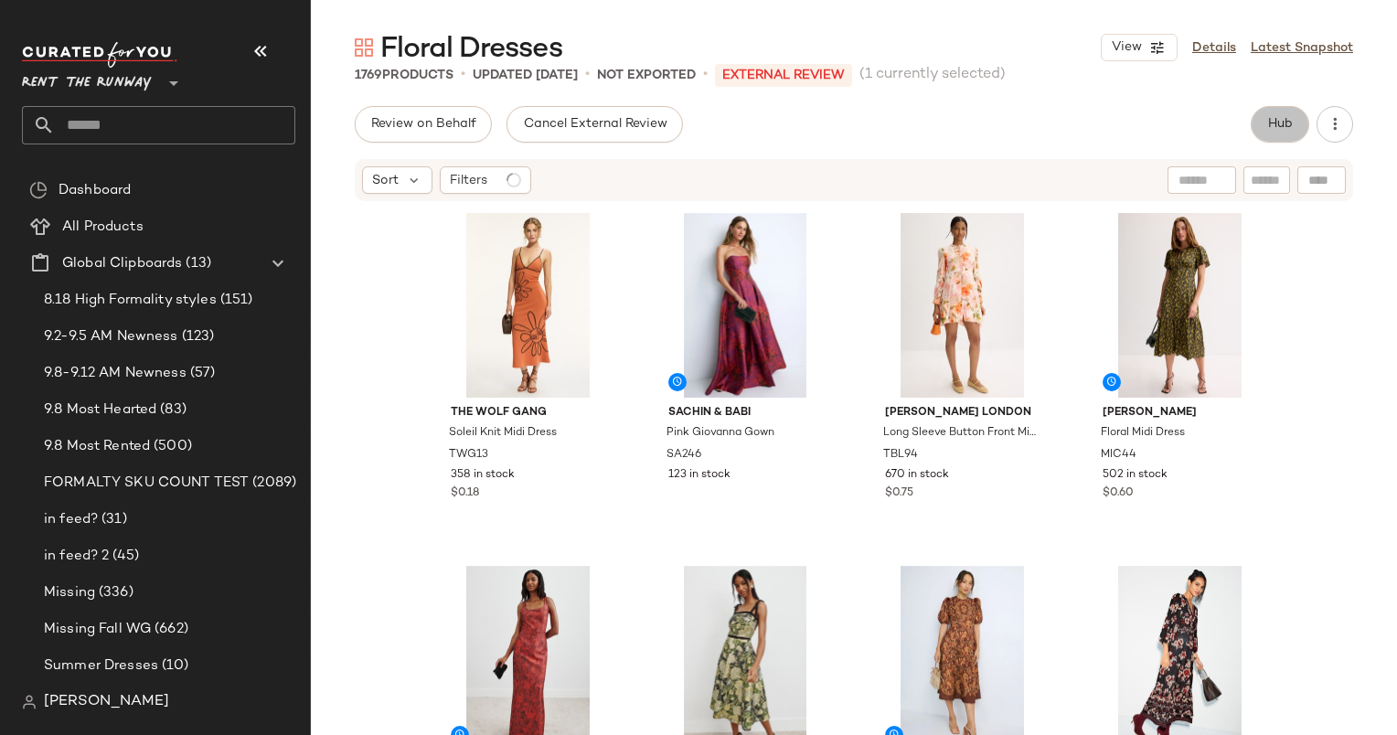
click at [1263, 113] on button "Hub" at bounding box center [1280, 124] width 59 height 37
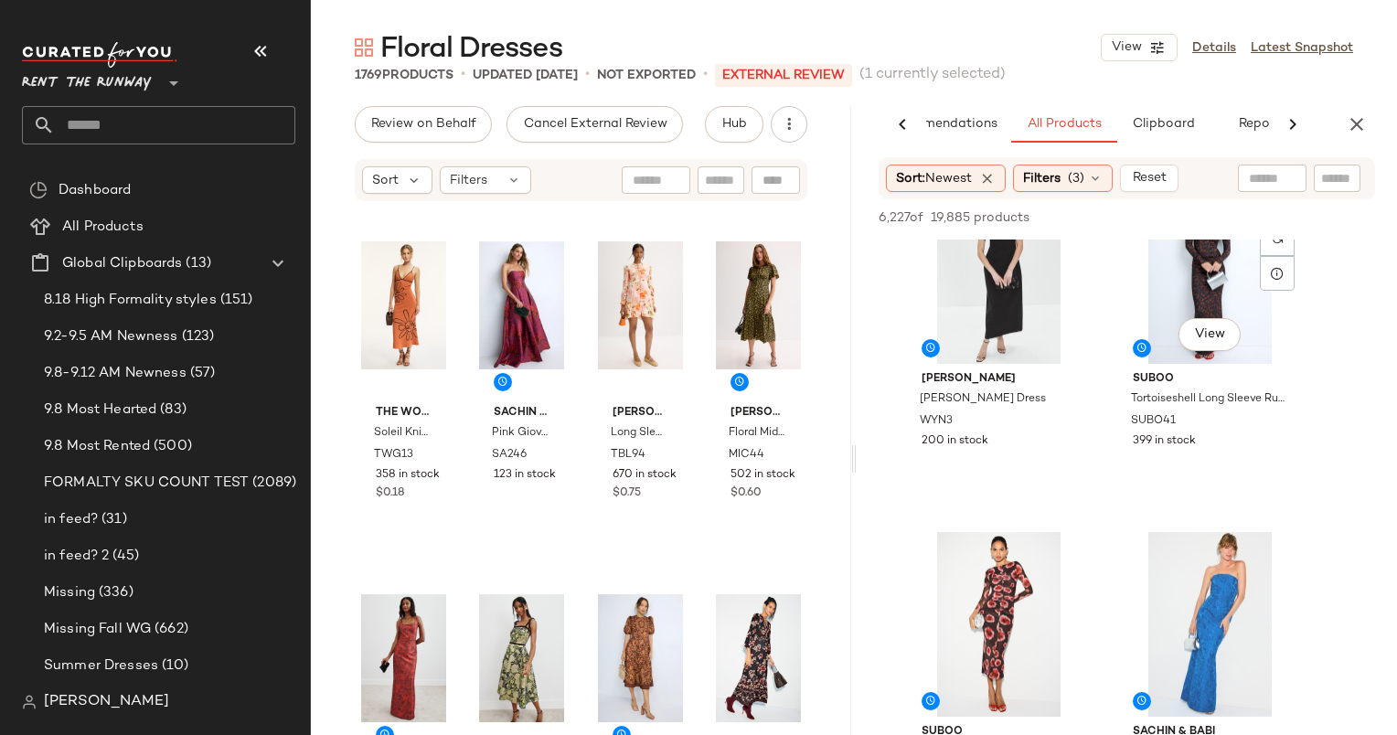
scroll to position [421, 0]
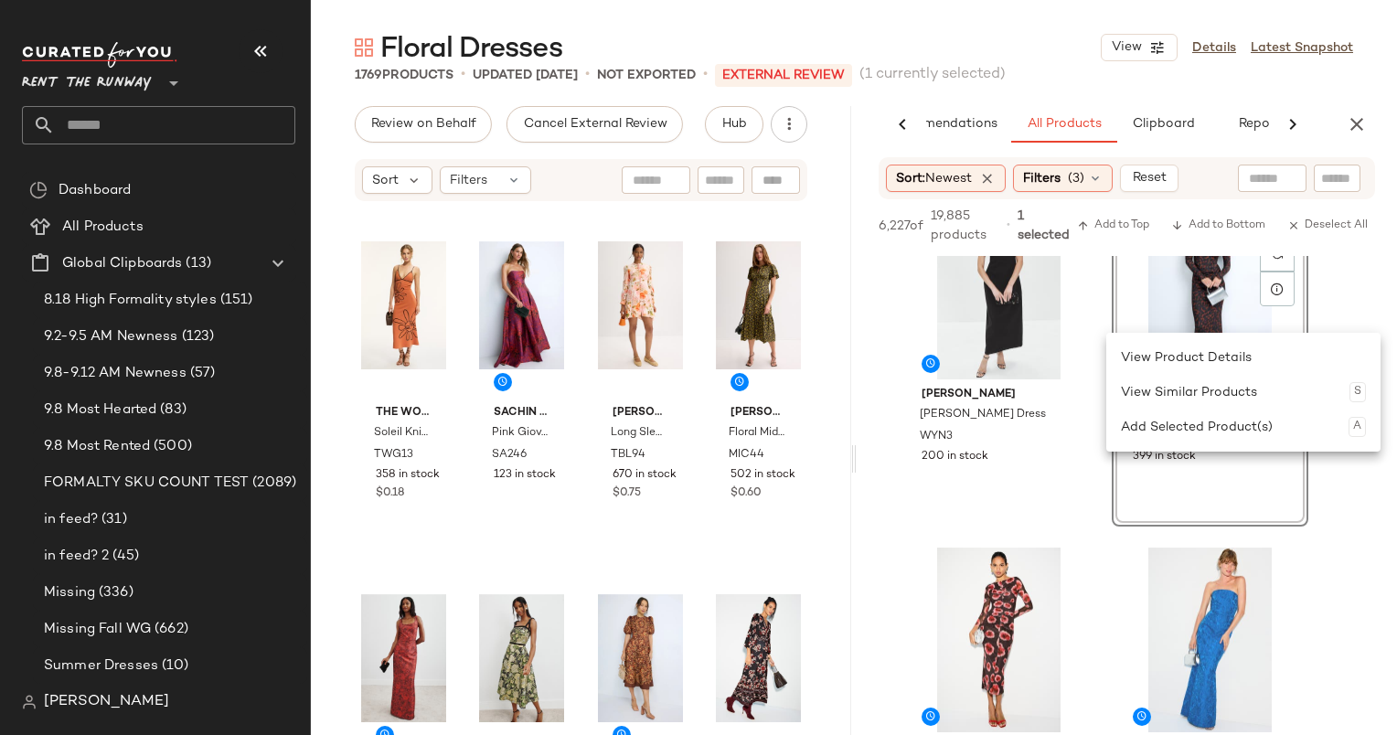
click at [1232, 458] on div "View Suboo Tortoiseshell Long Sleeve Ruched Maxi Dress SUBO41 399 in stock" at bounding box center [1210, 357] width 197 height 338
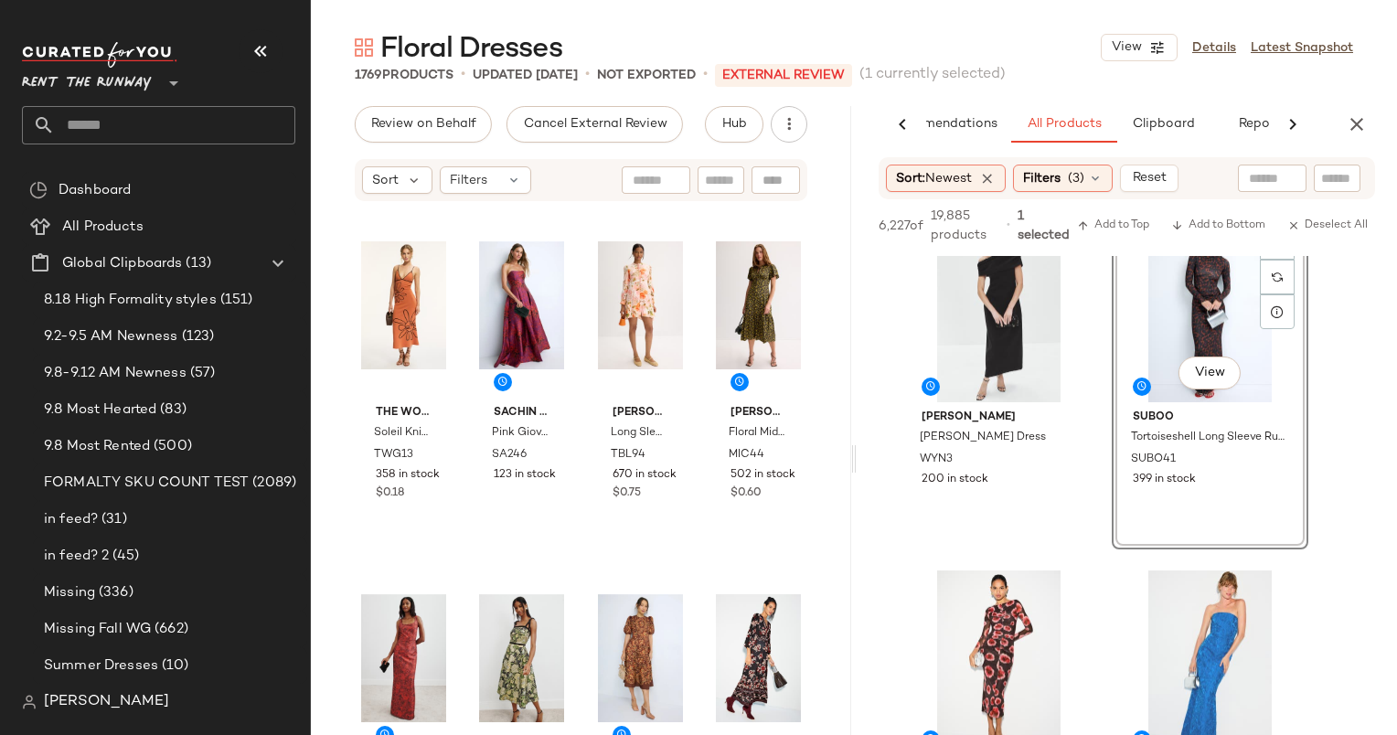
scroll to position [322, 0]
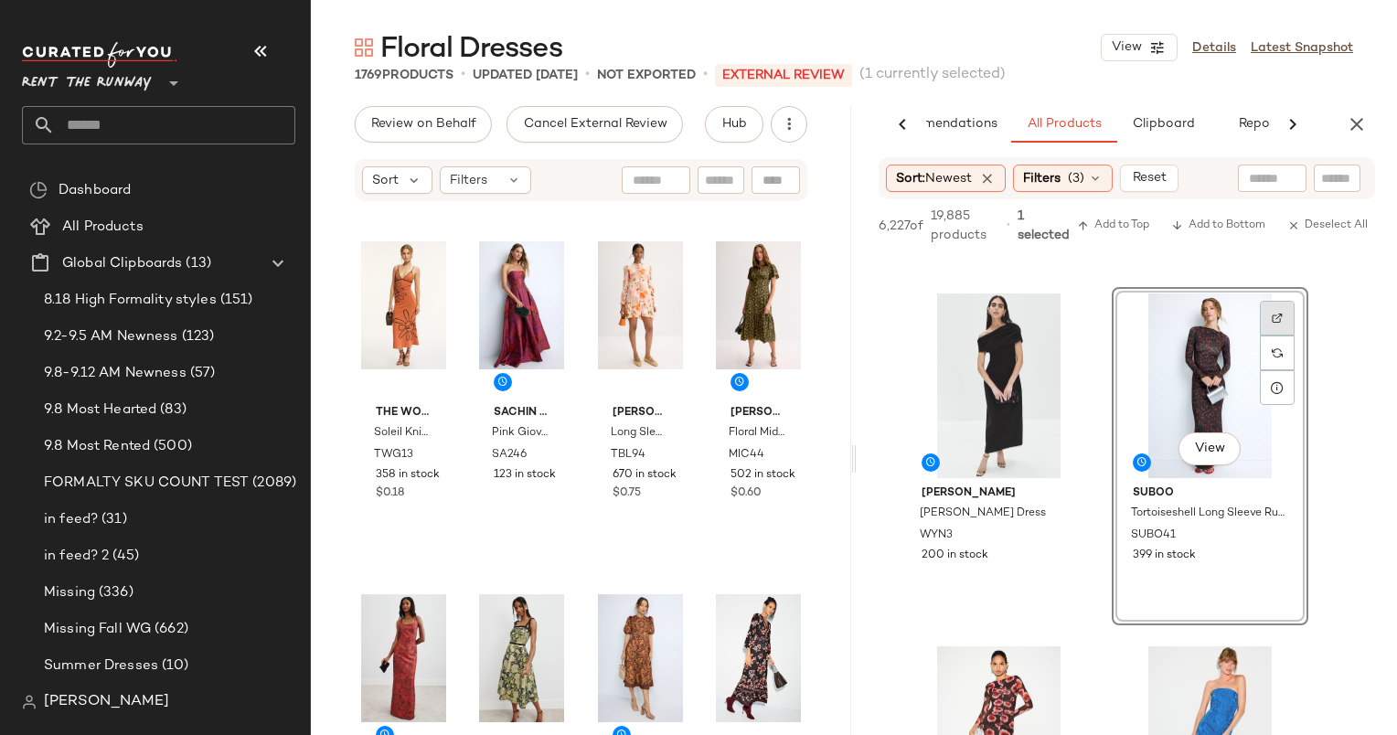
click at [1293, 329] on div at bounding box center [1277, 318] width 35 height 35
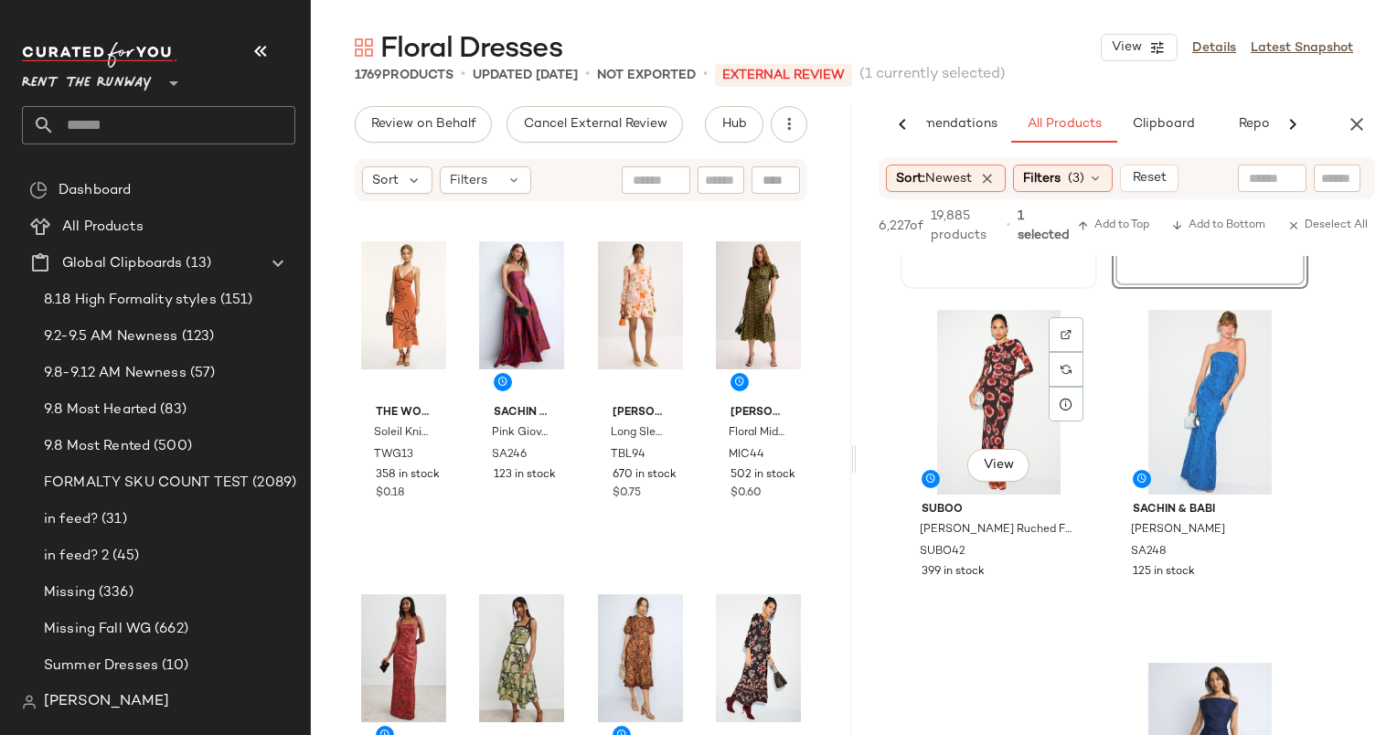
scroll to position [658, 0]
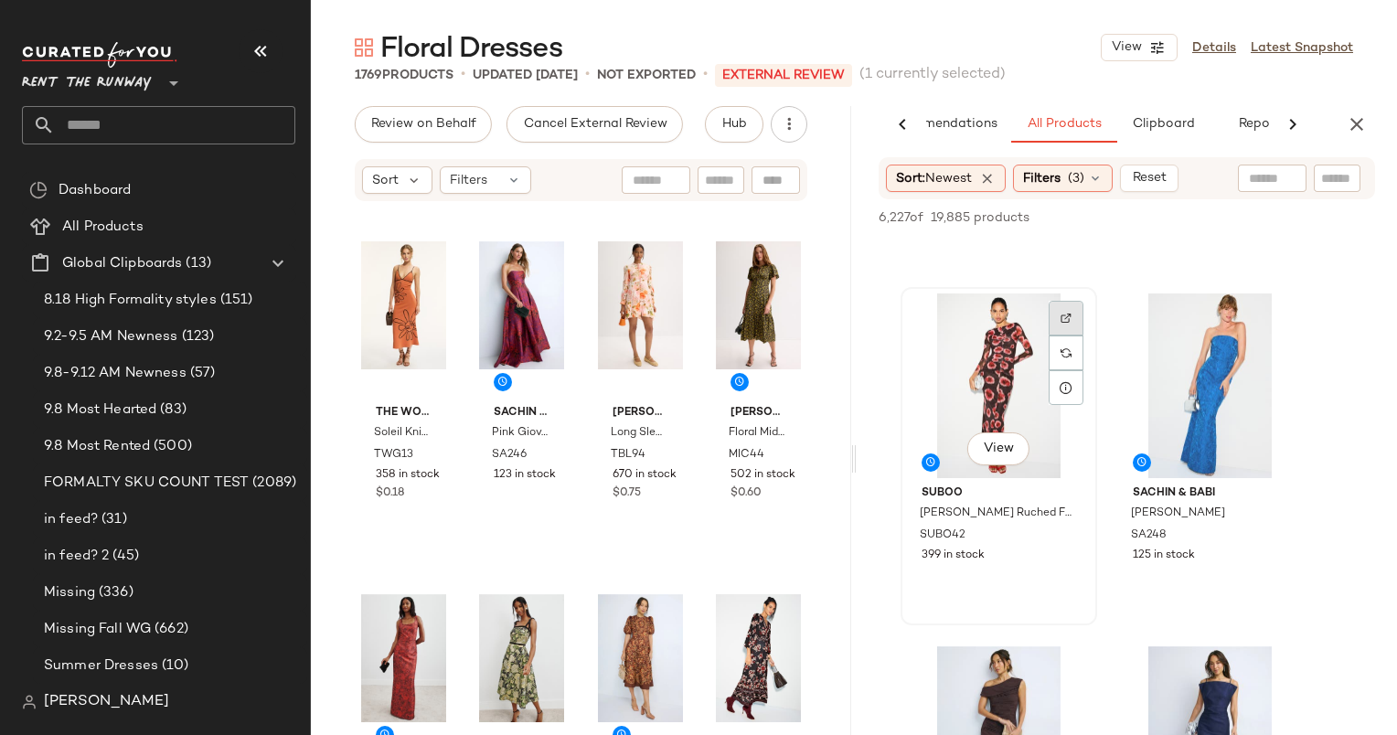
click at [1073, 331] on div at bounding box center [1066, 318] width 35 height 35
click at [1073, 318] on div at bounding box center [1066, 318] width 35 height 35
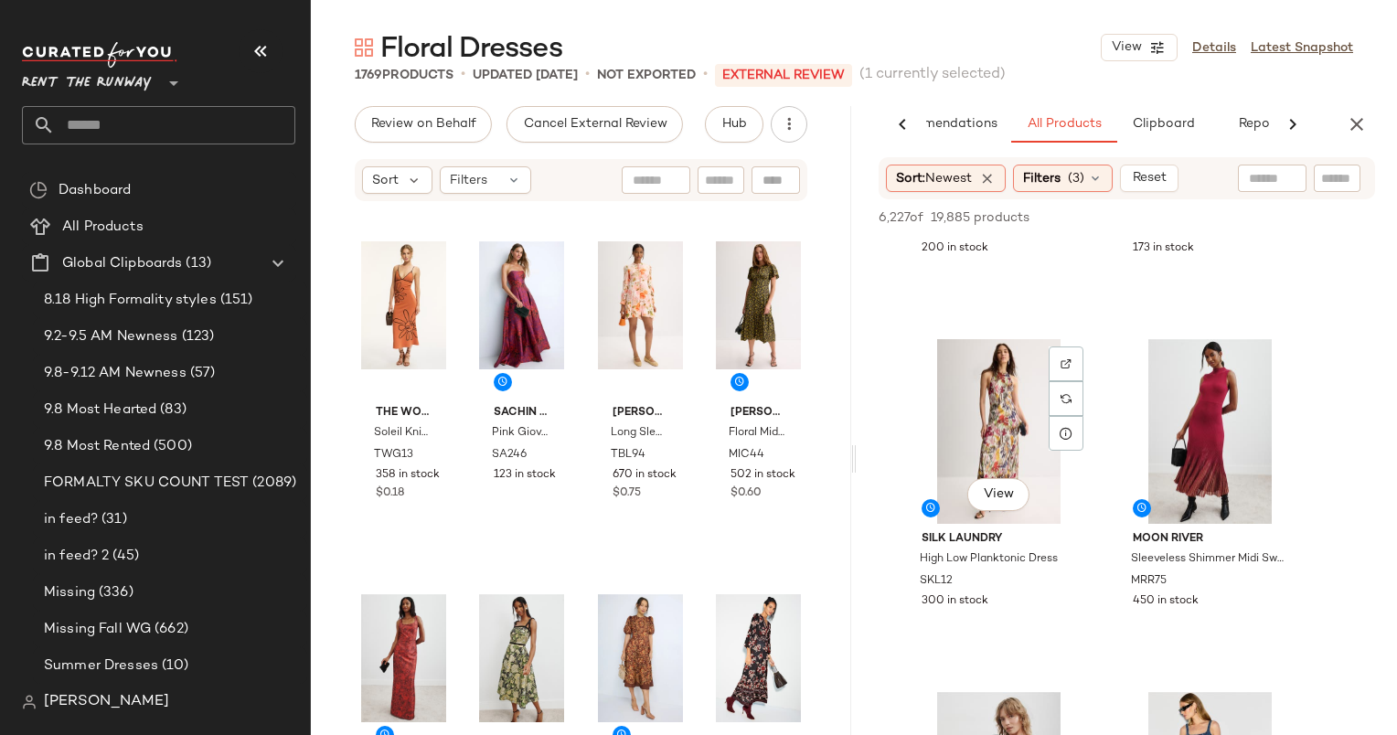
scroll to position [1671, 0]
click at [1061, 373] on div at bounding box center [1066, 364] width 35 height 35
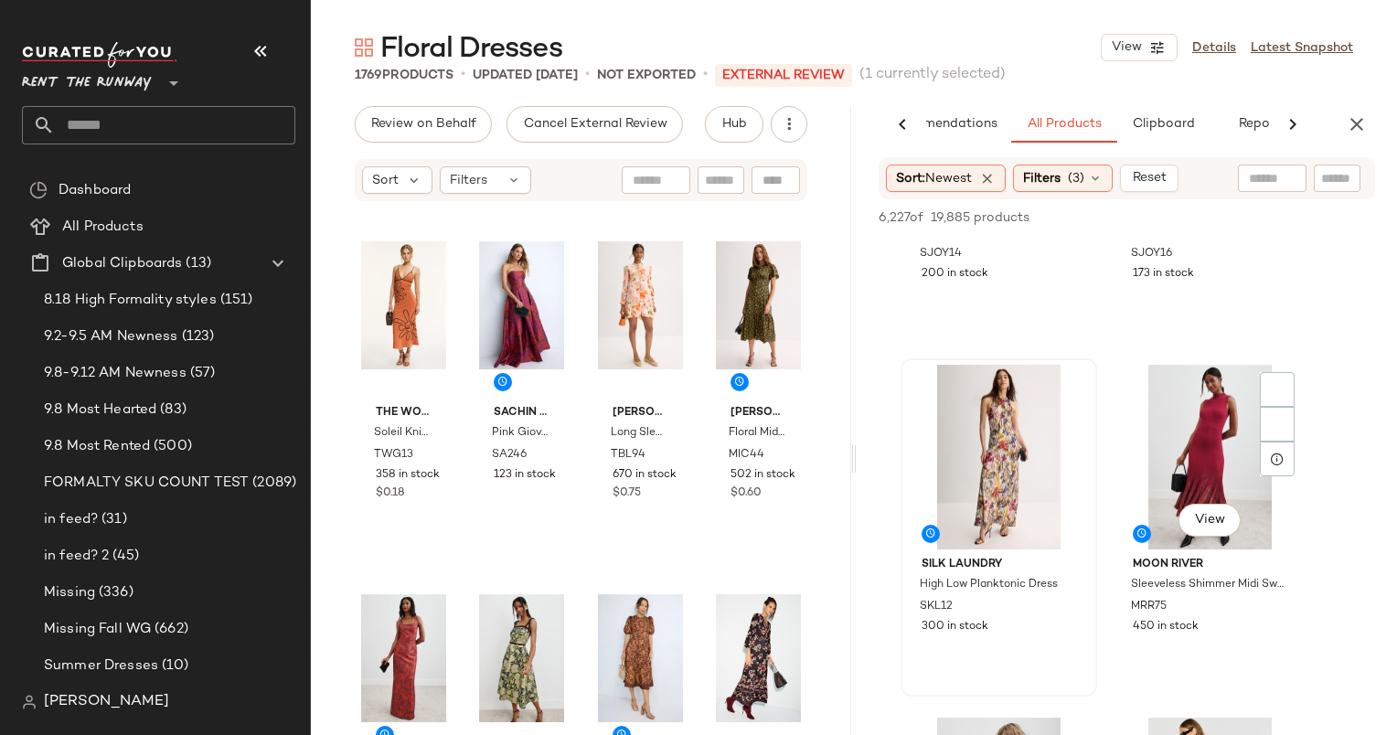
scroll to position [1682, 0]
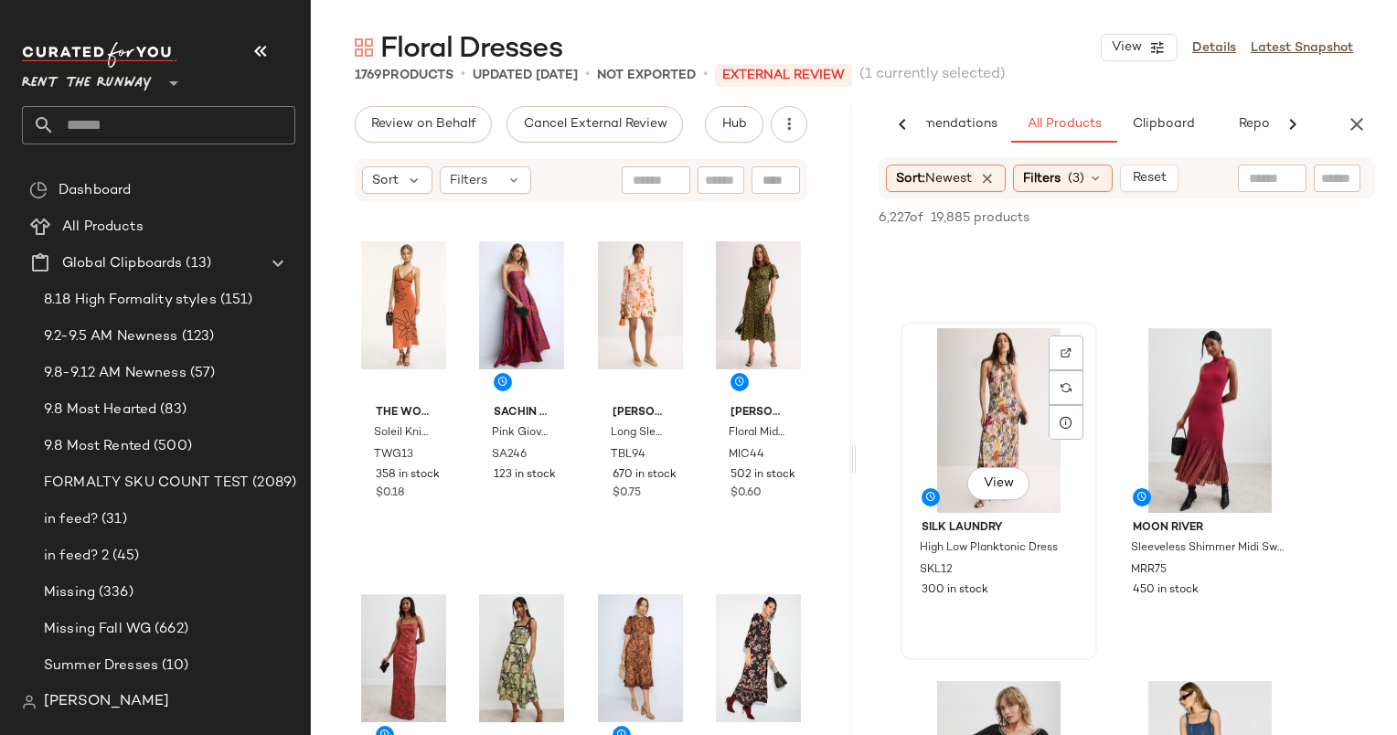
click at [965, 400] on div "View" at bounding box center [999, 420] width 184 height 185
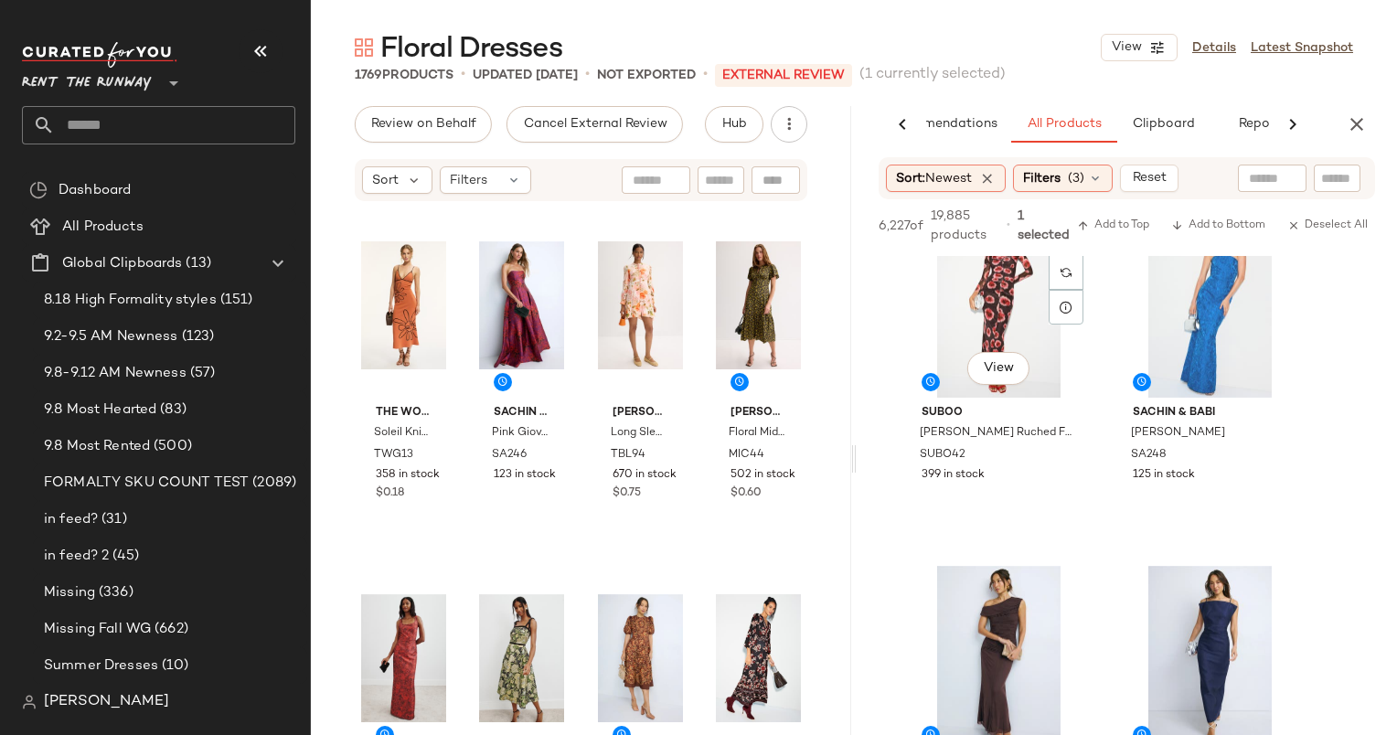
scroll to position [574, 0]
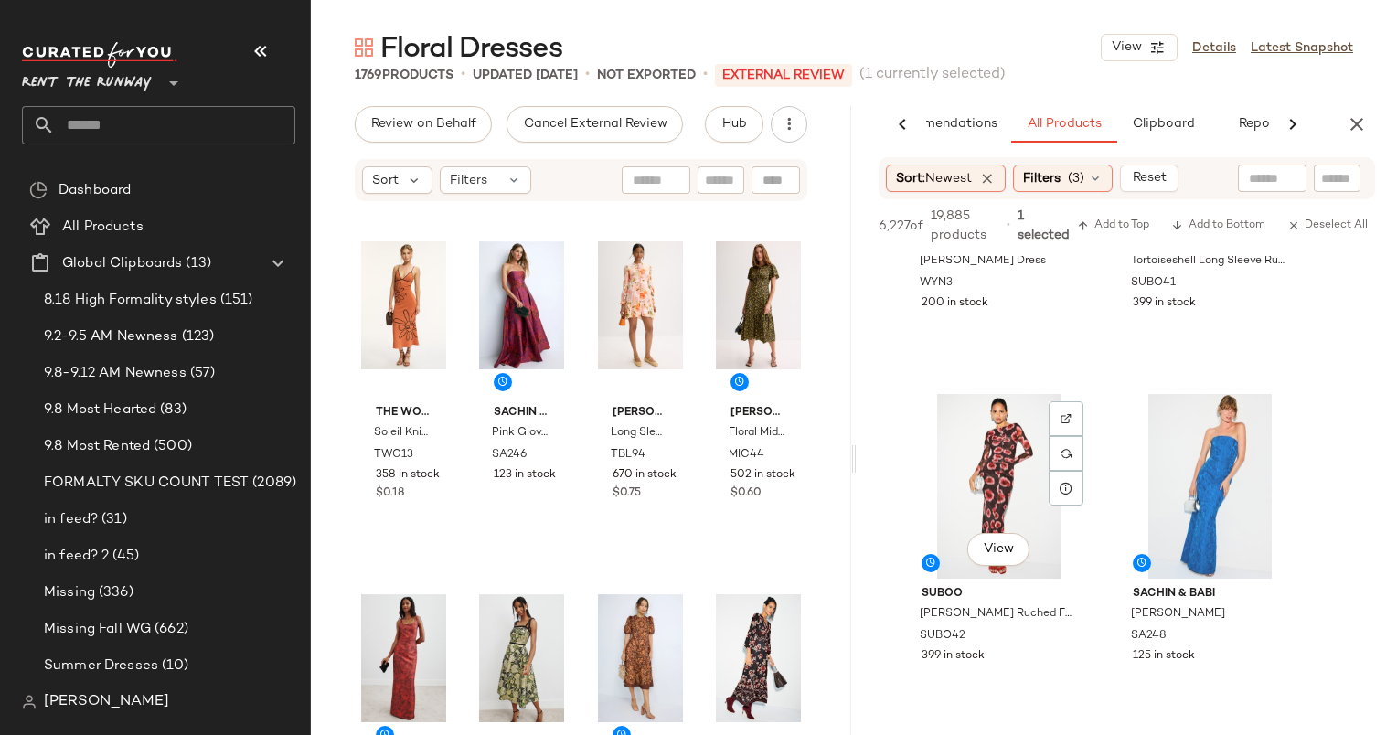
click at [985, 412] on div "View" at bounding box center [999, 486] width 184 height 185
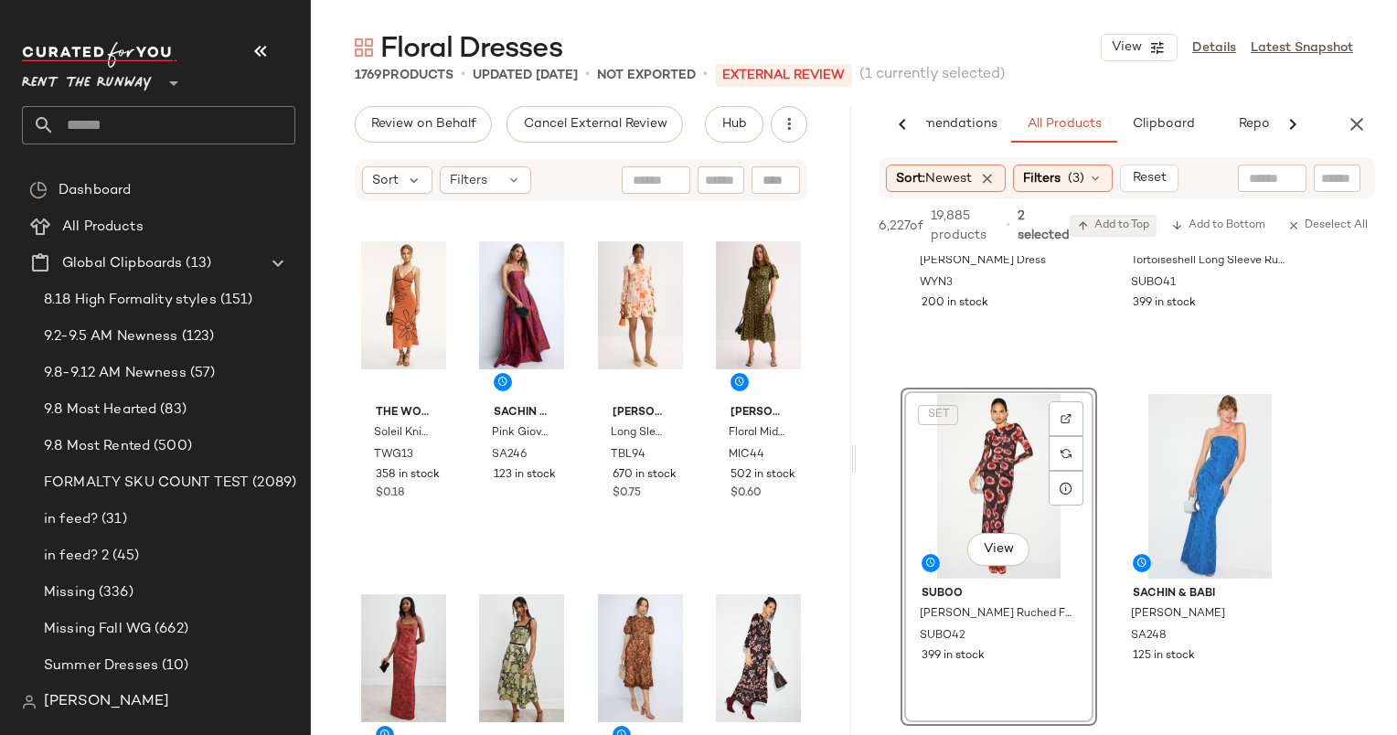
click at [1112, 229] on span "Add to Top" at bounding box center [1113, 225] width 72 height 13
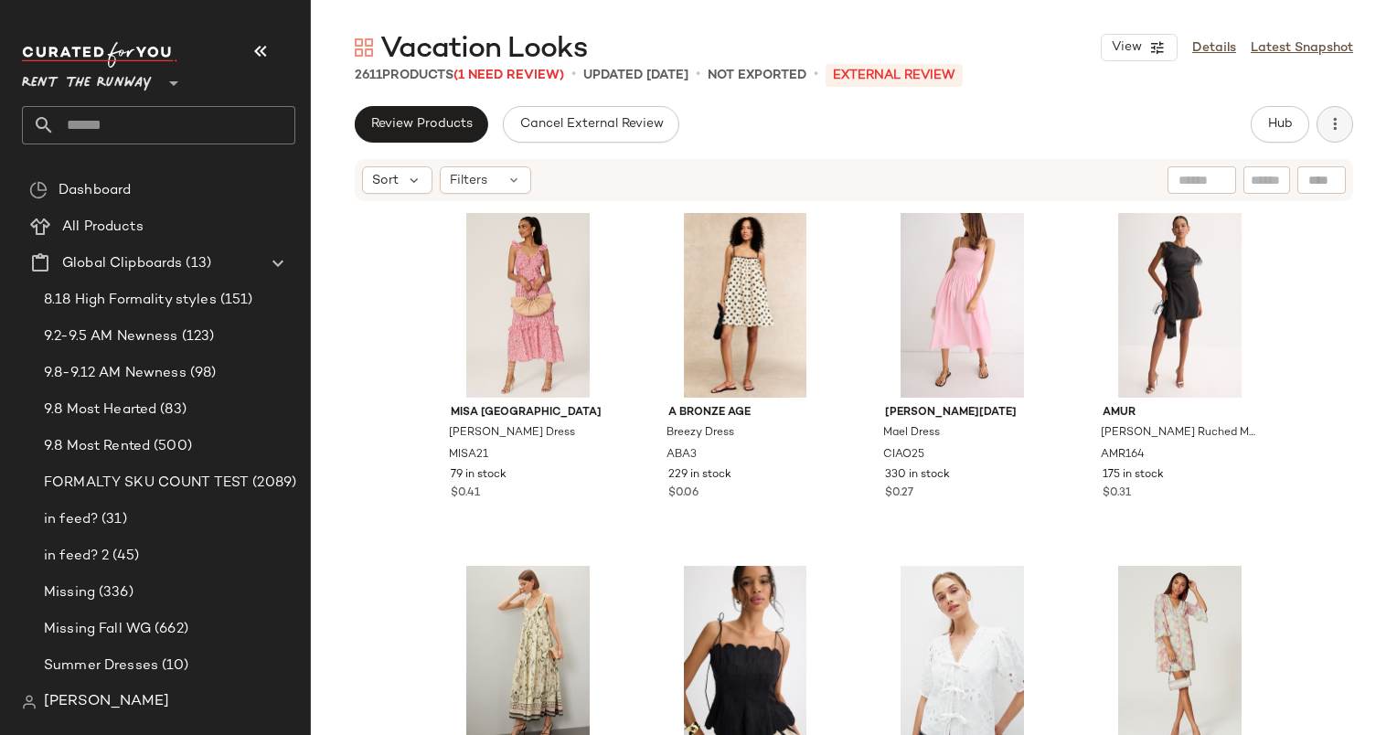
click at [1326, 124] on icon "button" at bounding box center [1335, 124] width 18 height 18
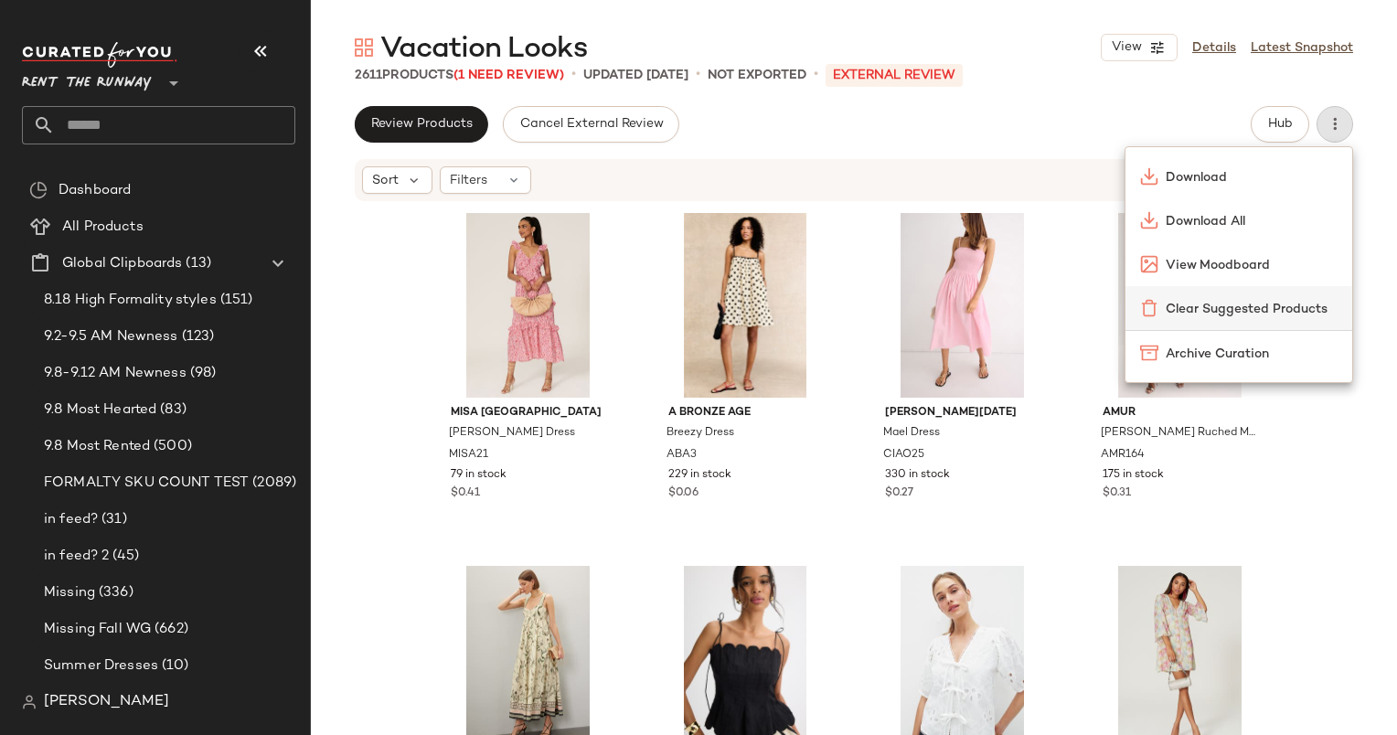
click at [1170, 315] on span "Clear Suggested Products" at bounding box center [1252, 309] width 172 height 19
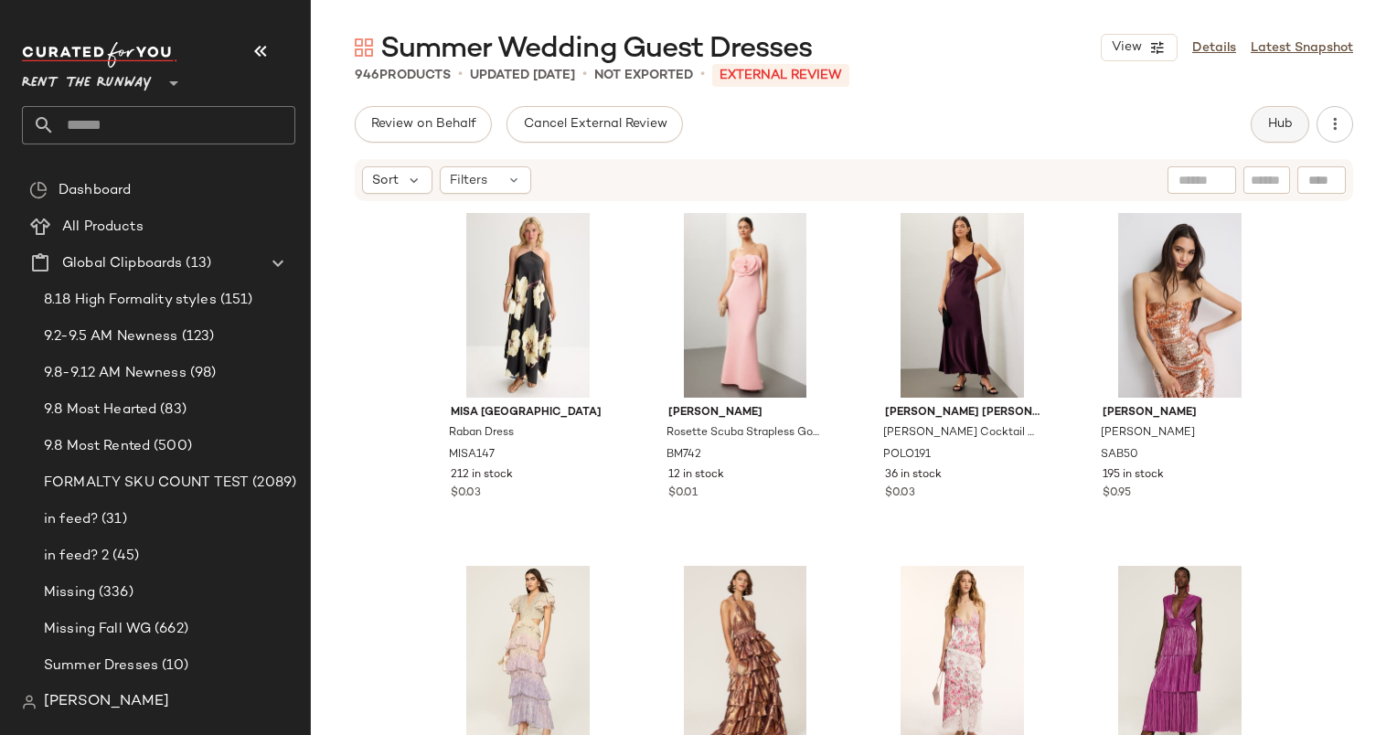
click at [1257, 124] on button "Hub" at bounding box center [1280, 124] width 59 height 37
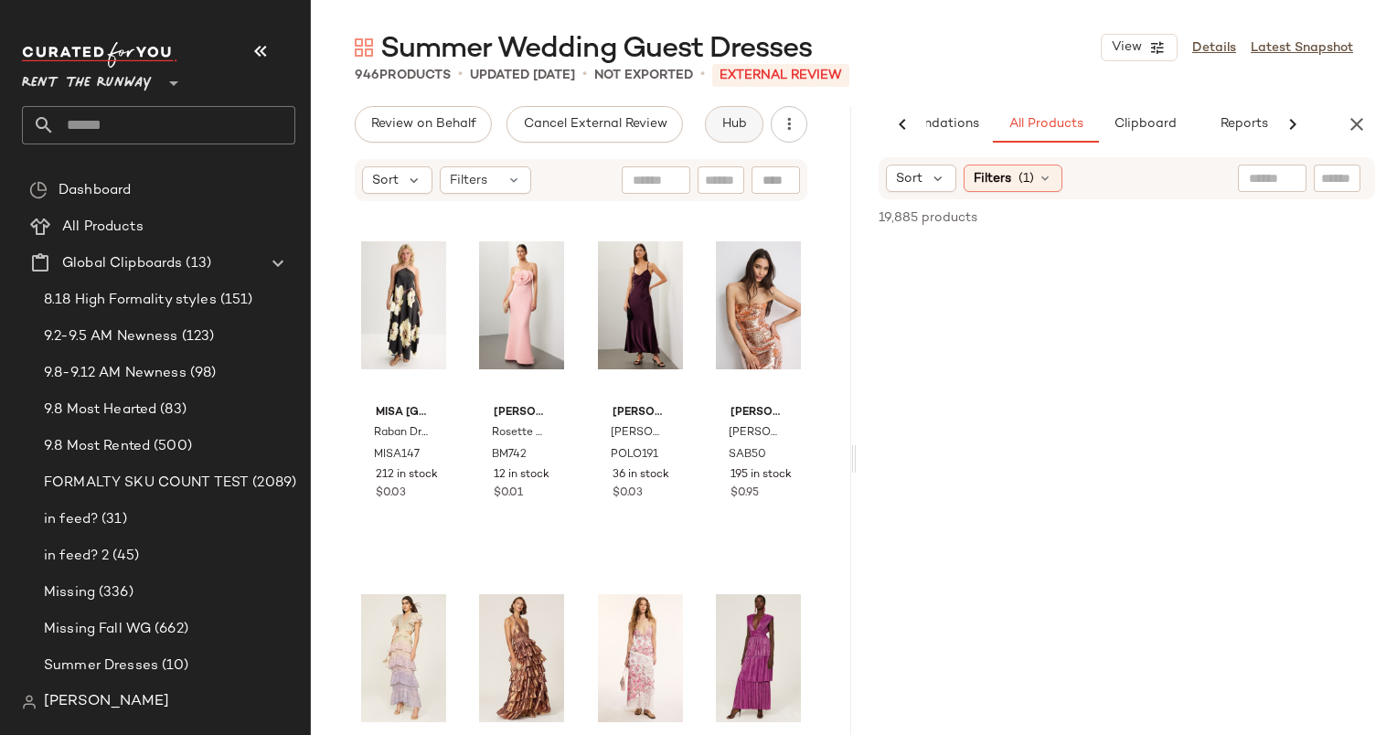
scroll to position [0, 94]
click at [1358, 133] on icon "button" at bounding box center [1357, 124] width 22 height 22
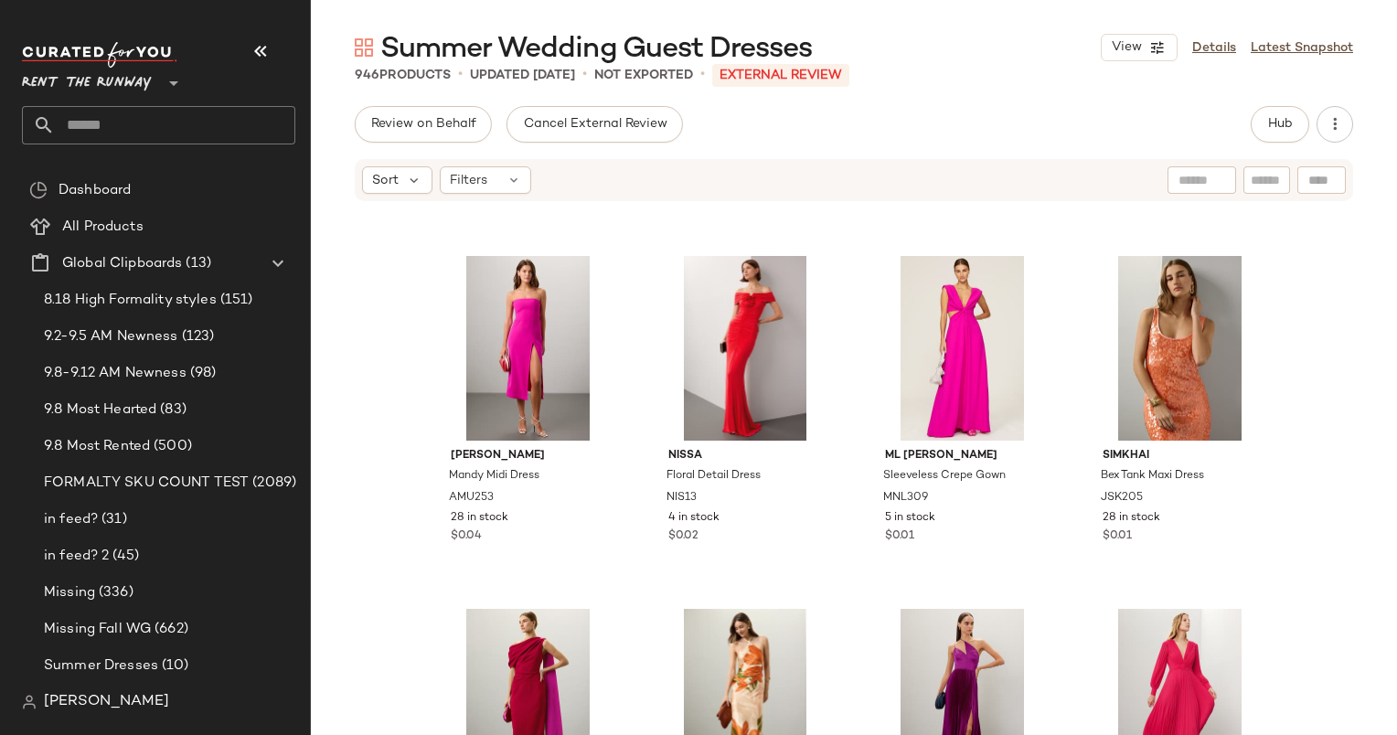
scroll to position [3836, 0]
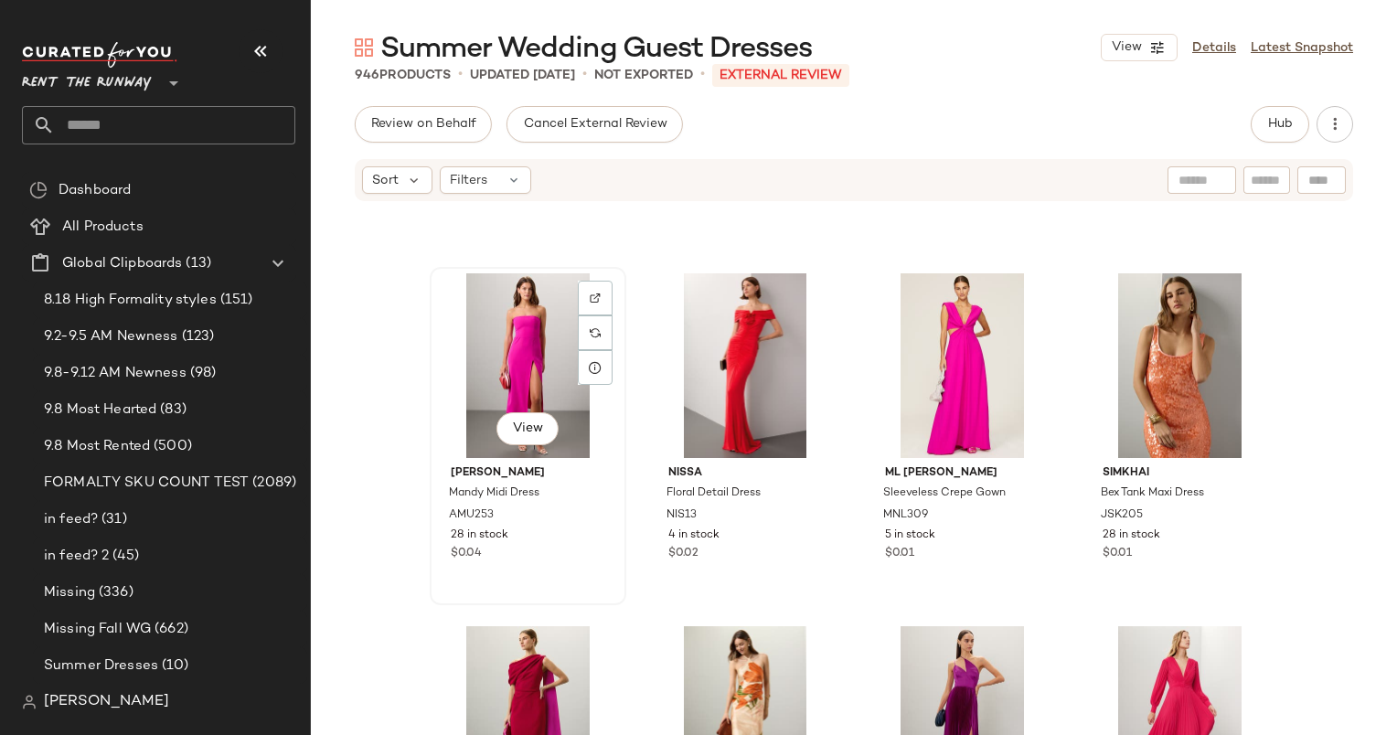
click at [520, 341] on div "View" at bounding box center [528, 365] width 184 height 185
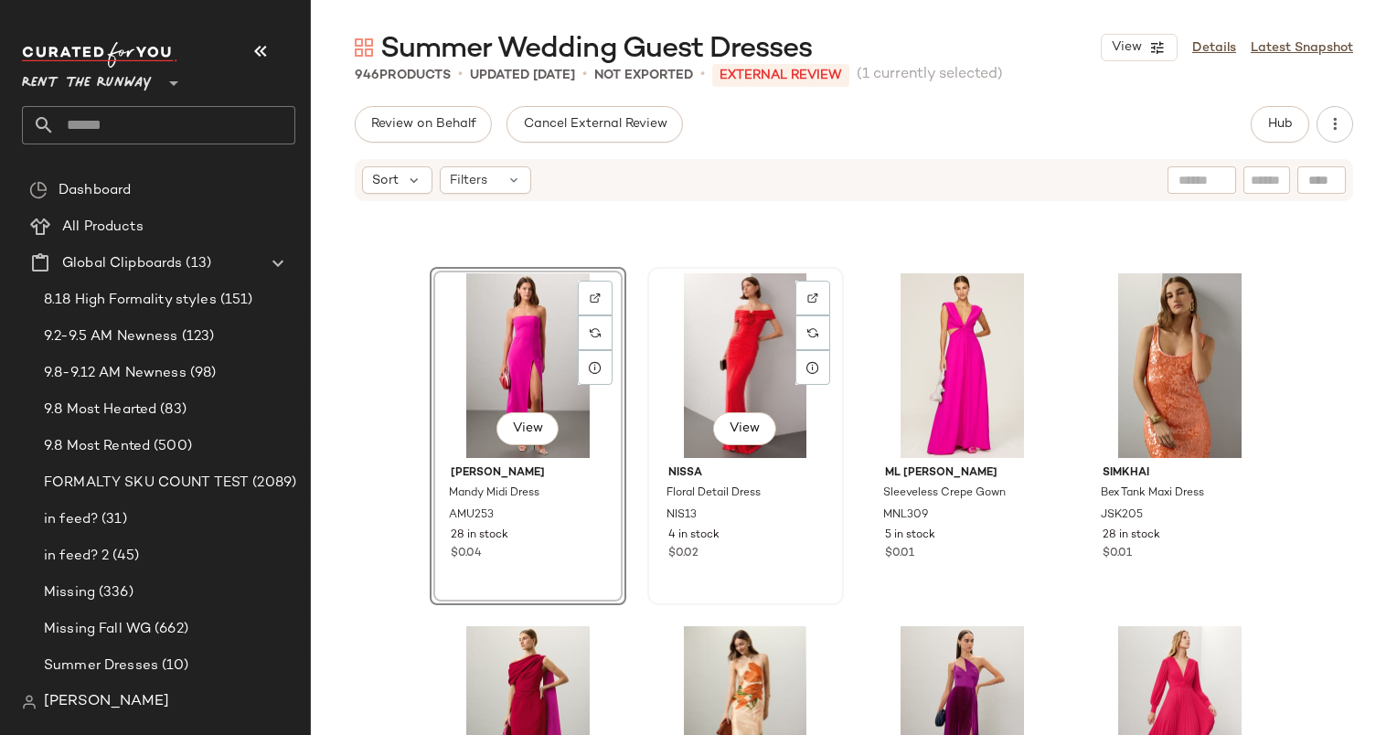
click at [725, 378] on div "View" at bounding box center [746, 365] width 184 height 185
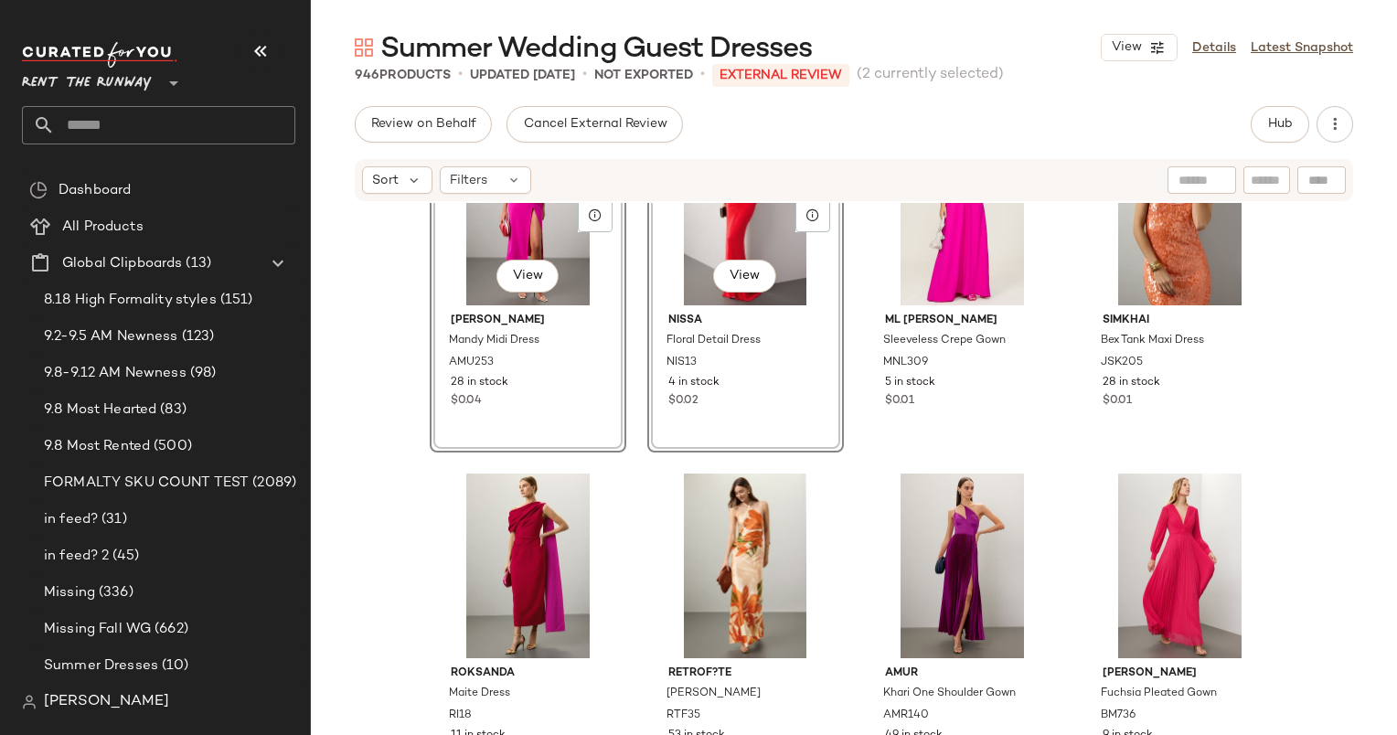
scroll to position [3990, 0]
click at [954, 581] on div "View" at bounding box center [962, 565] width 184 height 185
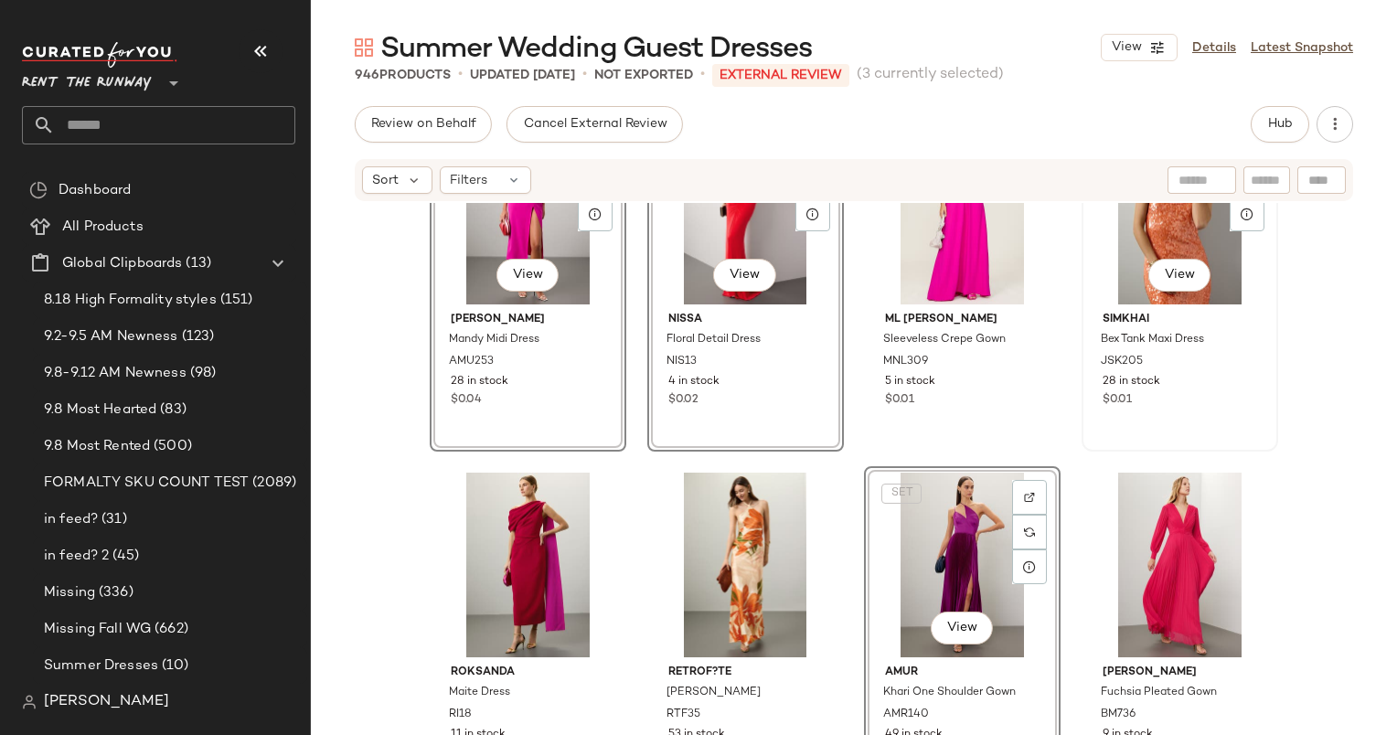
click at [1137, 243] on div "View" at bounding box center [1180, 212] width 184 height 185
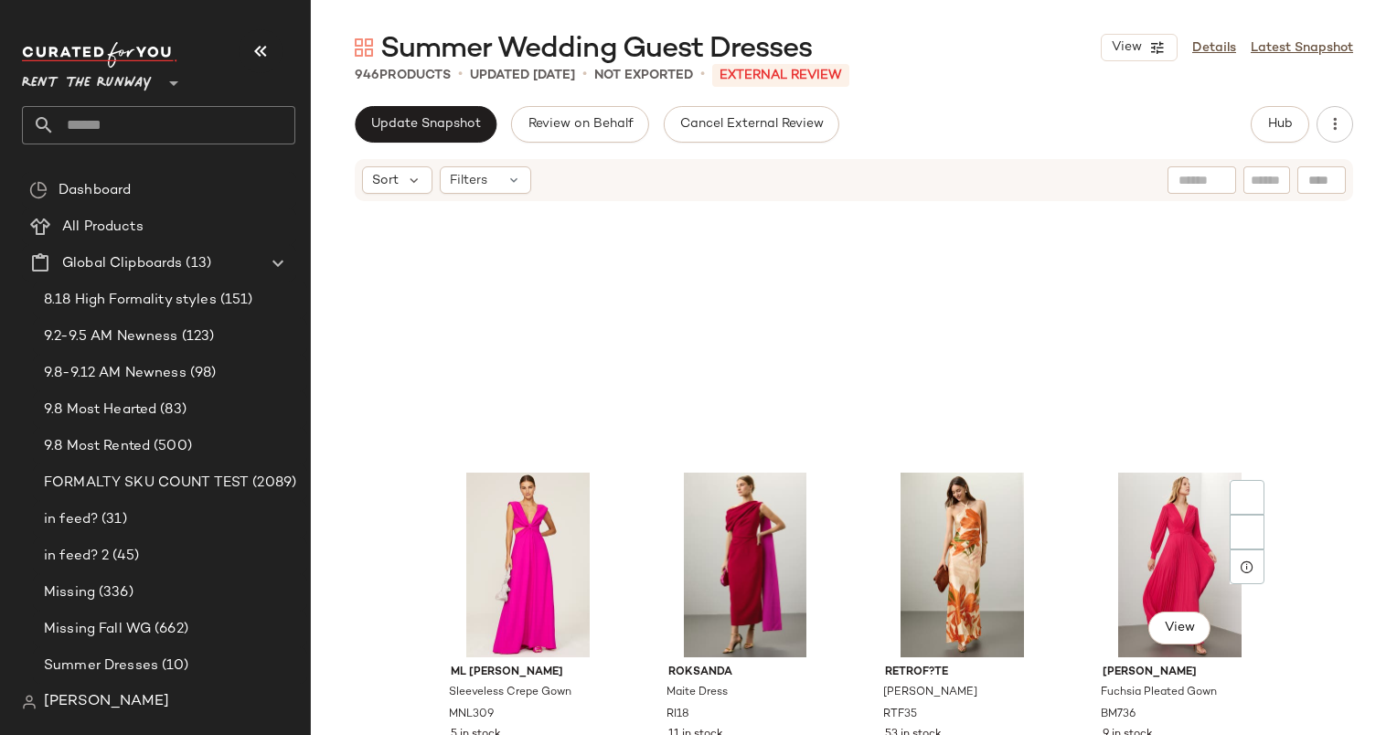
scroll to position [4342, 0]
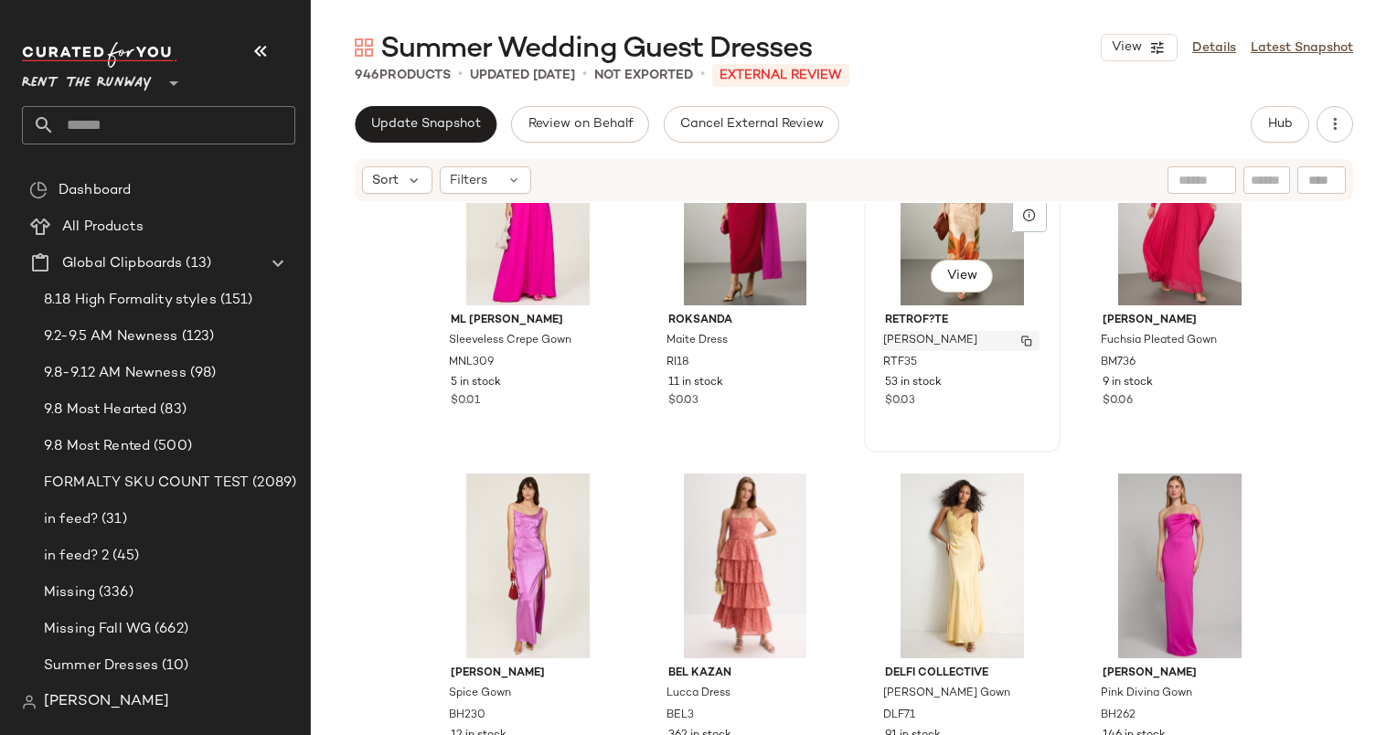
click at [944, 344] on div "Ester Gown" at bounding box center [960, 341] width 158 height 20
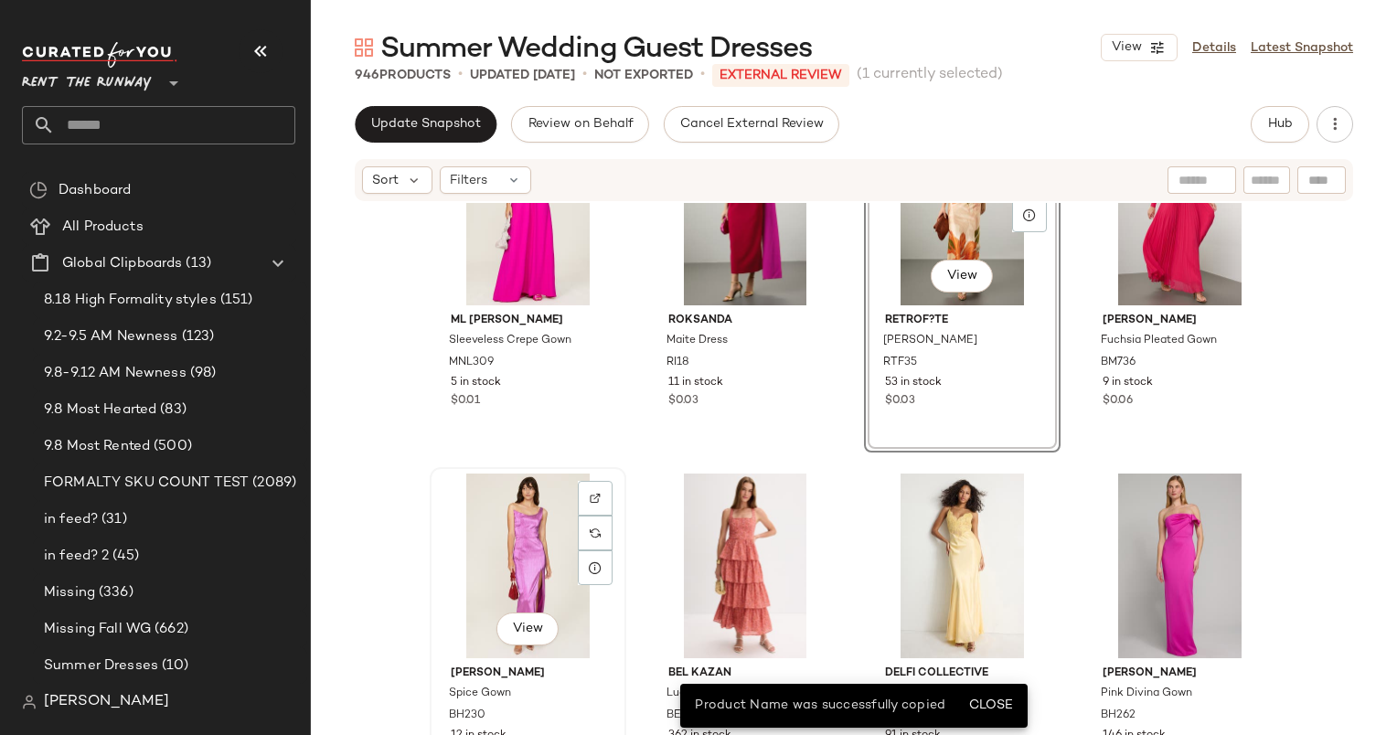
click at [514, 567] on div "View" at bounding box center [528, 566] width 184 height 185
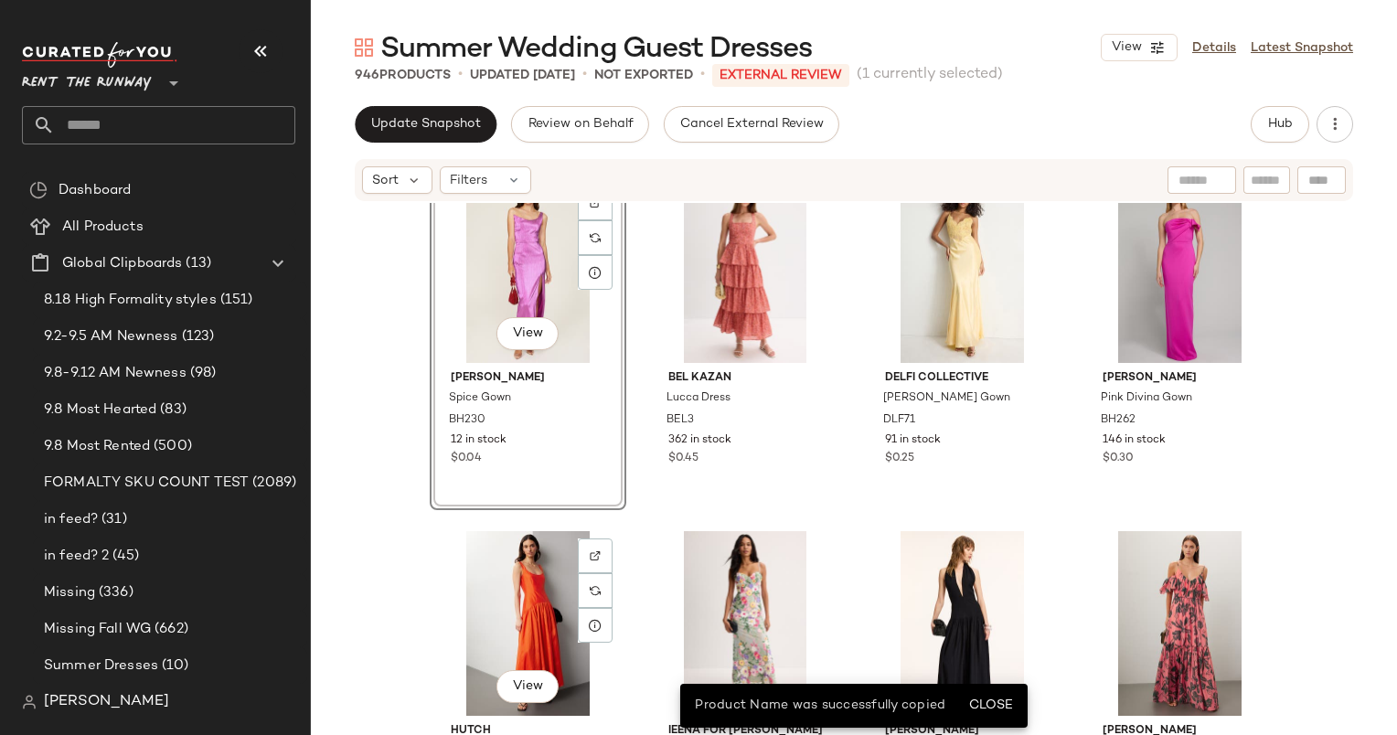
scroll to position [4729, 0]
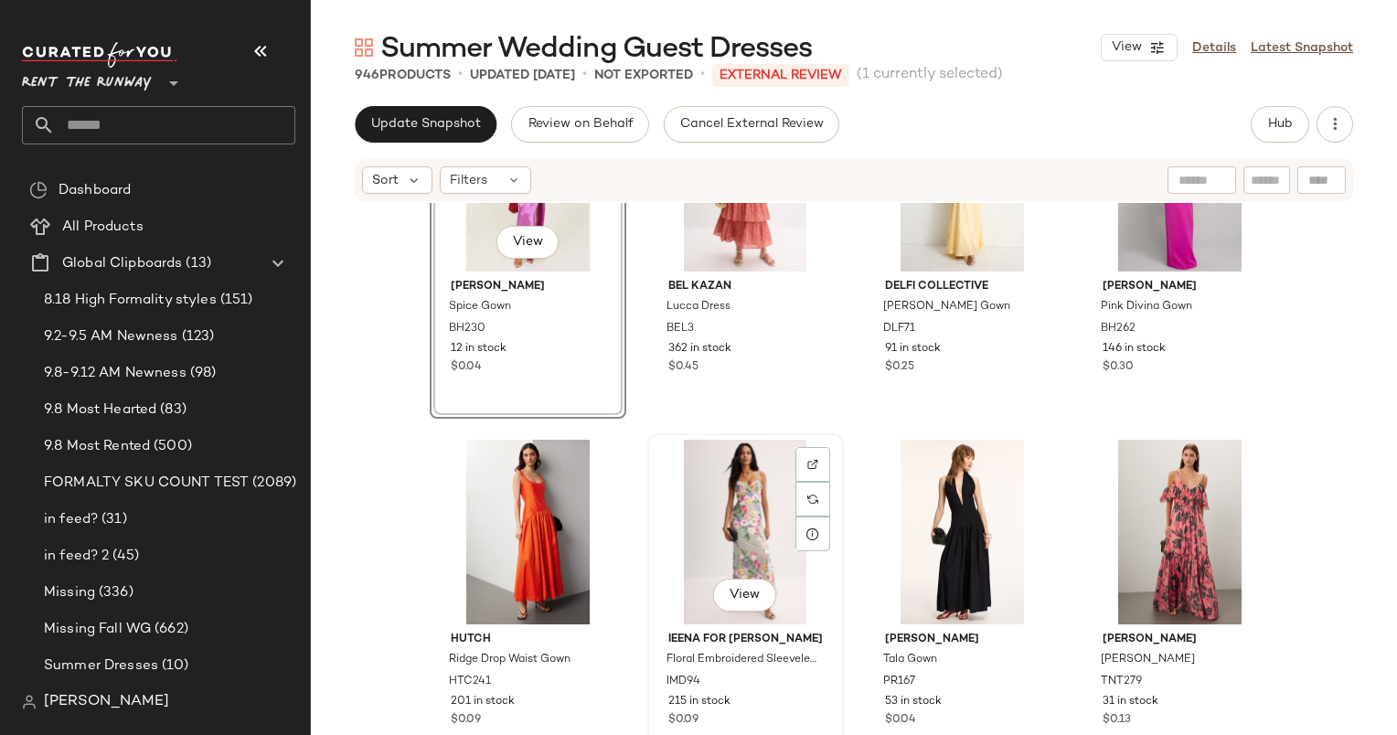
click at [750, 507] on div "View" at bounding box center [746, 532] width 184 height 185
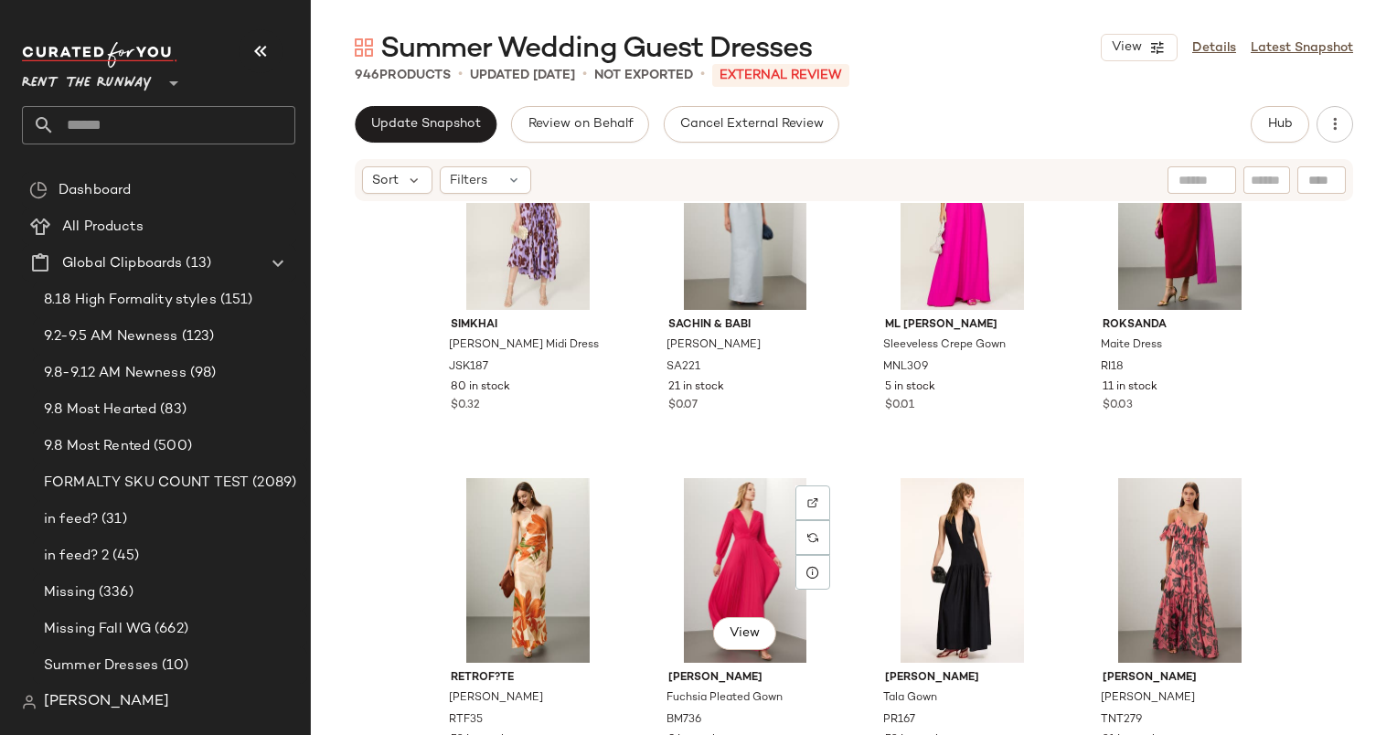
scroll to position [4480, 0]
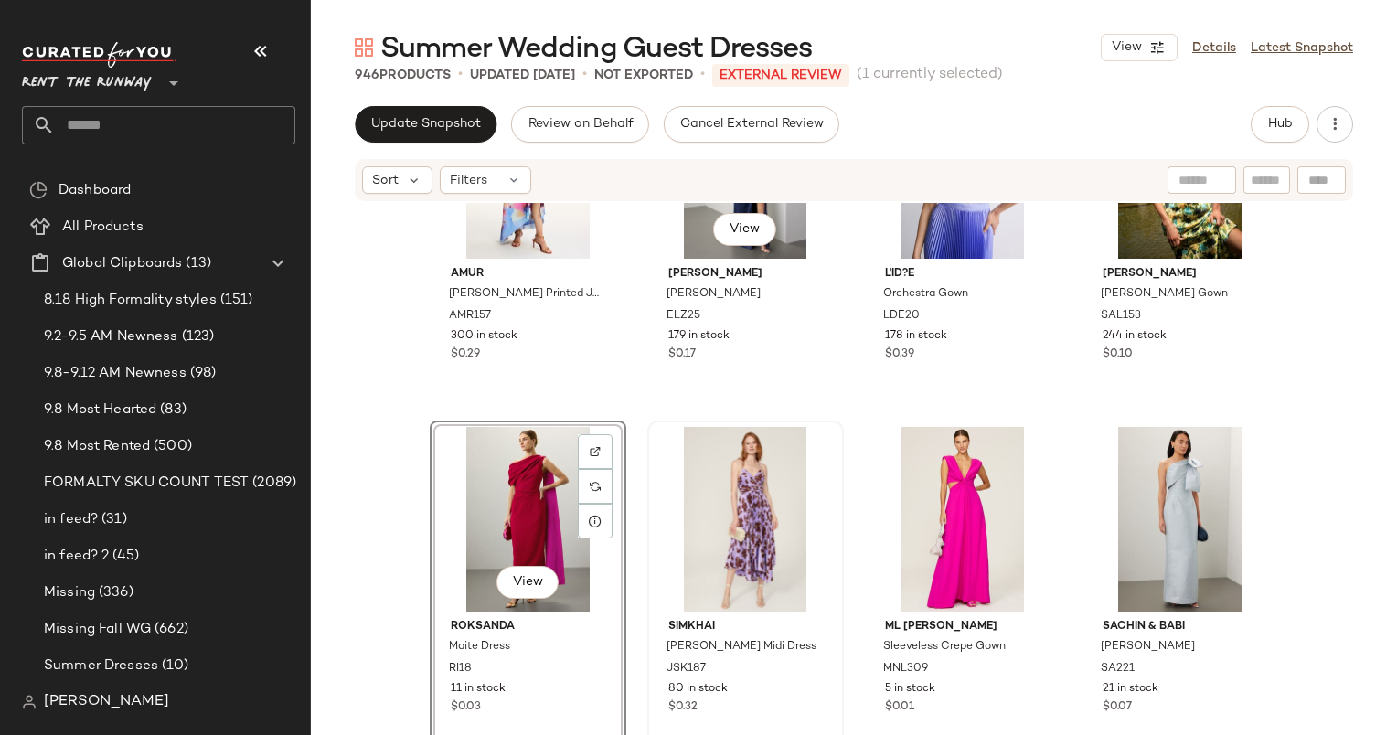
scroll to position [4419, 0]
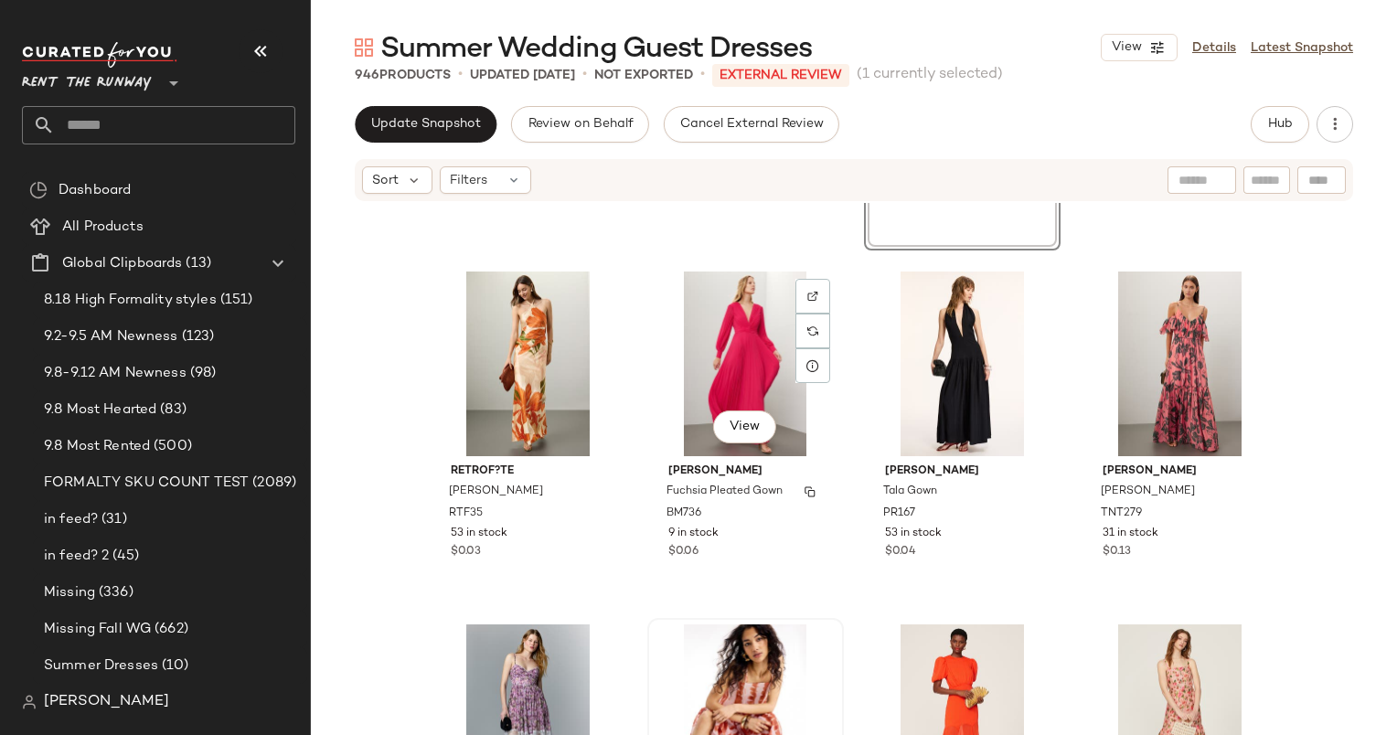
scroll to position [4897, 0]
click at [500, 344] on div "View" at bounding box center [528, 364] width 184 height 185
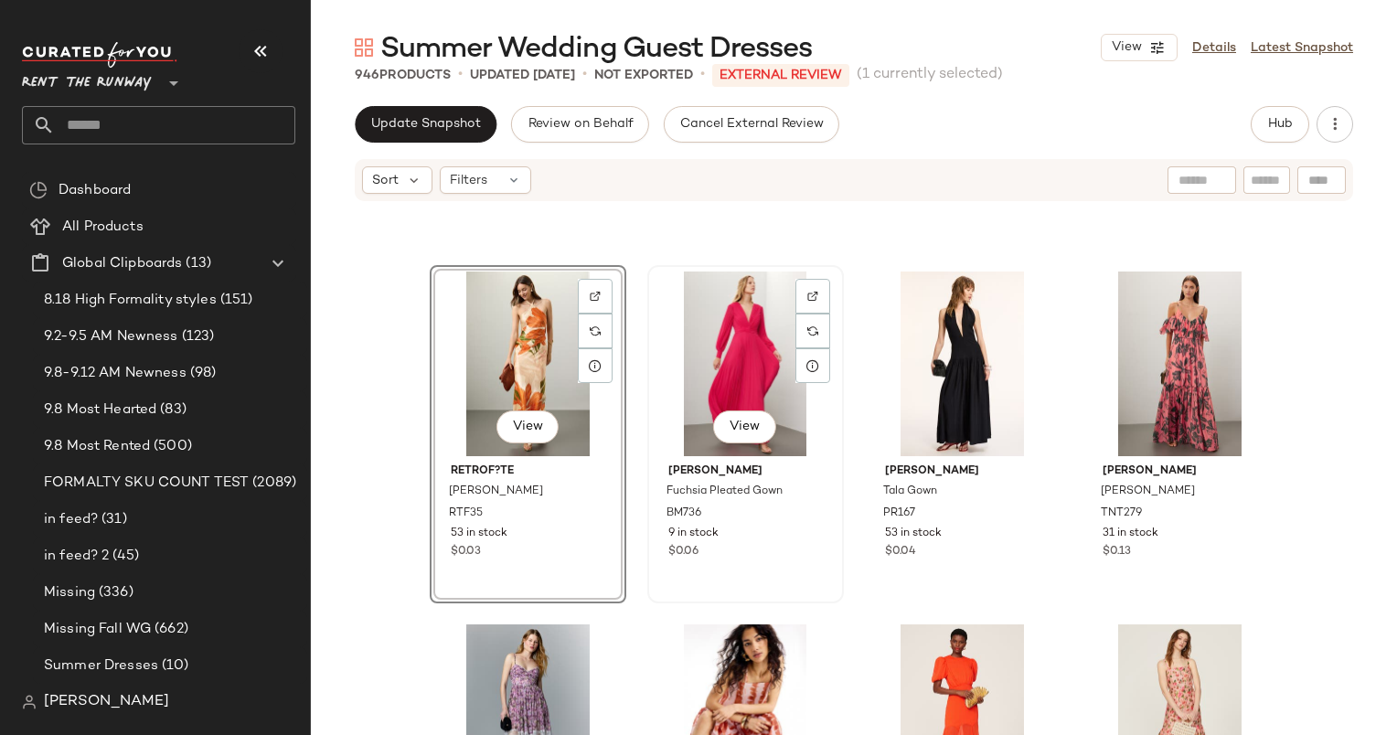
click at [754, 354] on div "View" at bounding box center [746, 364] width 184 height 185
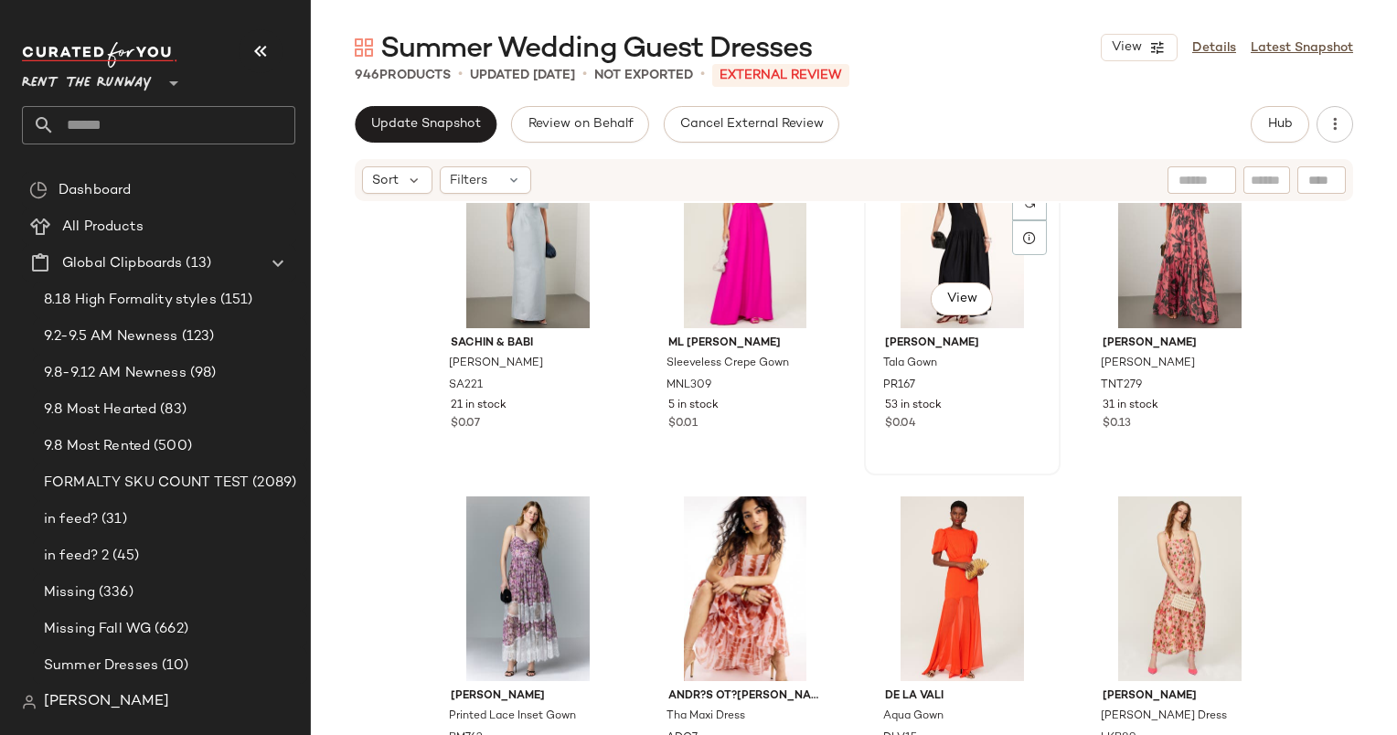
scroll to position [5028, 0]
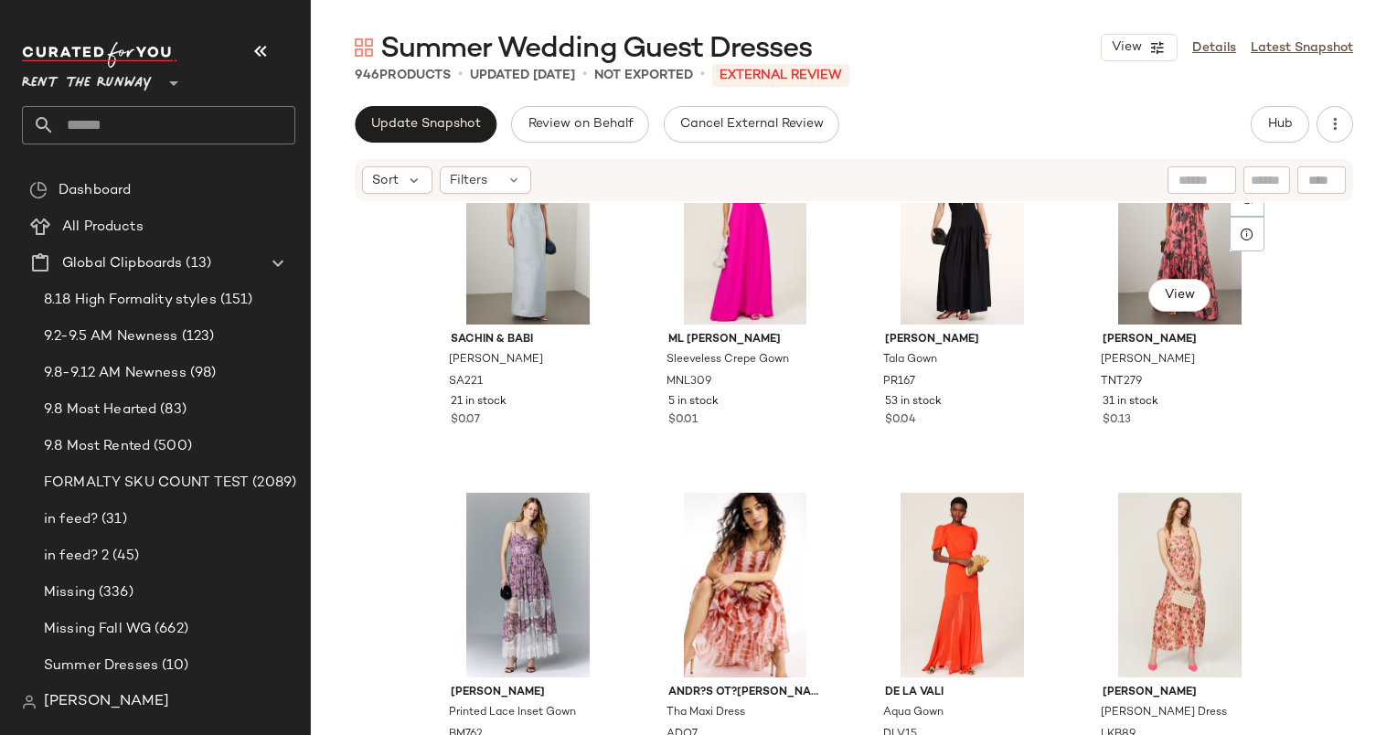
scroll to position [5025, 0]
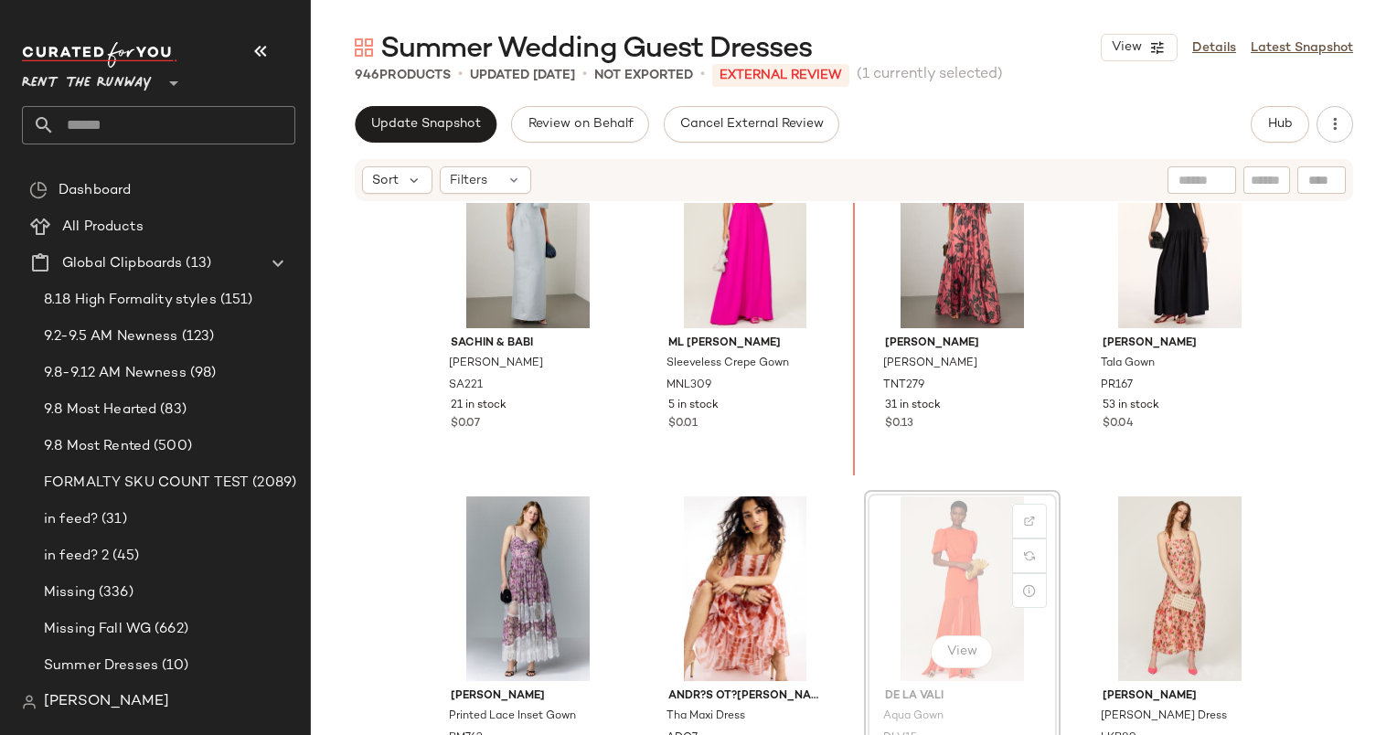
scroll to position [5012, 0]
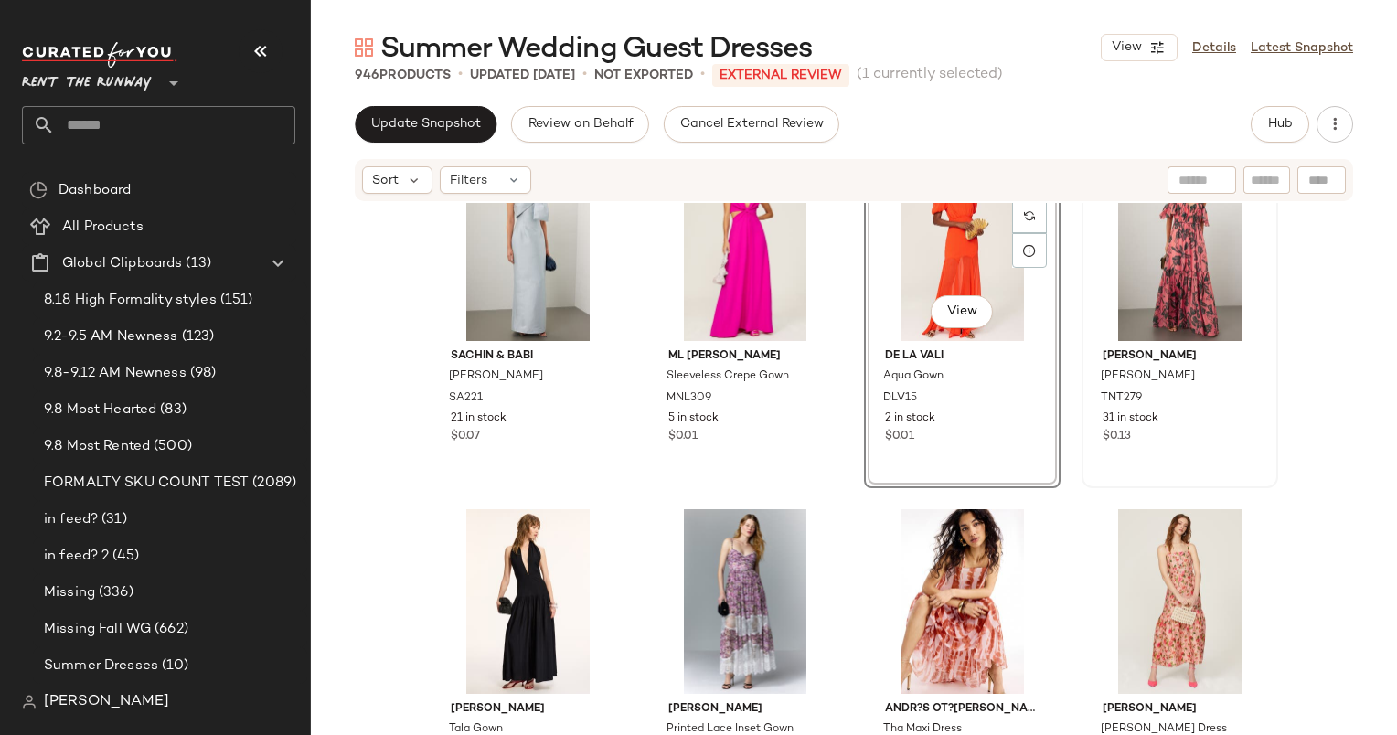
scroll to position [5181, 0]
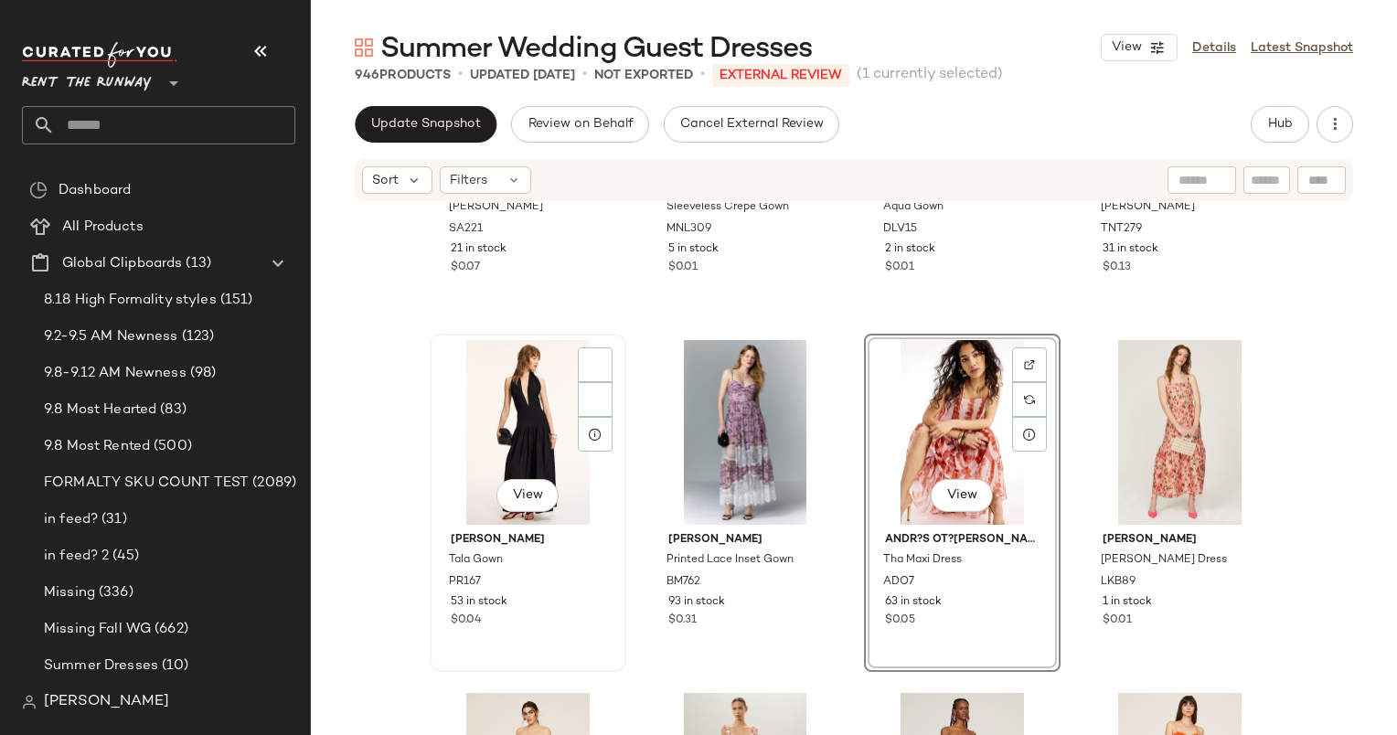
click at [511, 432] on div "View" at bounding box center [528, 432] width 184 height 185
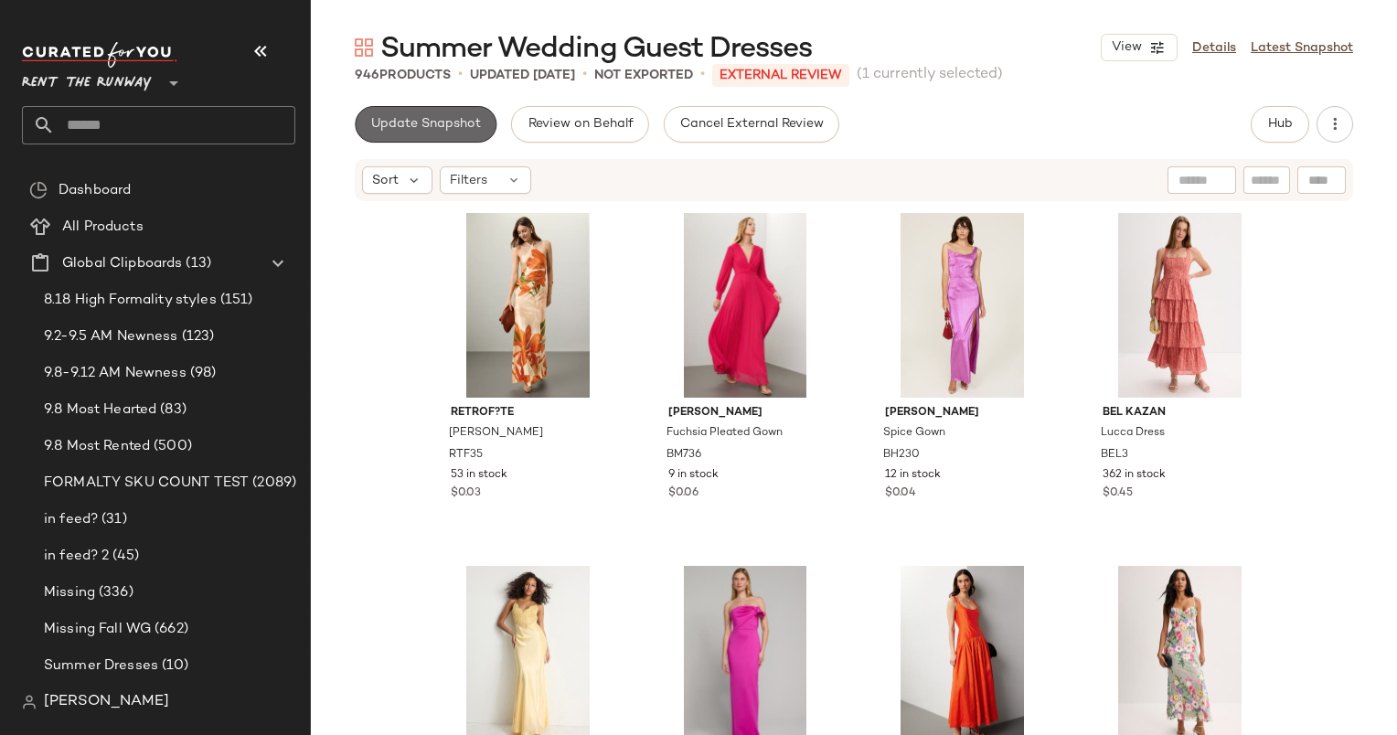
click at [432, 132] on button "Update Snapshot" at bounding box center [426, 124] width 142 height 37
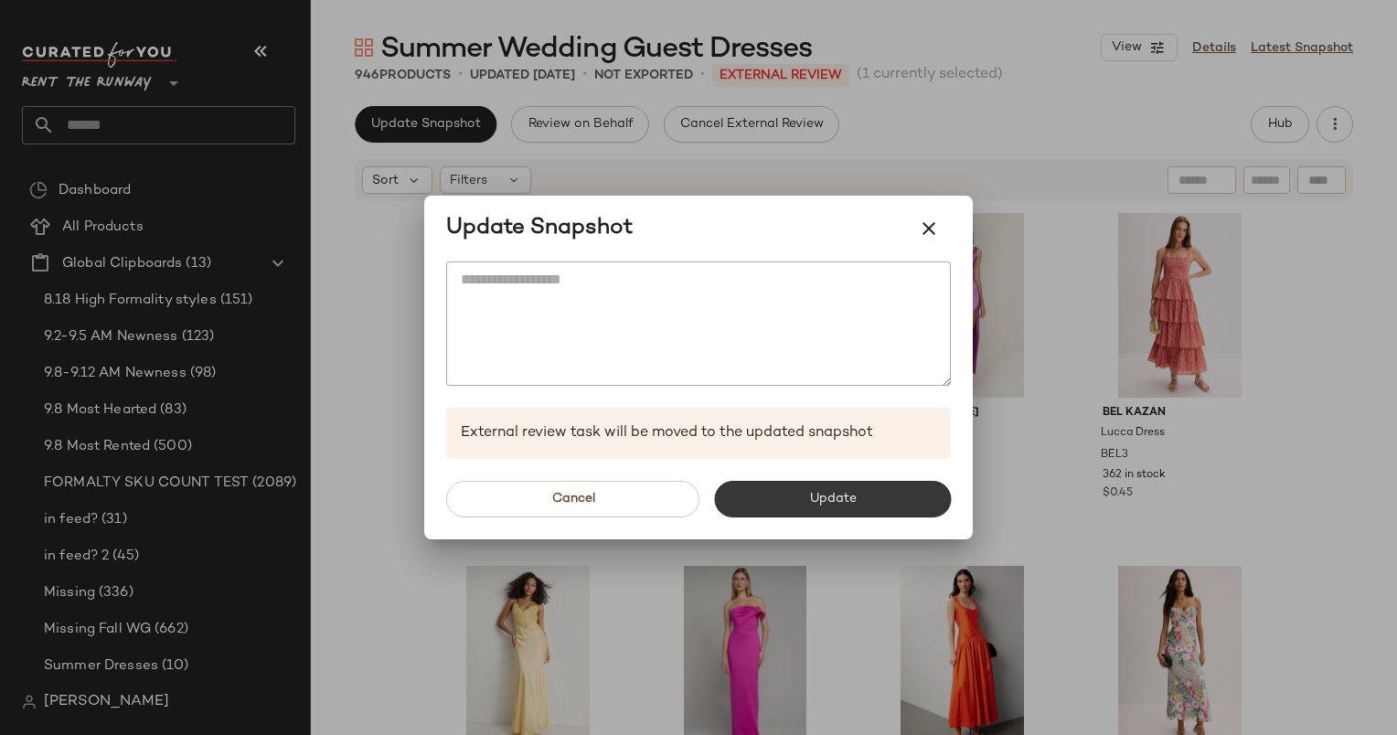
click at [860, 496] on button "Update" at bounding box center [832, 499] width 237 height 37
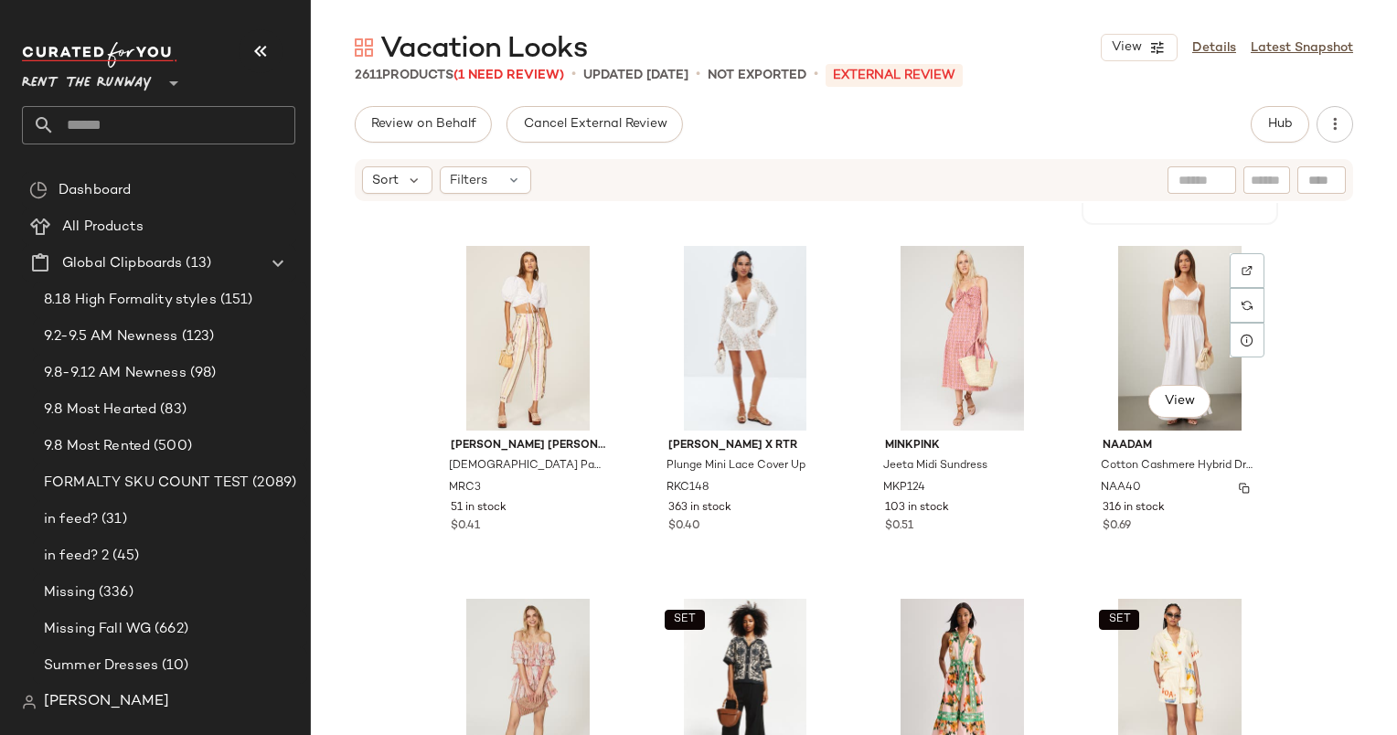
scroll to position [689, 0]
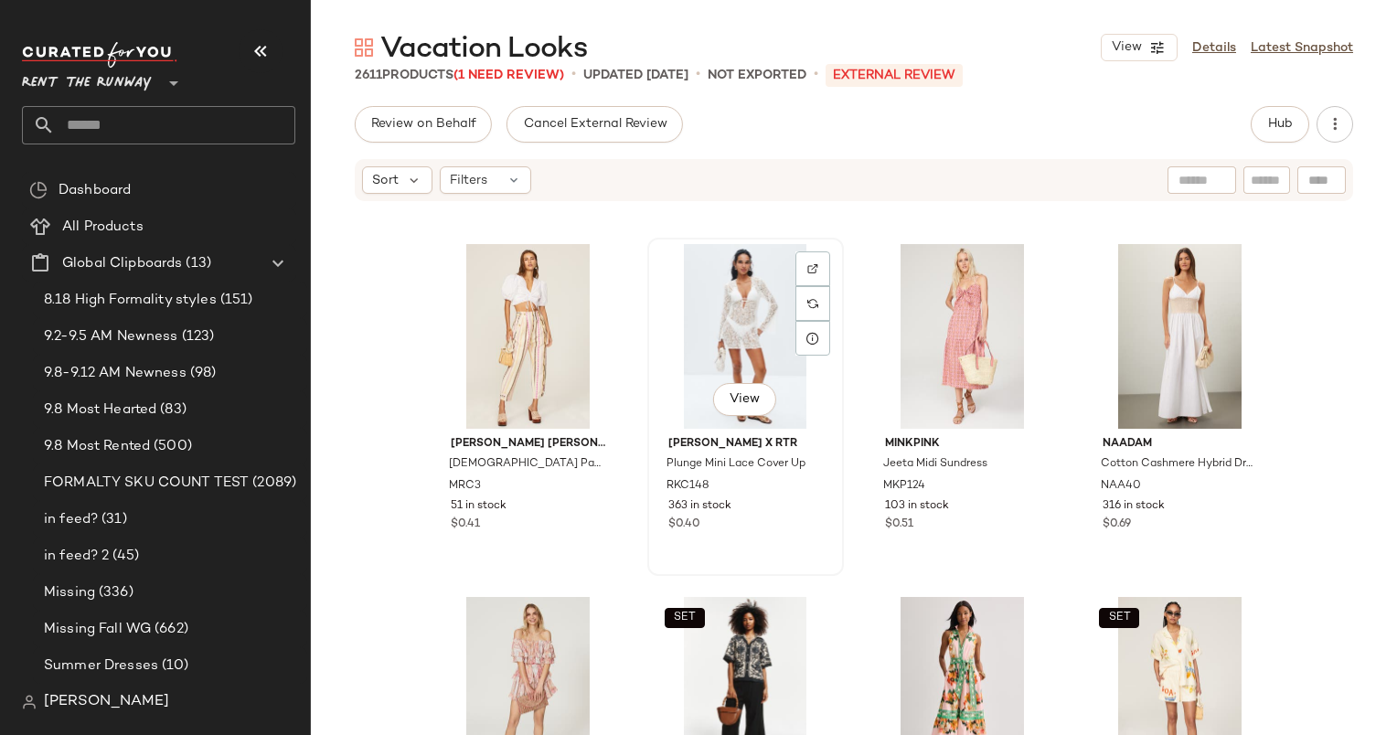
click at [732, 278] on div "View" at bounding box center [746, 336] width 184 height 185
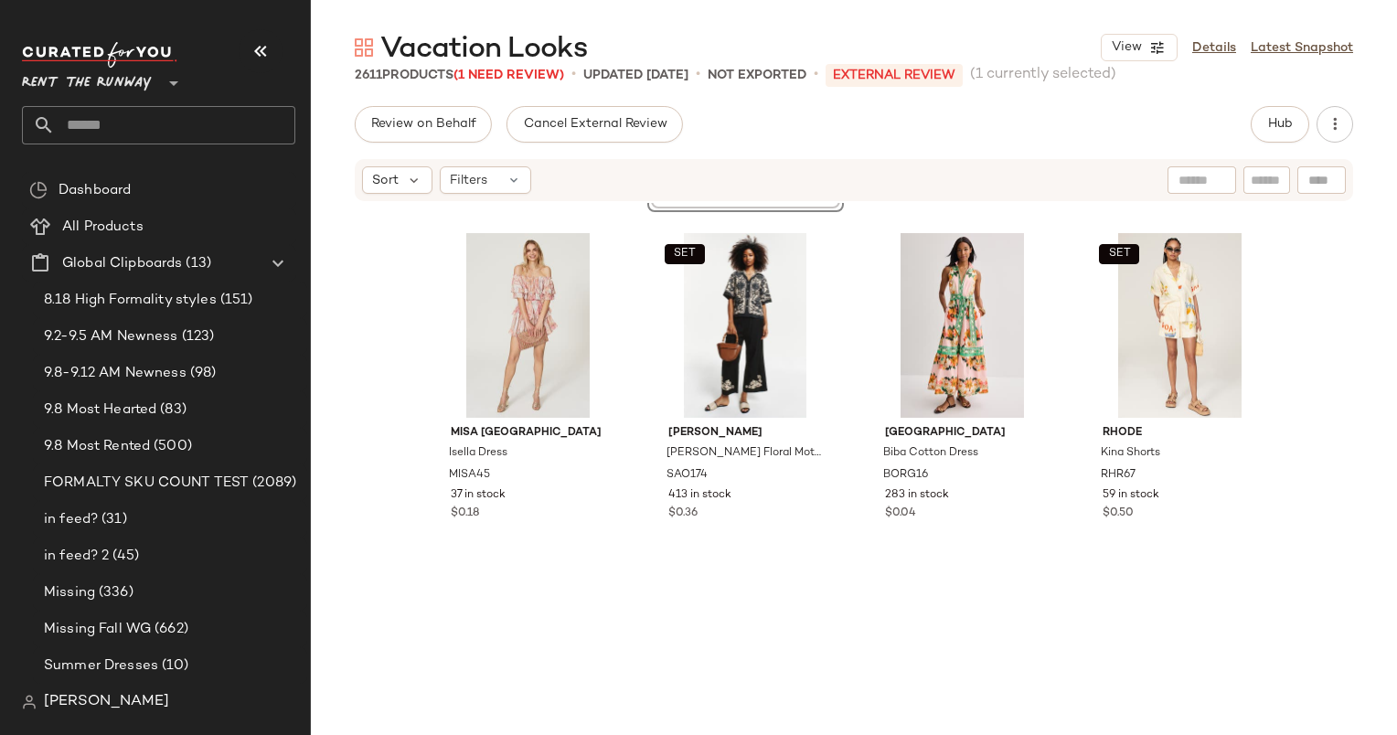
scroll to position [1072, 0]
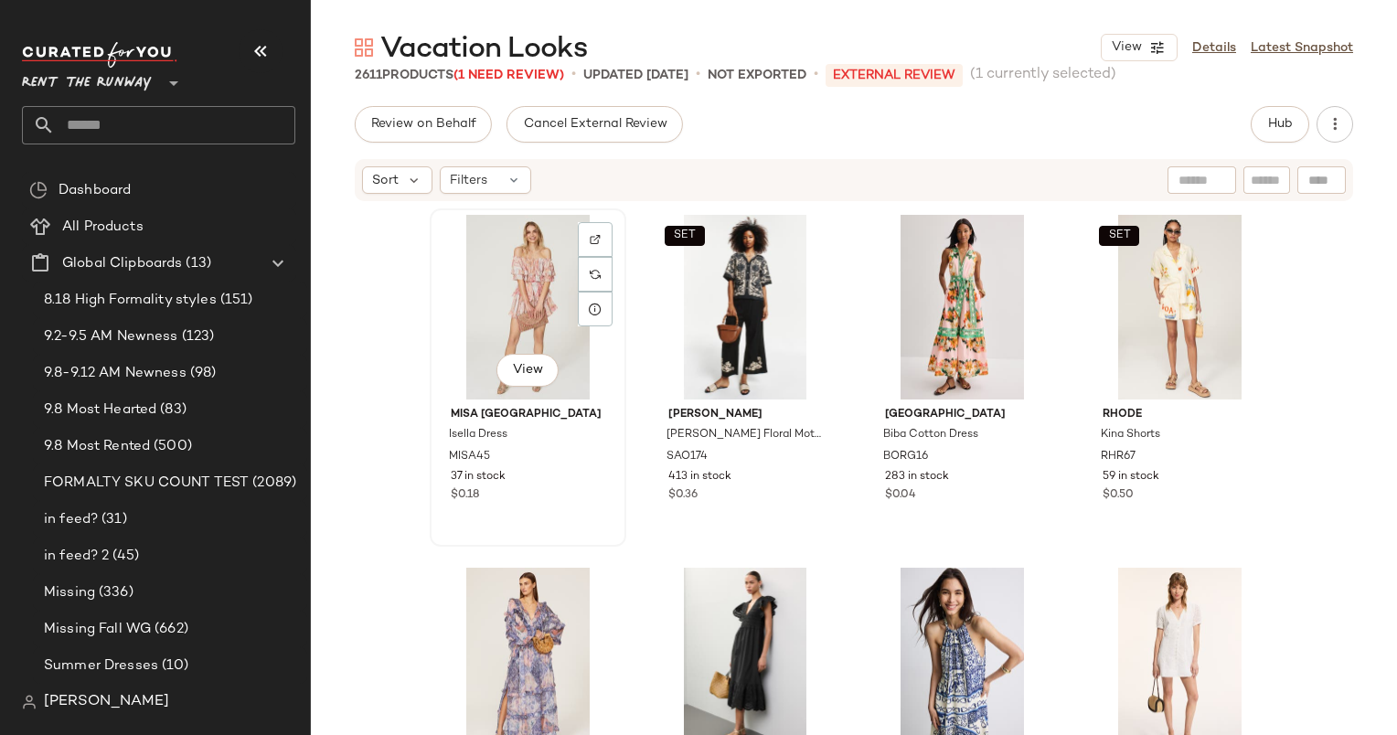
click at [501, 296] on div "View" at bounding box center [528, 307] width 184 height 185
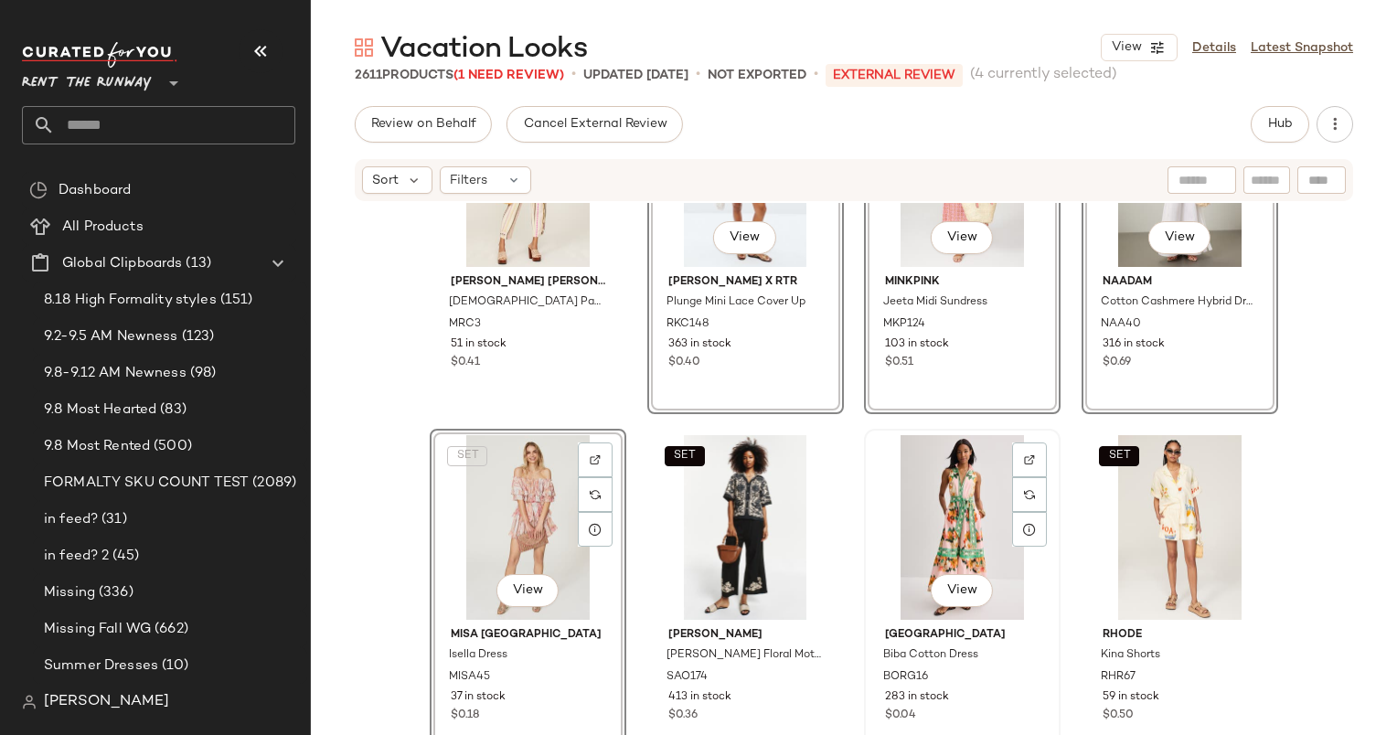
scroll to position [850, 0]
click at [955, 446] on div "View" at bounding box center [962, 528] width 184 height 185
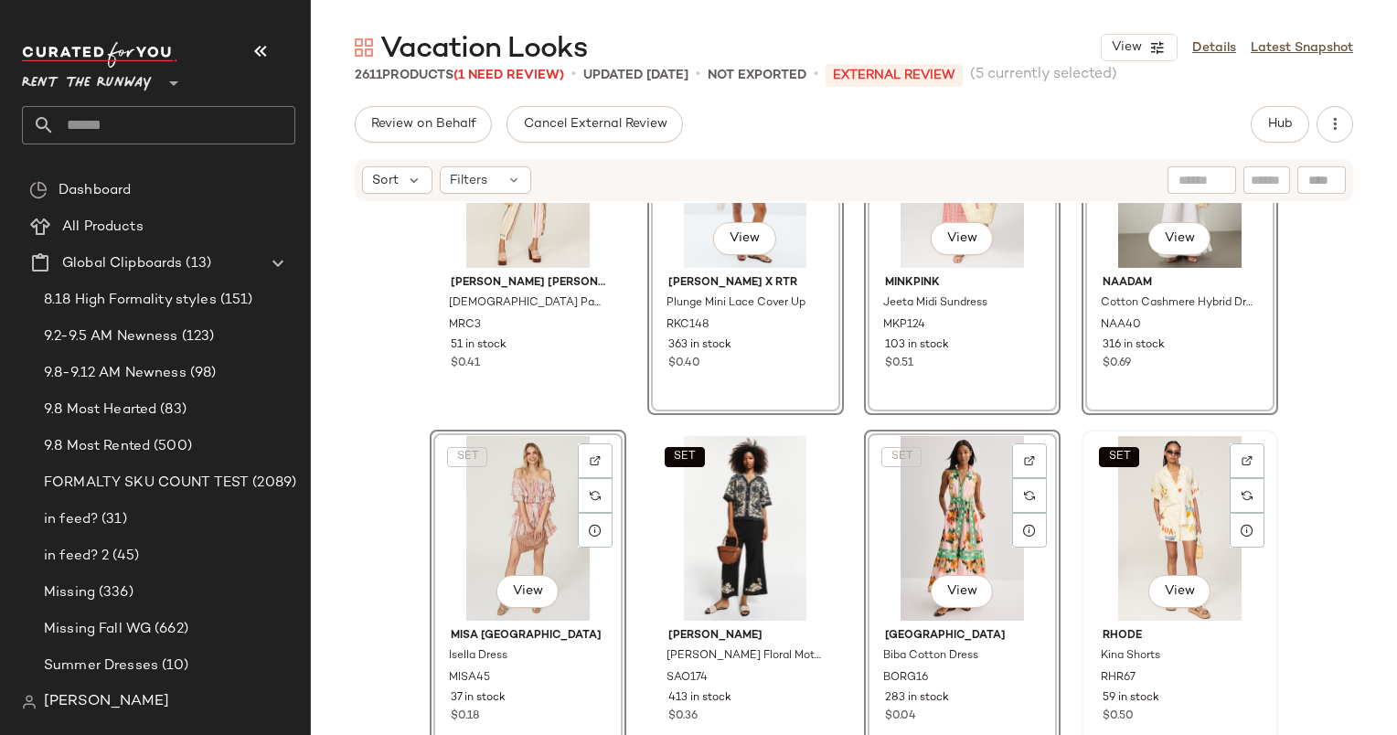
click at [1154, 467] on div "SET View" at bounding box center [1180, 528] width 184 height 185
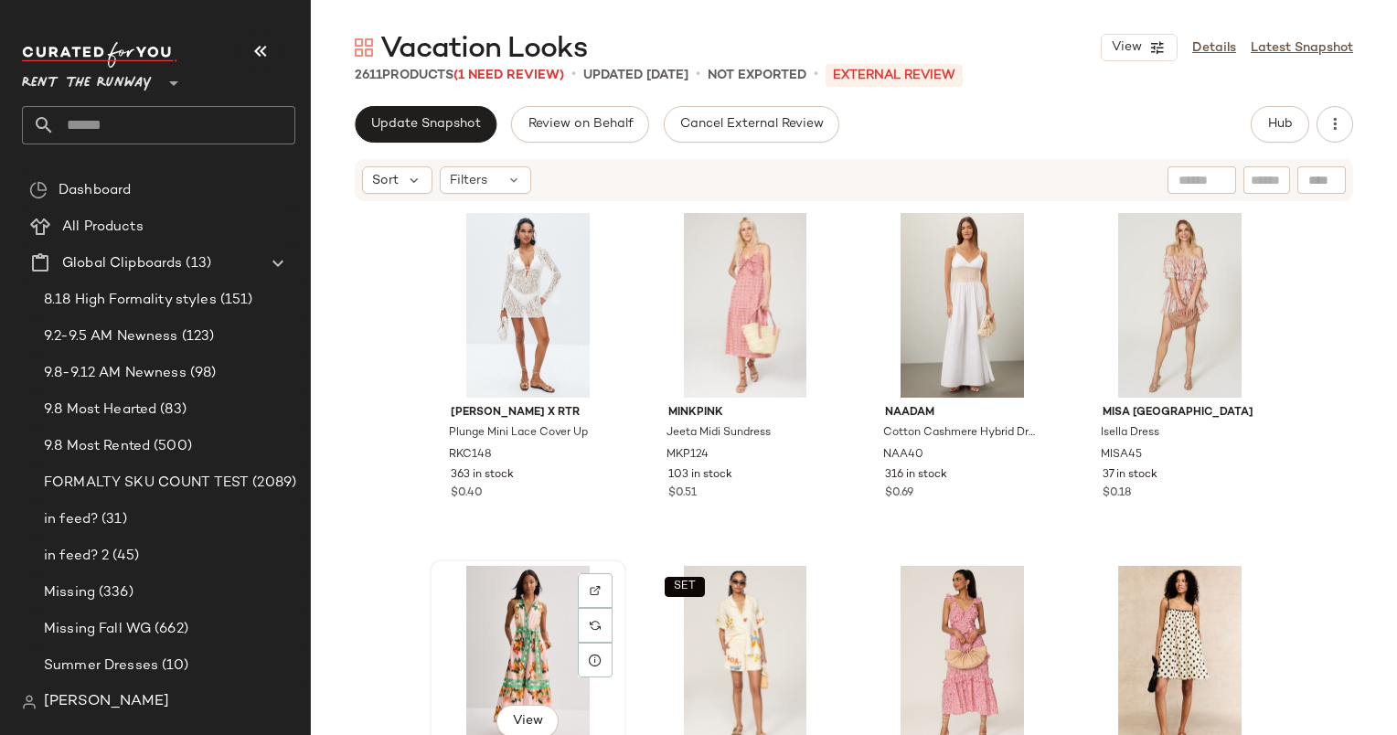
click at [492, 633] on div "View" at bounding box center [528, 658] width 184 height 185
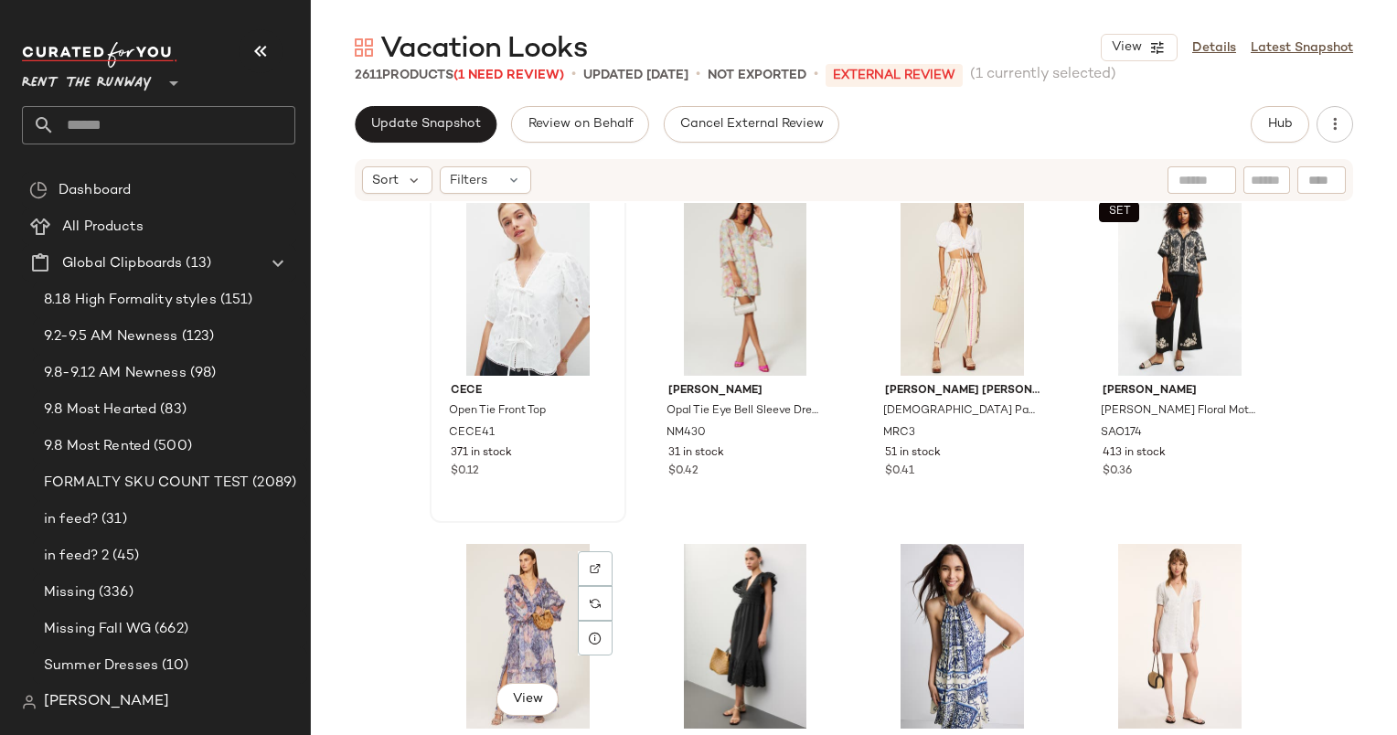
scroll to position [942, 0]
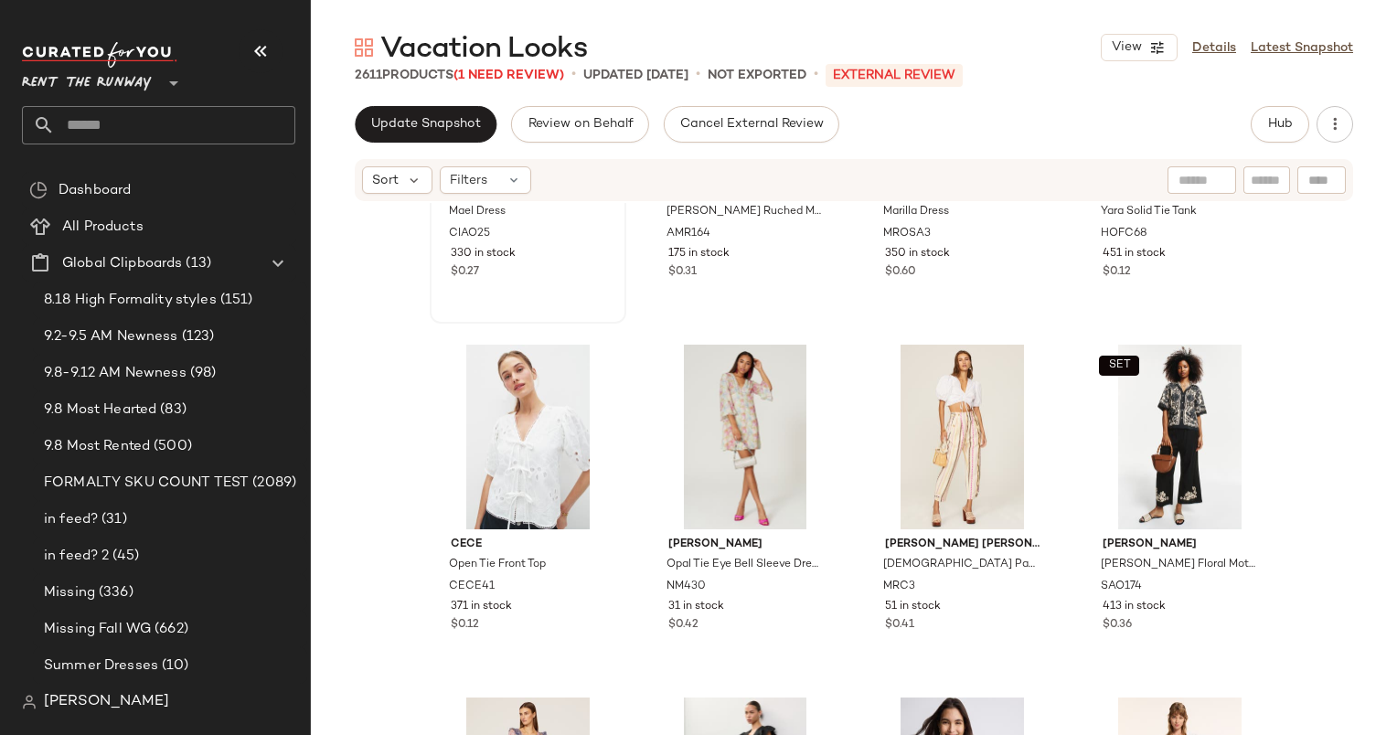
drag, startPoint x: 528, startPoint y: 417, endPoint x: 571, endPoint y: 265, distance: 158.0
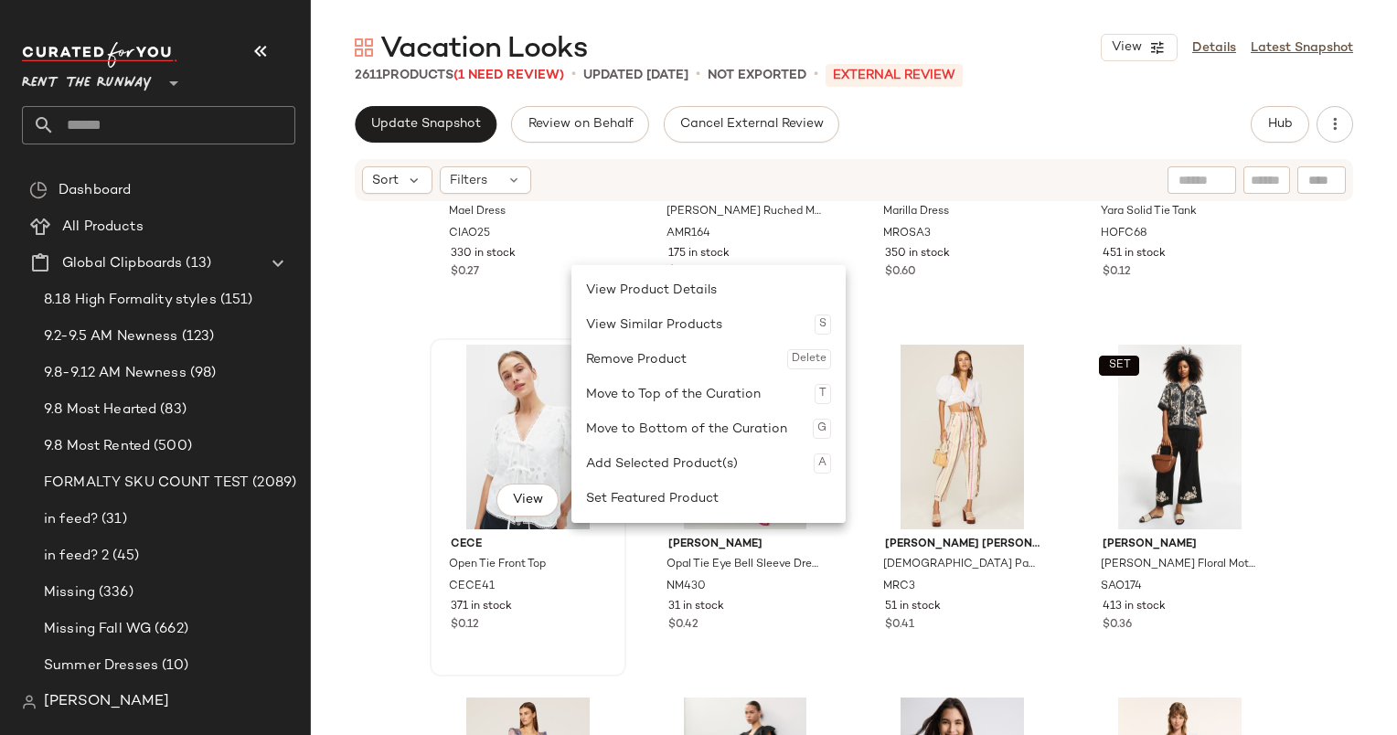
click at [513, 413] on div "View" at bounding box center [528, 437] width 184 height 185
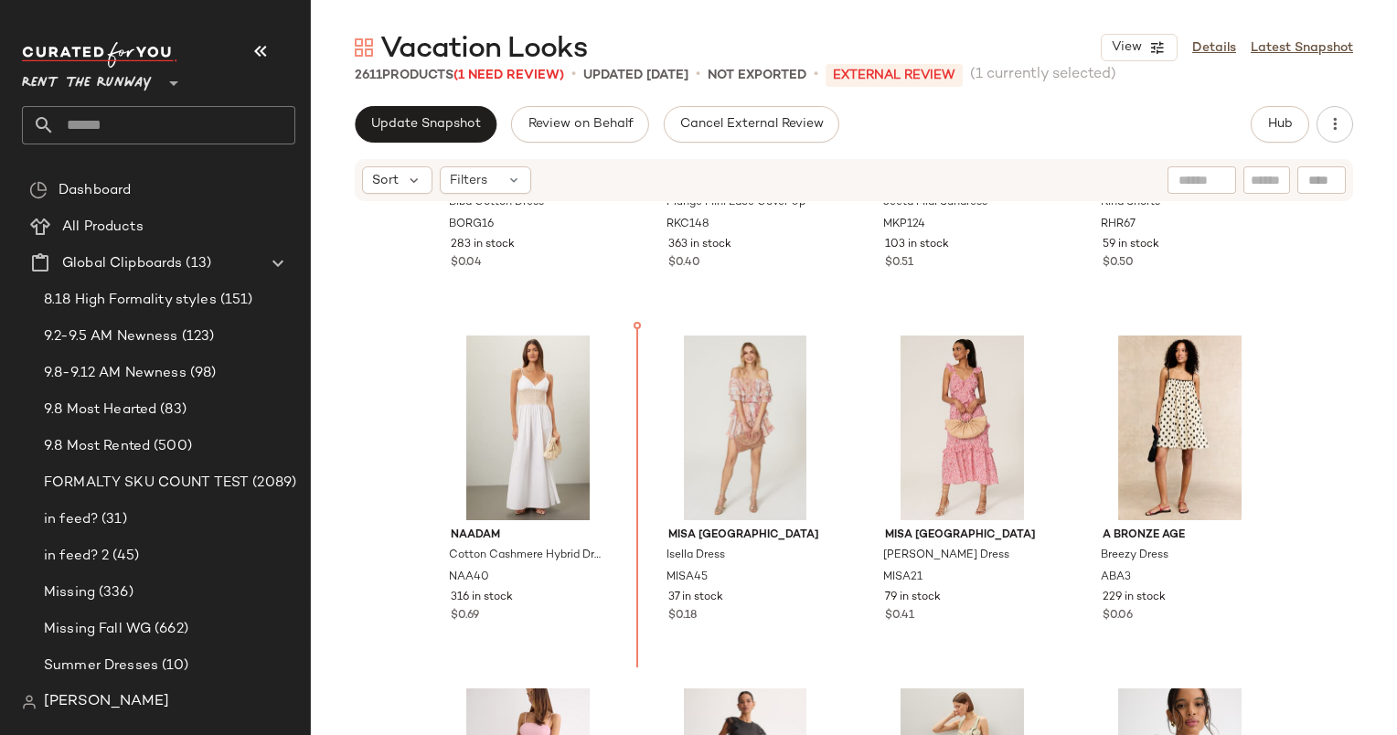
scroll to position [230, 0]
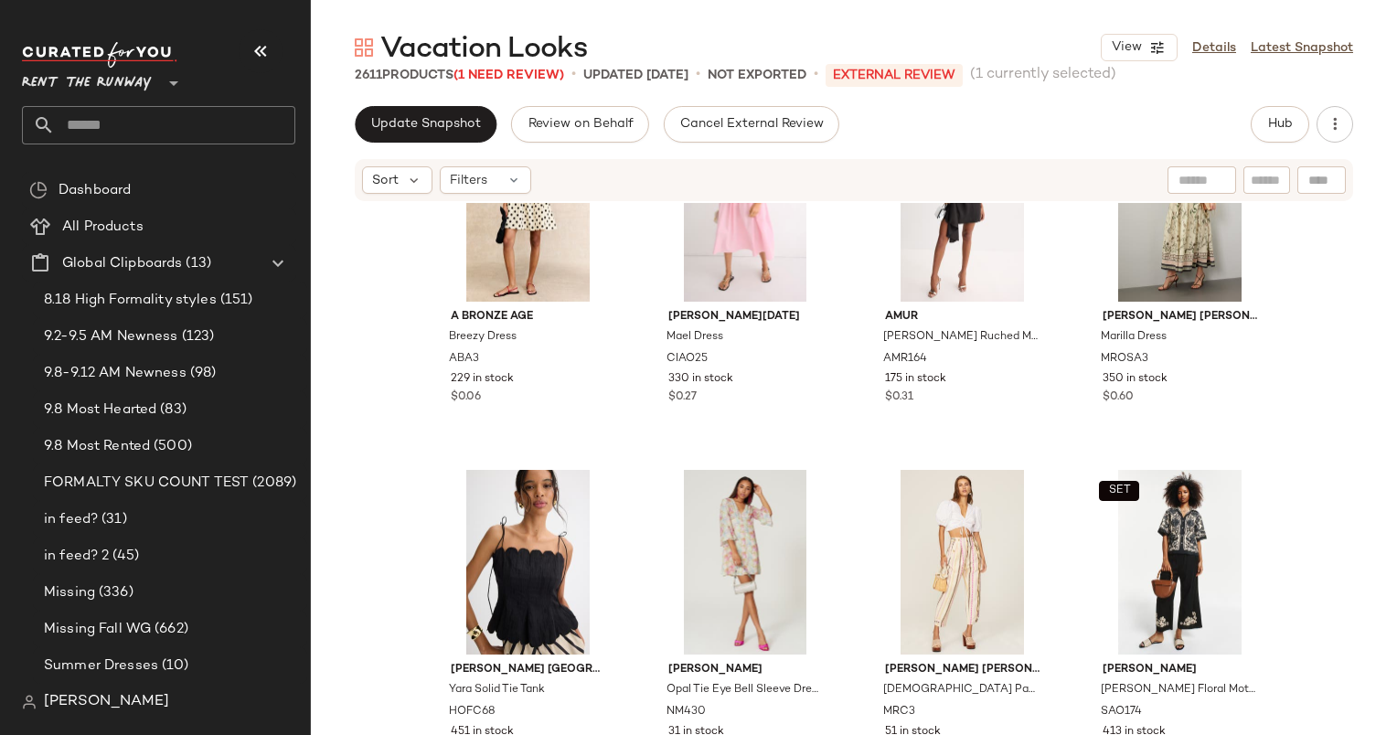
scroll to position [697, 0]
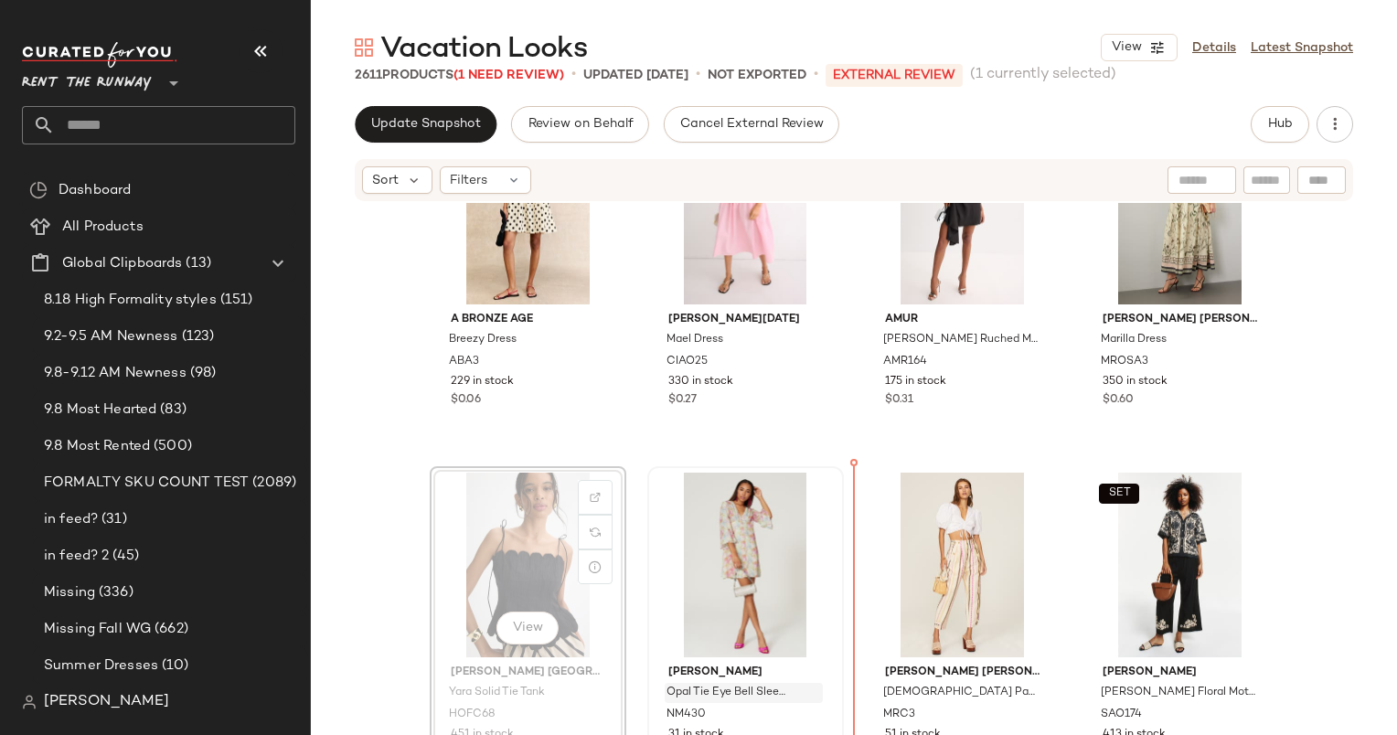
scroll to position [831, 0]
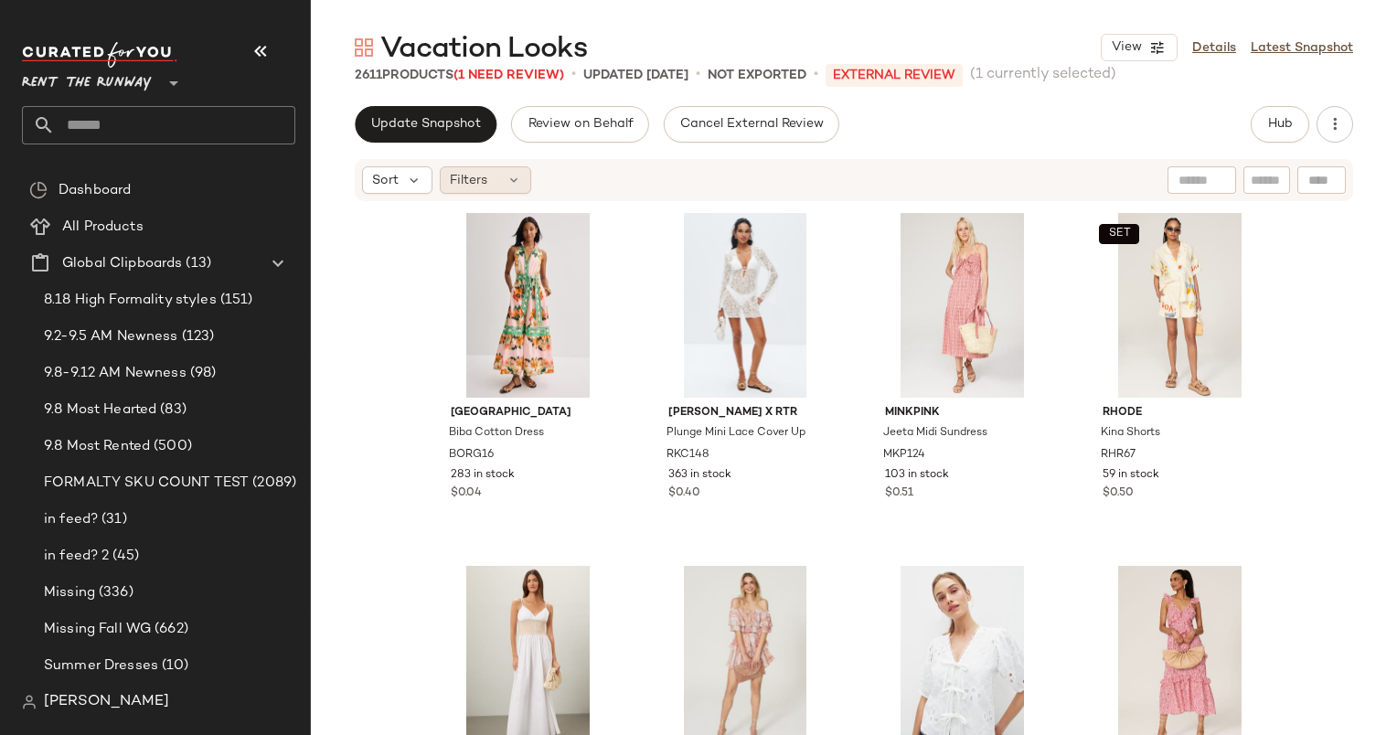
click at [501, 184] on div "Filters" at bounding box center [485, 179] width 91 height 27
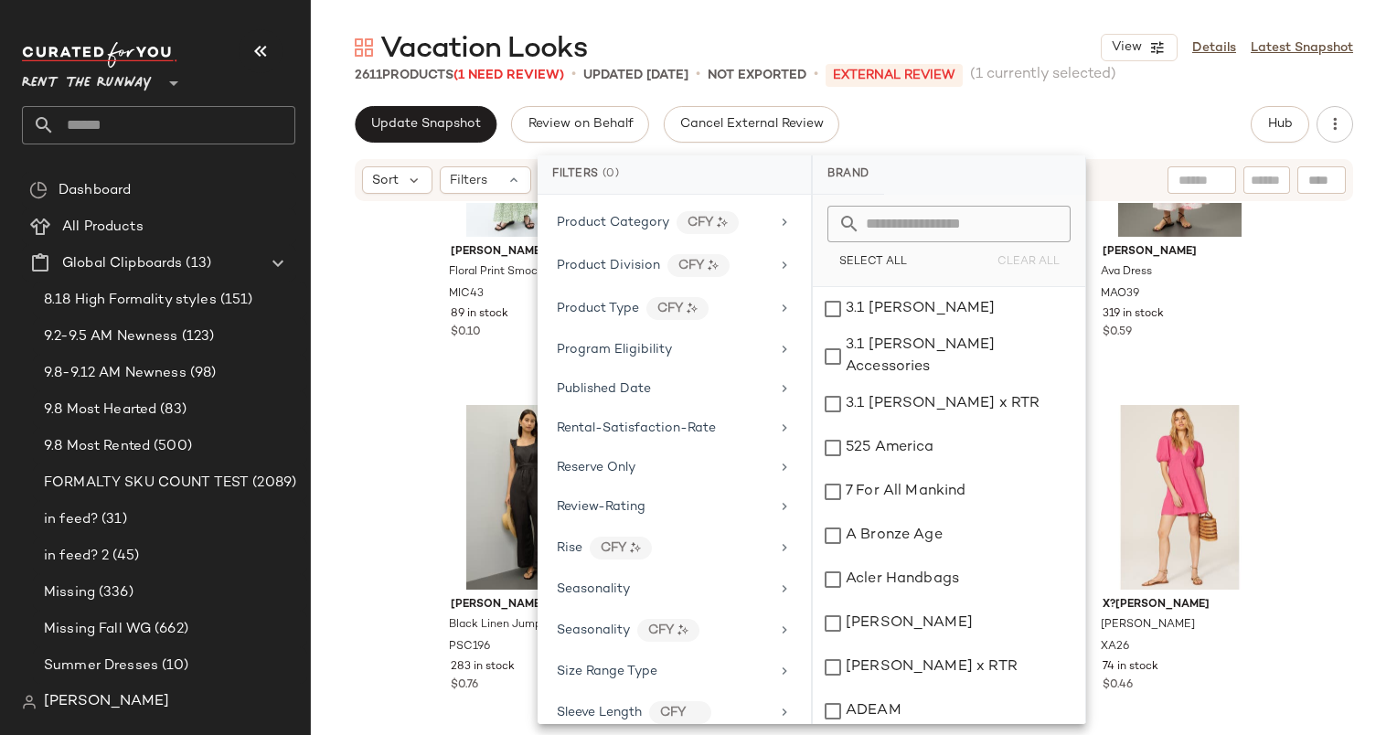
scroll to position [2344, 0]
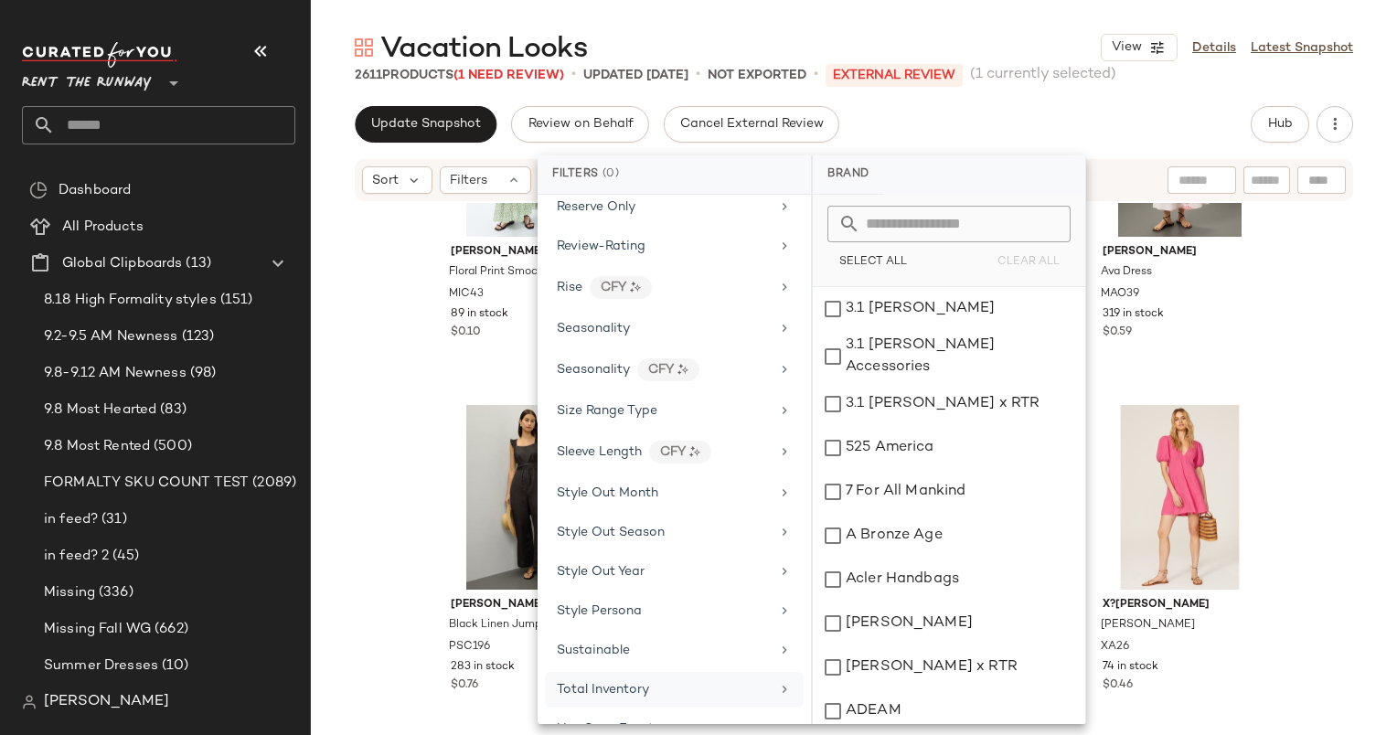
click at [718, 680] on div "Total Inventory" at bounding box center [663, 689] width 213 height 19
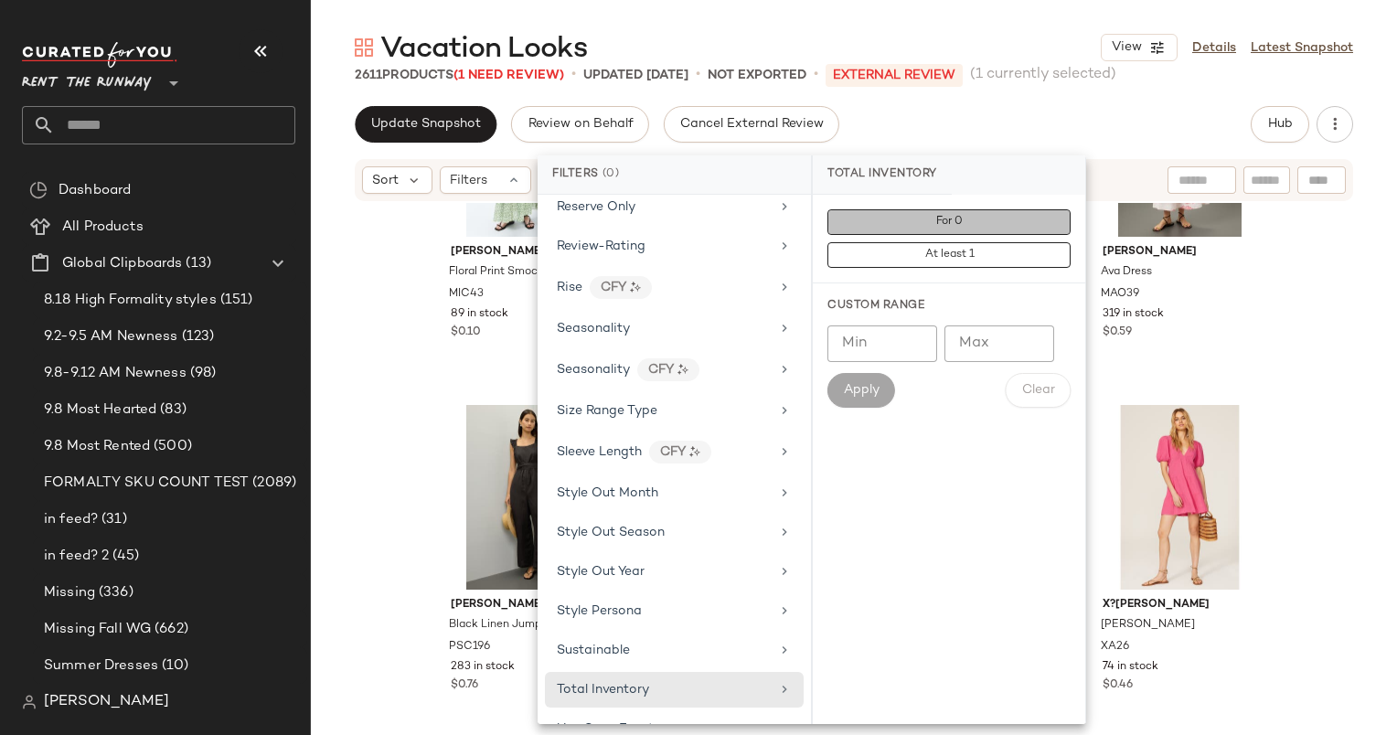
click at [946, 209] on button "For 0" at bounding box center [948, 222] width 243 height 26
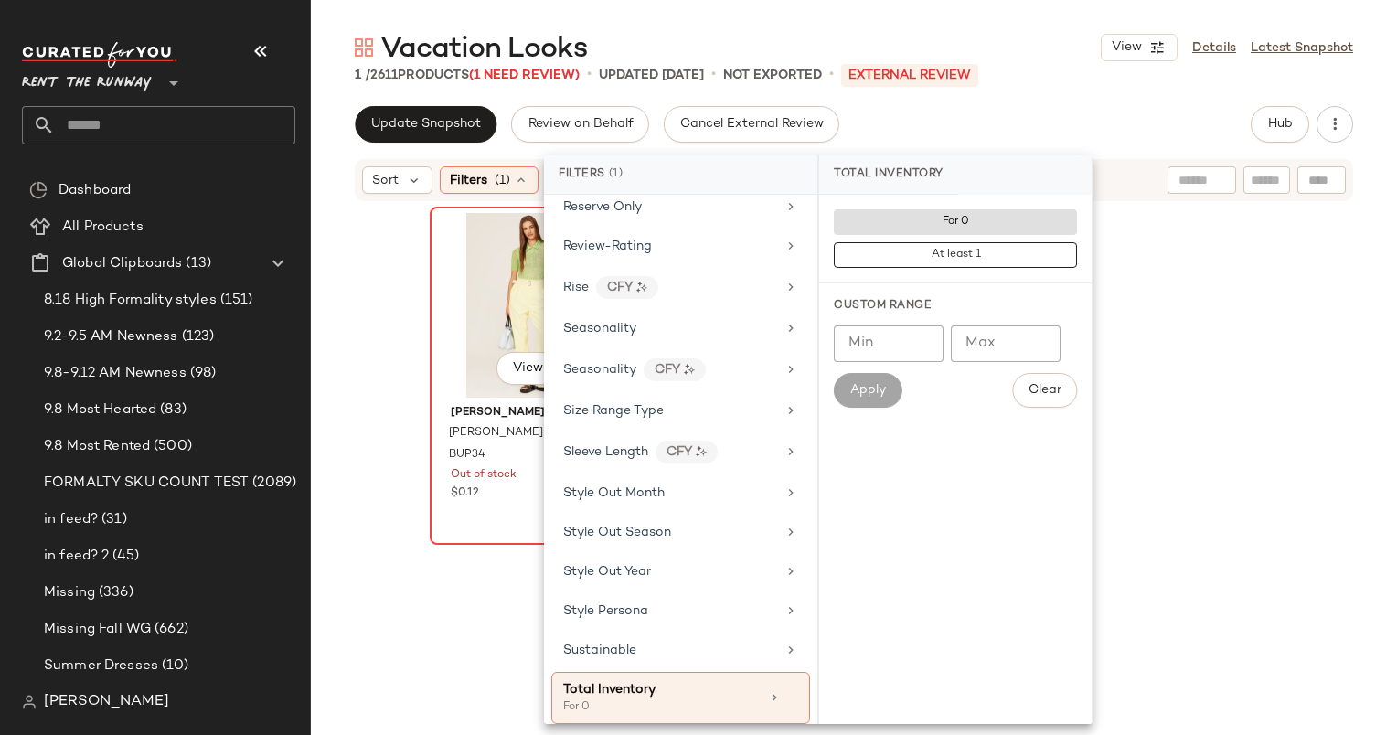
click at [468, 288] on div "View" at bounding box center [528, 305] width 184 height 185
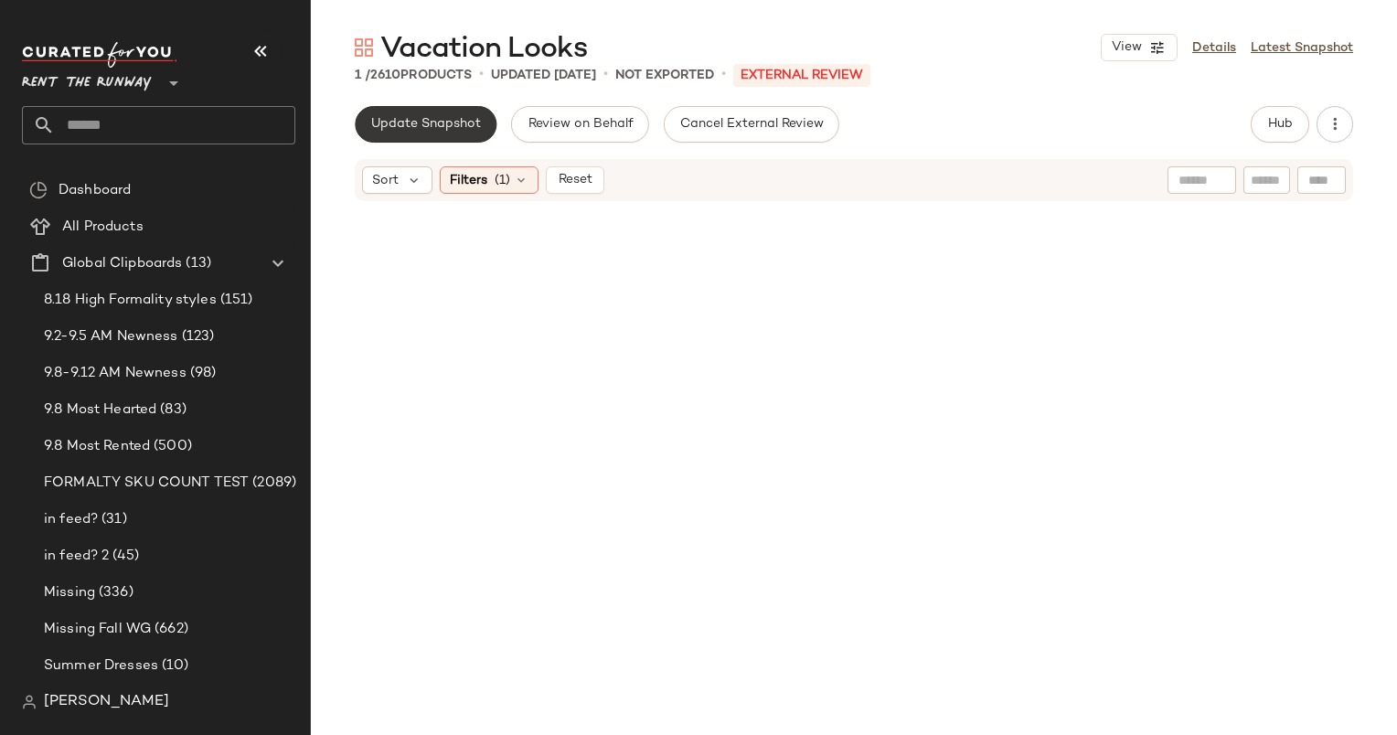
click at [450, 111] on button "Update Snapshot" at bounding box center [426, 124] width 142 height 37
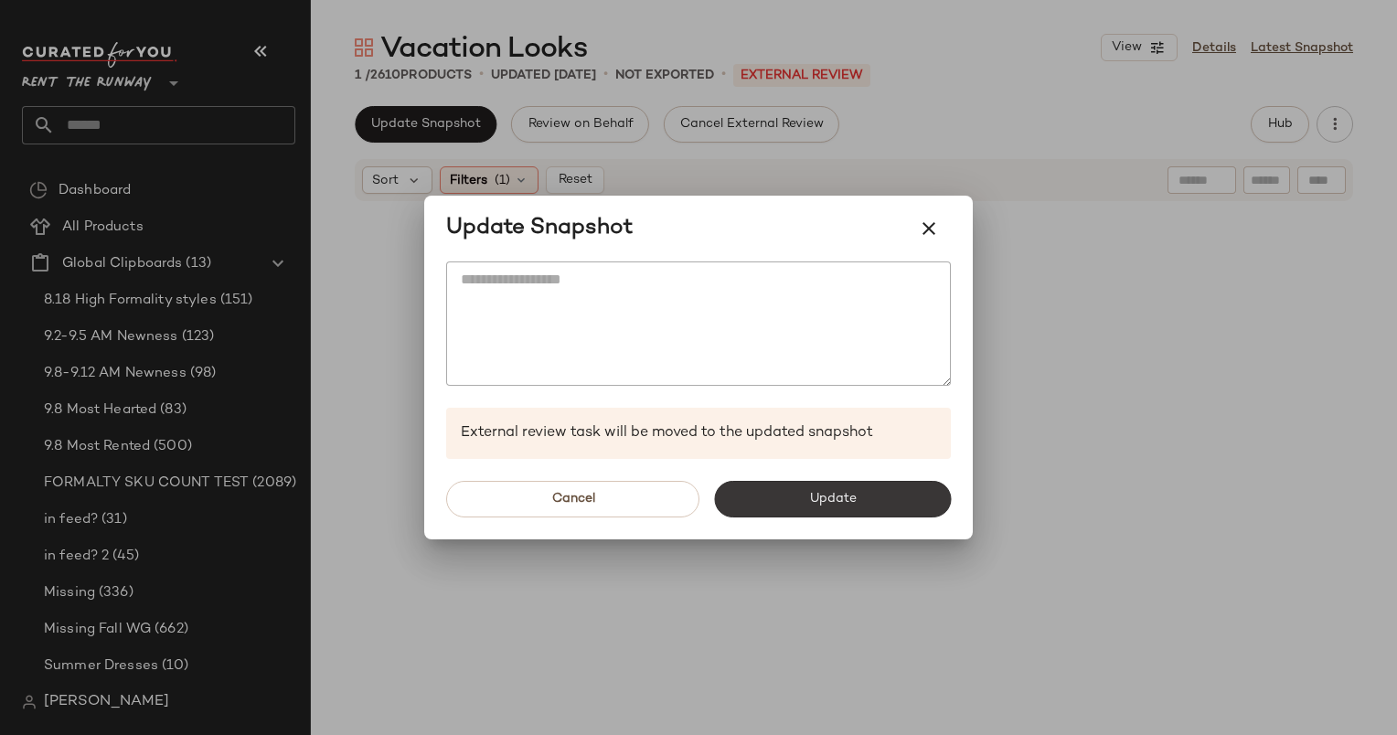
click at [767, 490] on button "Update" at bounding box center [832, 499] width 237 height 37
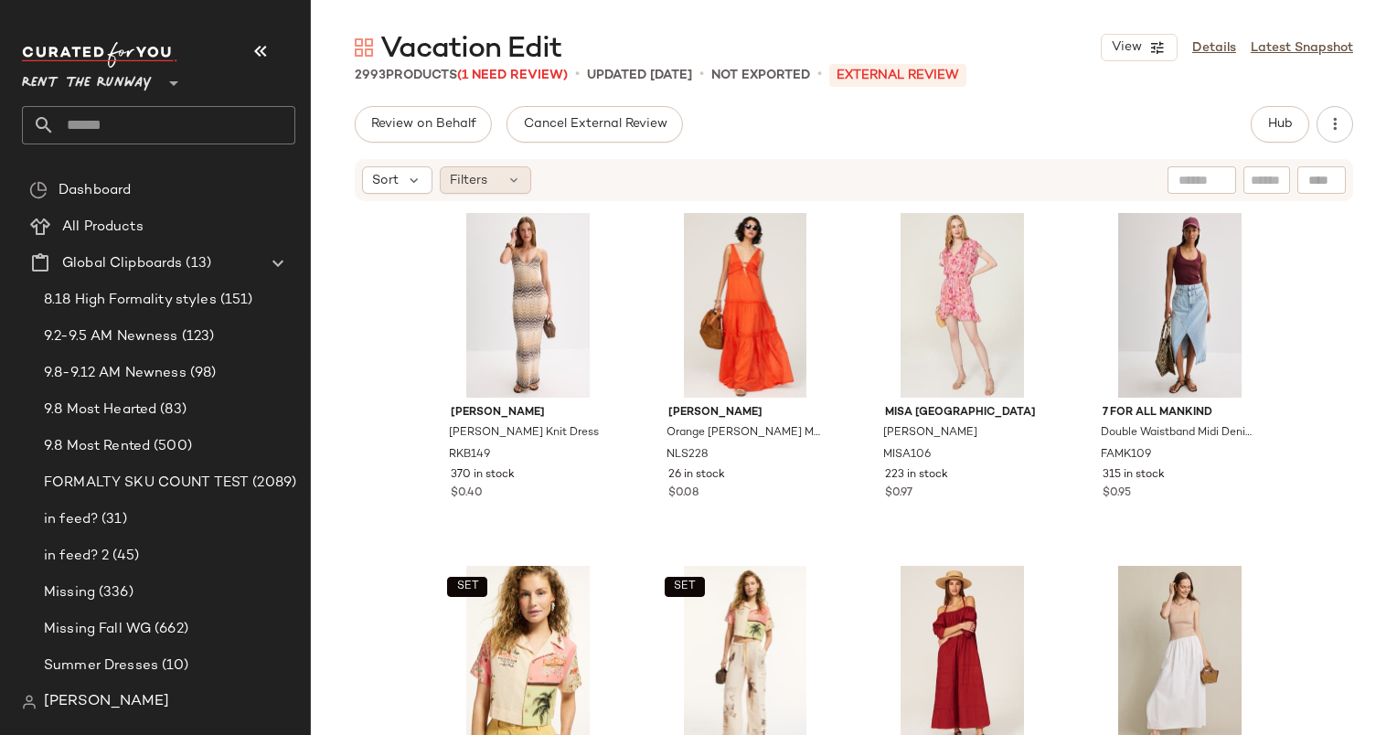
click at [508, 183] on icon at bounding box center [513, 180] width 15 height 15
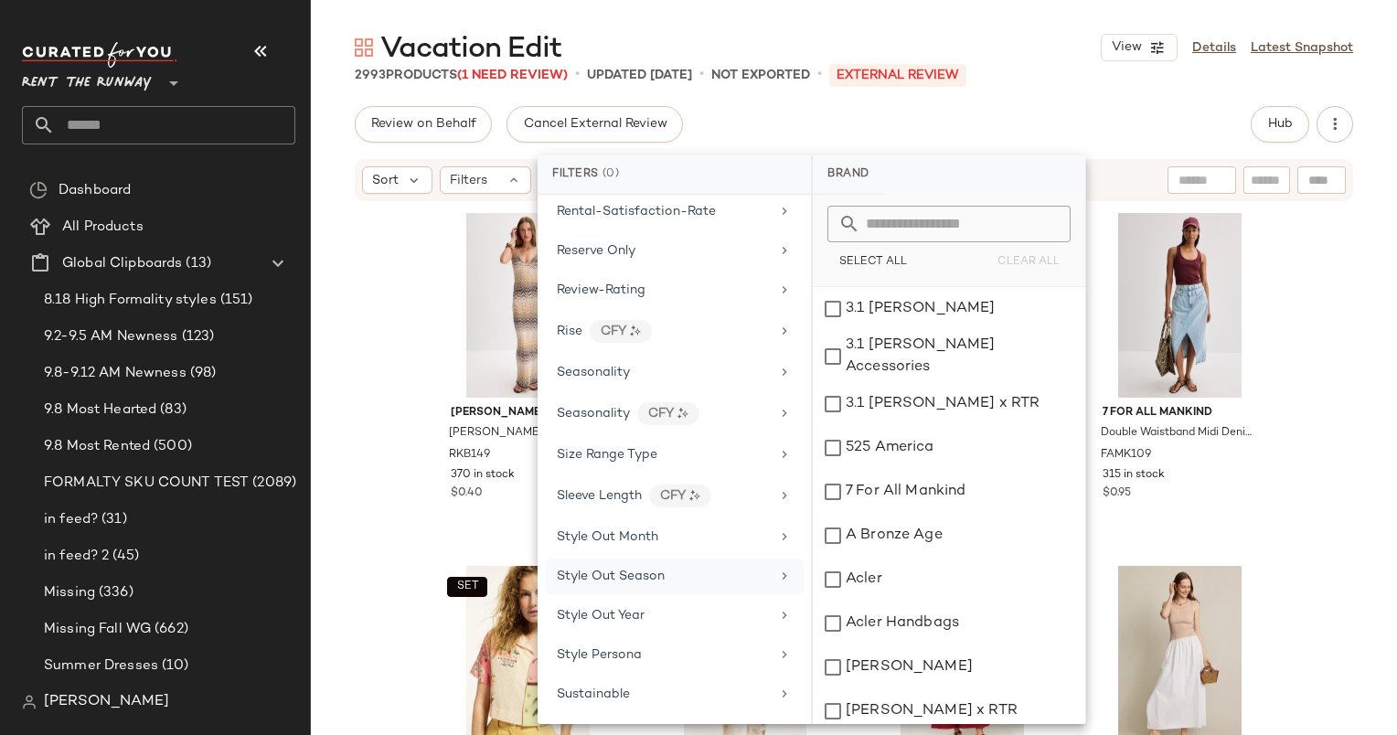
scroll to position [2417, 0]
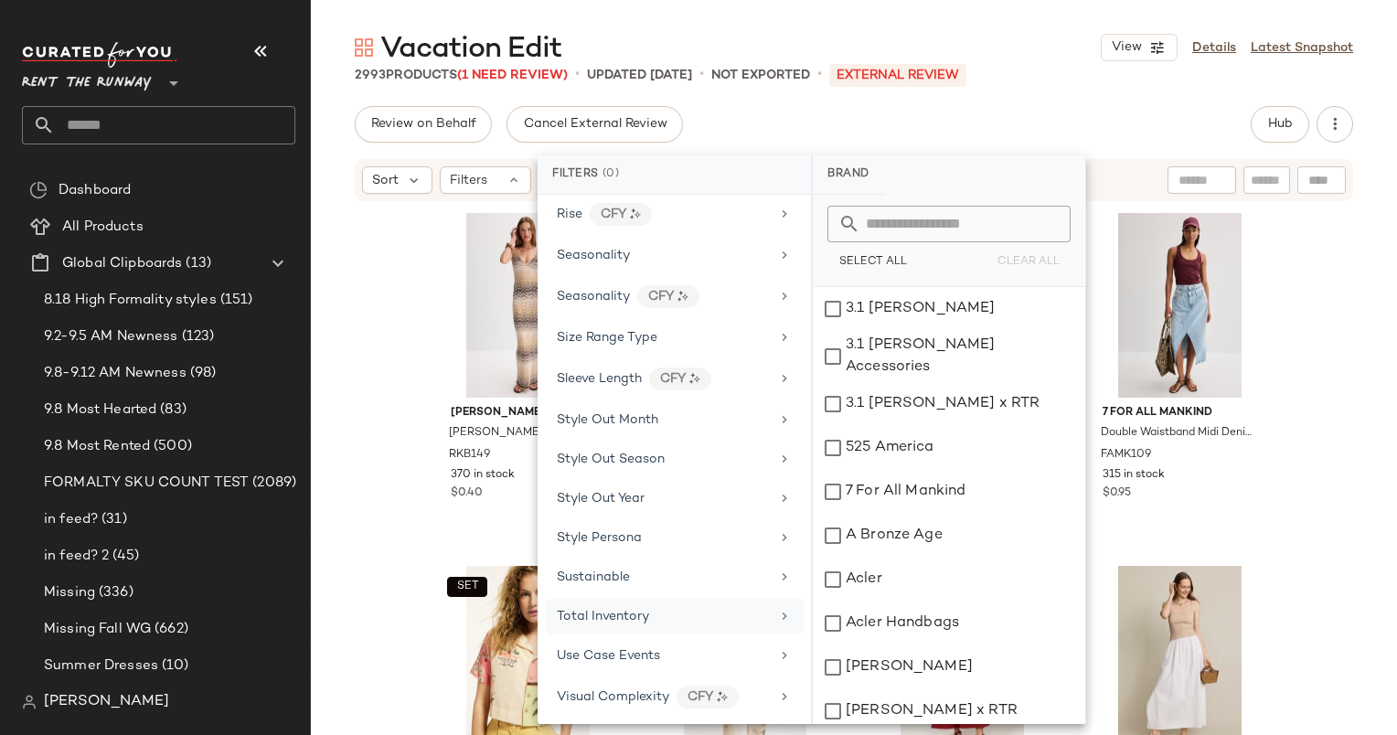
click at [717, 607] on div "Total Inventory" at bounding box center [663, 616] width 213 height 19
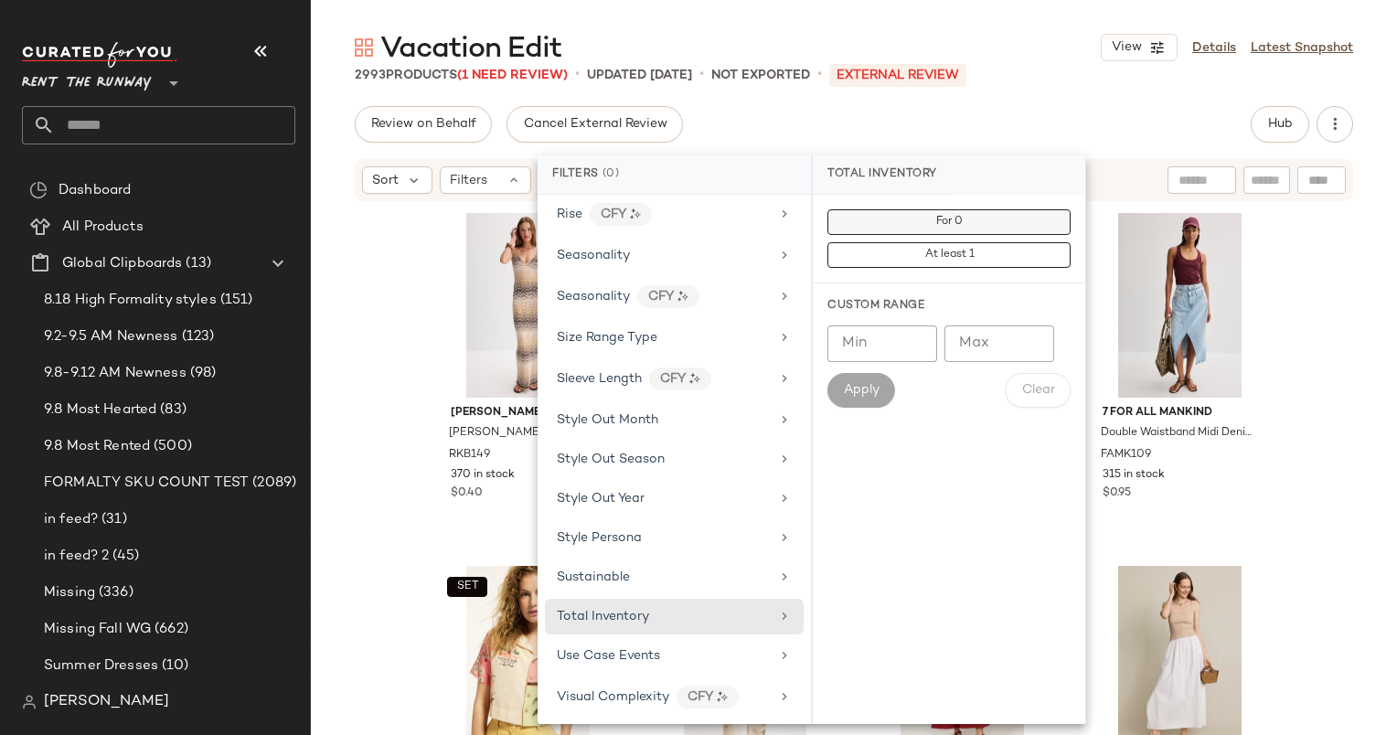
click at [905, 219] on button "For 0" at bounding box center [948, 222] width 243 height 26
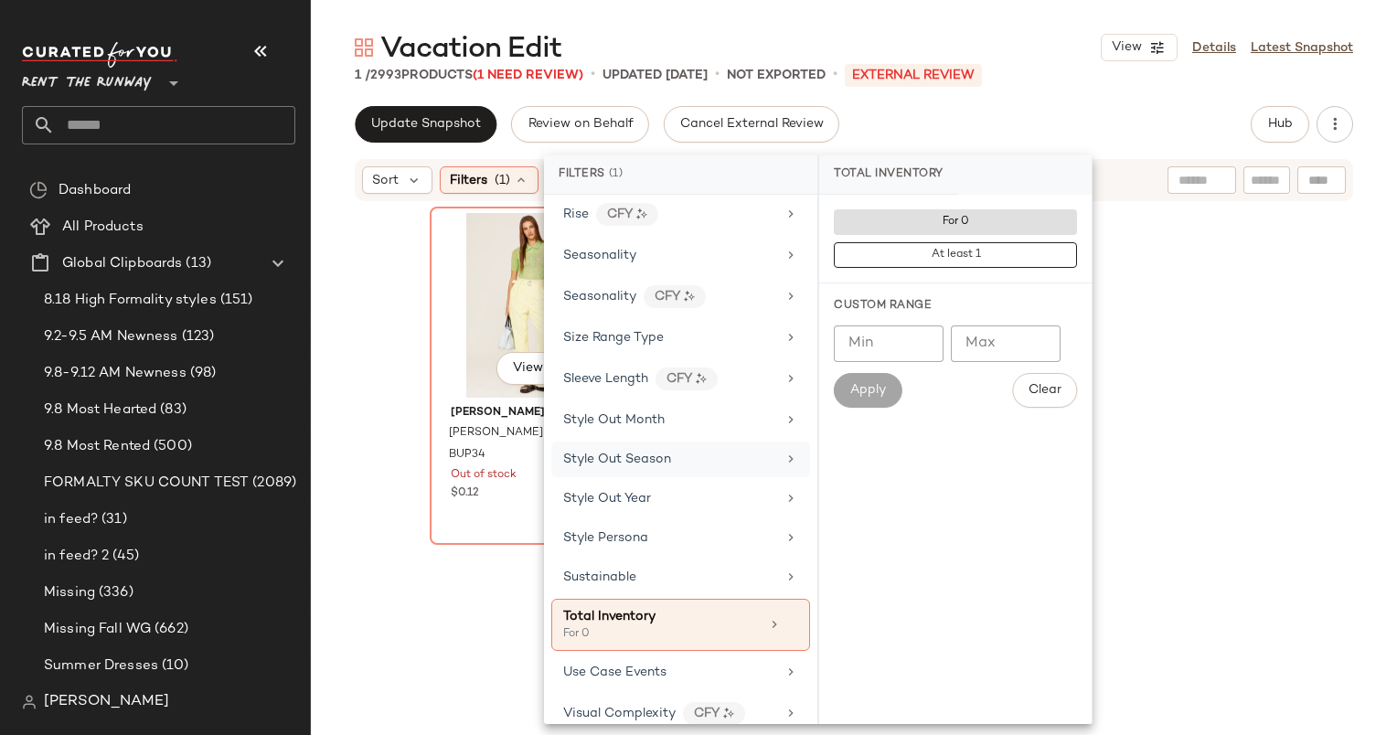
click at [472, 360] on div "View" at bounding box center [528, 305] width 184 height 185
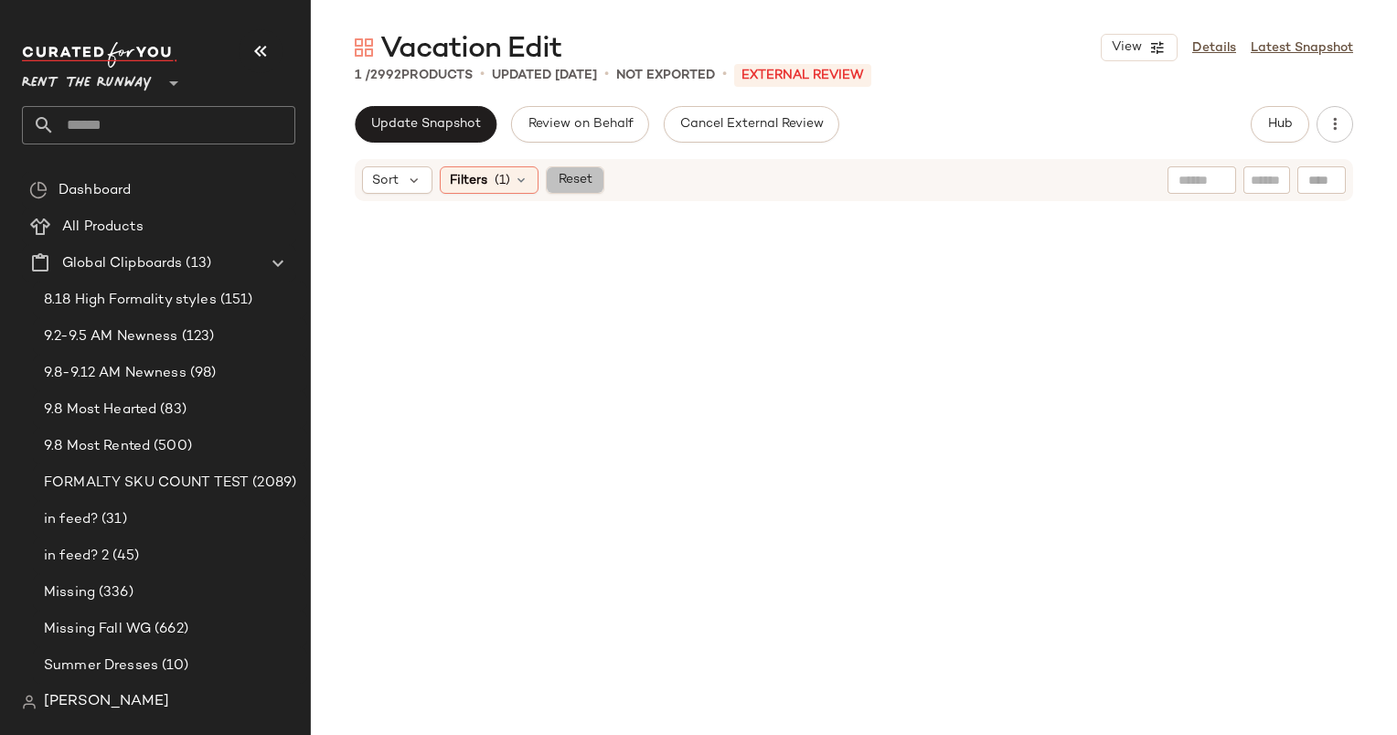
click at [576, 179] on span "Reset" at bounding box center [574, 180] width 35 height 15
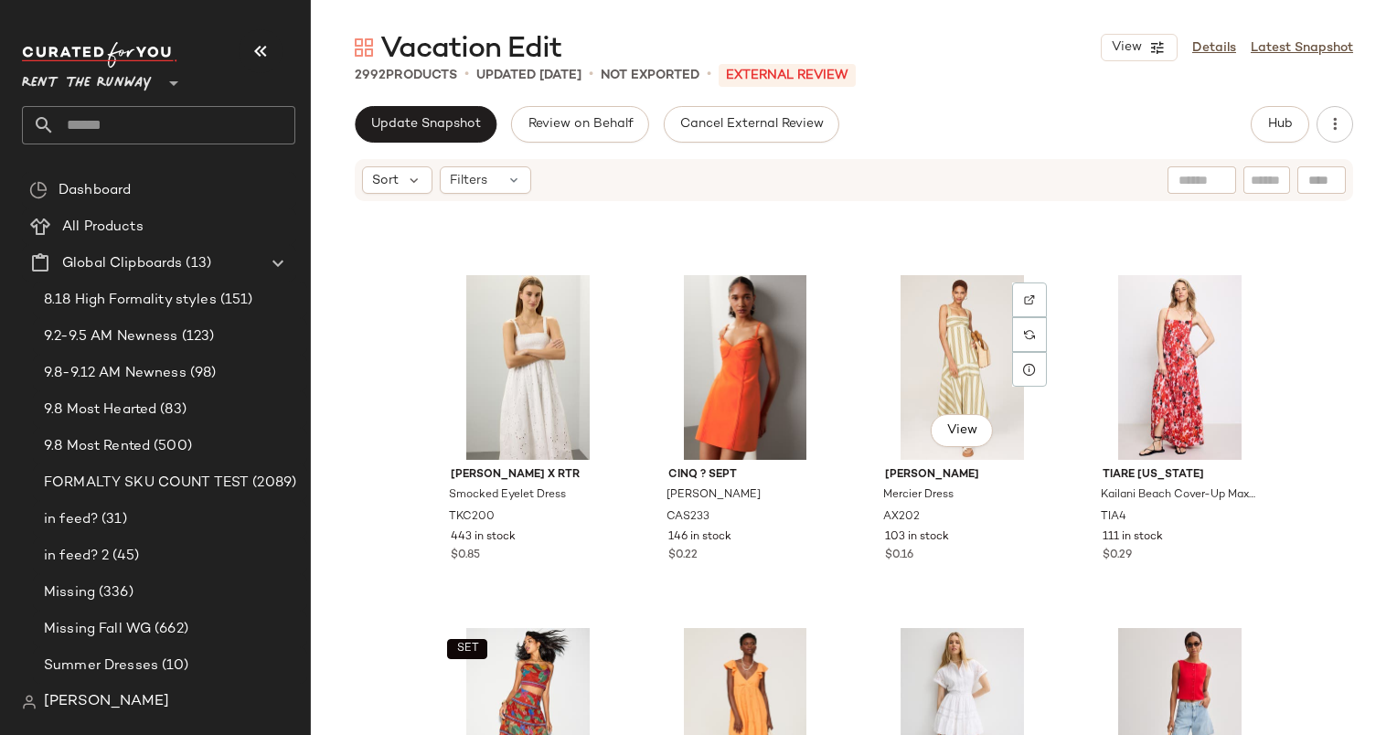
scroll to position [863, 0]
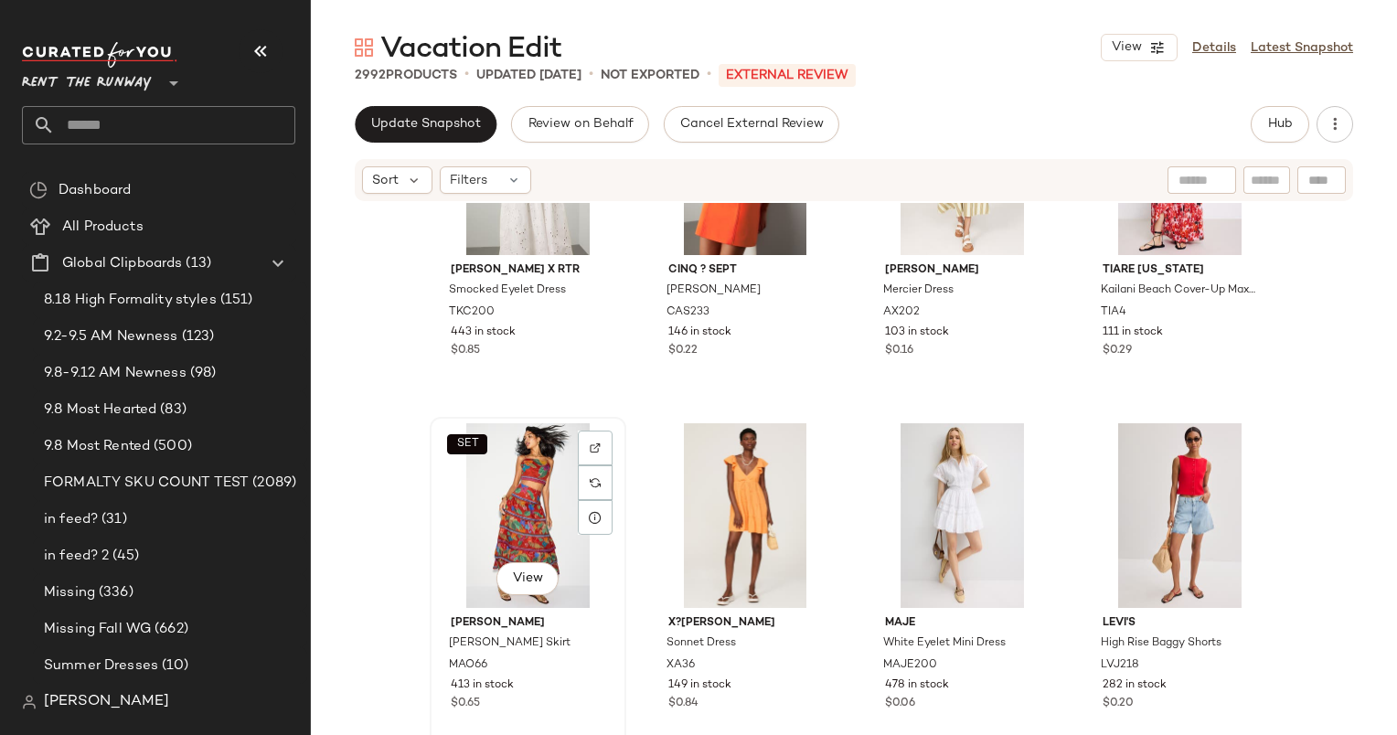
click at [467, 471] on div "SET View" at bounding box center [528, 515] width 184 height 185
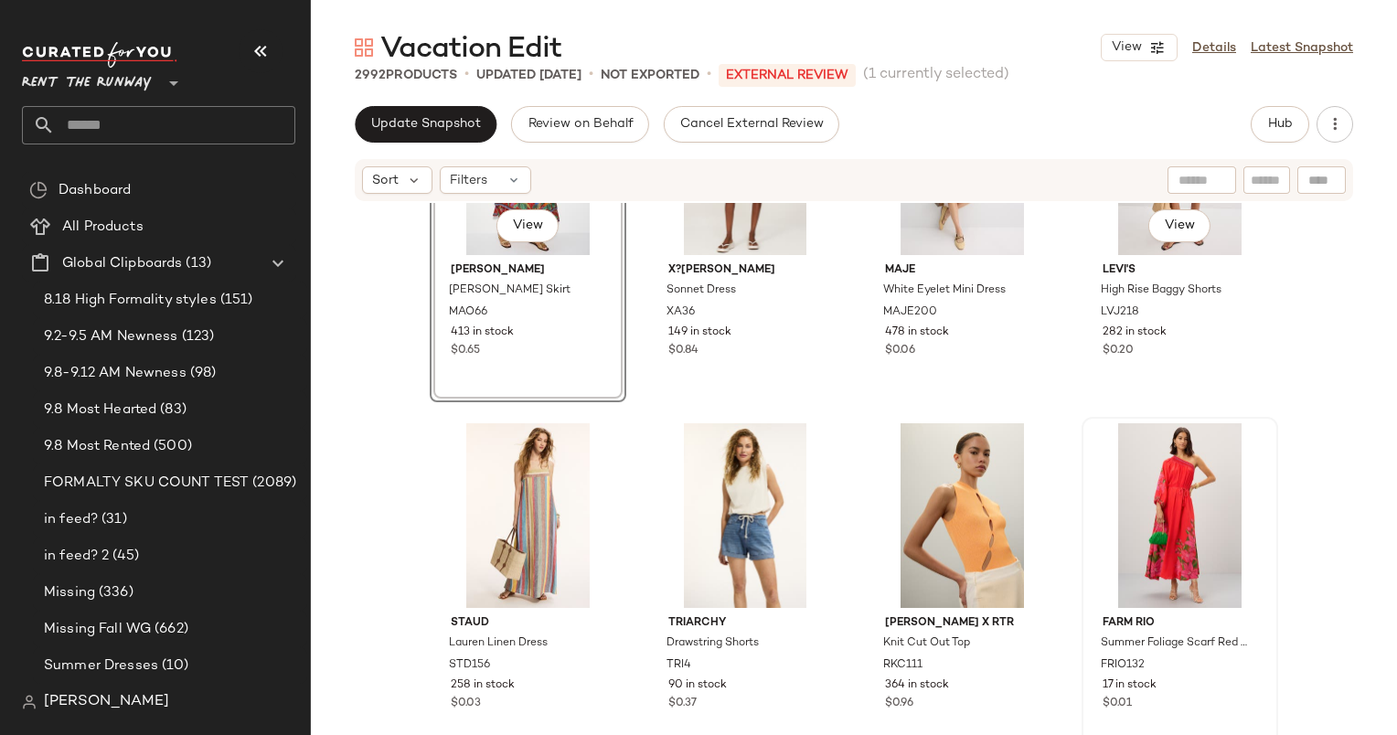
scroll to position [1214, 0]
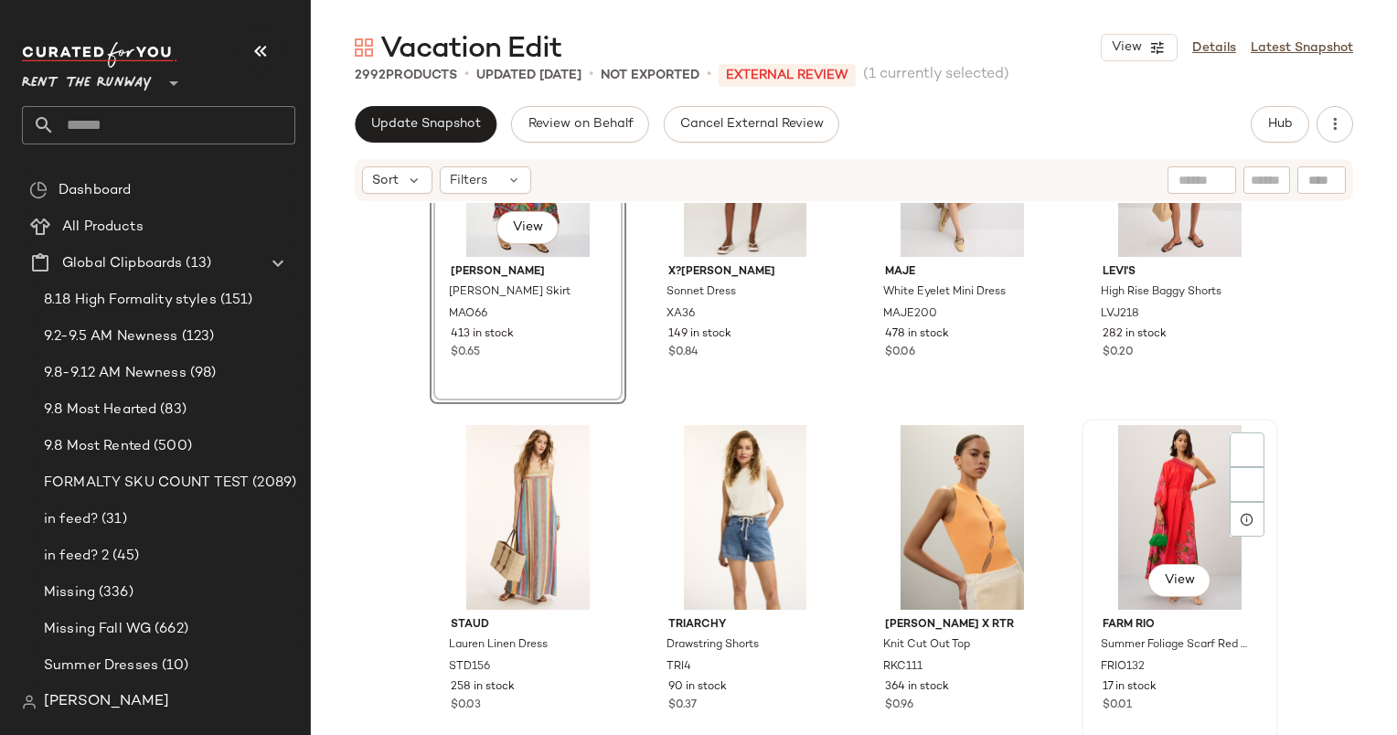
click at [1147, 481] on div "View" at bounding box center [1180, 517] width 184 height 185
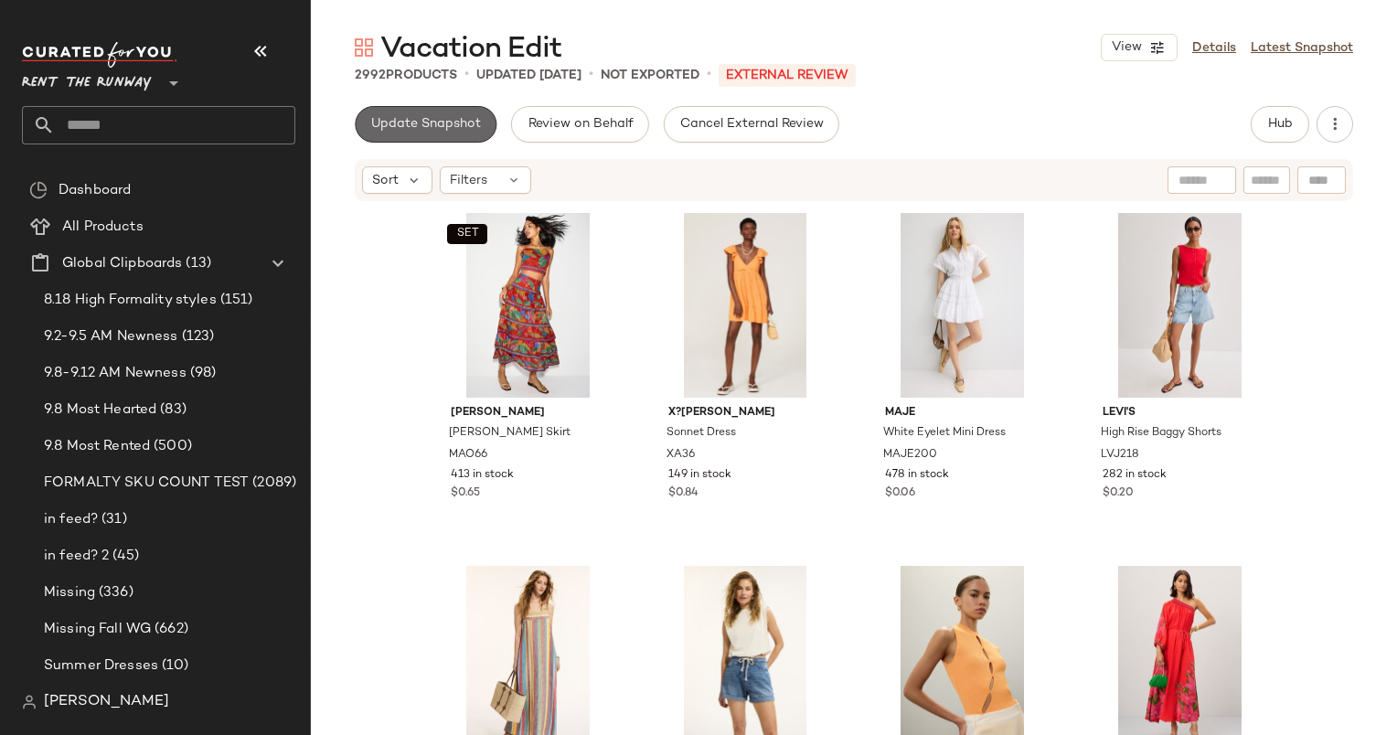
click at [416, 111] on button "Update Snapshot" at bounding box center [426, 124] width 142 height 37
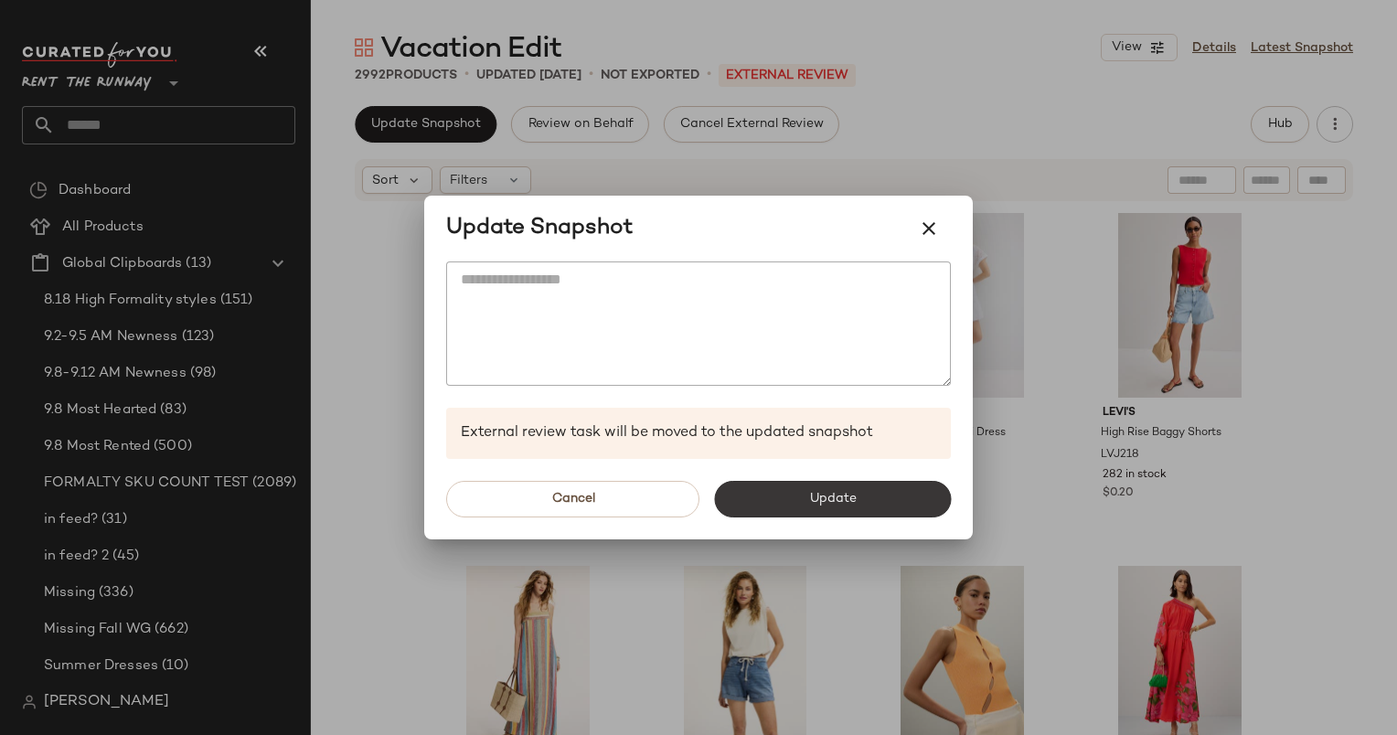
click at [795, 514] on button "Update" at bounding box center [832, 499] width 237 height 37
